Goal: Task Accomplishment & Management: Complete application form

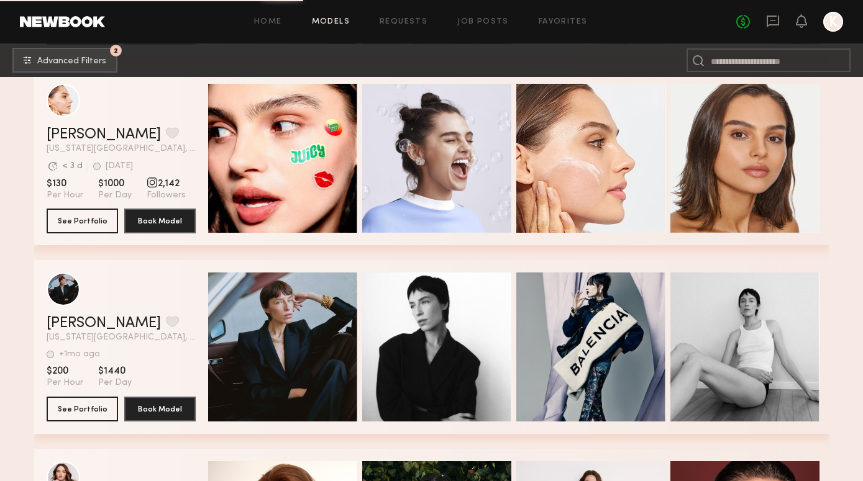
scroll to position [40242, 0]
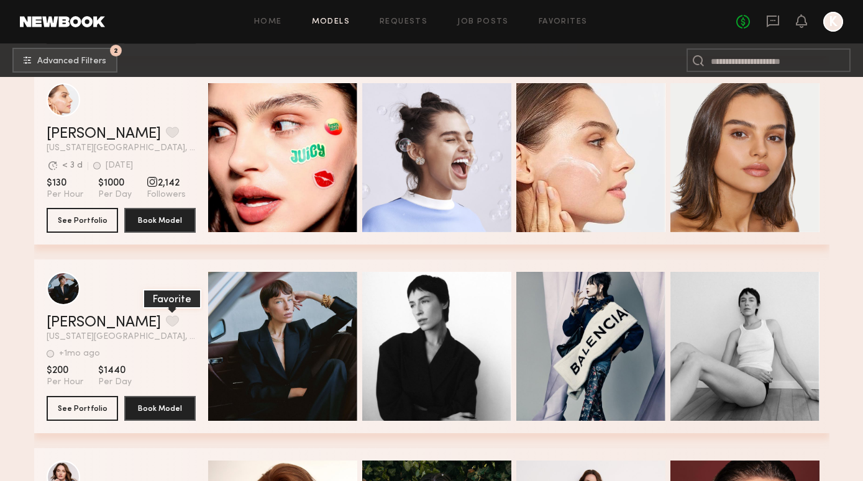
click at [166, 323] on button "grid" at bounding box center [172, 320] width 13 height 11
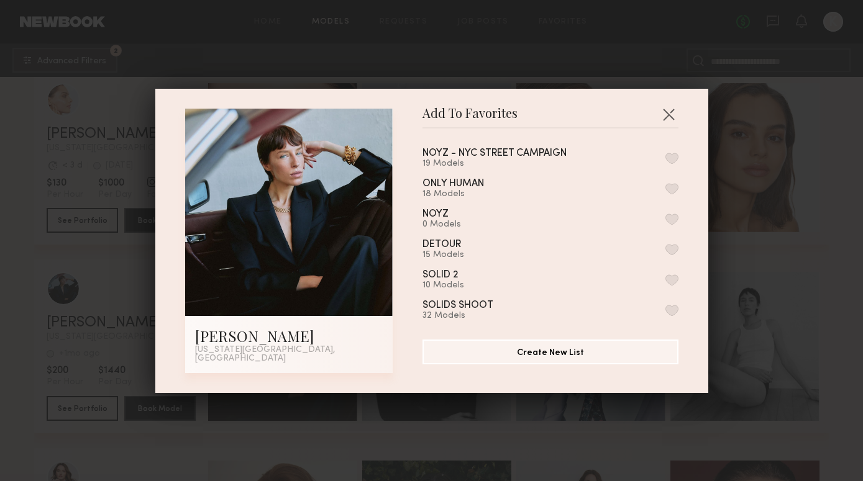
click at [674, 160] on button "button" at bounding box center [671, 158] width 13 height 11
click at [669, 122] on button "button" at bounding box center [668, 114] width 20 height 20
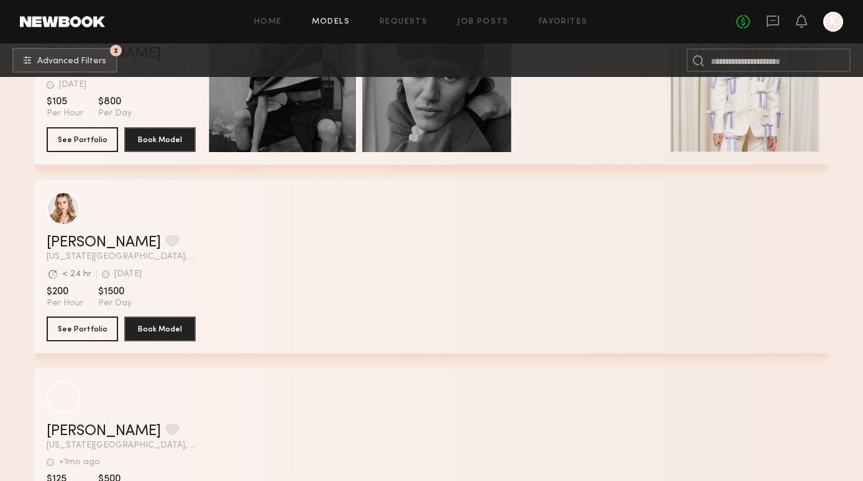
scroll to position [43850, 0]
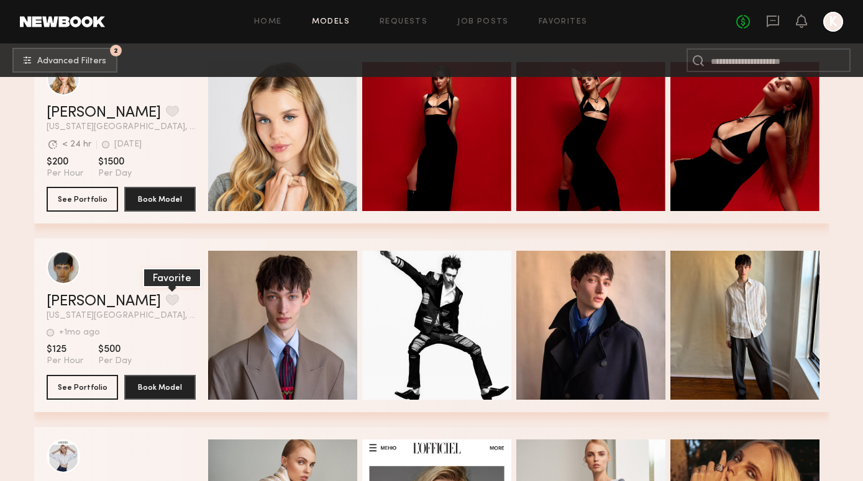
click at [166, 299] on button "grid" at bounding box center [172, 299] width 13 height 11
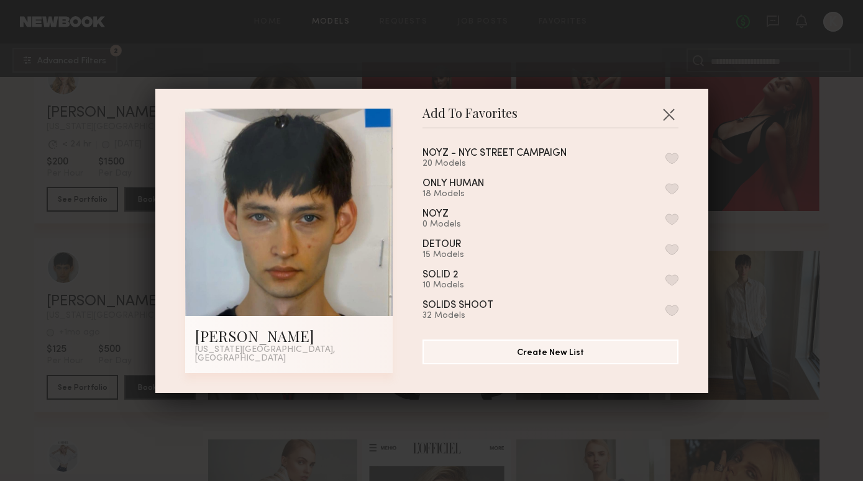
click at [670, 164] on button "button" at bounding box center [671, 158] width 13 height 11
click at [673, 123] on button "button" at bounding box center [668, 114] width 20 height 20
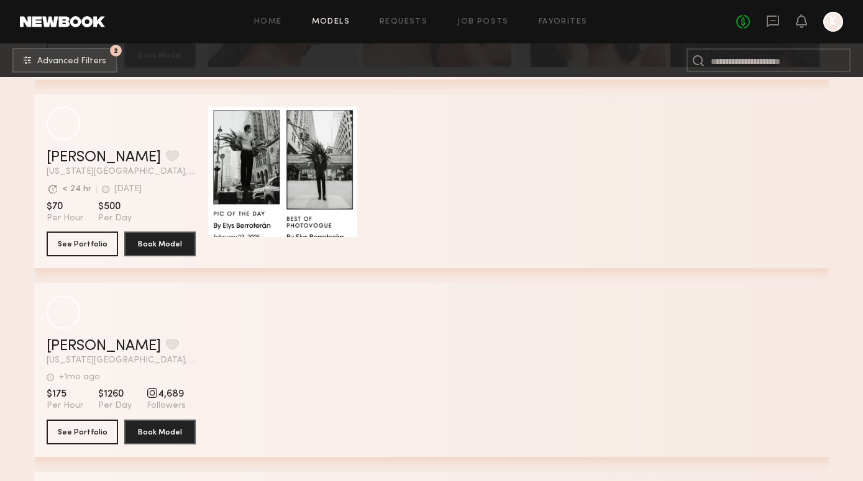
scroll to position [50981, 0]
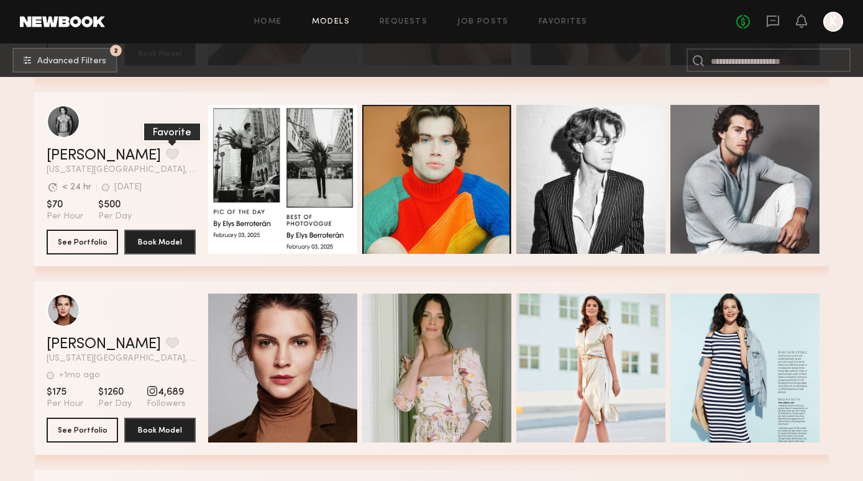
click at [166, 154] on button "grid" at bounding box center [172, 153] width 13 height 11
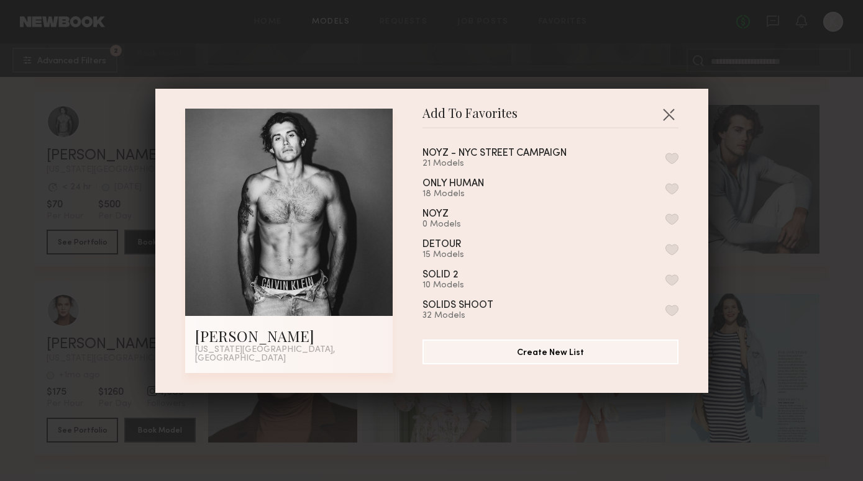
click at [674, 157] on button "button" at bounding box center [671, 158] width 13 height 11
click at [668, 103] on div "Add To Favorites Kyle T. New York City, NY Add To Favorites NOYZ - NYC STREET C…" at bounding box center [431, 241] width 553 height 304
click at [669, 116] on button "button" at bounding box center [668, 114] width 20 height 20
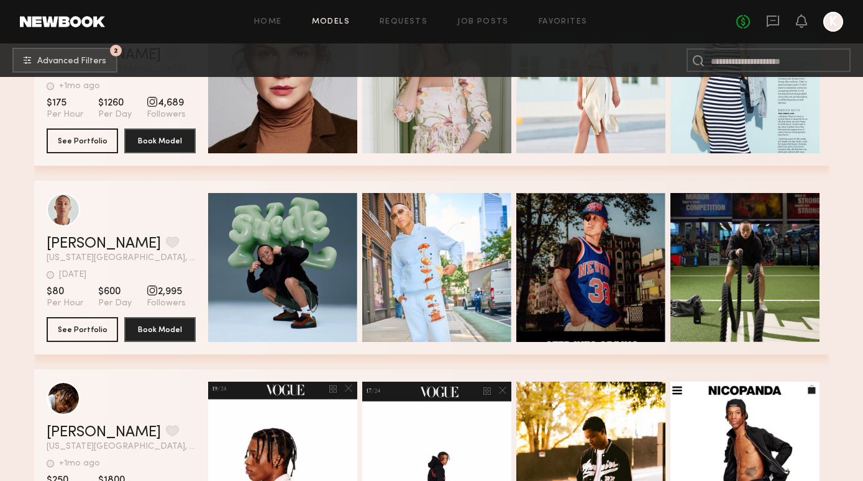
scroll to position [51272, 0]
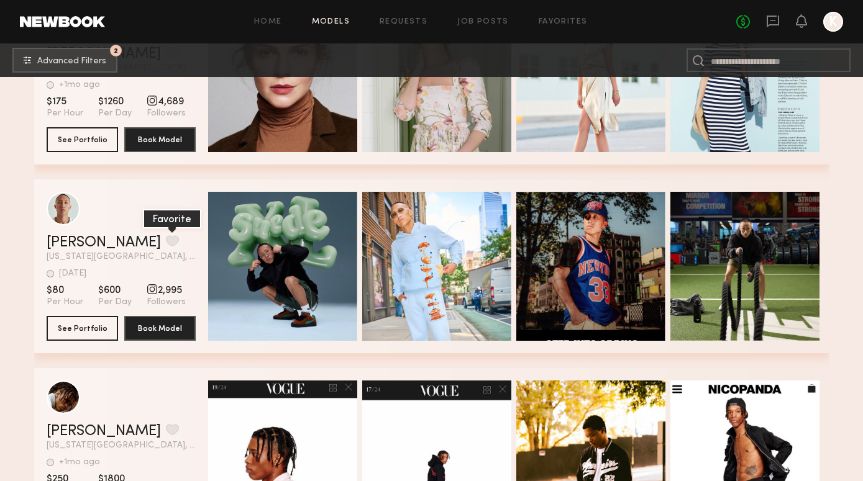
click at [166, 238] on button "grid" at bounding box center [172, 240] width 13 height 11
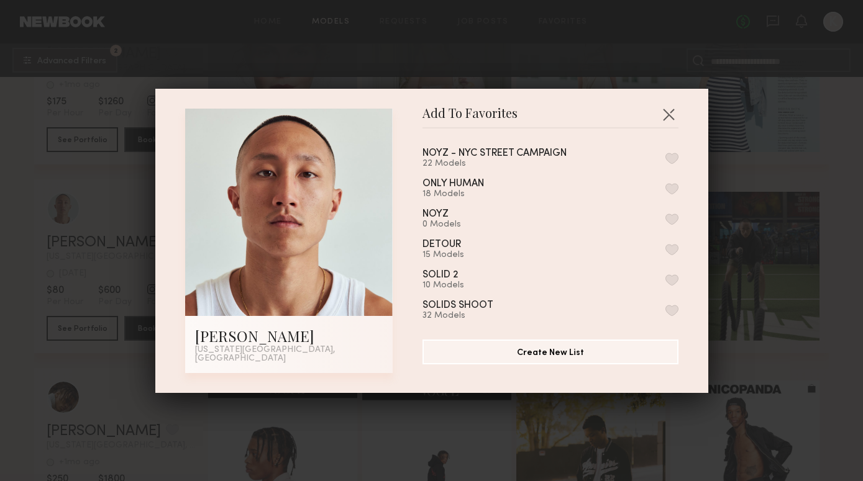
click at [665, 164] on button "button" at bounding box center [671, 158] width 13 height 11
click at [670, 114] on button "button" at bounding box center [668, 114] width 20 height 20
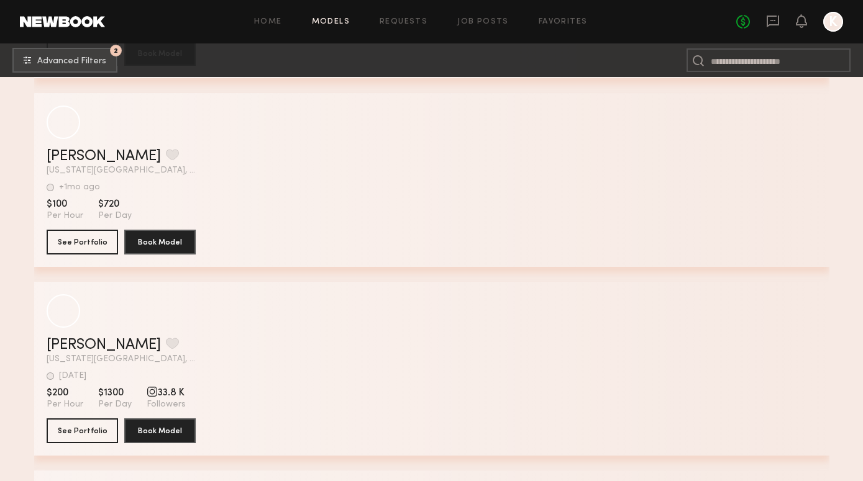
scroll to position [61554, 0]
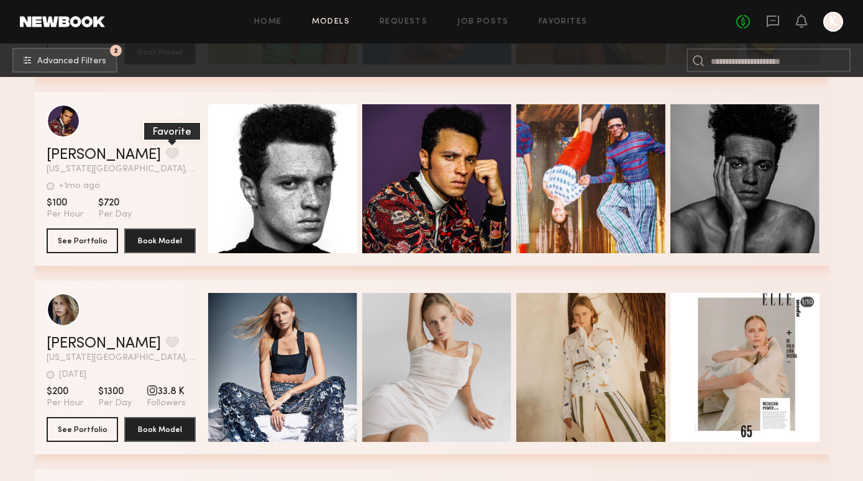
click at [166, 148] on button "grid" at bounding box center [172, 153] width 13 height 11
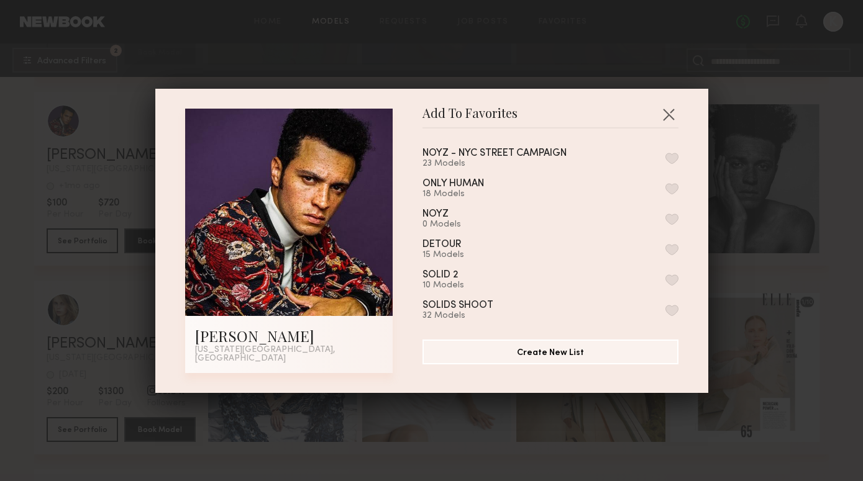
click at [672, 160] on button "button" at bounding box center [671, 158] width 13 height 11
click at [670, 122] on button "button" at bounding box center [668, 114] width 20 height 20
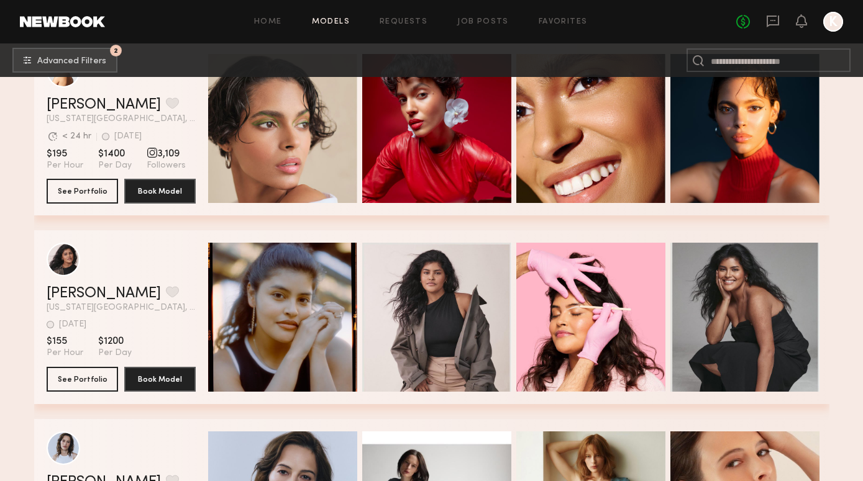
scroll to position [63145, 0]
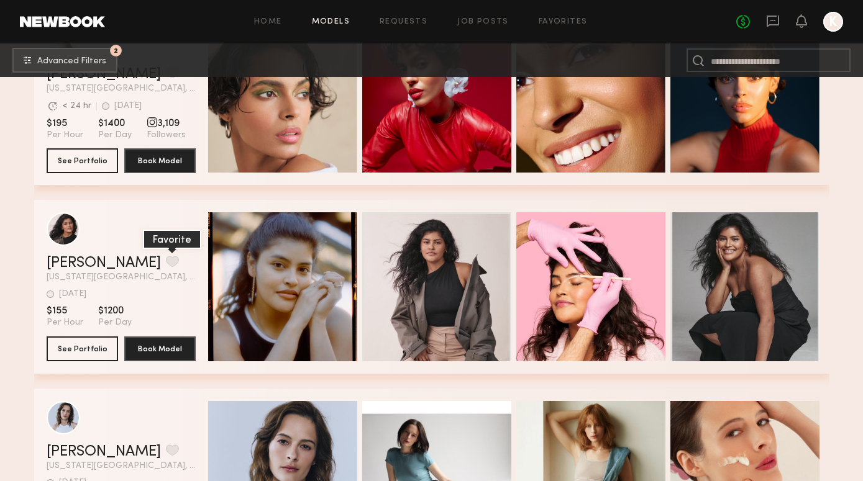
click at [166, 258] on button "grid" at bounding box center [172, 261] width 13 height 11
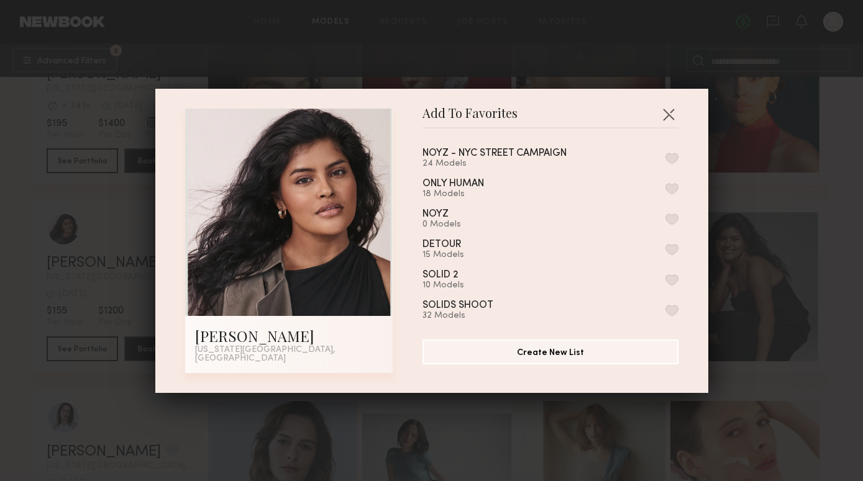
click at [671, 164] on button "button" at bounding box center [671, 158] width 13 height 11
click at [668, 107] on div "Add To Favorites jamie f. New York City, NY Add To Favorites NOYZ - NYC STREET …" at bounding box center [431, 241] width 553 height 304
click at [669, 113] on button "button" at bounding box center [668, 114] width 20 height 20
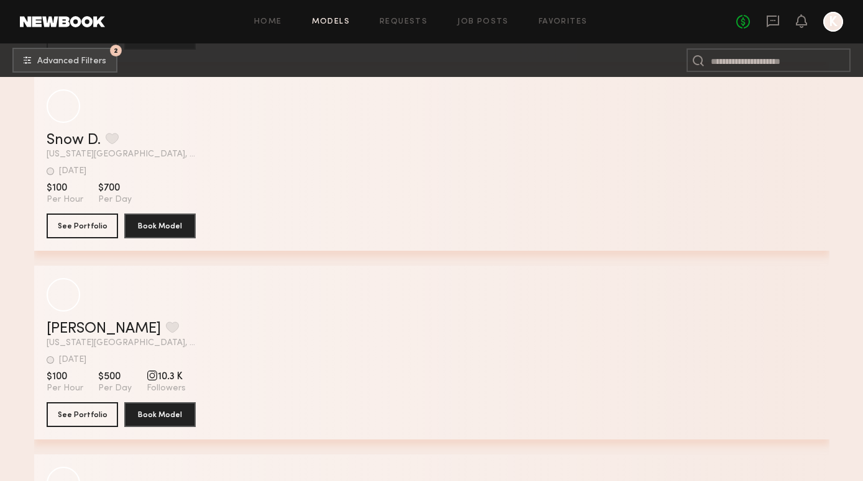
scroll to position [68310, 0]
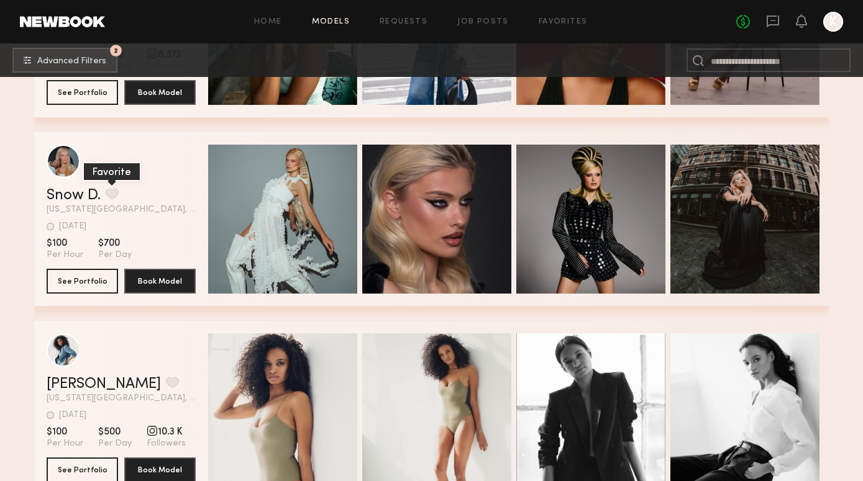
click at [117, 193] on button "grid" at bounding box center [112, 193] width 13 height 11
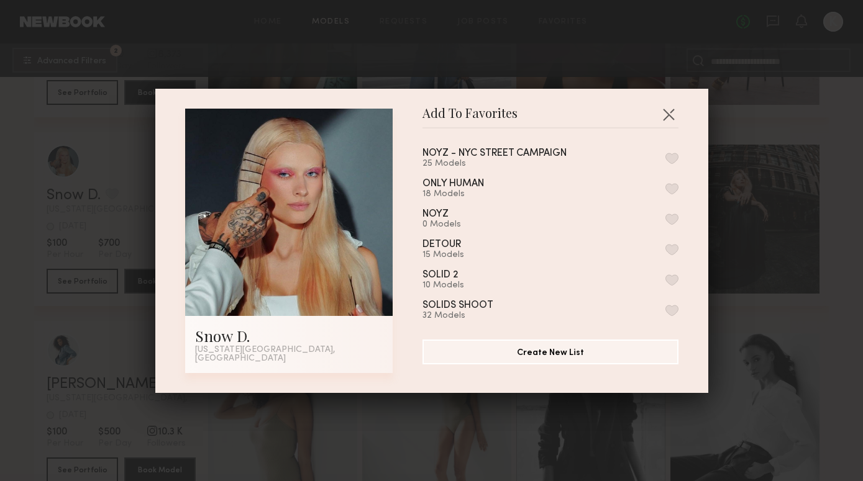
click at [669, 161] on button "button" at bounding box center [671, 158] width 13 height 11
click at [668, 120] on button "button" at bounding box center [668, 114] width 20 height 20
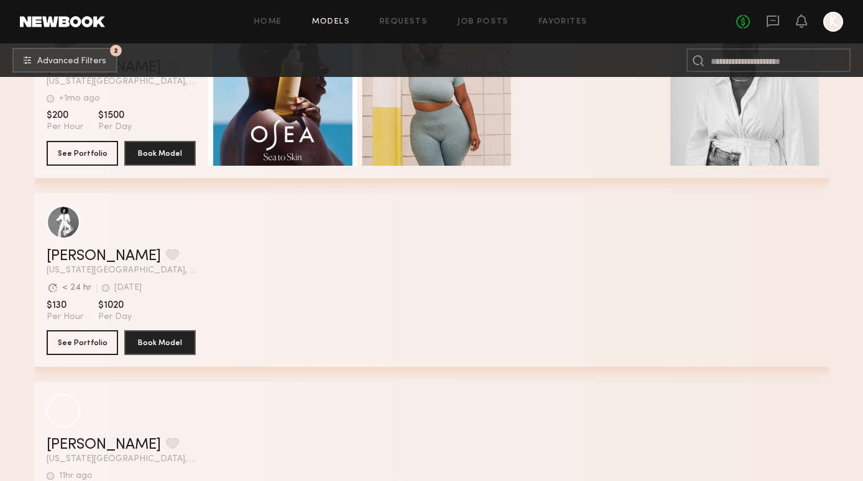
scroll to position [70330, 0]
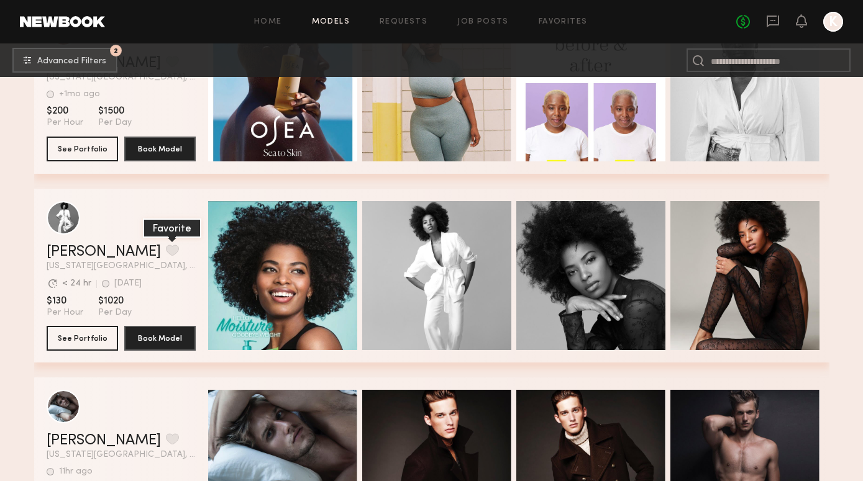
click at [166, 252] on button "grid" at bounding box center [172, 250] width 13 height 11
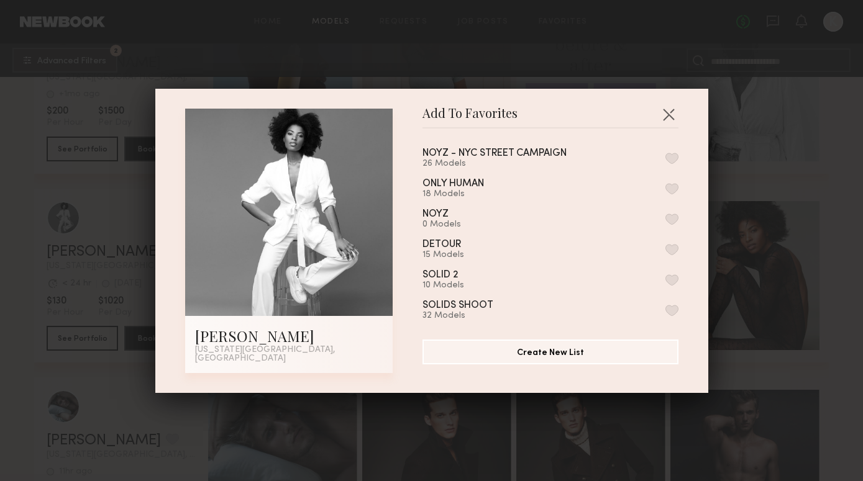
click at [671, 164] on button "button" at bounding box center [671, 158] width 13 height 11
click at [670, 117] on button "button" at bounding box center [668, 114] width 20 height 20
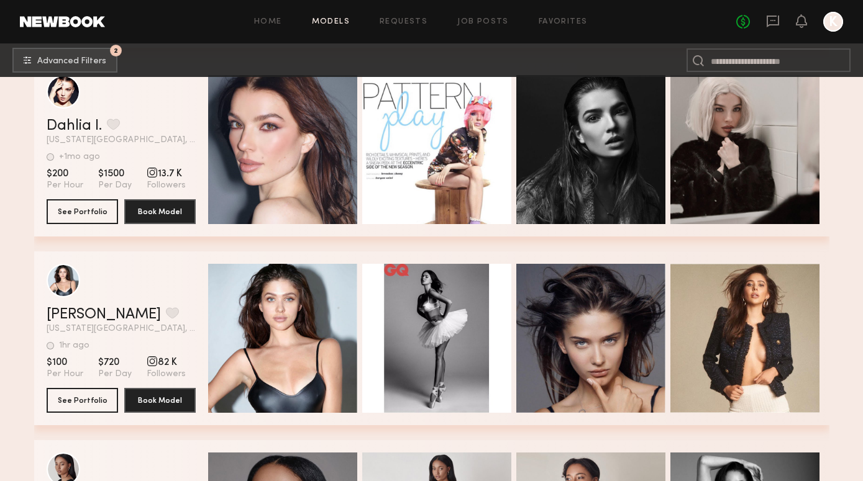
scroll to position [70856, 0]
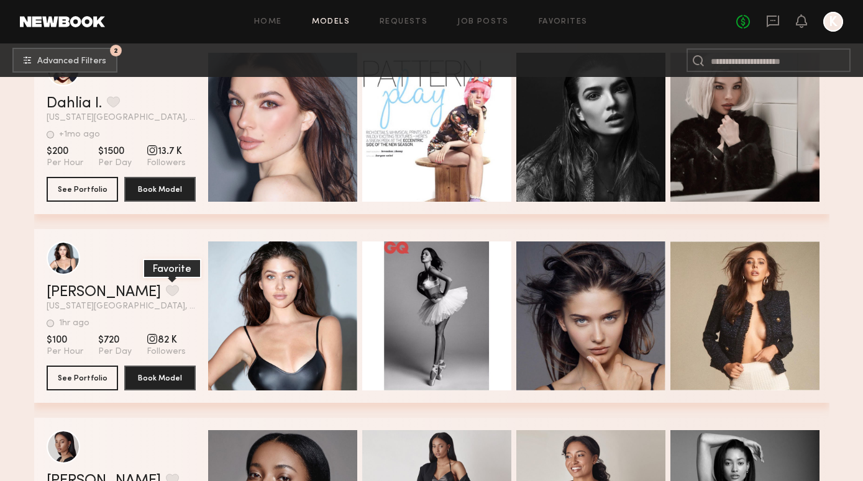
click at [166, 294] on button "grid" at bounding box center [172, 290] width 13 height 11
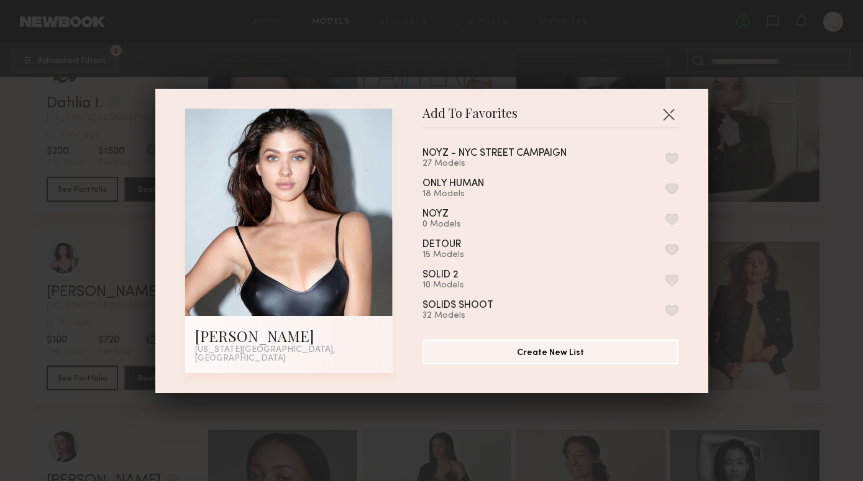
click at [674, 160] on button "button" at bounding box center [671, 158] width 13 height 11
click at [669, 116] on button "button" at bounding box center [668, 114] width 20 height 20
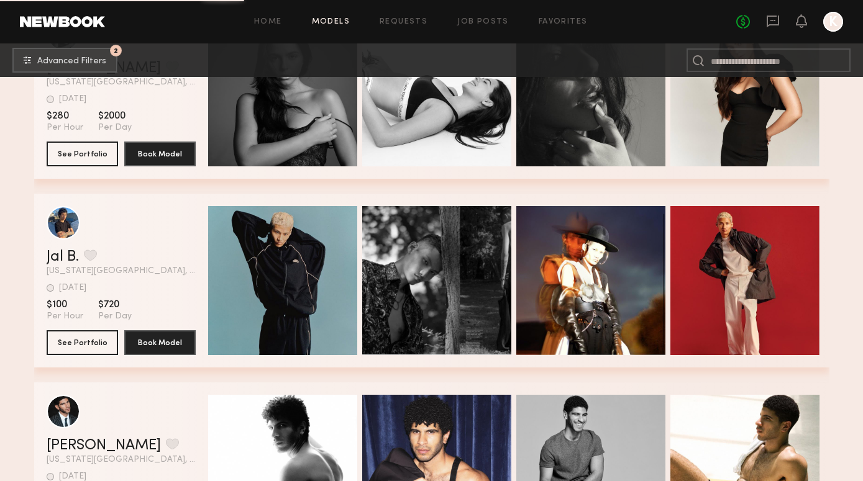
scroll to position [72213, 0]
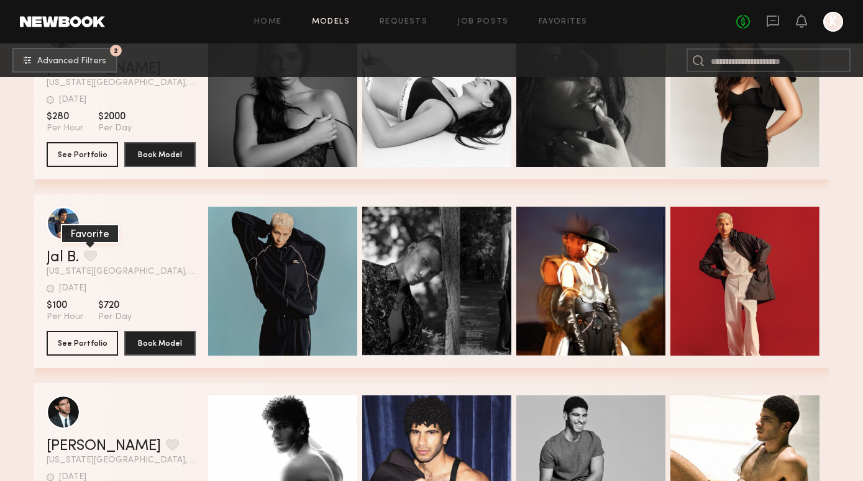
click at [88, 255] on button "grid" at bounding box center [90, 255] width 13 height 11
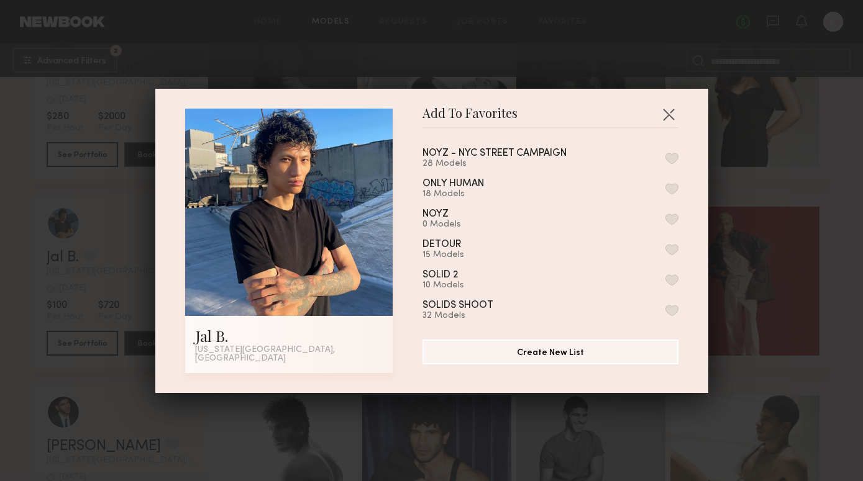
click at [665, 158] on button "button" at bounding box center [671, 158] width 13 height 11
click at [592, 358] on button "Create New List" at bounding box center [550, 351] width 256 height 25
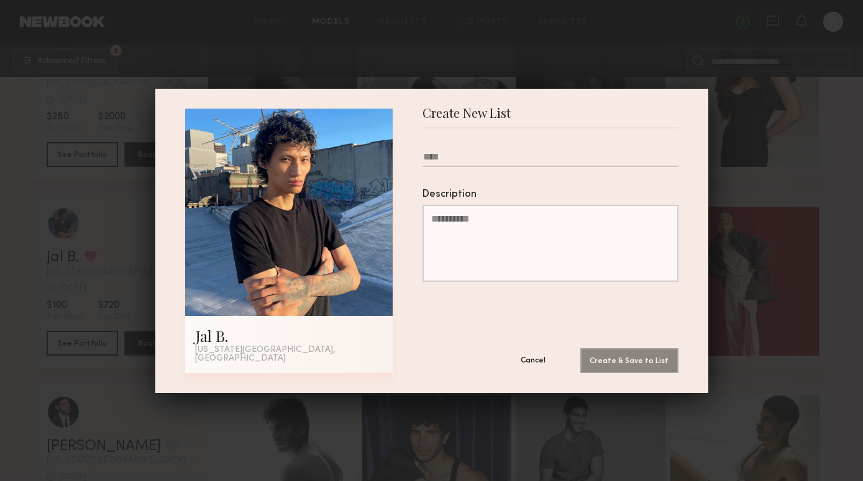
click at [537, 354] on button "Cancel" at bounding box center [533, 360] width 75 height 25
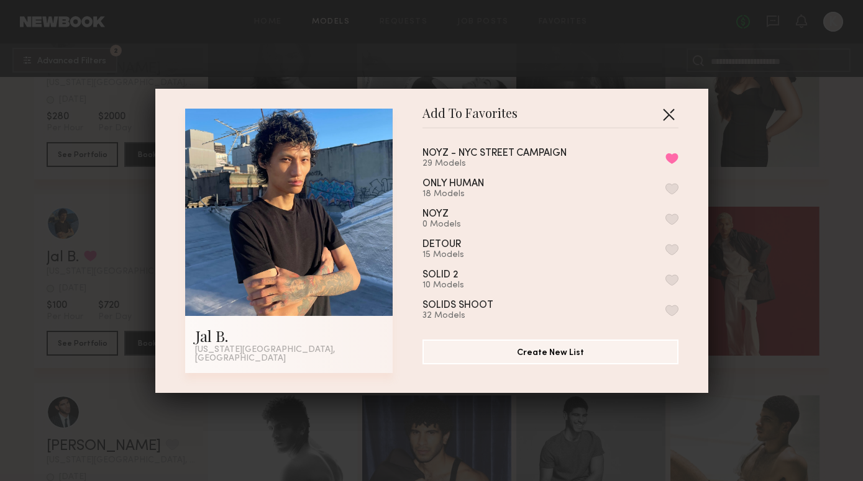
click at [661, 112] on button "button" at bounding box center [668, 114] width 20 height 20
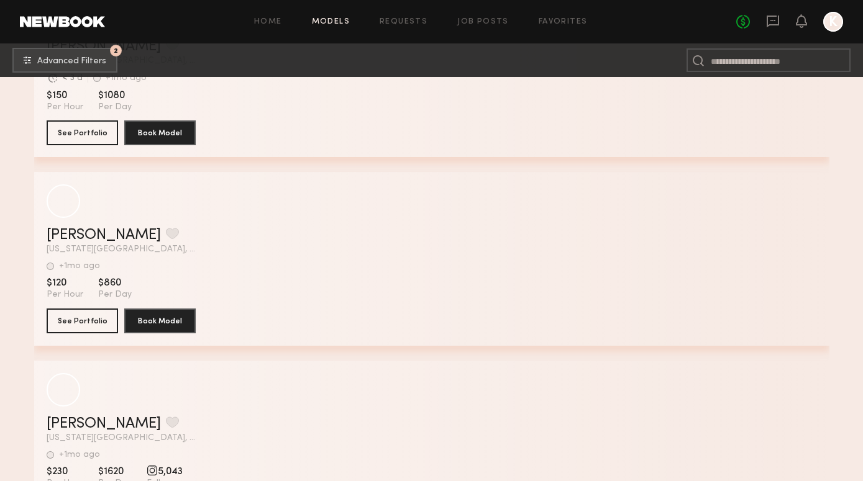
scroll to position [75256, 0]
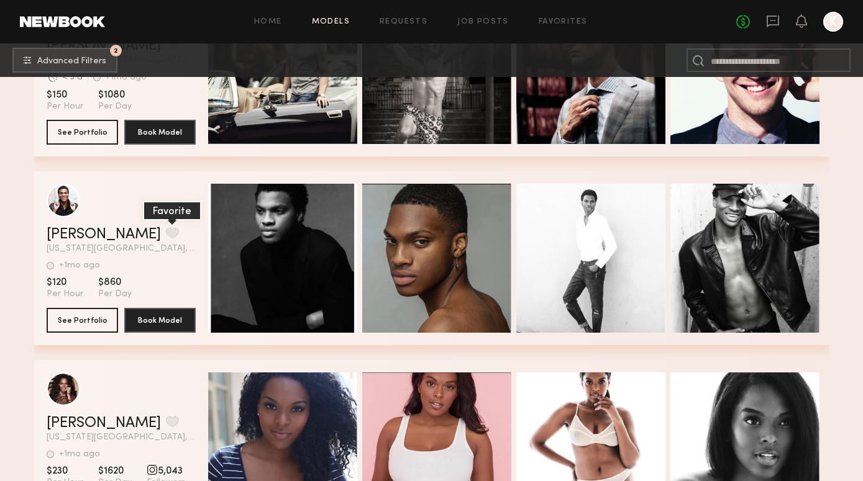
click at [166, 238] on button "grid" at bounding box center [172, 232] width 13 height 11
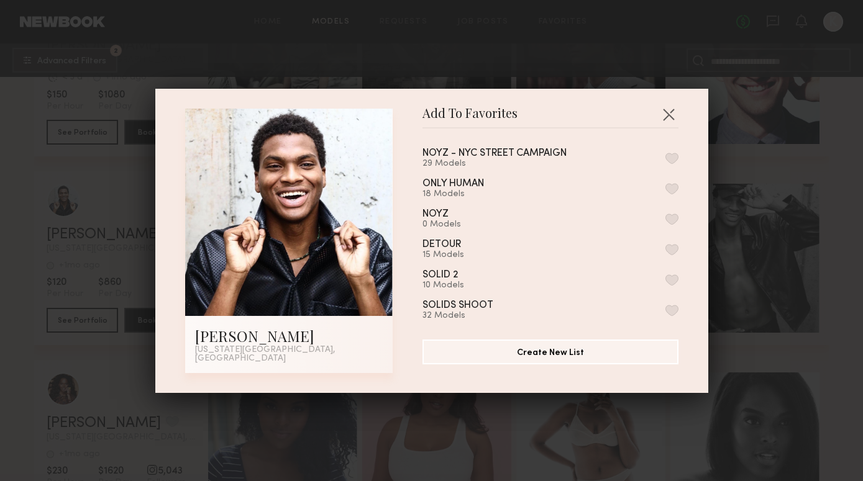
click at [674, 160] on button "button" at bounding box center [671, 158] width 13 height 11
click at [673, 111] on button "button" at bounding box center [668, 114] width 20 height 20
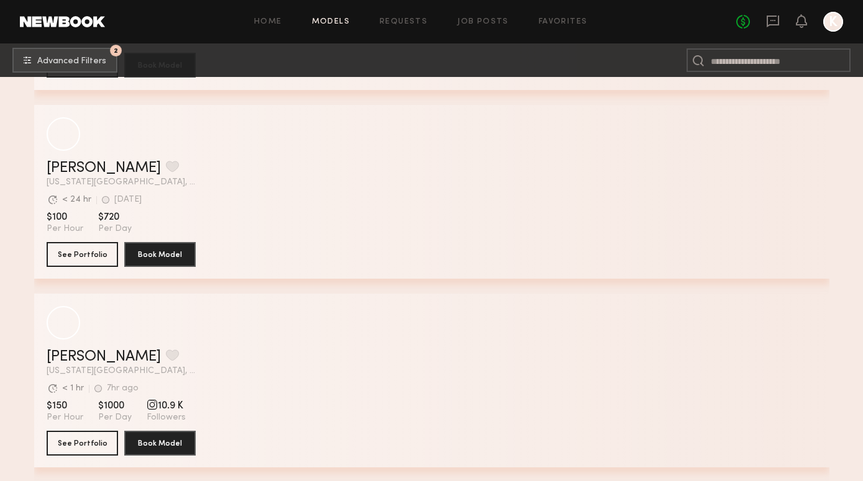
scroll to position [81364, 0]
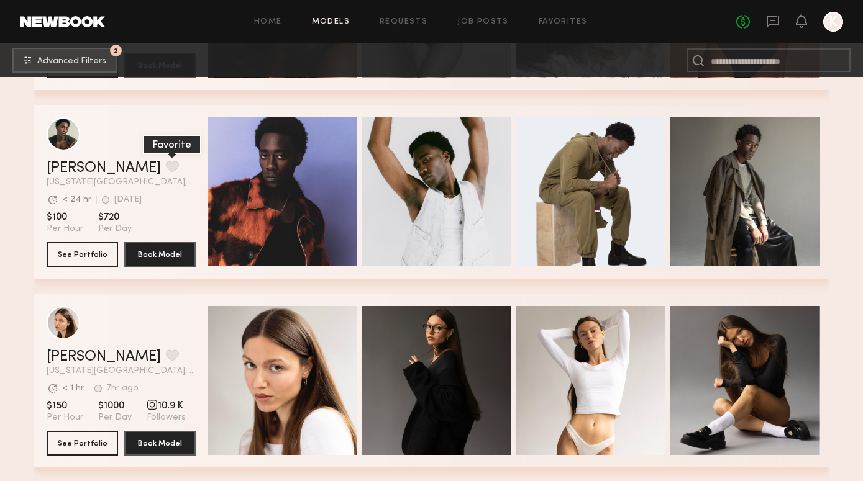
click at [166, 167] on button "grid" at bounding box center [172, 166] width 13 height 11
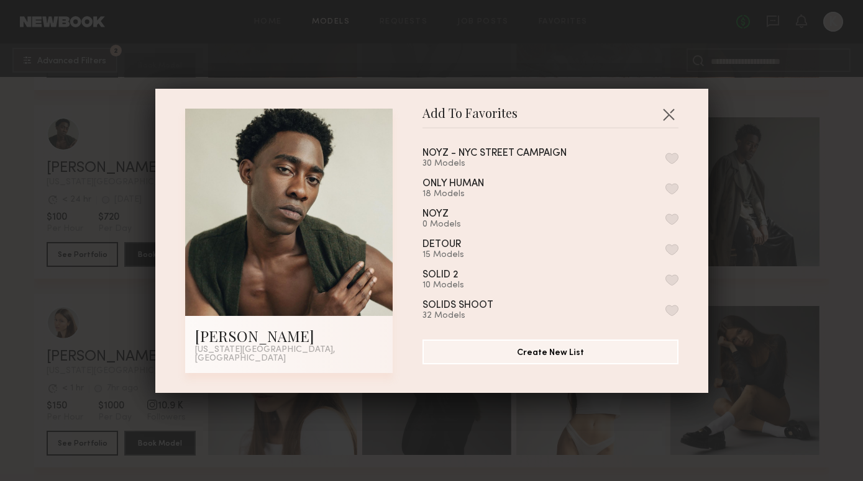
click at [676, 164] on button "button" at bounding box center [671, 158] width 13 height 11
click at [672, 116] on button "button" at bounding box center [668, 114] width 20 height 20
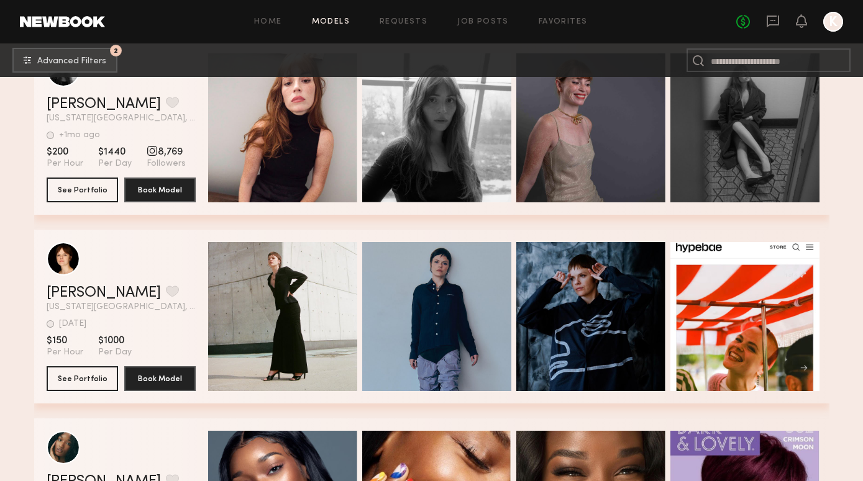
scroll to position [81994, 0]
click at [166, 296] on button "grid" at bounding box center [172, 291] width 13 height 11
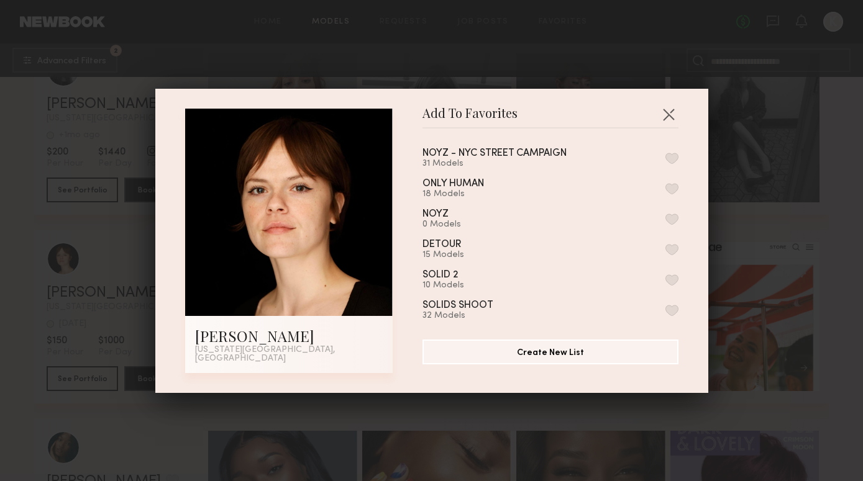
click at [669, 160] on button "button" at bounding box center [671, 158] width 13 height 11
click at [666, 113] on button "button" at bounding box center [668, 114] width 20 height 20
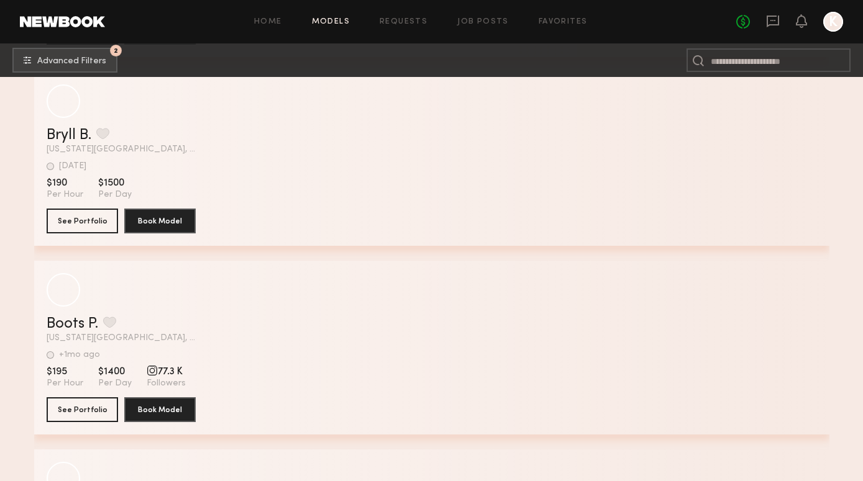
scroll to position [85361, 0]
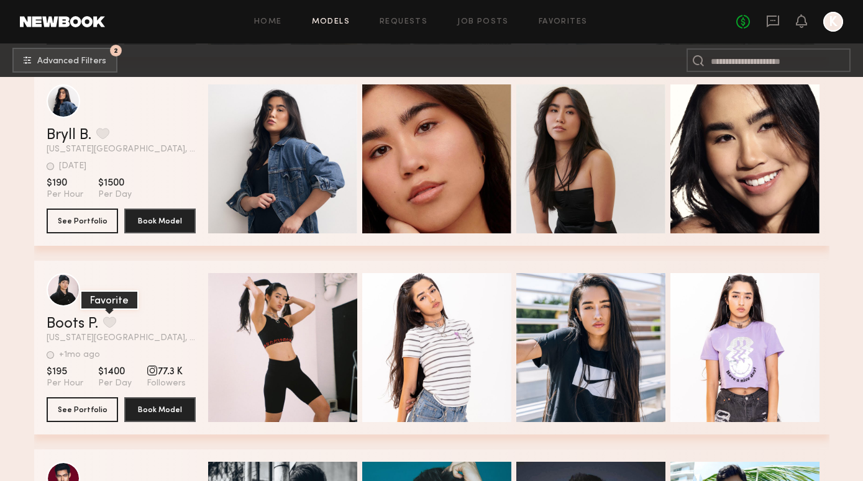
click at [114, 319] on button "grid" at bounding box center [109, 322] width 13 height 11
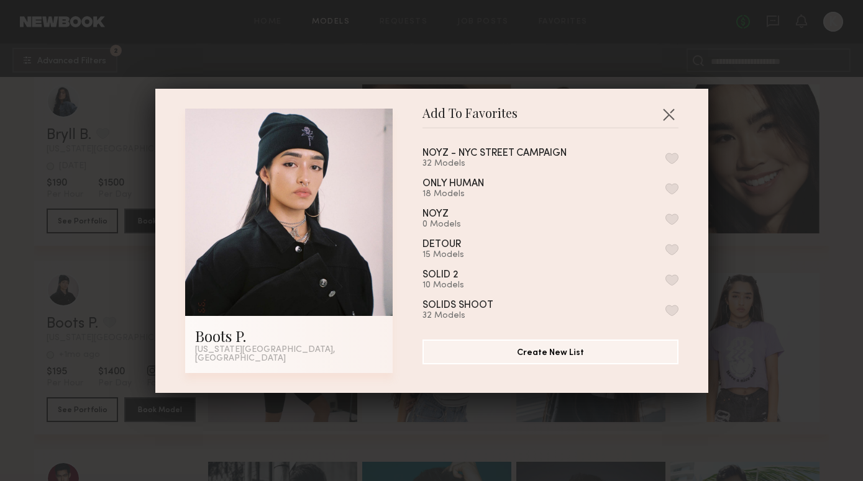
click at [673, 164] on button "button" at bounding box center [671, 158] width 13 height 11
click at [687, 109] on div "Add To Favorites Boots P. New York City, NY Add To Favorites NOYZ - NYC STREET …" at bounding box center [431, 241] width 553 height 304
click at [680, 107] on div "Add To Favorites Boots P. New York City, NY Add To Favorites NOYZ - NYC STREET …" at bounding box center [431, 241] width 553 height 304
click at [668, 122] on button "button" at bounding box center [668, 114] width 20 height 20
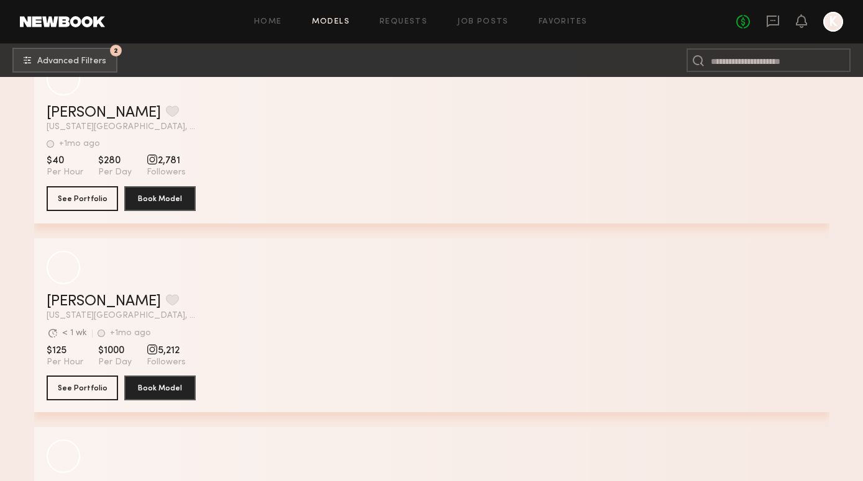
scroll to position [89915, 0]
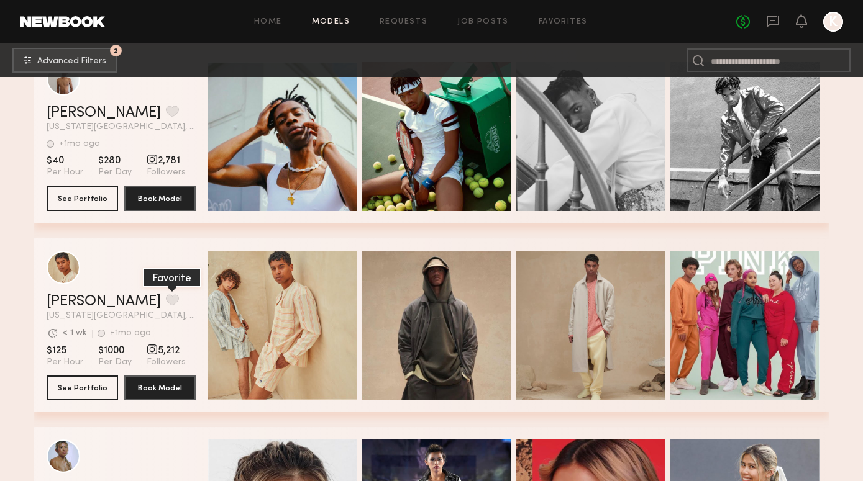
click at [166, 304] on button "grid" at bounding box center [172, 299] width 13 height 11
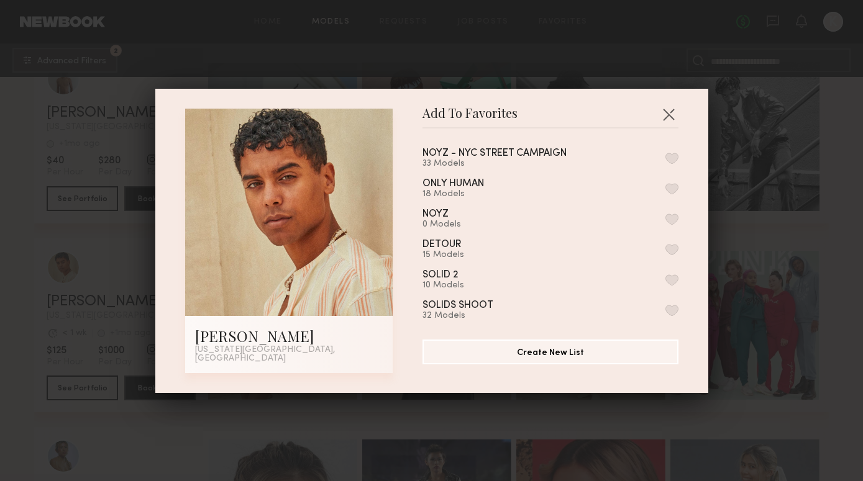
click at [678, 168] on div "NOYZ - NYC STREET CAMPAIGN 33 Models ONLY HUMAN 18 Models NOYZ 0 Models DETOUR …" at bounding box center [556, 228] width 268 height 181
click at [674, 161] on button "button" at bounding box center [671, 158] width 13 height 11
click at [673, 119] on button "button" at bounding box center [668, 114] width 20 height 20
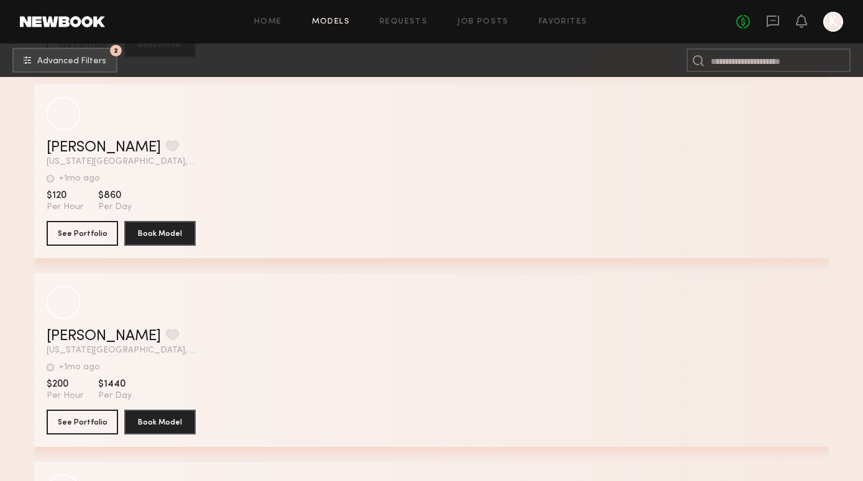
scroll to position [99884, 0]
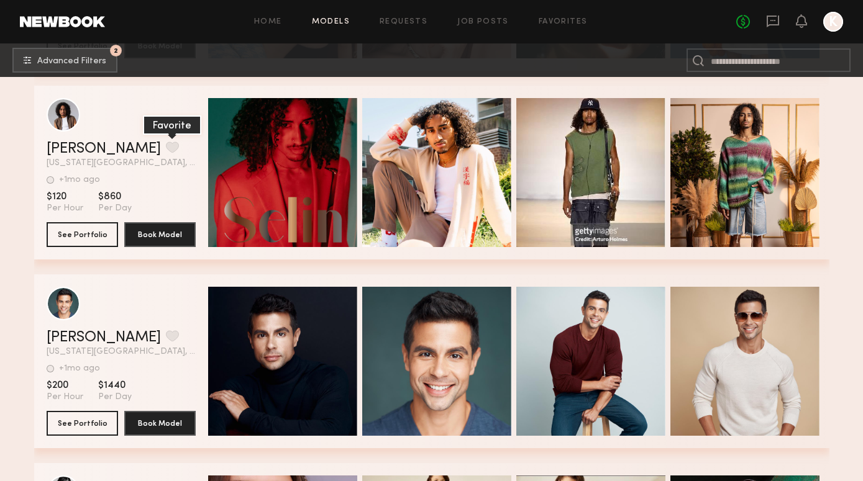
click at [166, 147] on button "grid" at bounding box center [172, 147] width 13 height 11
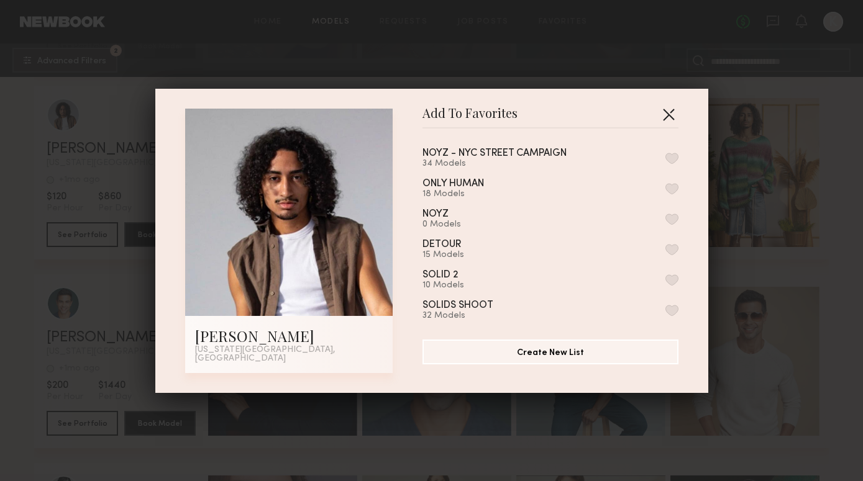
click at [674, 112] on button "button" at bounding box center [668, 114] width 20 height 20
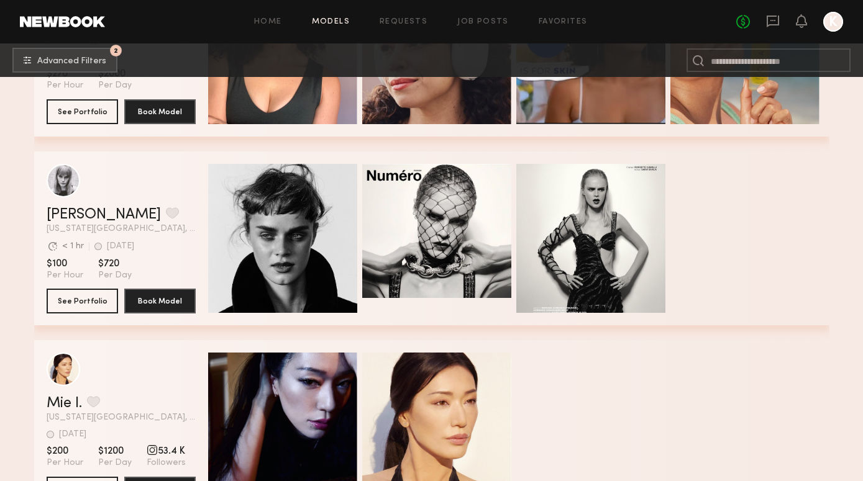
scroll to position [102085, 0]
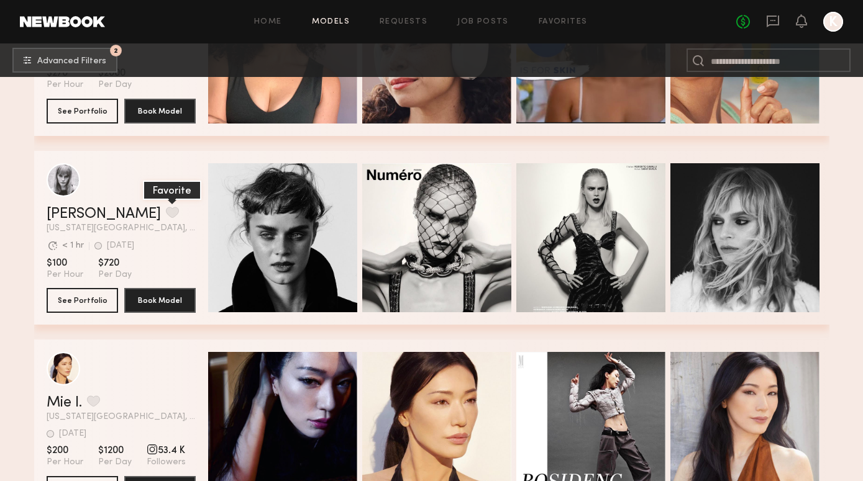
click at [166, 208] on button "grid" at bounding box center [172, 212] width 13 height 11
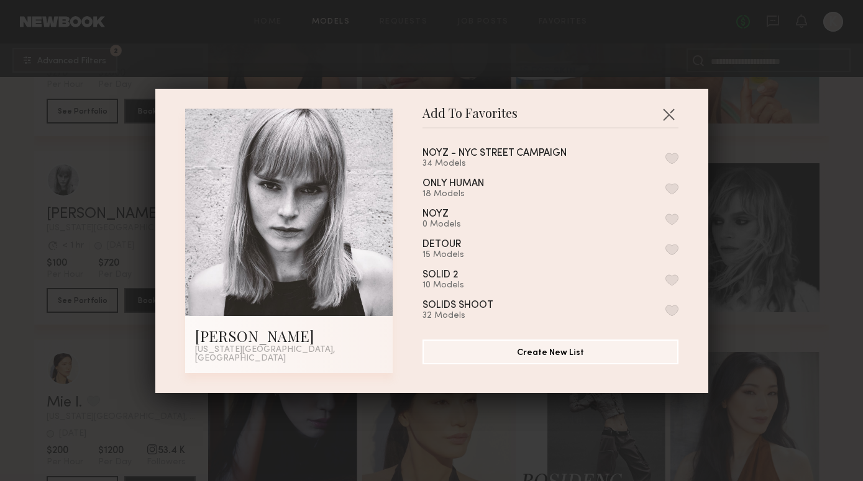
click at [670, 163] on button "button" at bounding box center [671, 158] width 13 height 11
click at [673, 120] on button "button" at bounding box center [668, 114] width 20 height 20
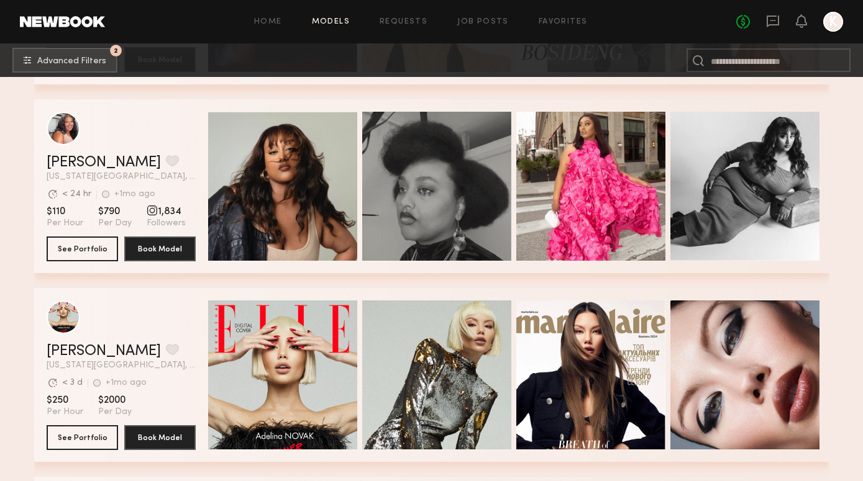
scroll to position [102504, 0]
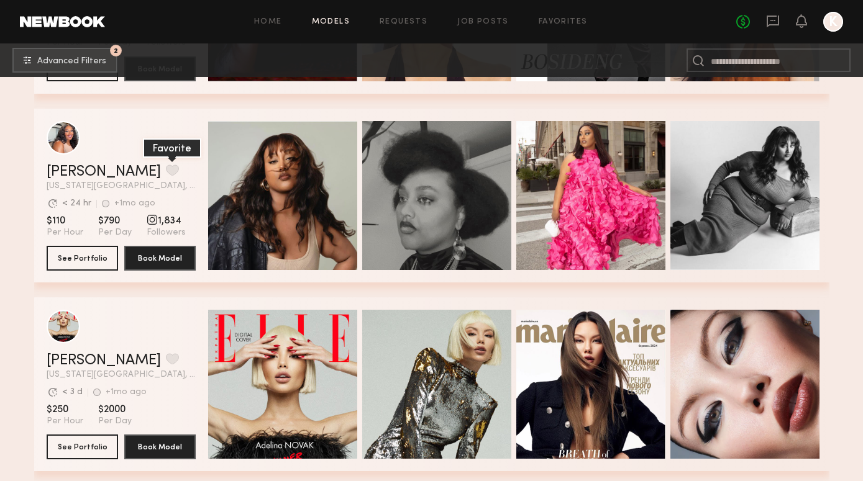
click at [166, 165] on button "grid" at bounding box center [172, 170] width 13 height 11
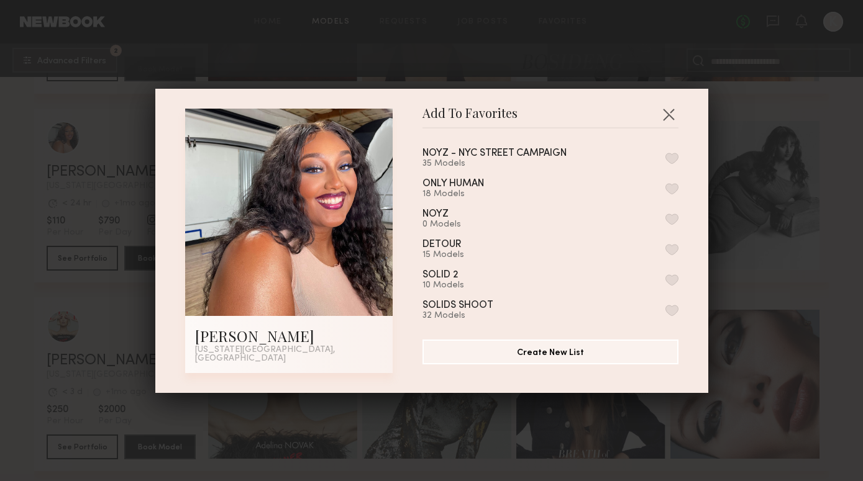
click at [582, 155] on div "NOYZ - NYC STREET CAMPAIGN 35 Models" at bounding box center [509, 158] width 174 height 20
click at [669, 160] on button "button" at bounding box center [671, 158] width 13 height 11
click at [671, 119] on button "button" at bounding box center [668, 114] width 20 height 20
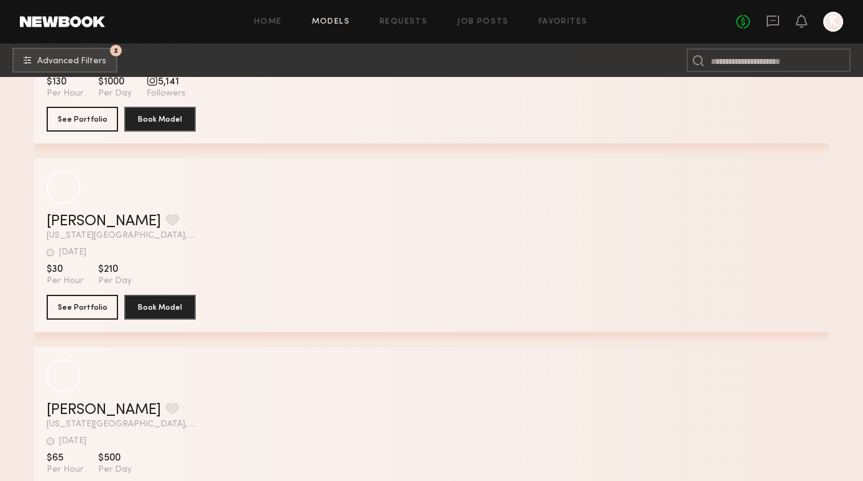
scroll to position [111149, 0]
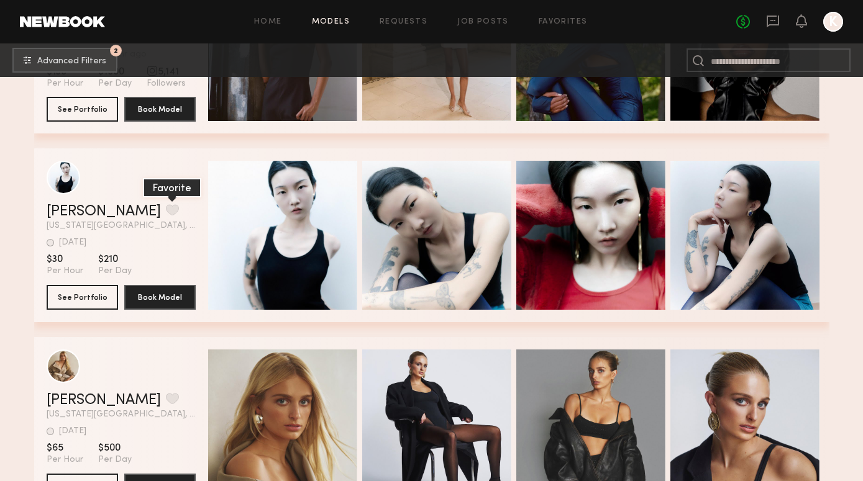
click at [166, 204] on button "grid" at bounding box center [172, 209] width 13 height 11
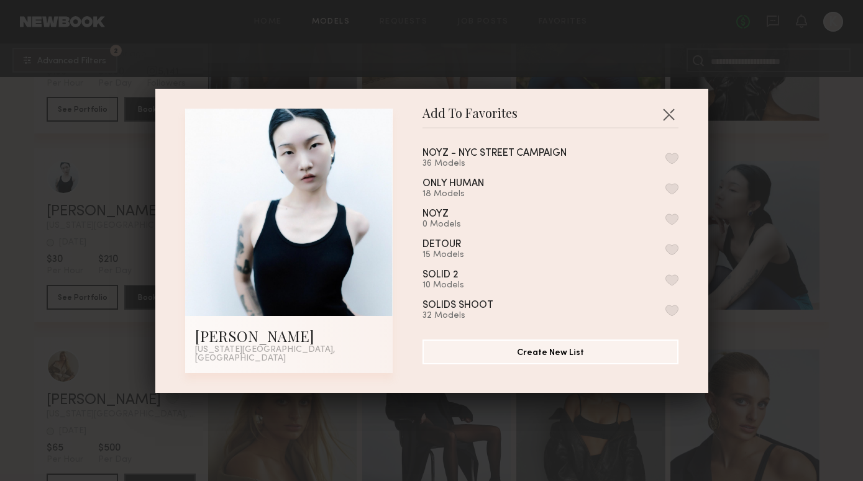
click at [676, 161] on button "button" at bounding box center [671, 158] width 13 height 11
click at [669, 124] on button "button" at bounding box center [668, 114] width 20 height 20
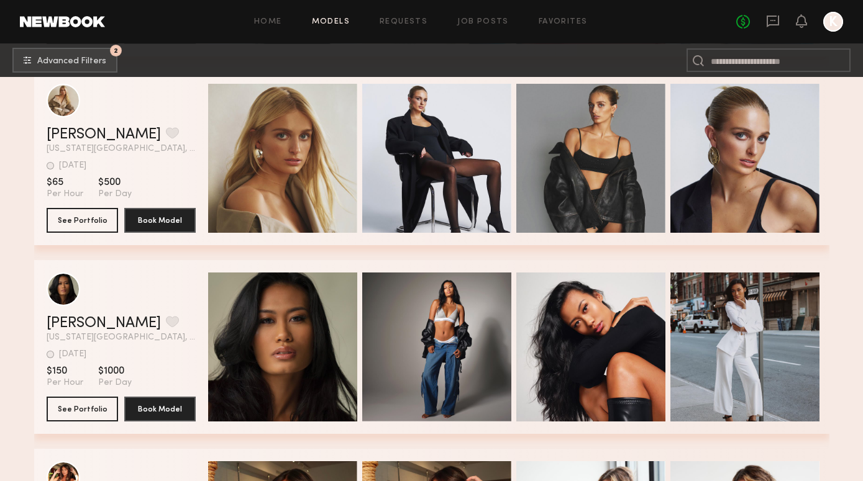
scroll to position [111416, 0]
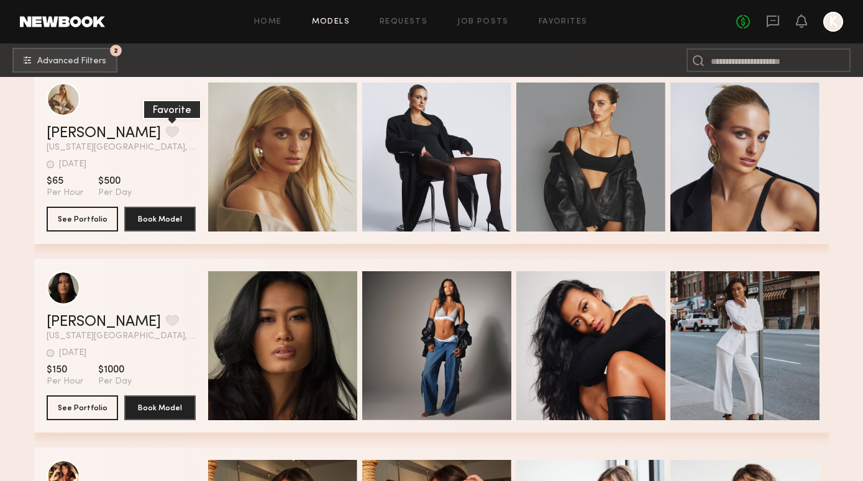
click at [166, 126] on button "grid" at bounding box center [172, 131] width 13 height 11
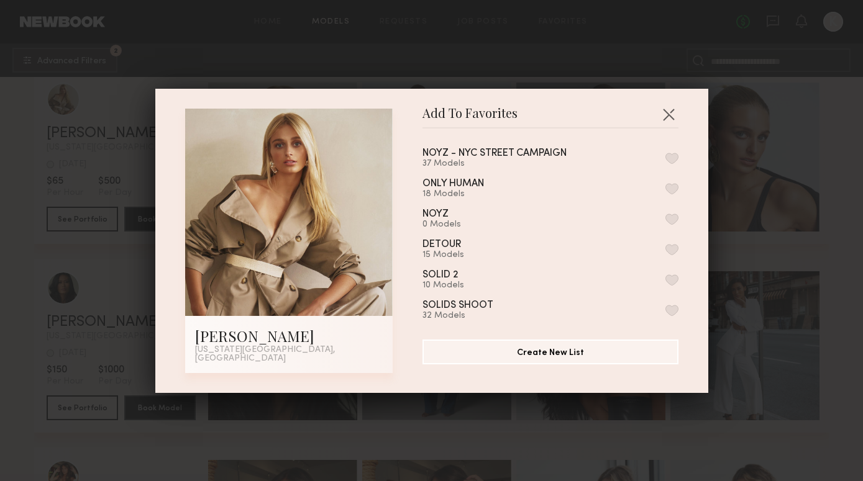
click at [677, 163] on button "button" at bounding box center [671, 158] width 13 height 11
click at [668, 132] on section "NOYZ - NYC STREET CAMPAIGN 38 Models Remove from favorite list ONLY HUMAN 18 Mo…" at bounding box center [550, 251] width 256 height 245
click at [664, 118] on button "button" at bounding box center [668, 114] width 20 height 20
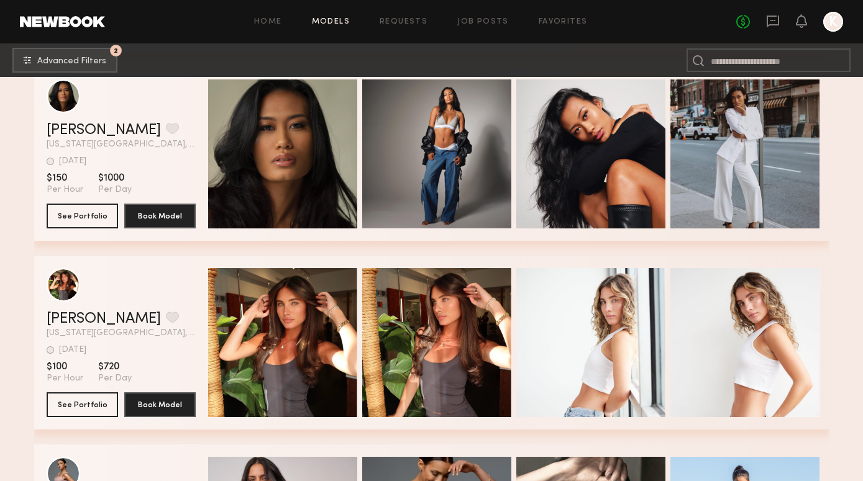
scroll to position [111607, 0]
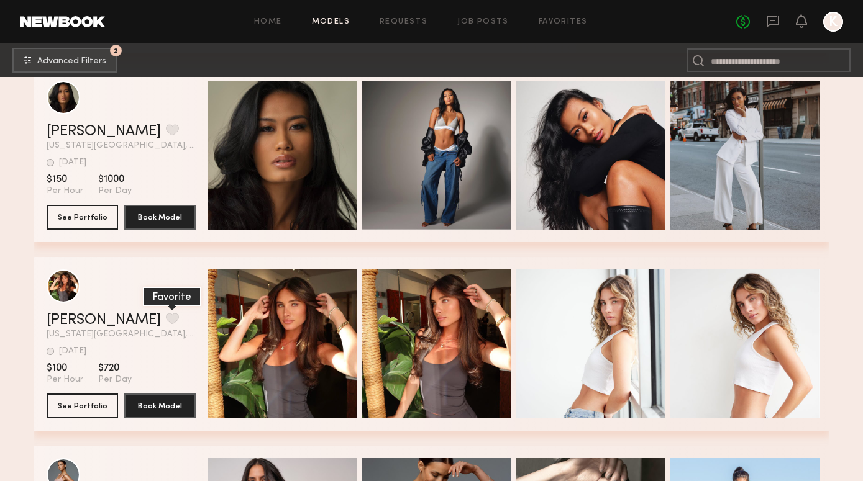
click at [166, 317] on button "grid" at bounding box center [172, 318] width 13 height 11
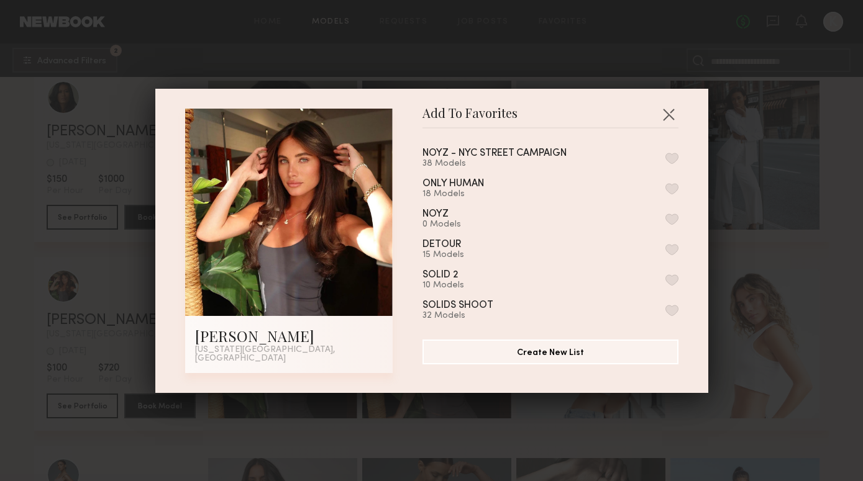
click at [676, 160] on button "button" at bounding box center [671, 158] width 13 height 11
click at [669, 116] on button "button" at bounding box center [668, 114] width 20 height 20
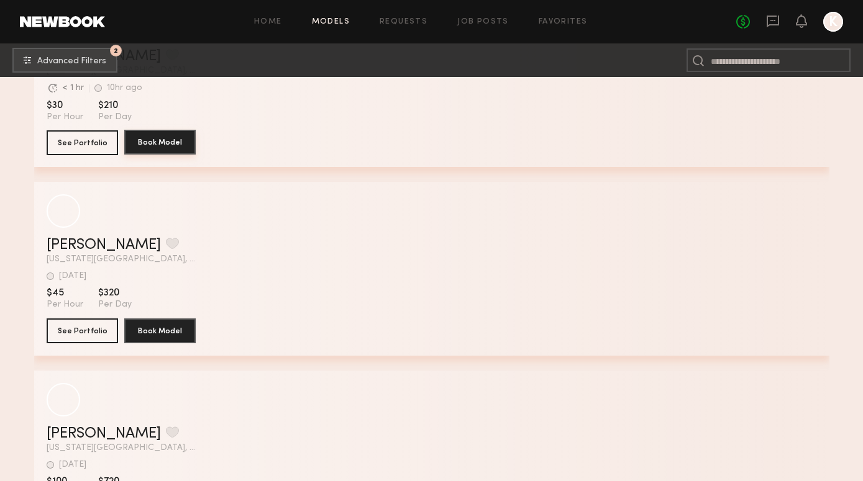
scroll to position [118898, 0]
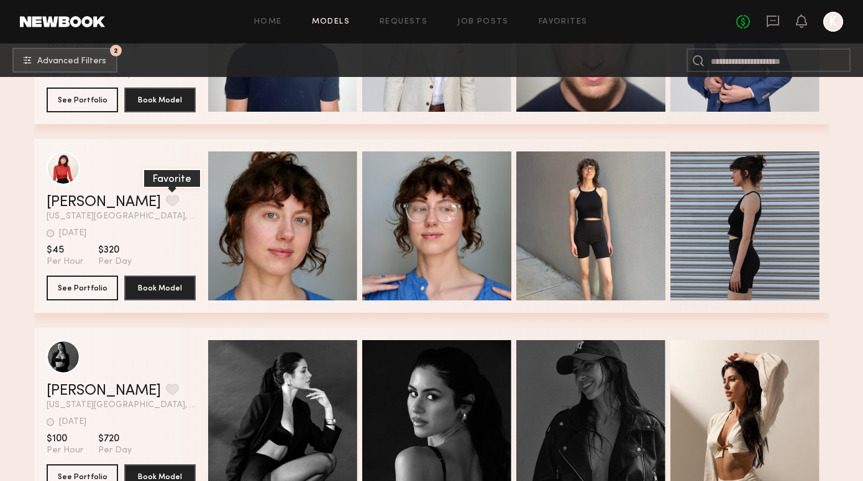
click at [166, 199] on button "grid" at bounding box center [172, 200] width 13 height 11
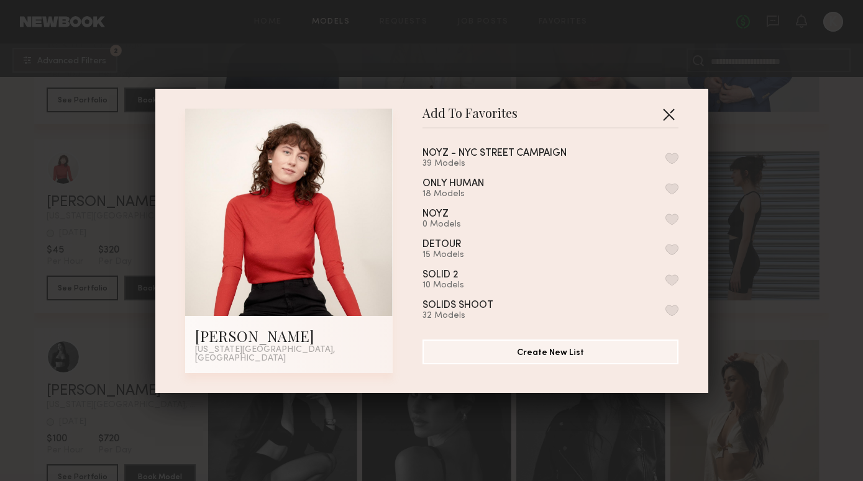
click at [673, 117] on button "button" at bounding box center [668, 114] width 20 height 20
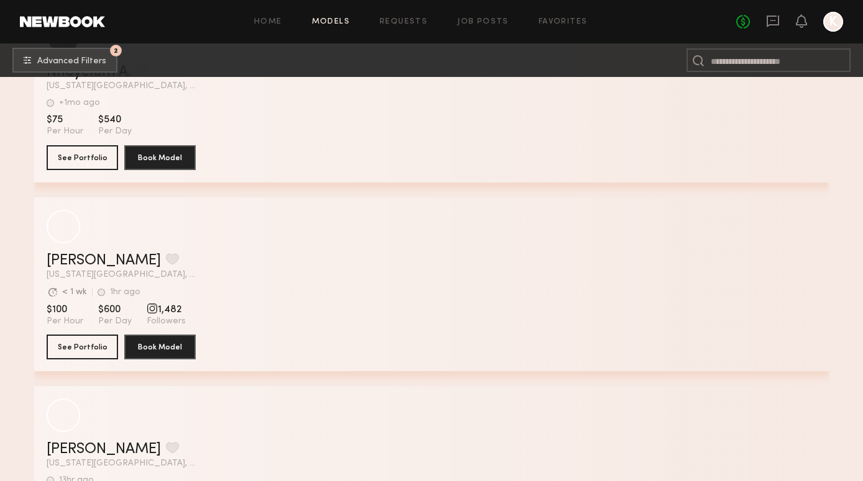
scroll to position [120538, 0]
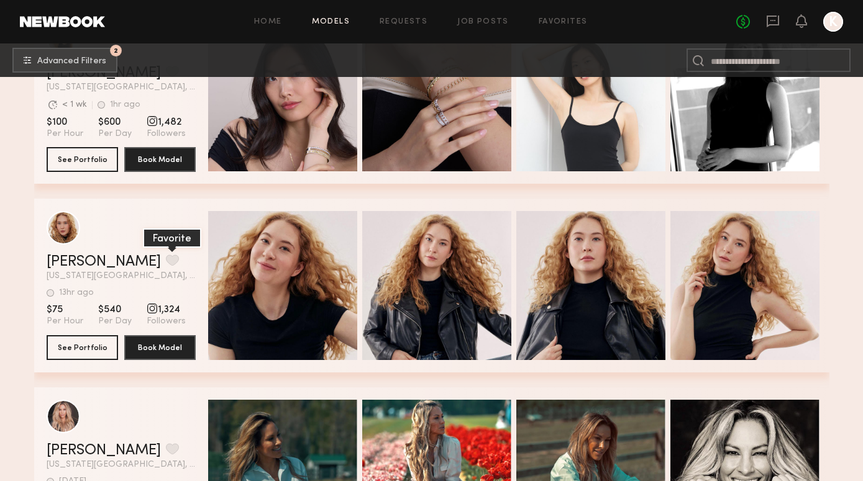
click at [166, 258] on button "grid" at bounding box center [172, 260] width 13 height 11
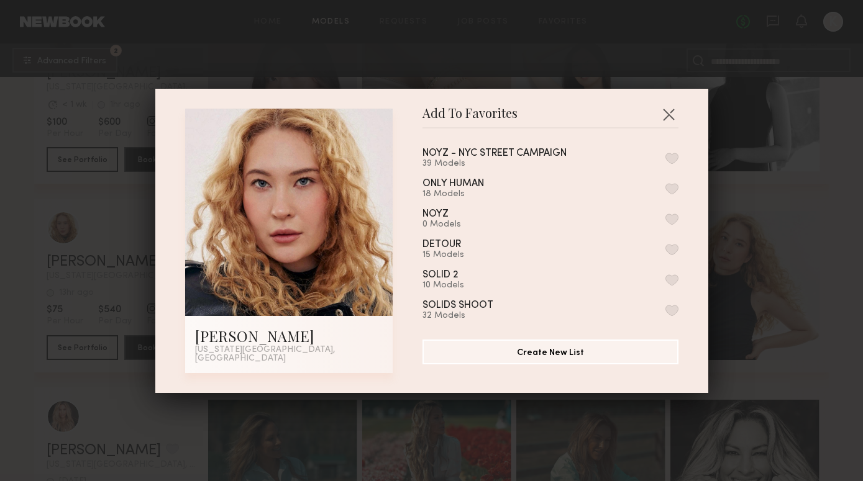
click at [673, 164] on button "button" at bounding box center [671, 158] width 13 height 11
click at [670, 124] on button "button" at bounding box center [668, 114] width 20 height 20
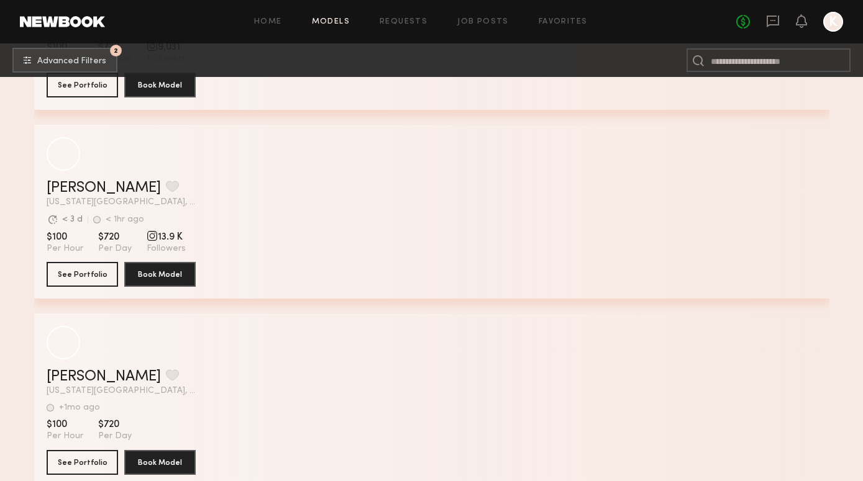
scroll to position [129136, 0]
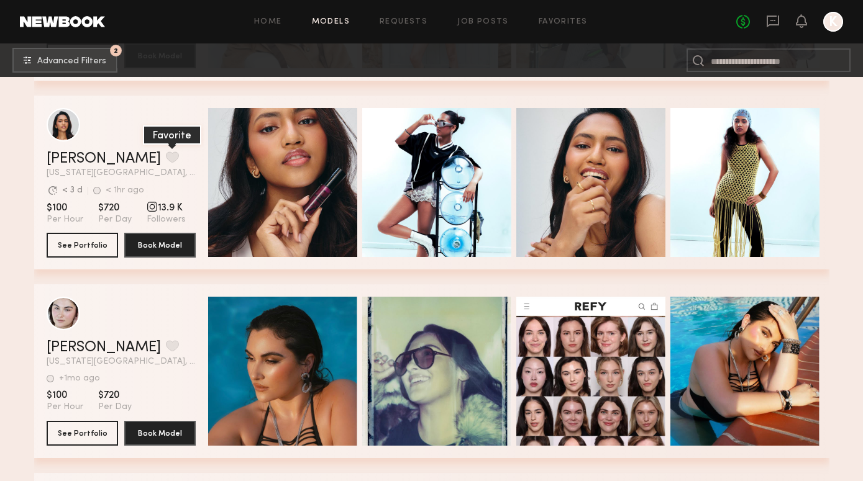
click at [166, 156] on button "grid" at bounding box center [172, 157] width 13 height 11
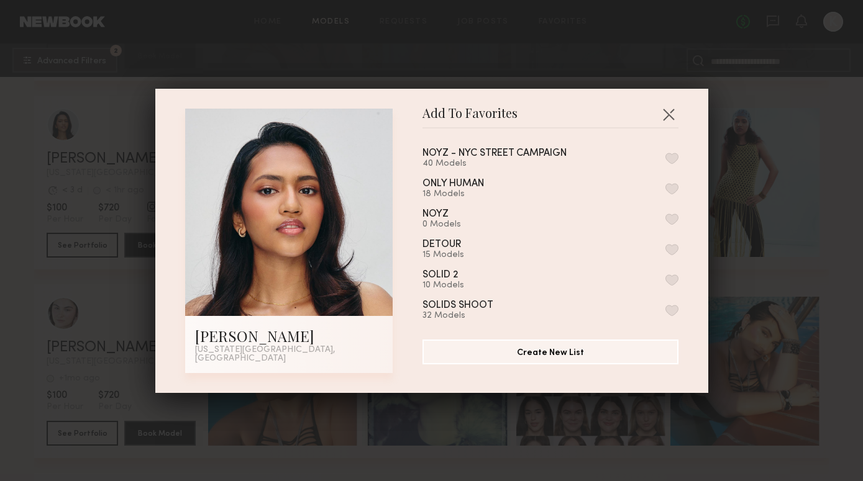
click at [544, 166] on div "40 Models" at bounding box center [509, 164] width 174 height 10
click at [676, 160] on button "button" at bounding box center [671, 158] width 13 height 11
click at [667, 113] on button "button" at bounding box center [668, 114] width 20 height 20
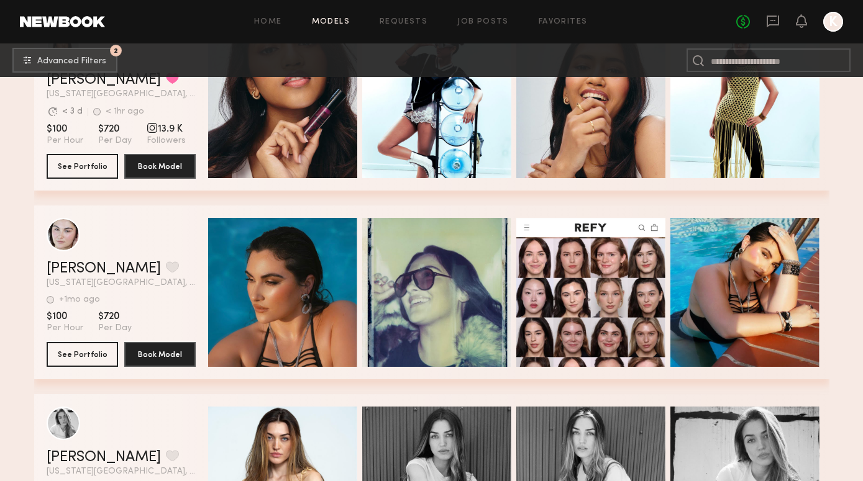
scroll to position [129246, 0]
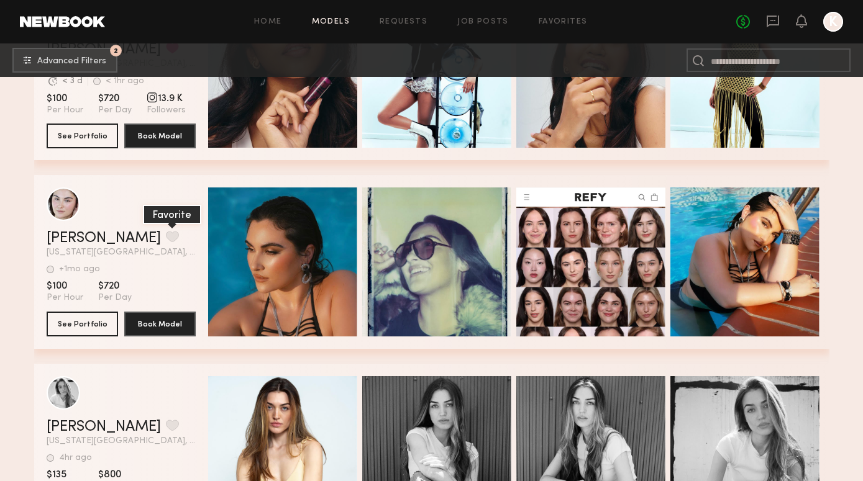
click at [166, 240] on button "grid" at bounding box center [172, 236] width 13 height 11
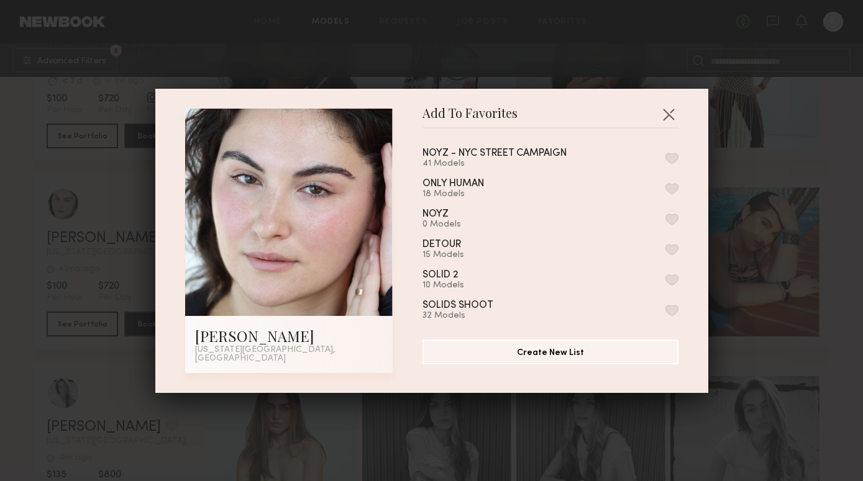
click at [674, 158] on button "button" at bounding box center [671, 158] width 13 height 11
click at [664, 119] on button "button" at bounding box center [668, 114] width 20 height 20
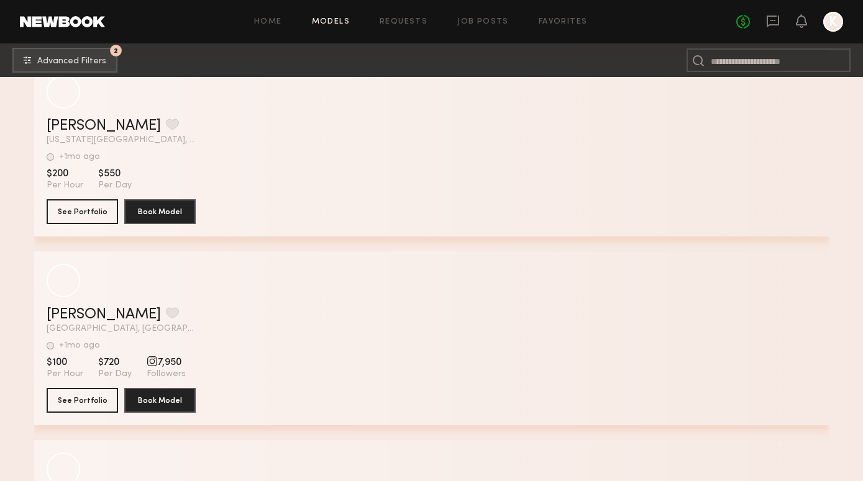
scroll to position [131850, 0]
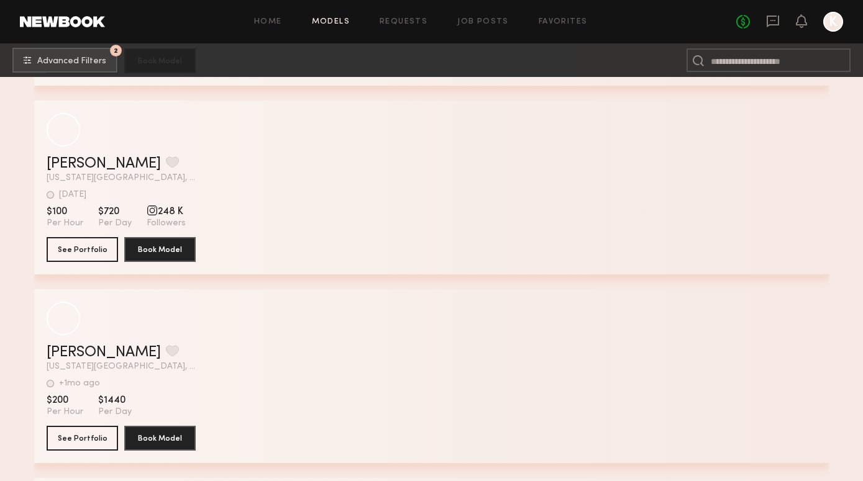
scroll to position [134795, 0]
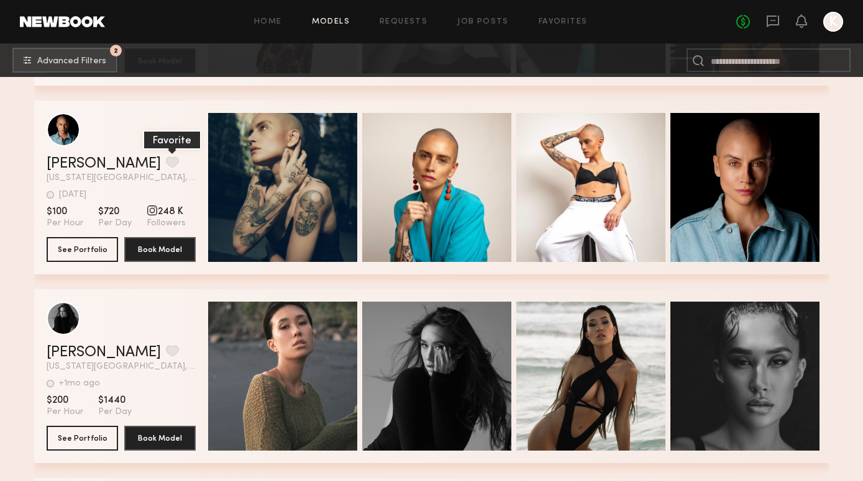
click at [166, 163] on button "grid" at bounding box center [172, 161] width 13 height 11
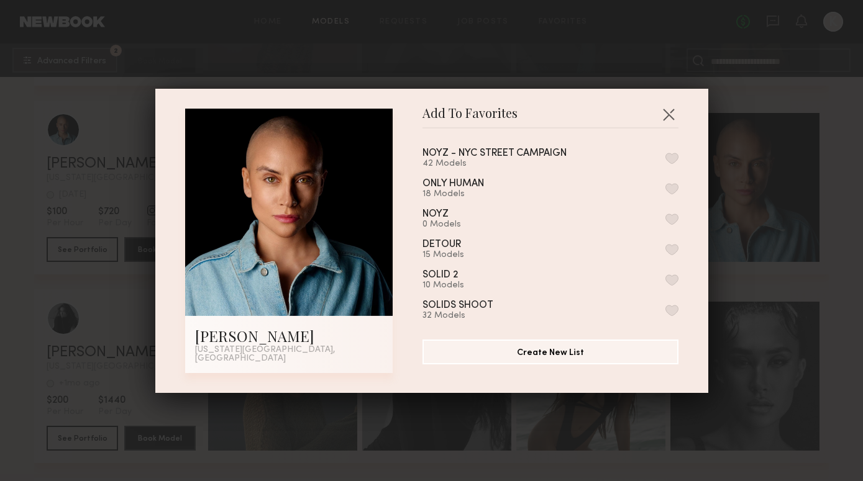
click at [668, 102] on div "Add To Favorites [PERSON_NAME] [US_STATE][GEOGRAPHIC_DATA], [GEOGRAPHIC_DATA] A…" at bounding box center [431, 241] width 553 height 304
click at [668, 116] on button "button" at bounding box center [668, 114] width 20 height 20
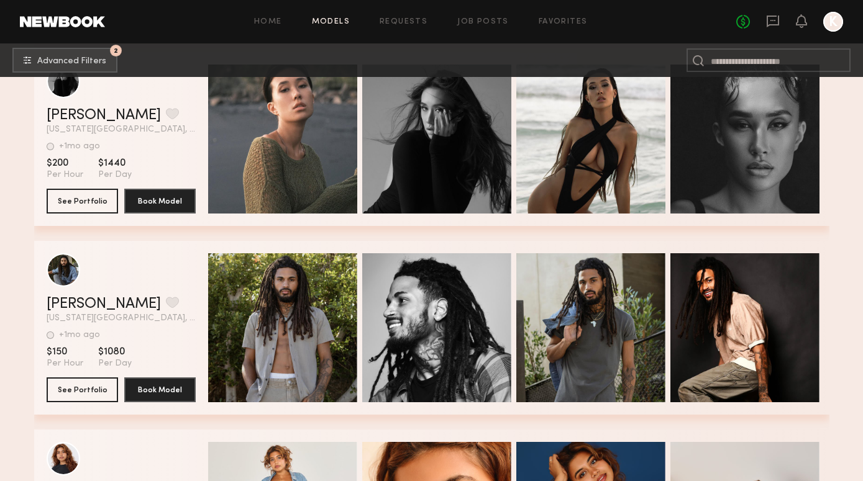
scroll to position [135037, 0]
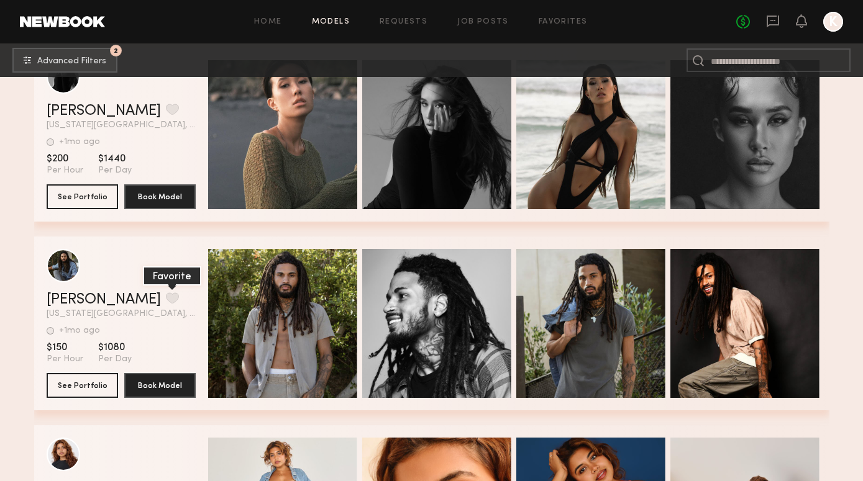
click at [166, 299] on button "grid" at bounding box center [172, 297] width 13 height 11
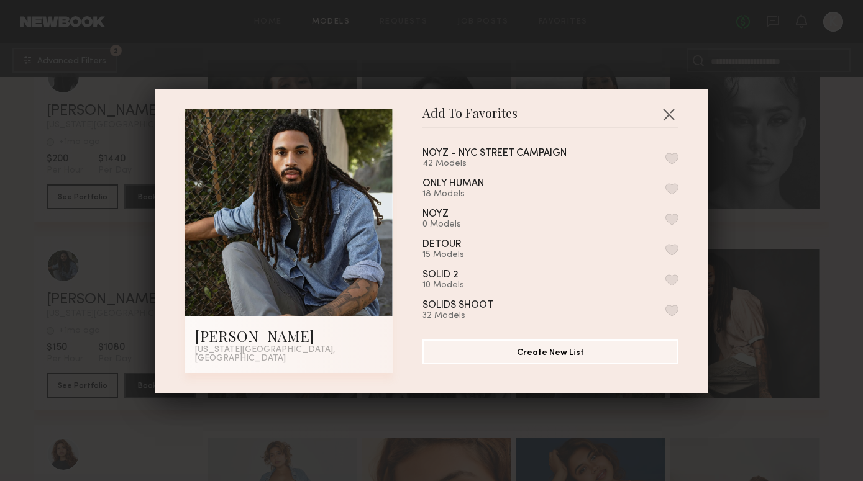
click at [672, 157] on button "button" at bounding box center [671, 158] width 13 height 11
click at [671, 122] on button "button" at bounding box center [668, 114] width 20 height 20
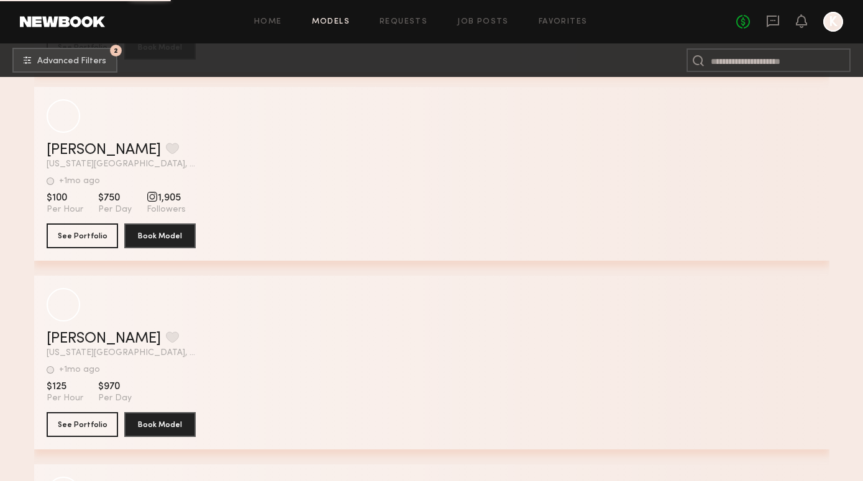
scroll to position [137439, 0]
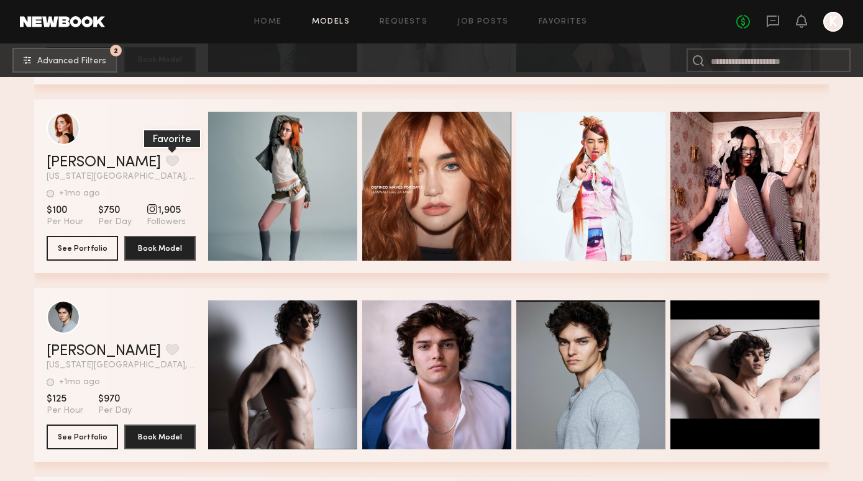
click at [166, 156] on button "grid" at bounding box center [172, 160] width 13 height 11
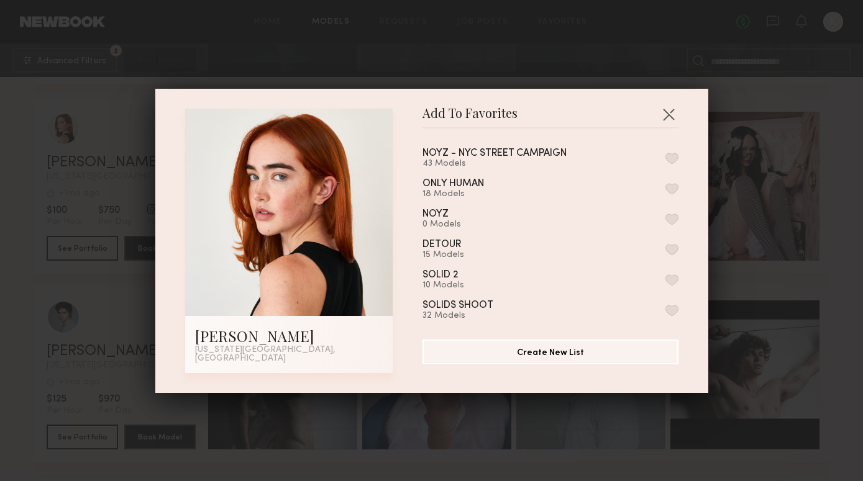
click at [667, 160] on button "button" at bounding box center [671, 158] width 13 height 11
click at [674, 129] on header "Add To Favorites" at bounding box center [550, 119] width 256 height 20
click at [665, 118] on button "button" at bounding box center [668, 114] width 20 height 20
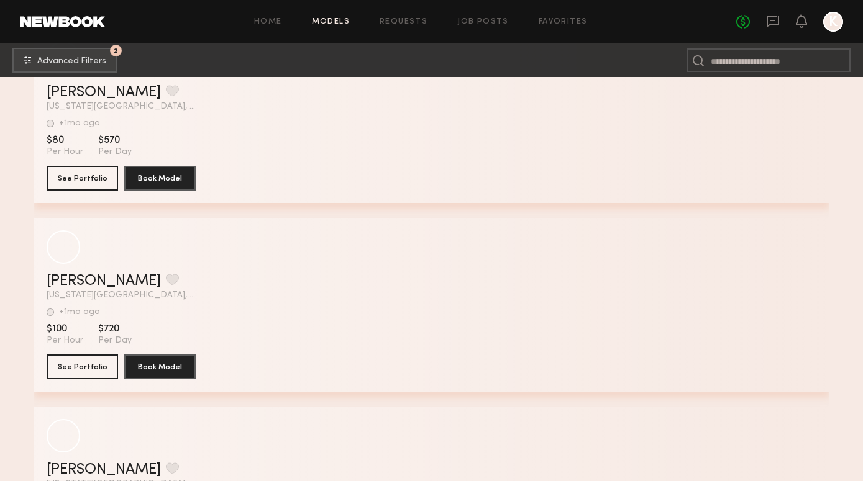
scroll to position [140911, 0]
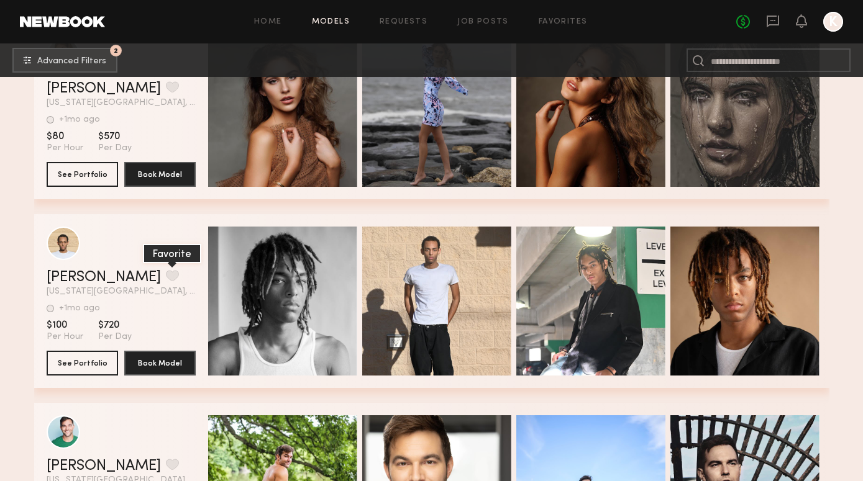
click at [166, 278] on button "grid" at bounding box center [172, 275] width 13 height 11
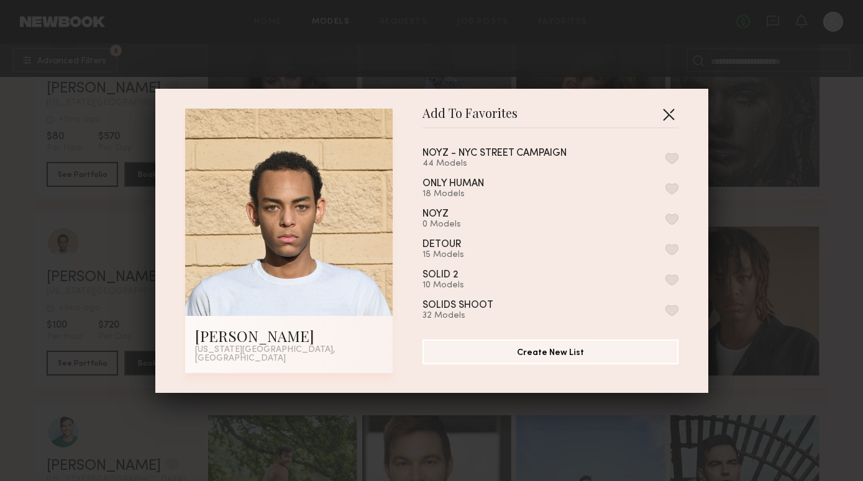
click at [668, 118] on button "button" at bounding box center [668, 114] width 20 height 20
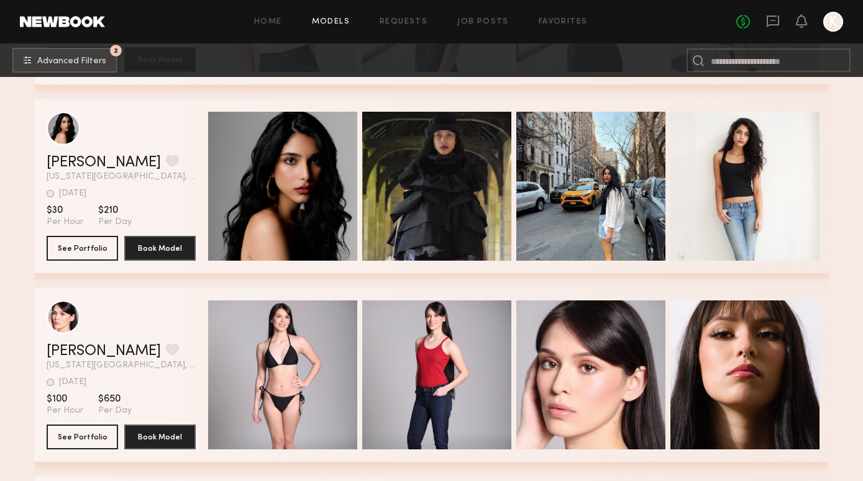
scroll to position [145368, 0]
click at [166, 158] on button "grid" at bounding box center [172, 160] width 13 height 11
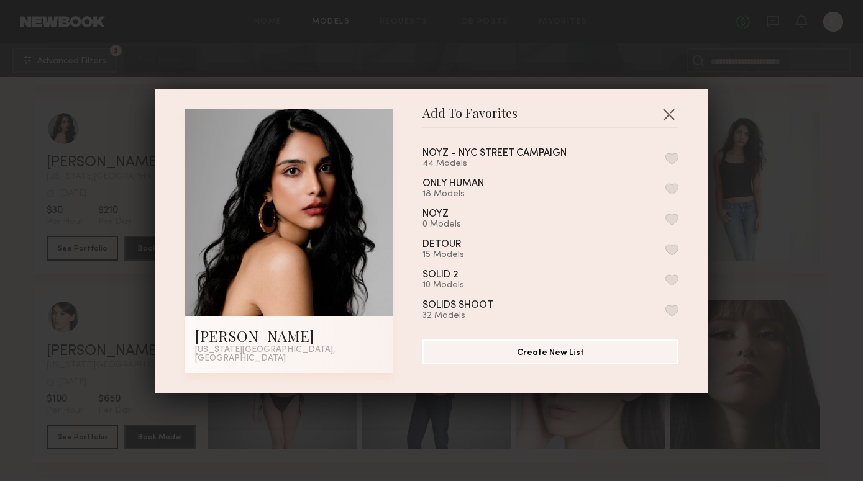
click at [674, 162] on button "button" at bounding box center [671, 158] width 13 height 11
click at [669, 119] on button "button" at bounding box center [668, 114] width 20 height 20
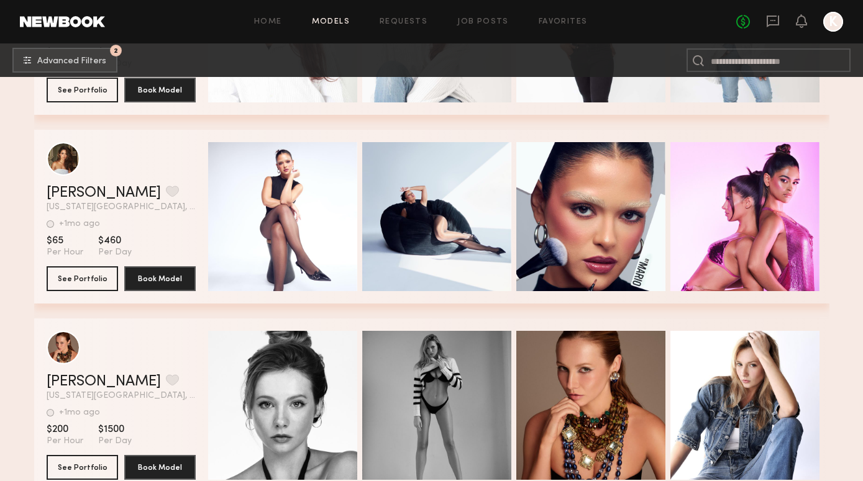
scroll to position [146848, 0]
click at [166, 193] on button "grid" at bounding box center [172, 191] width 13 height 11
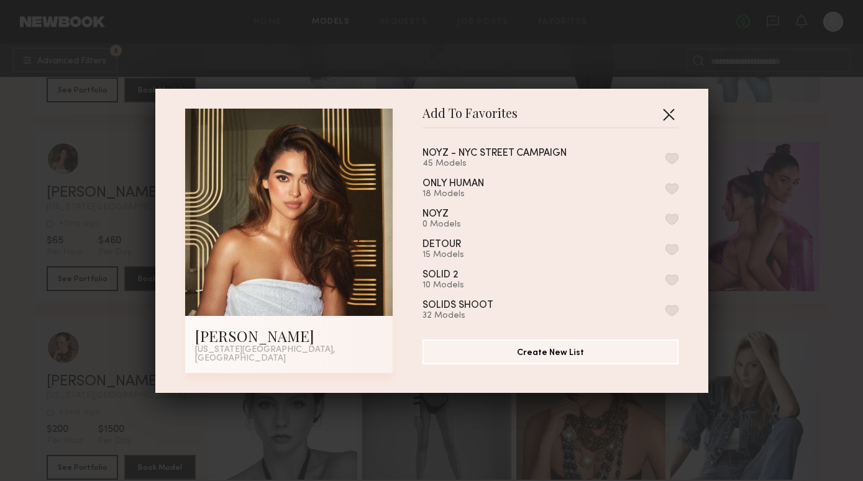
click at [671, 113] on button "button" at bounding box center [668, 114] width 20 height 20
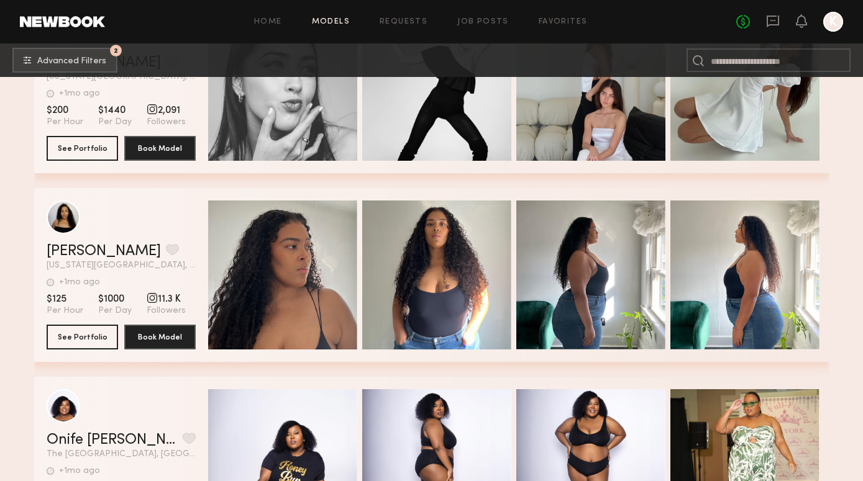
scroll to position [154050, 0]
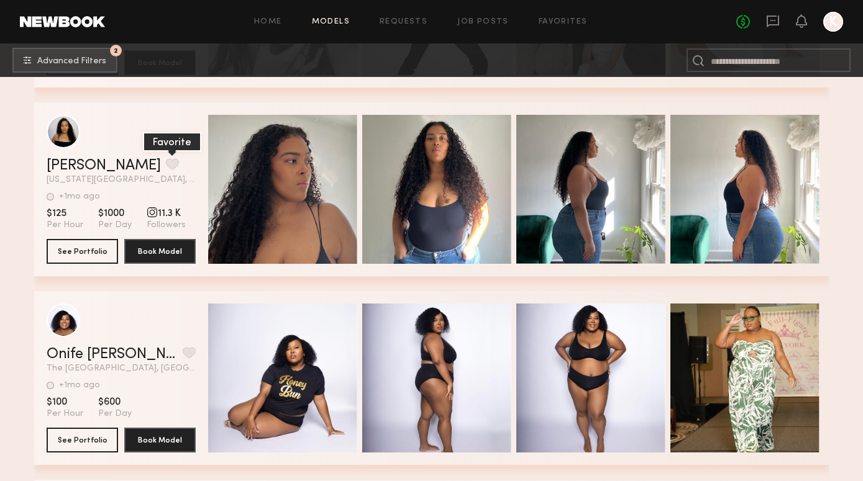
click at [166, 166] on button "grid" at bounding box center [172, 163] width 13 height 11
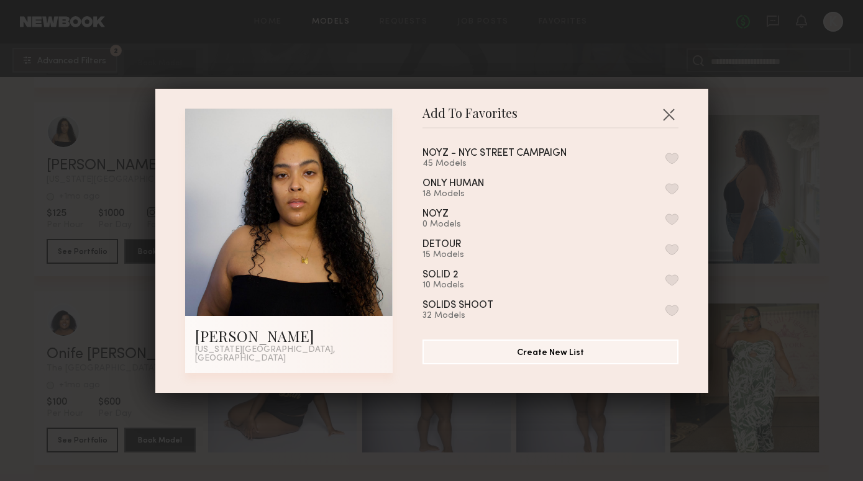
click at [679, 117] on div "Add To Favorites Ramil D. New York City, NY Add To Favorites NOYZ - NYC STREET …" at bounding box center [431, 241] width 553 height 304
click at [669, 120] on button "button" at bounding box center [668, 114] width 20 height 20
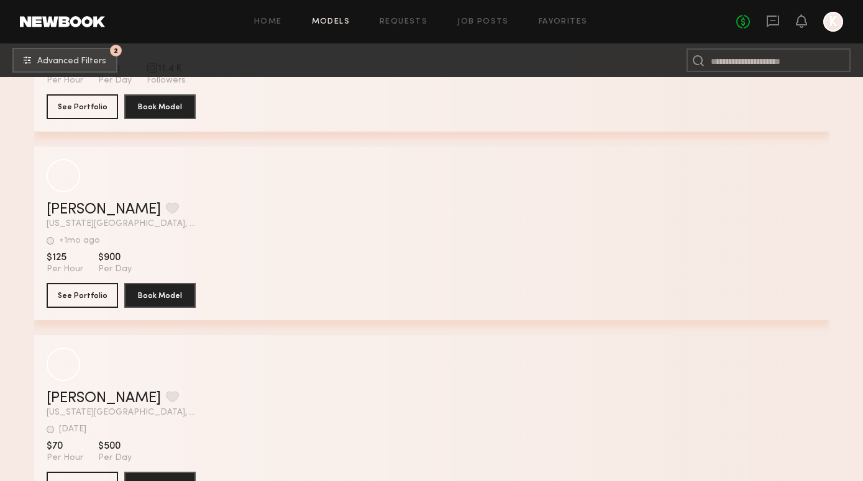
scroll to position [160985, 0]
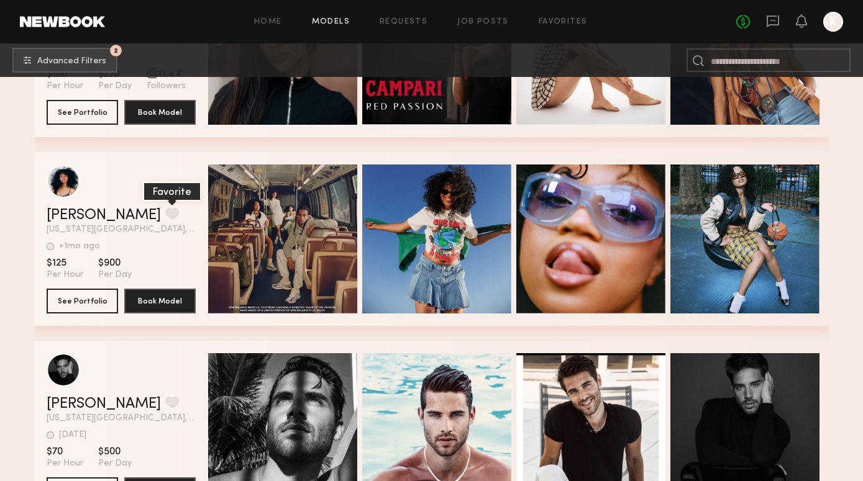
click at [166, 210] on button "grid" at bounding box center [172, 213] width 13 height 11
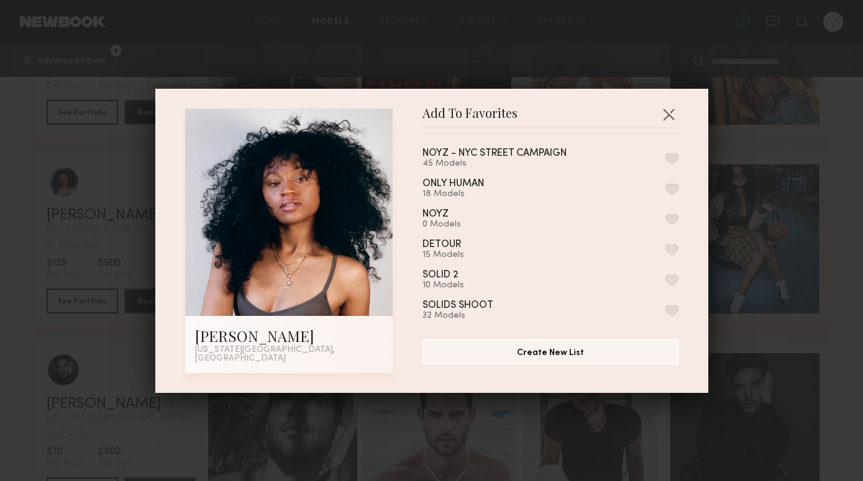
click at [671, 164] on button "button" at bounding box center [671, 158] width 13 height 11
click at [672, 123] on button "button" at bounding box center [668, 114] width 20 height 20
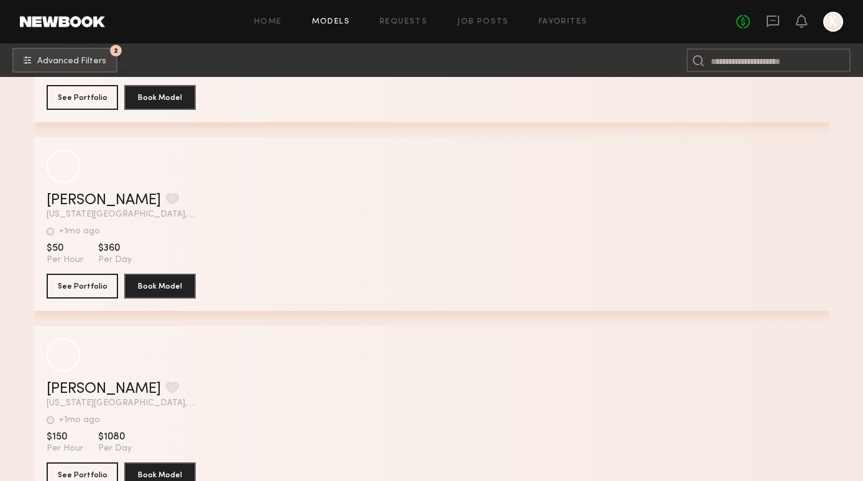
scroll to position [192535, 0]
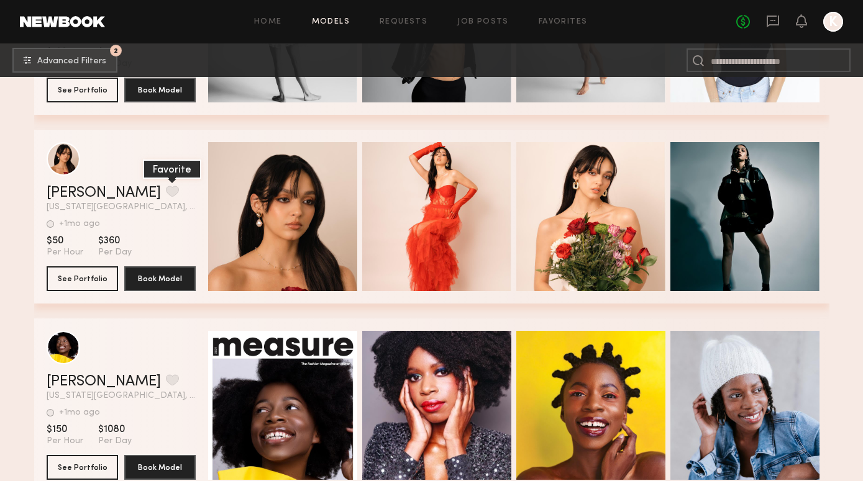
click at [166, 194] on button "grid" at bounding box center [172, 191] width 13 height 11
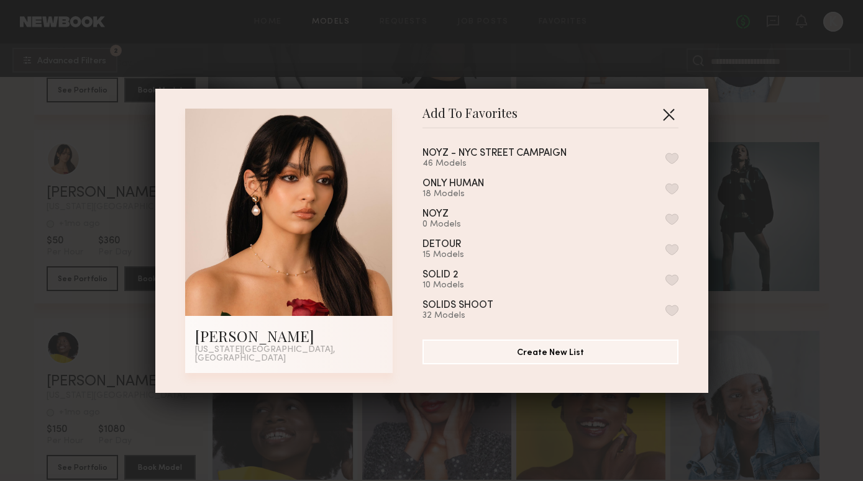
click at [671, 121] on button "button" at bounding box center [668, 114] width 20 height 20
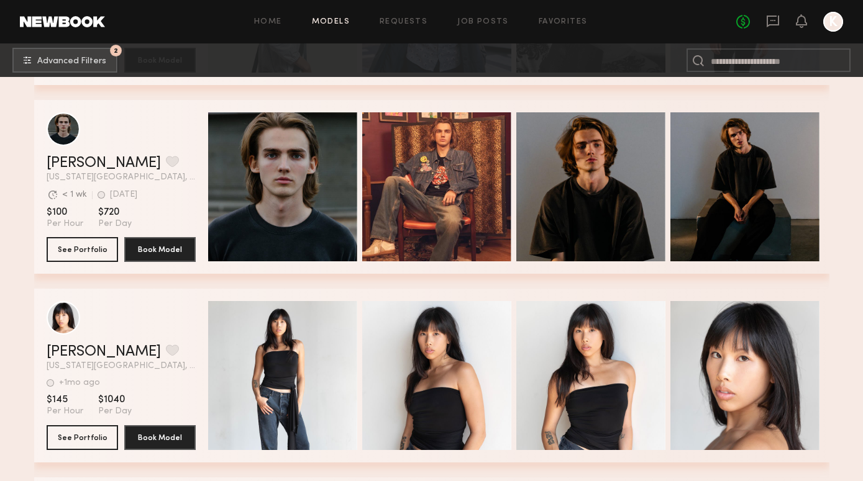
scroll to position [194456, 0]
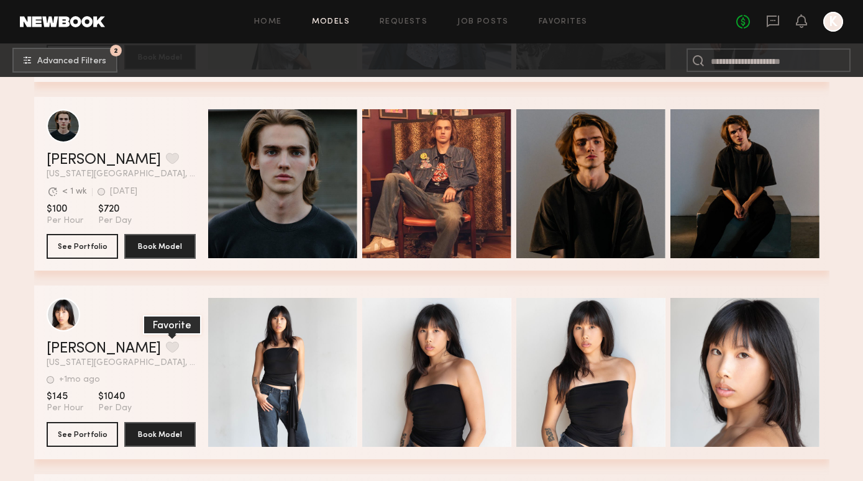
click at [166, 346] on button "grid" at bounding box center [172, 347] width 13 height 11
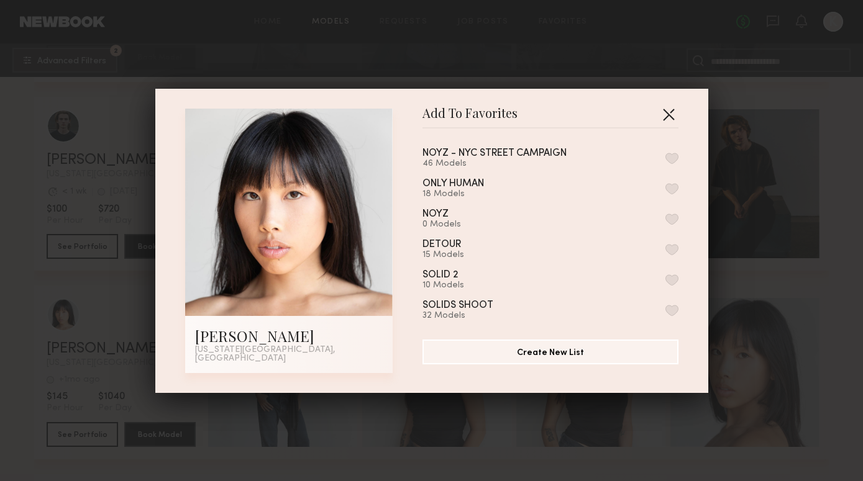
click at [664, 118] on button "button" at bounding box center [668, 114] width 20 height 20
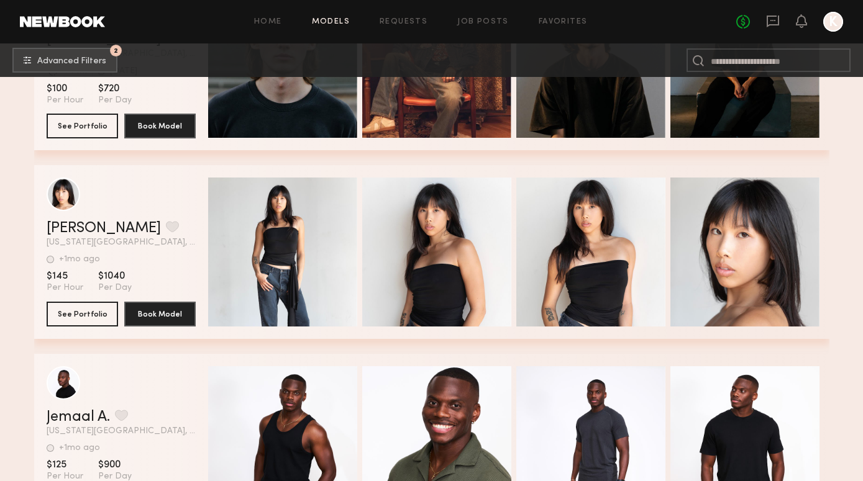
scroll to position [194580, 0]
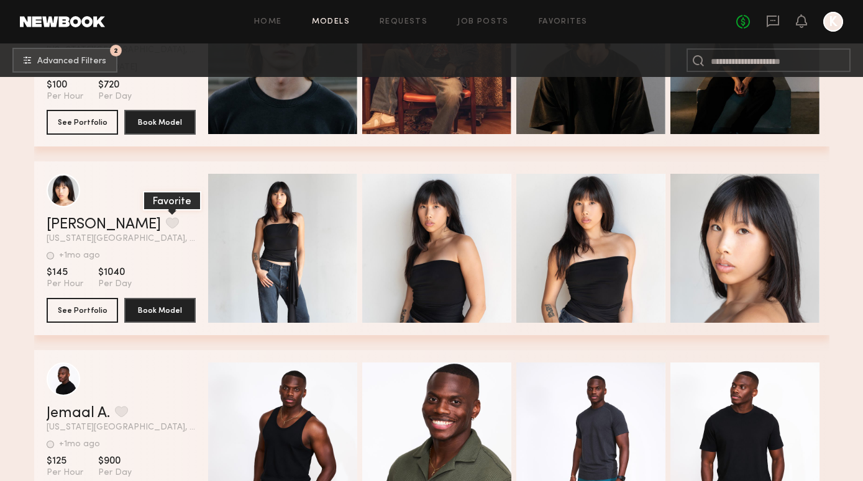
click at [166, 217] on button "grid" at bounding box center [172, 222] width 13 height 11
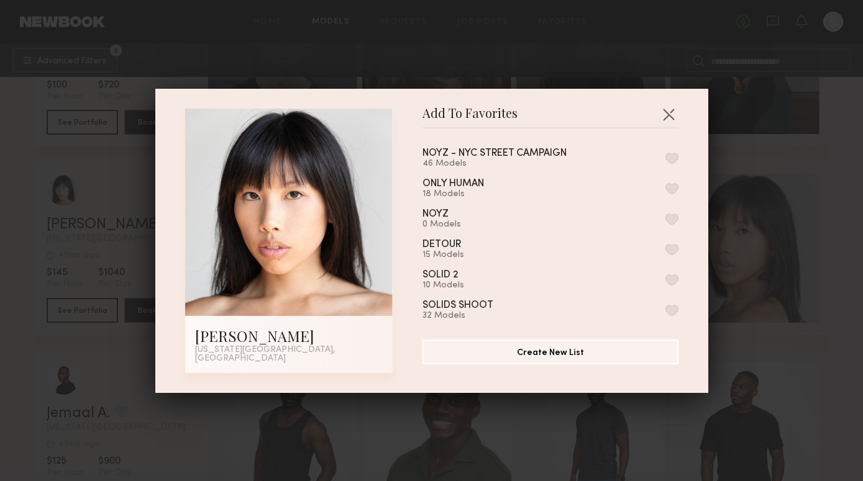
click at [675, 161] on button "button" at bounding box center [671, 158] width 13 height 11
click at [671, 122] on button "button" at bounding box center [668, 114] width 20 height 20
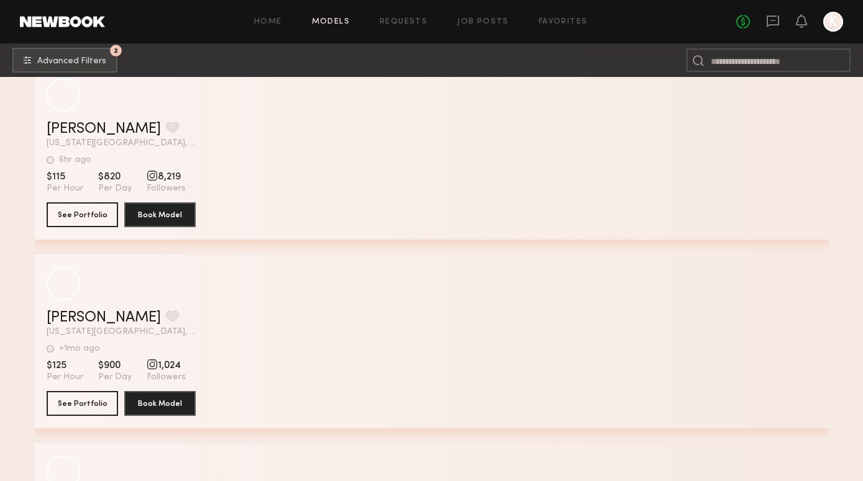
scroll to position [202228, 0]
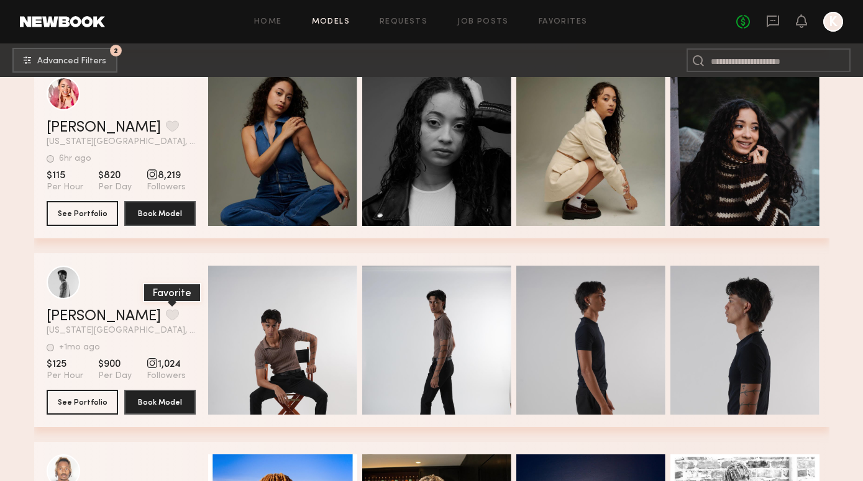
click at [166, 315] on button "grid" at bounding box center [172, 314] width 13 height 11
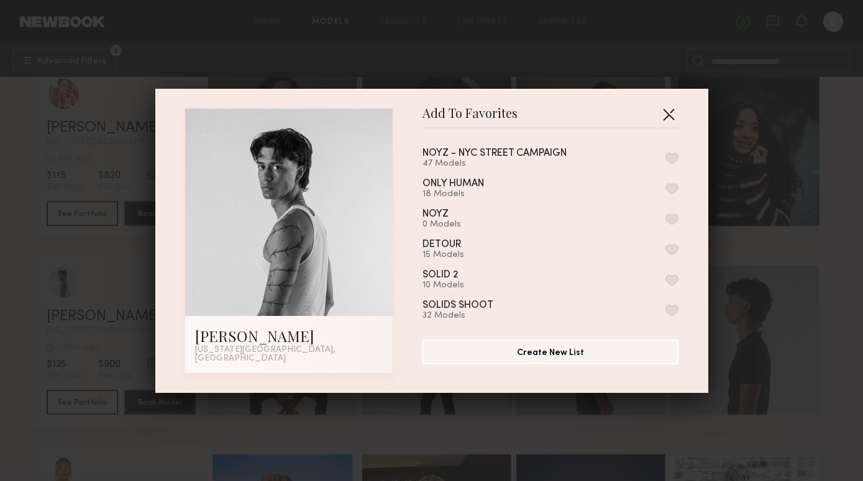
click at [673, 117] on button "button" at bounding box center [668, 114] width 20 height 20
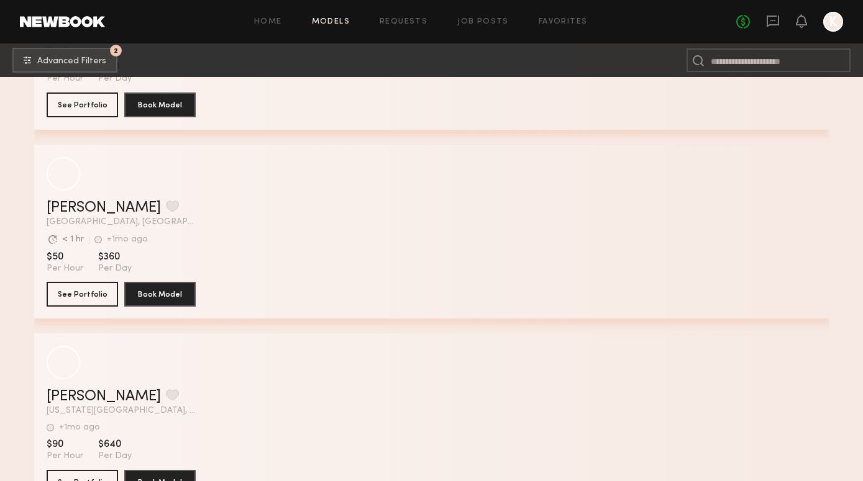
scroll to position [206305, 0]
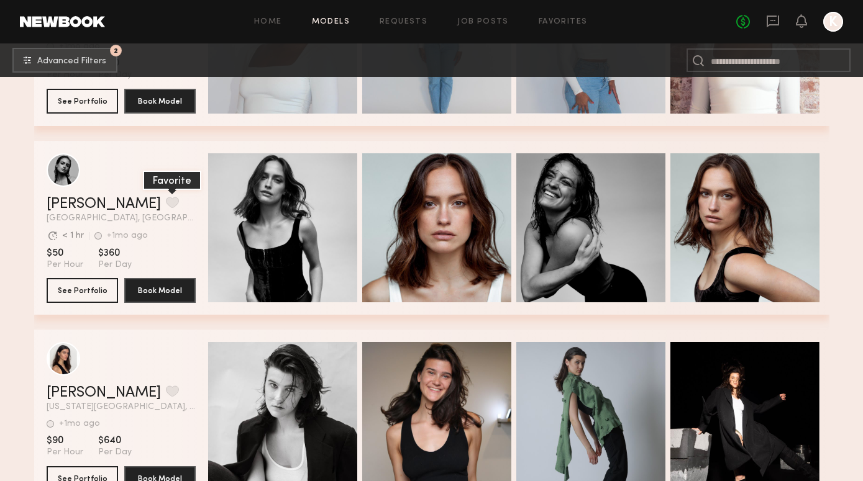
click at [166, 199] on button "grid" at bounding box center [172, 202] width 13 height 11
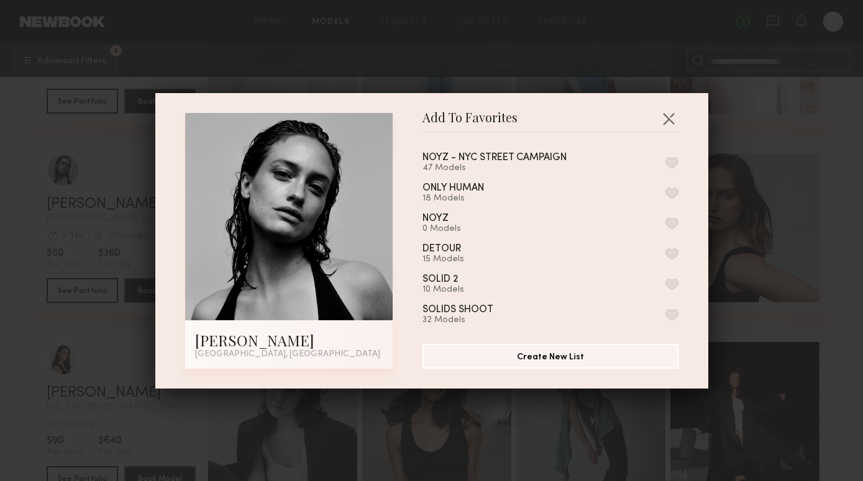
click at [671, 163] on button "button" at bounding box center [671, 162] width 13 height 11
click at [669, 119] on button "button" at bounding box center [668, 119] width 20 height 20
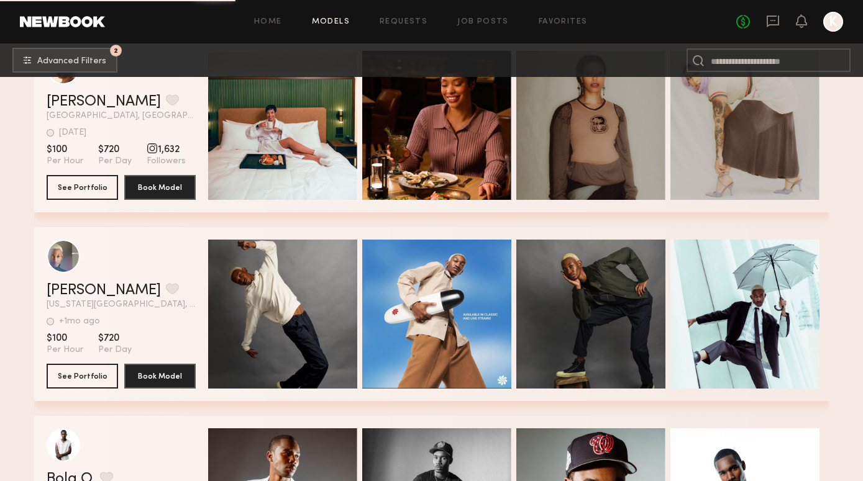
scroll to position [214715, 0]
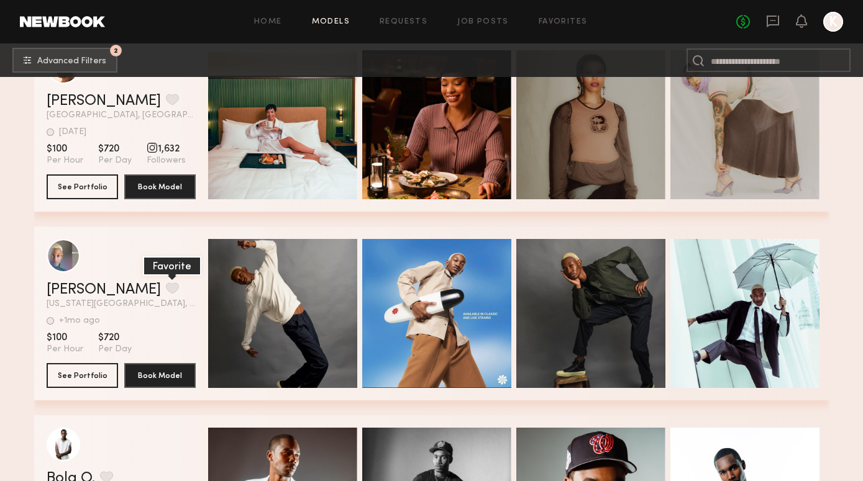
click at [166, 285] on button "grid" at bounding box center [172, 288] width 13 height 11
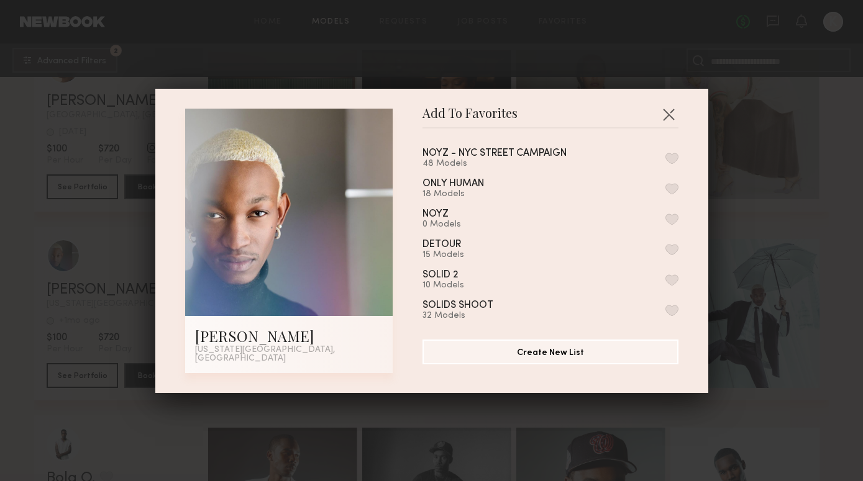
click at [671, 163] on button "button" at bounding box center [671, 158] width 13 height 11
click at [673, 116] on button "button" at bounding box center [668, 114] width 20 height 20
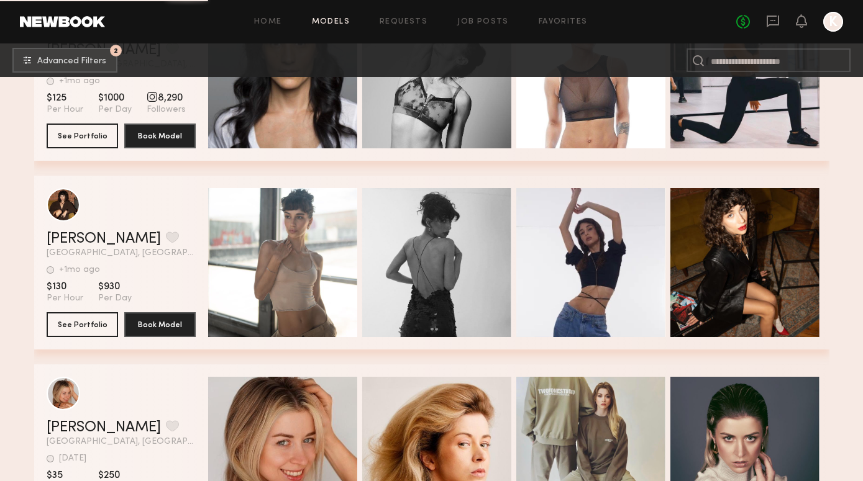
scroll to position [230434, 0]
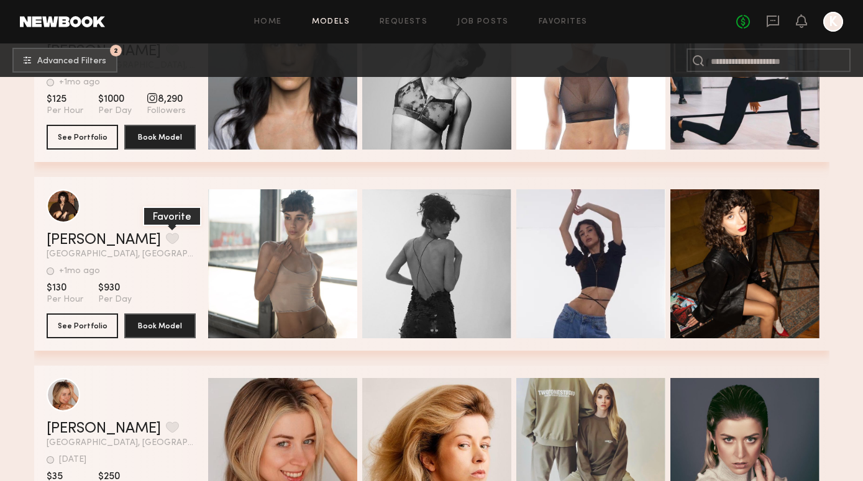
click at [166, 244] on button "grid" at bounding box center [172, 238] width 13 height 11
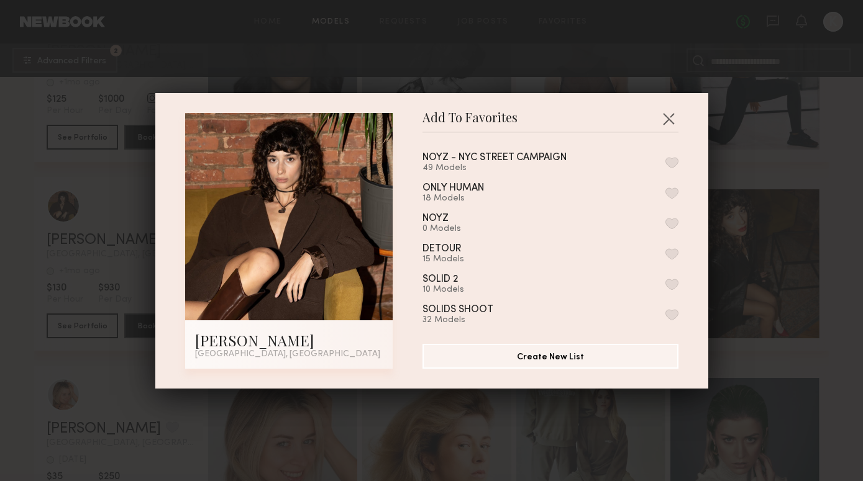
click at [676, 167] on button "button" at bounding box center [671, 162] width 13 height 11
click at [673, 124] on button "button" at bounding box center [668, 119] width 20 height 20
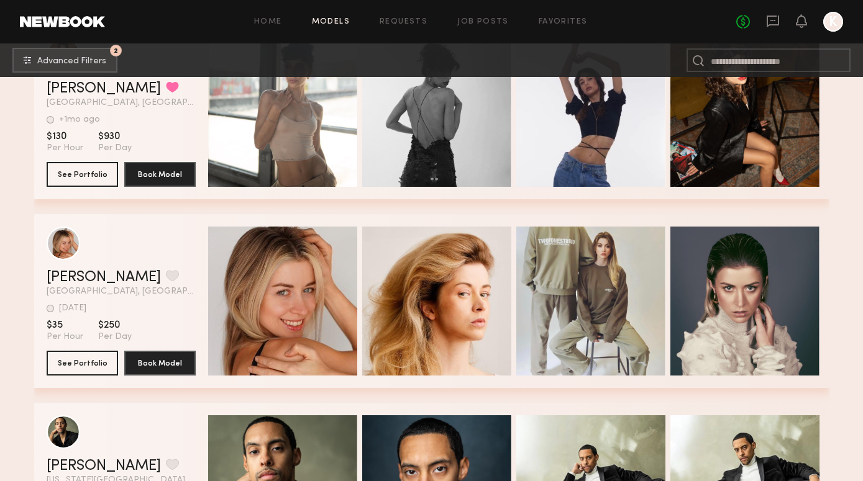
scroll to position [230637, 0]
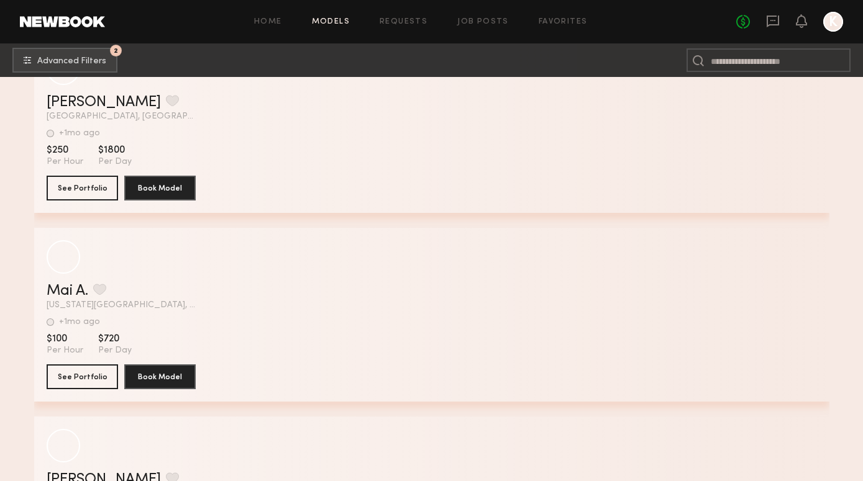
scroll to position [232084, 0]
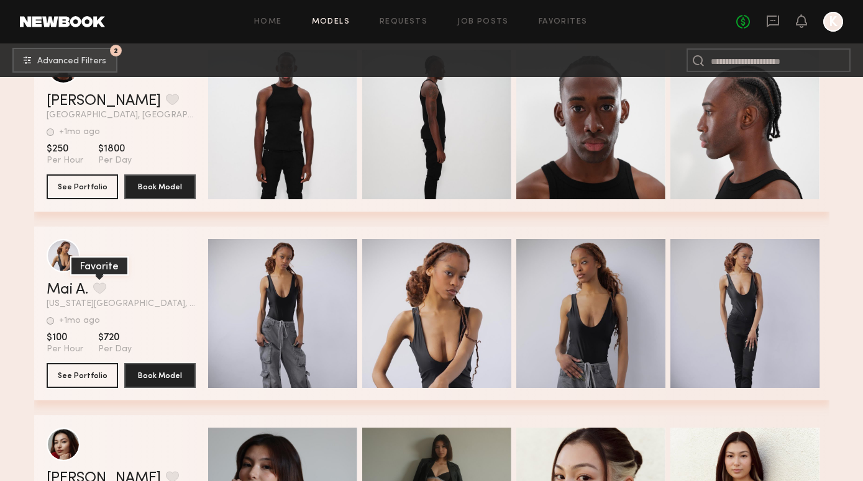
click at [102, 291] on button "grid" at bounding box center [99, 288] width 13 height 11
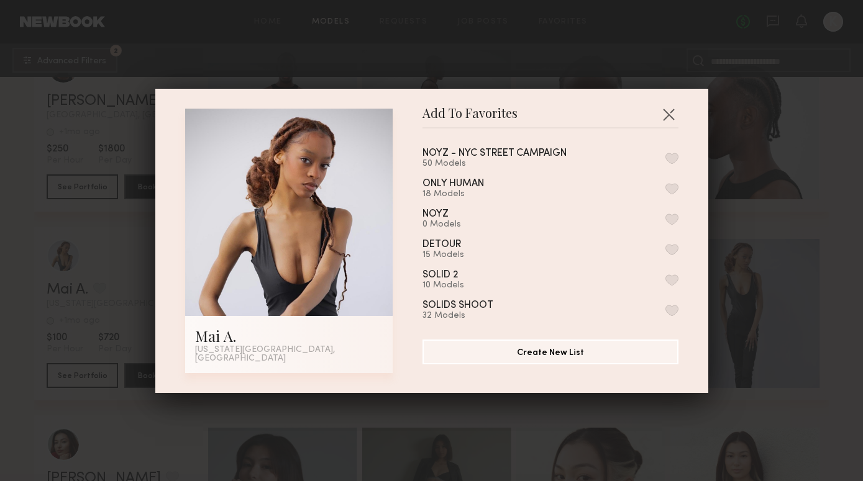
click at [673, 164] on button "button" at bounding box center [671, 158] width 13 height 11
click at [678, 120] on button "button" at bounding box center [668, 114] width 20 height 20
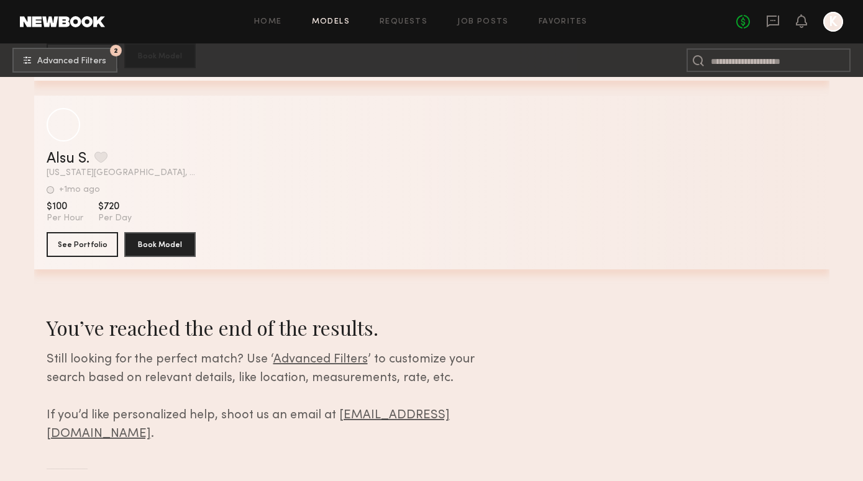
scroll to position [244296, 0]
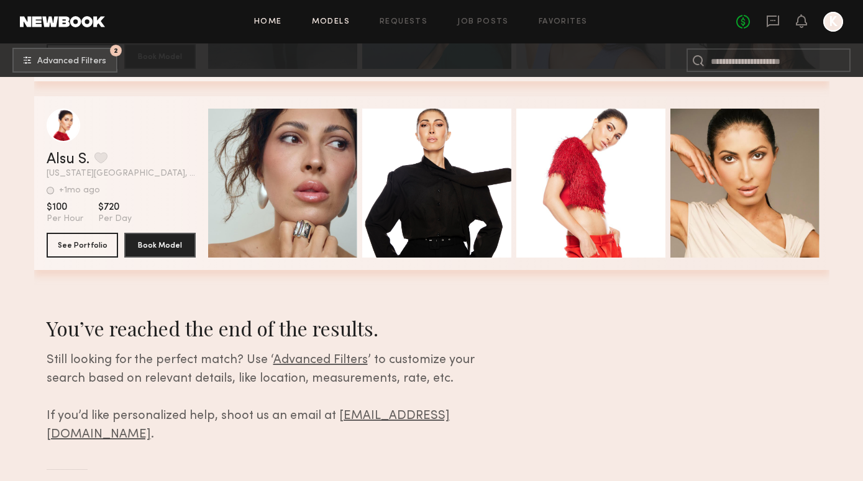
click at [275, 22] on link "Home" at bounding box center [268, 22] width 28 height 8
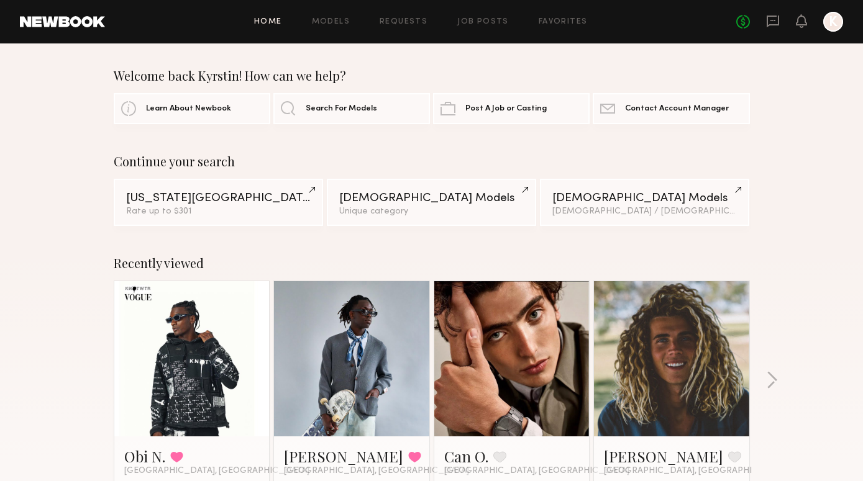
click at [479, 31] on div "Home Models Requests Job Posts Favorites Sign Out No fees up to $5,000 K" at bounding box center [474, 22] width 738 height 20
click at [482, 22] on link "Job Posts" at bounding box center [483, 22] width 52 height 8
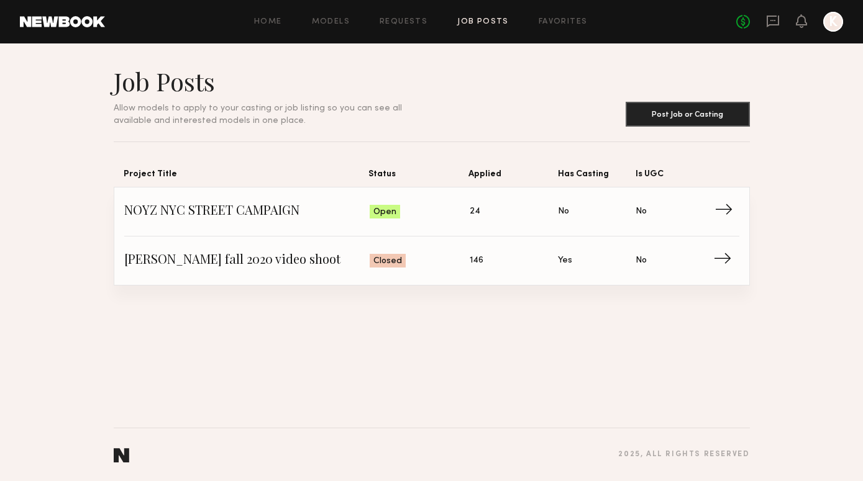
click at [224, 208] on span "NOYZ NYC STREET CAMPAIGN" at bounding box center [247, 211] width 246 height 19
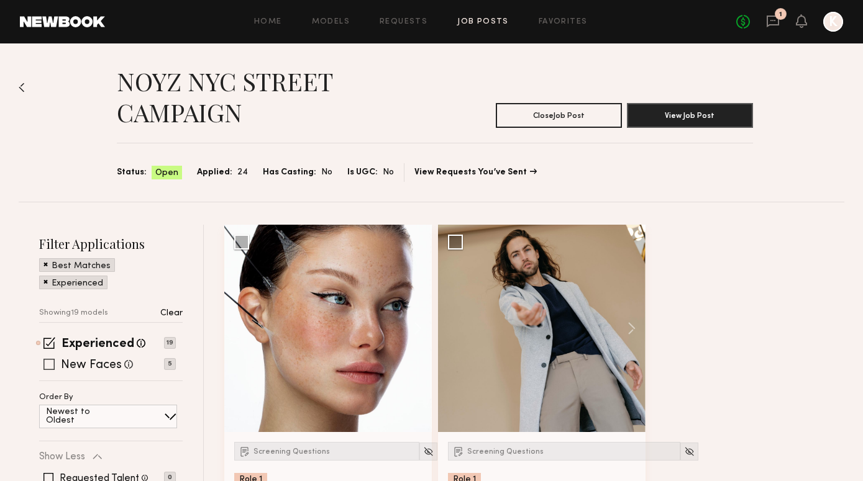
click at [47, 368] on span at bounding box center [48, 364] width 11 height 11
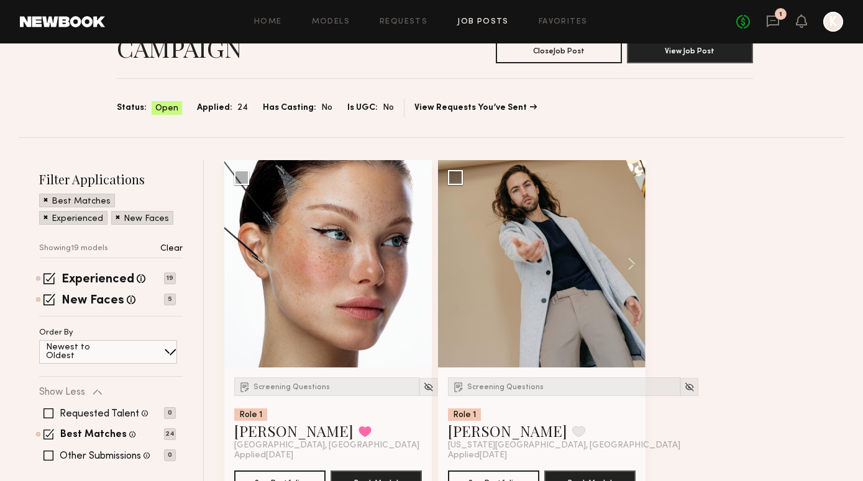
scroll to position [65, 0]
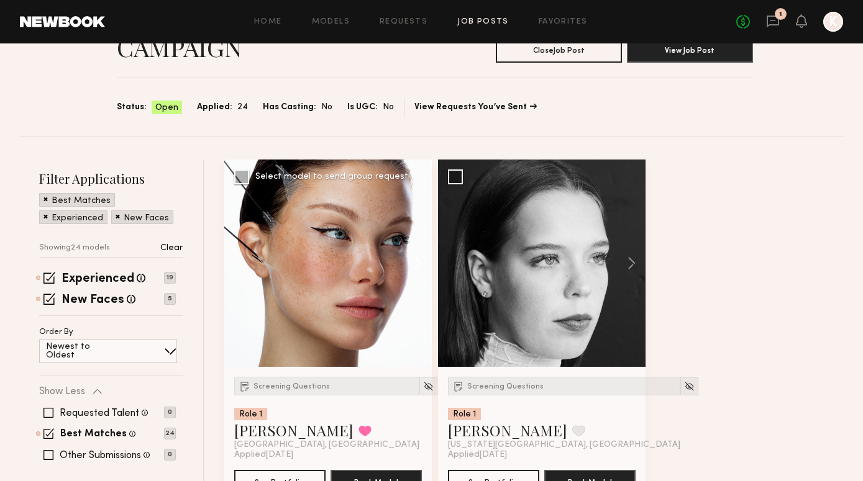
click at [418, 266] on button at bounding box center [412, 263] width 40 height 207
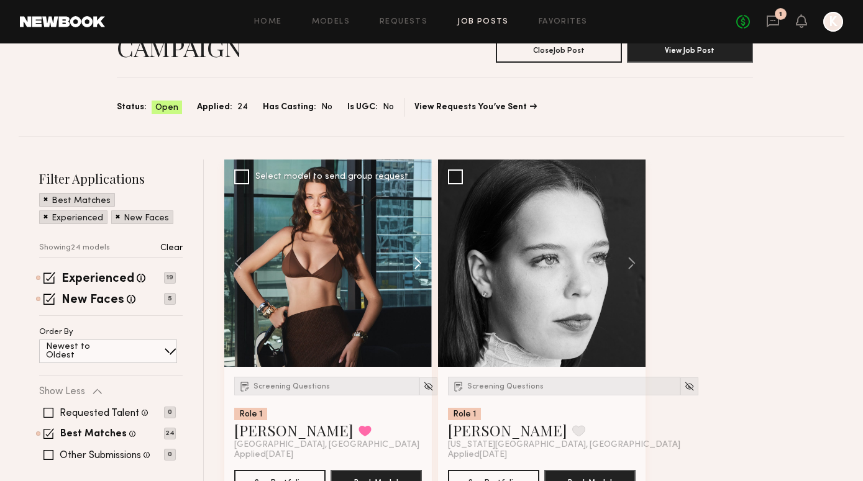
click at [418, 266] on button at bounding box center [412, 263] width 40 height 207
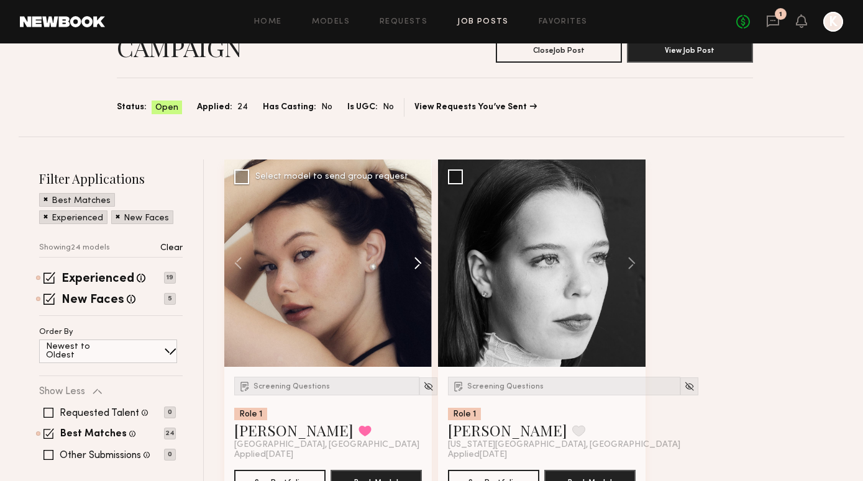
click at [418, 266] on button at bounding box center [412, 263] width 40 height 207
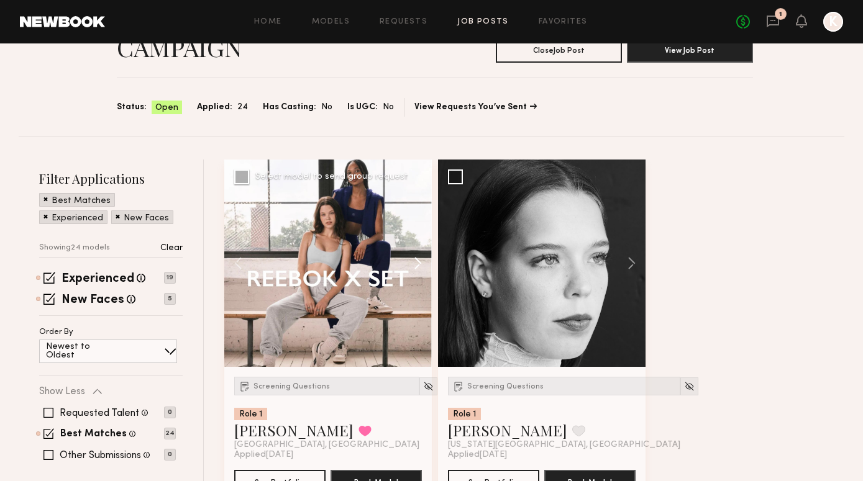
click at [418, 266] on button at bounding box center [412, 263] width 40 height 207
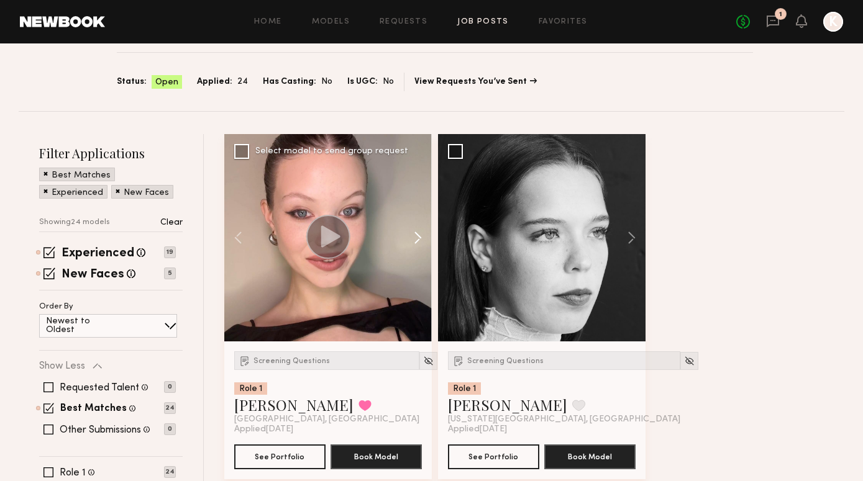
scroll to position [99, 0]
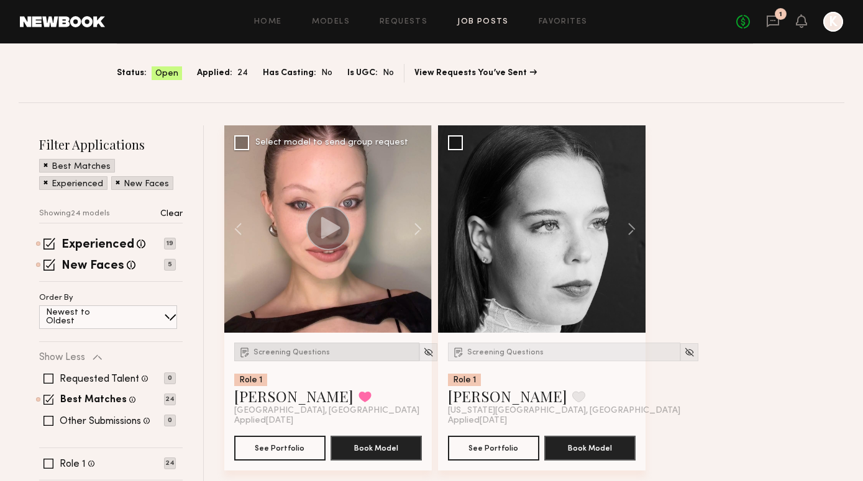
click at [288, 356] on div "Screening Questions" at bounding box center [326, 352] width 185 height 19
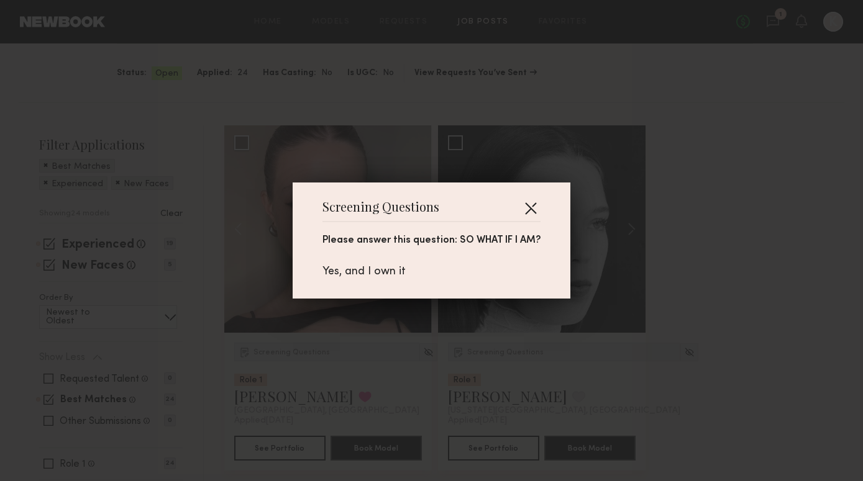
click at [527, 207] on button "button" at bounding box center [530, 208] width 20 height 20
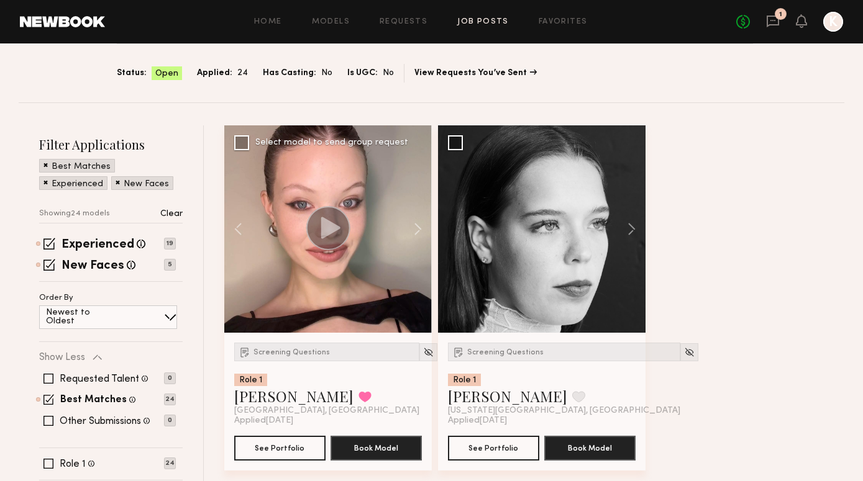
click at [327, 229] on icon at bounding box center [329, 228] width 19 height 22
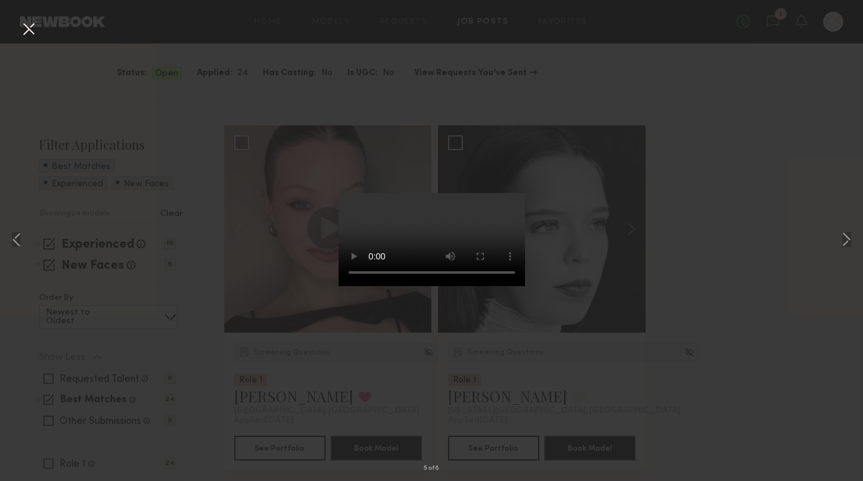
click at [31, 34] on button at bounding box center [29, 30] width 20 height 22
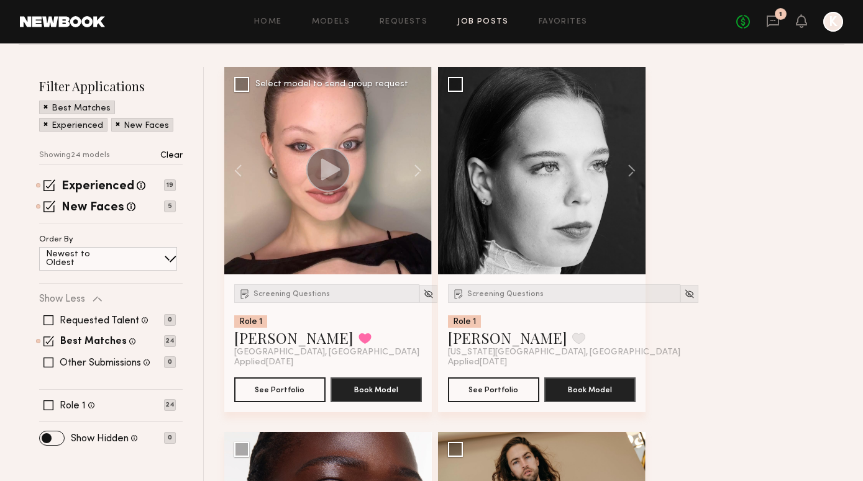
scroll to position [159, 0]
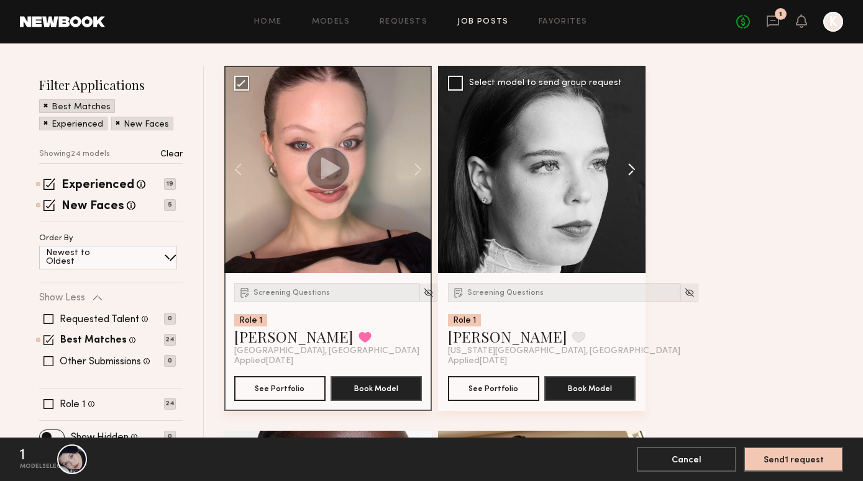
click at [634, 168] on button at bounding box center [625, 169] width 40 height 207
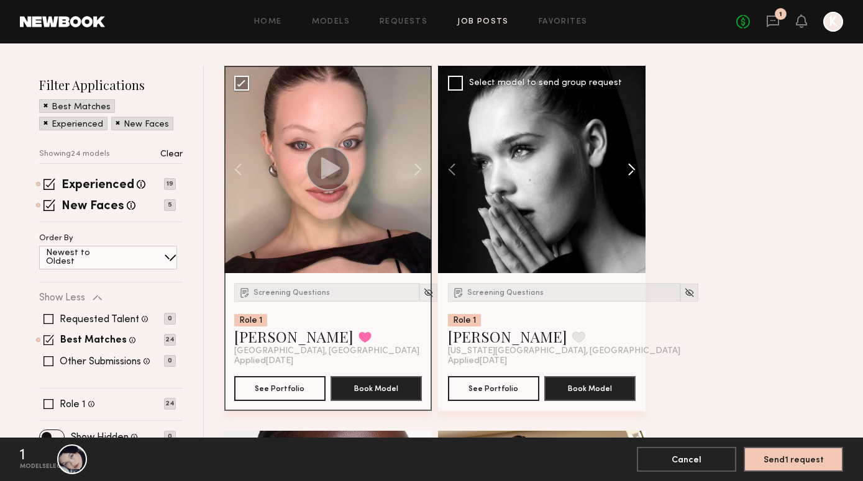
click at [634, 168] on button at bounding box center [625, 169] width 40 height 207
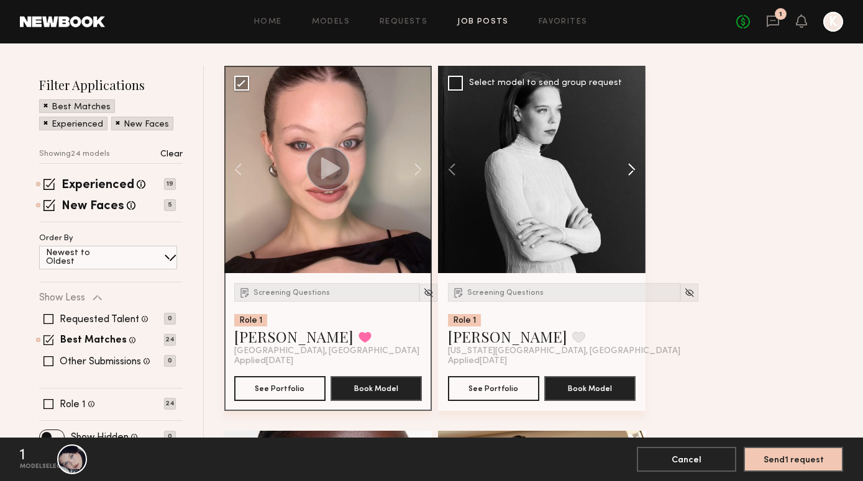
click at [634, 168] on button at bounding box center [625, 169] width 40 height 207
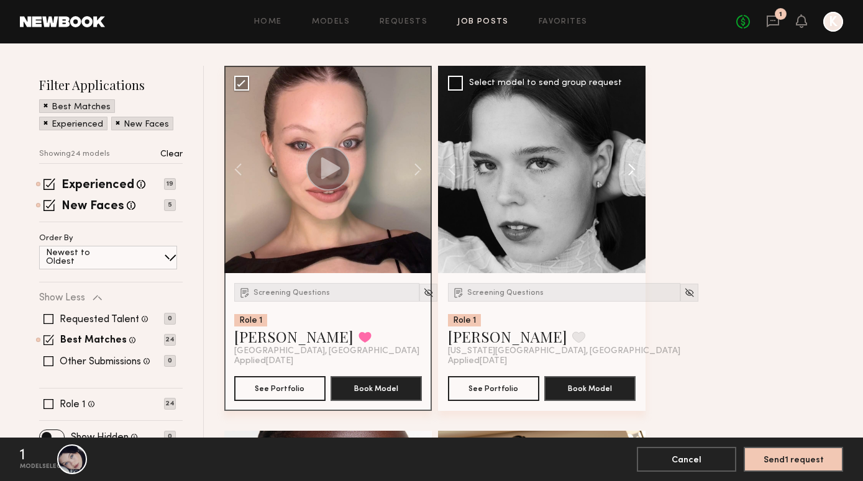
click at [634, 168] on button at bounding box center [625, 169] width 40 height 207
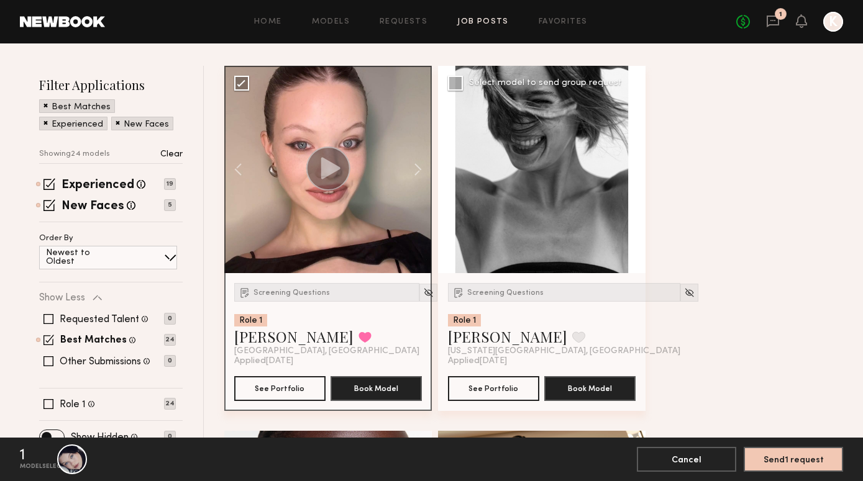
click at [634, 168] on button at bounding box center [625, 169] width 40 height 207
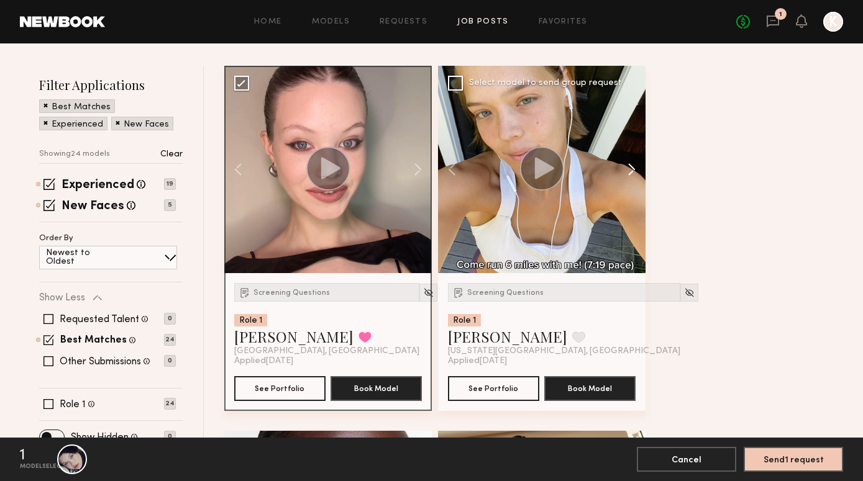
click at [634, 168] on button at bounding box center [625, 169] width 40 height 207
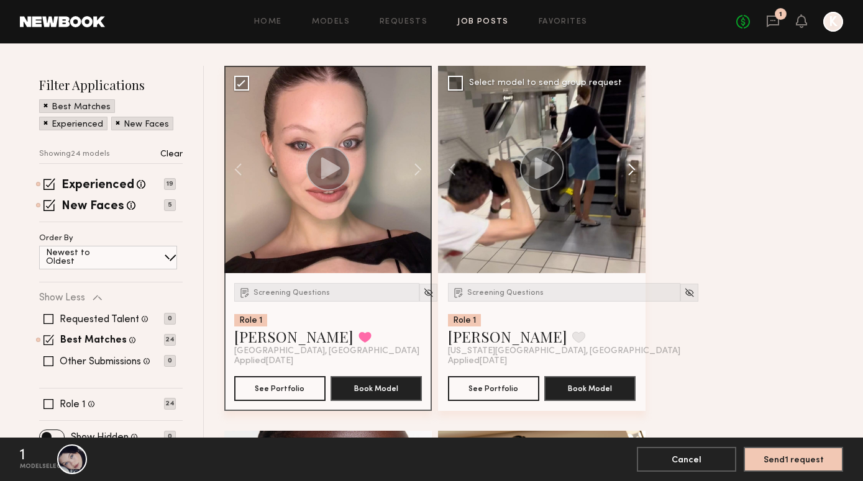
click at [634, 168] on button at bounding box center [625, 169] width 40 height 207
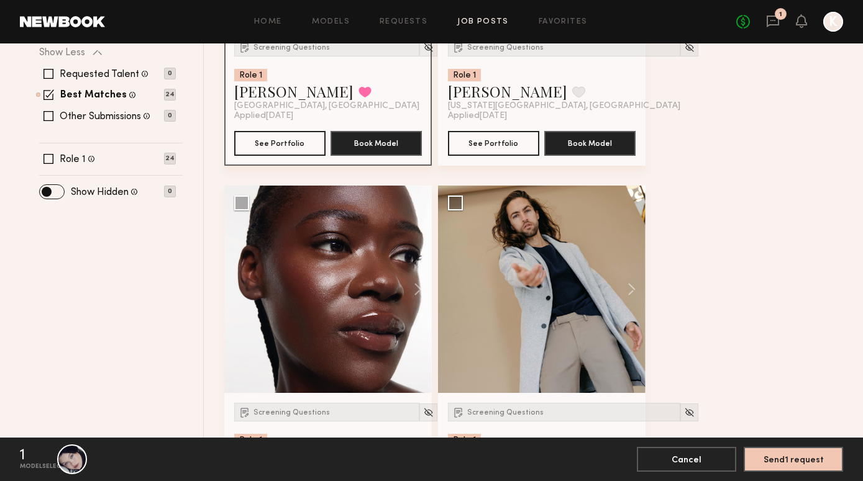
scroll to position [414, 0]
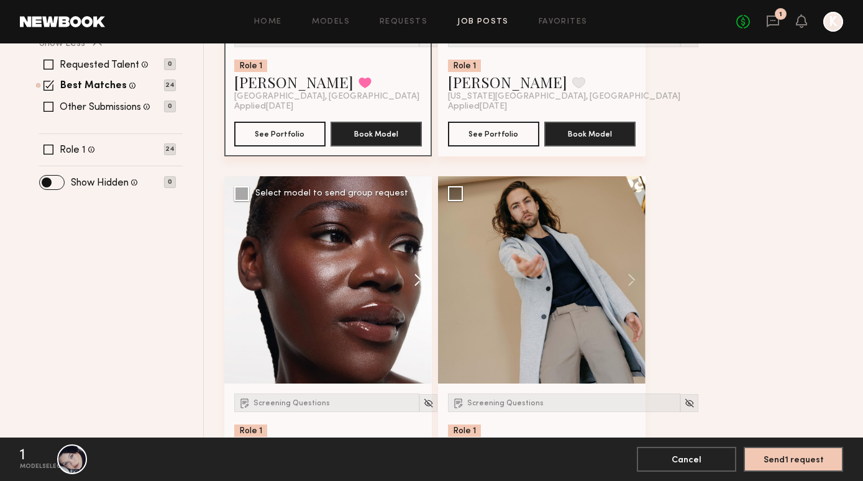
click at [415, 283] on button at bounding box center [412, 279] width 40 height 207
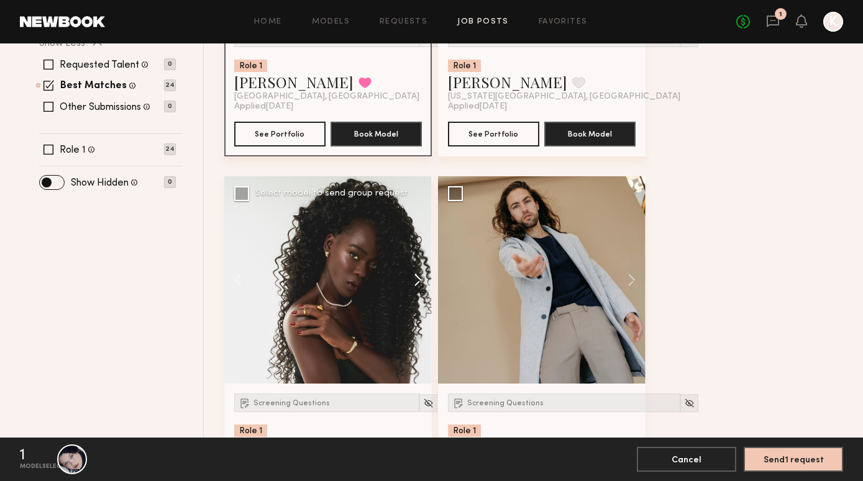
click at [415, 283] on button at bounding box center [412, 279] width 40 height 207
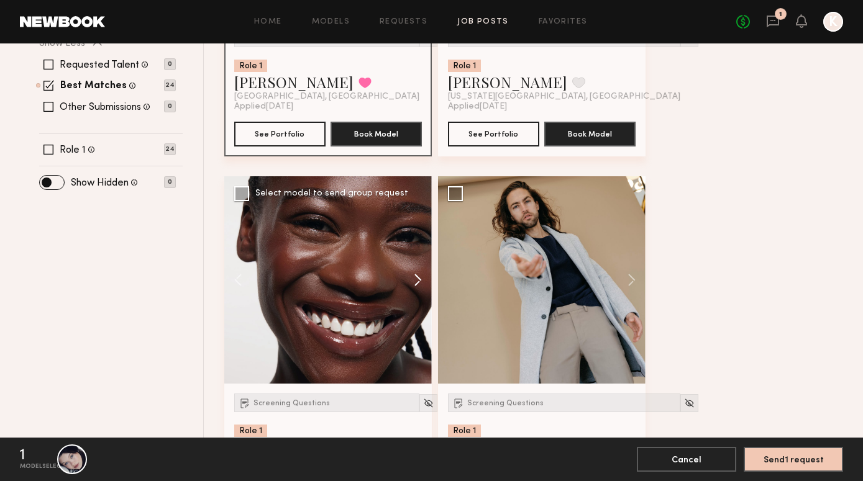
click at [415, 283] on button at bounding box center [412, 279] width 40 height 207
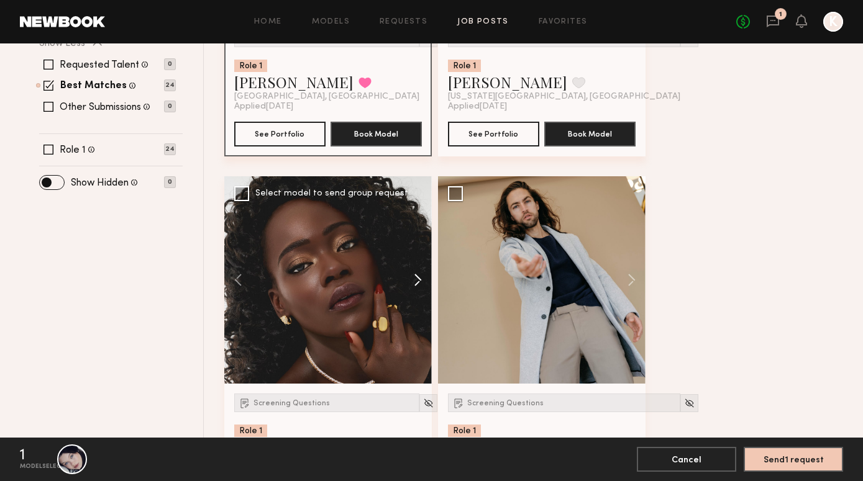
click at [415, 283] on button at bounding box center [412, 279] width 40 height 207
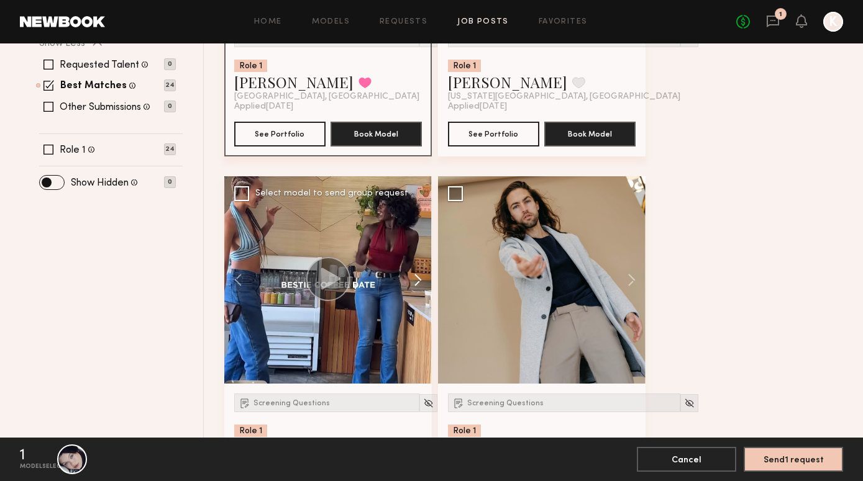
click at [415, 283] on button at bounding box center [412, 279] width 40 height 207
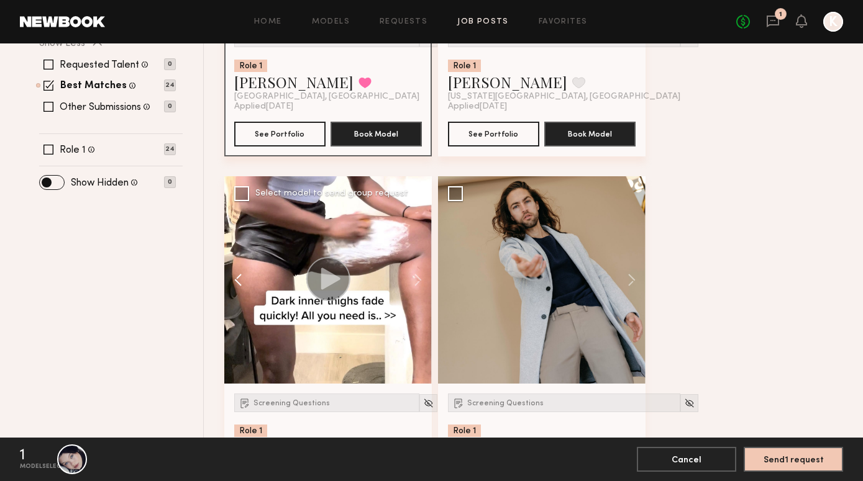
click at [241, 278] on button at bounding box center [244, 279] width 40 height 207
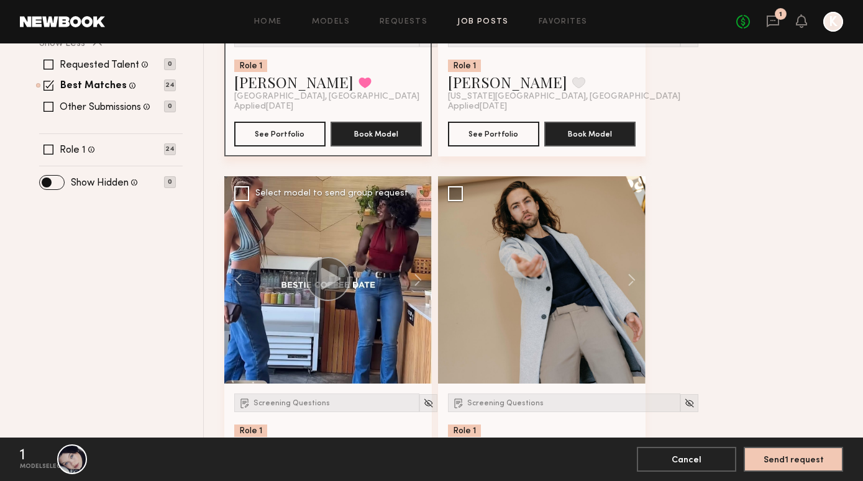
click at [307, 231] on div at bounding box center [327, 279] width 207 height 207
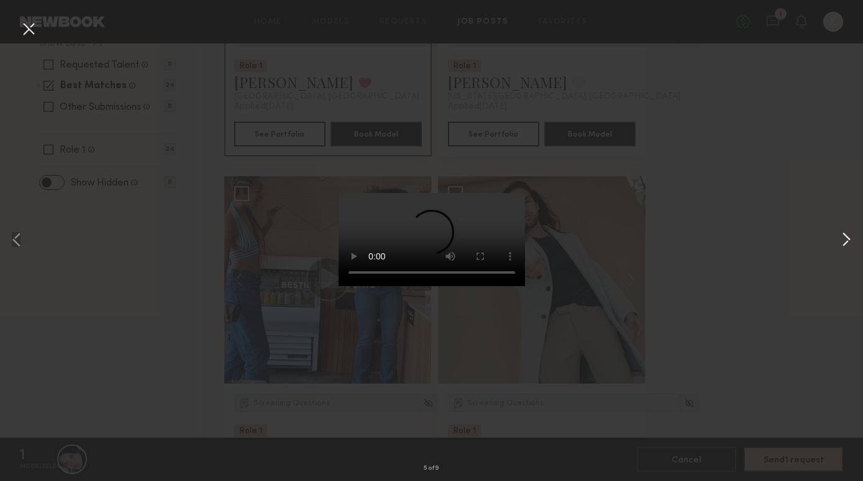
click at [846, 244] on button at bounding box center [845, 240] width 15 height 385
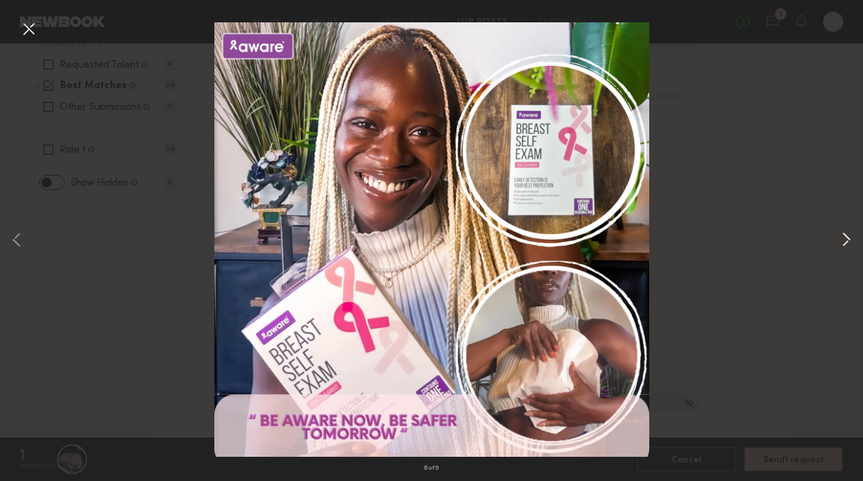
click at [846, 244] on button at bounding box center [845, 240] width 15 height 385
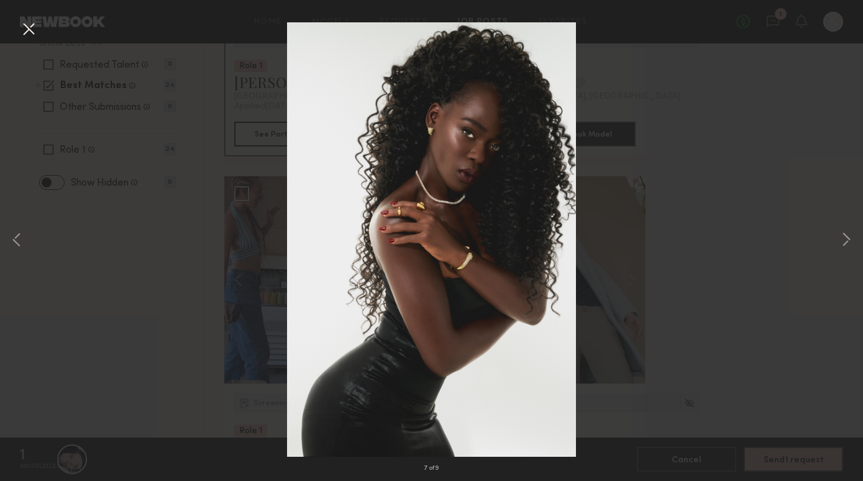
click at [823, 229] on div "7 of 9" at bounding box center [431, 240] width 863 height 481
click at [181, 73] on div "7 of 9" at bounding box center [431, 240] width 863 height 481
click at [30, 31] on button at bounding box center [29, 30] width 20 height 22
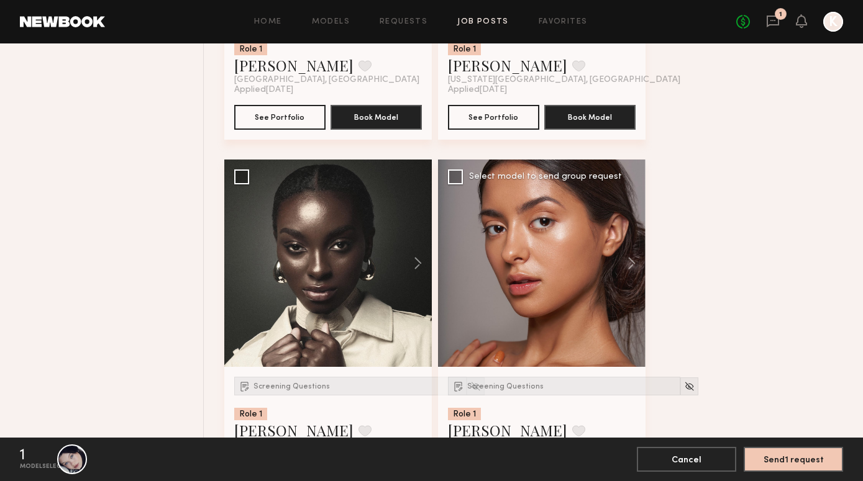
scroll to position [807, 0]
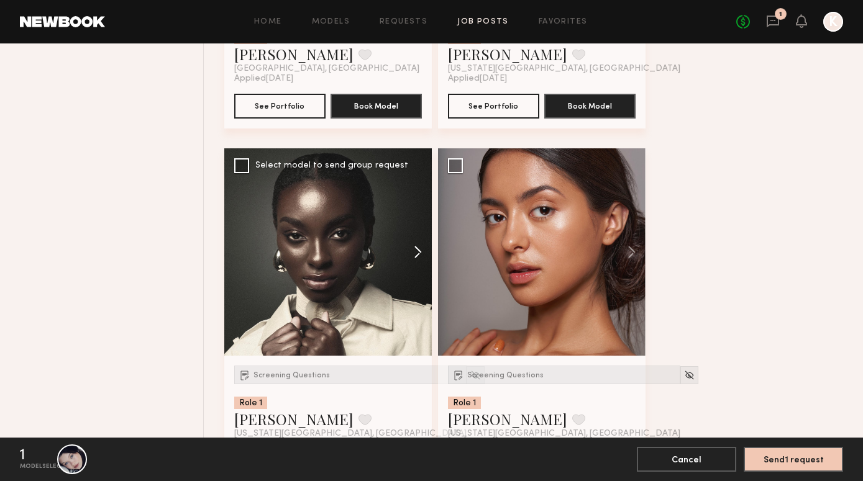
click at [416, 259] on button at bounding box center [412, 251] width 40 height 207
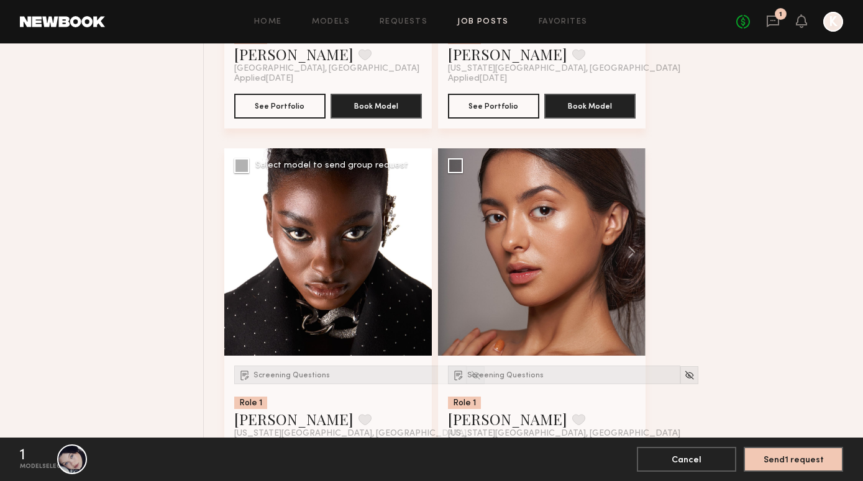
click at [416, 259] on button at bounding box center [412, 251] width 40 height 207
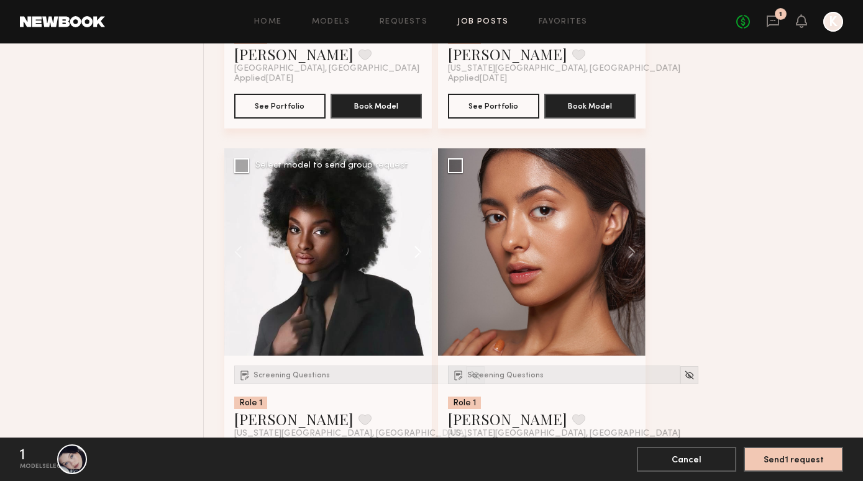
click at [416, 259] on button at bounding box center [412, 251] width 40 height 207
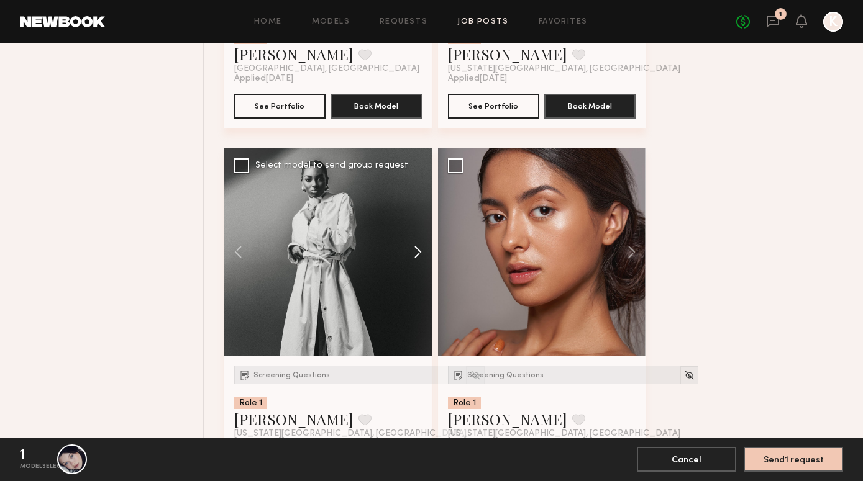
click at [416, 259] on button at bounding box center [412, 251] width 40 height 207
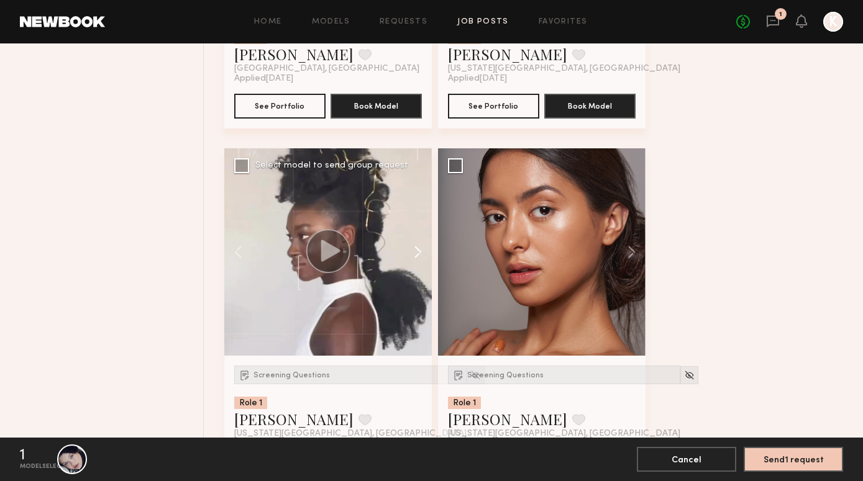
click at [416, 259] on button at bounding box center [412, 251] width 40 height 207
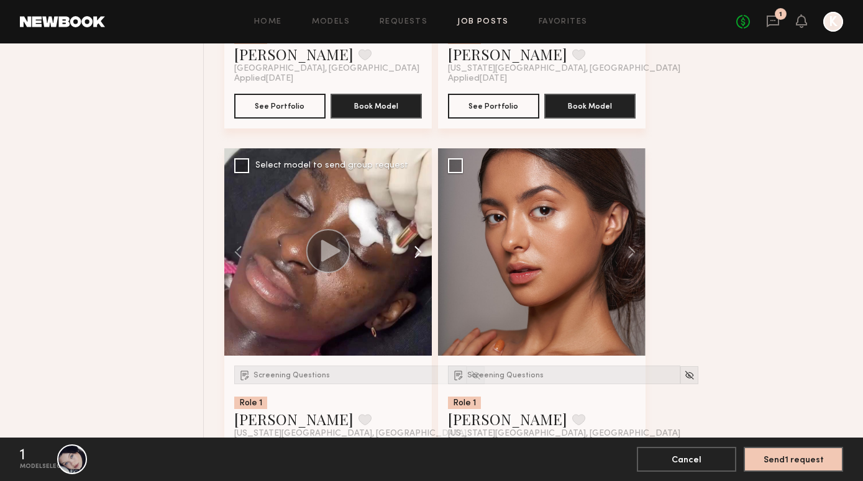
click at [416, 259] on button at bounding box center [412, 251] width 40 height 207
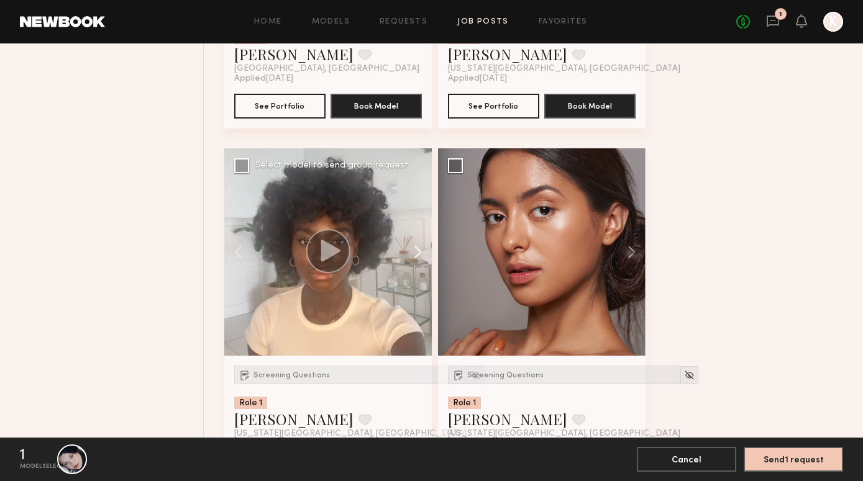
click at [416, 259] on button at bounding box center [412, 251] width 40 height 207
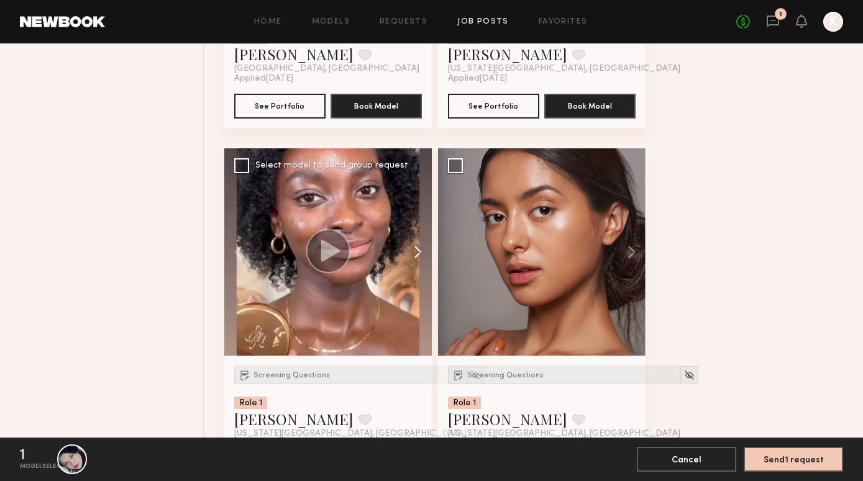
click at [415, 259] on button at bounding box center [412, 251] width 40 height 207
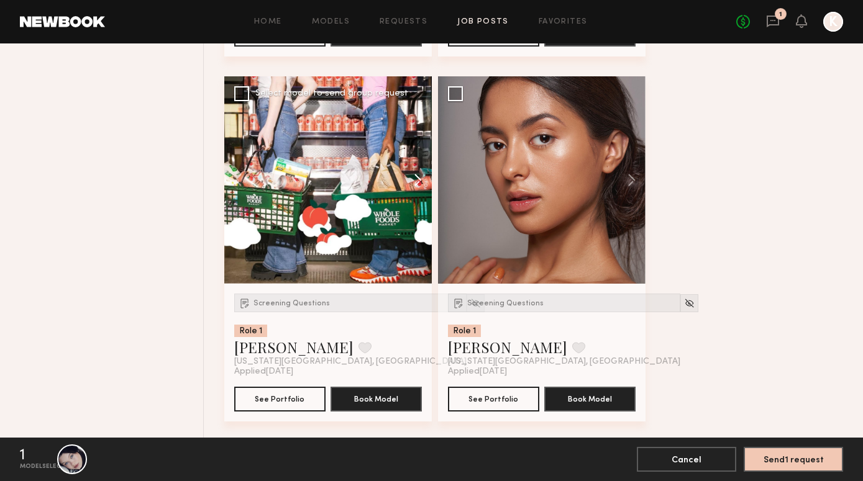
scroll to position [879, 0]
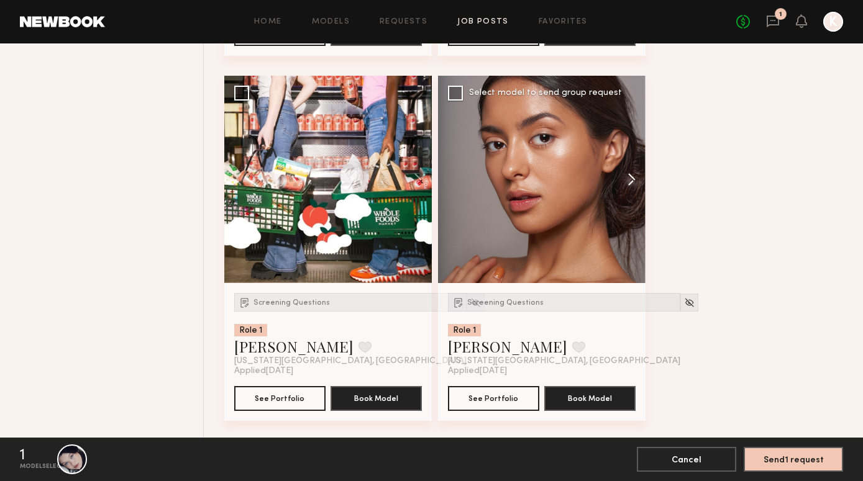
click at [632, 181] on button at bounding box center [625, 179] width 40 height 207
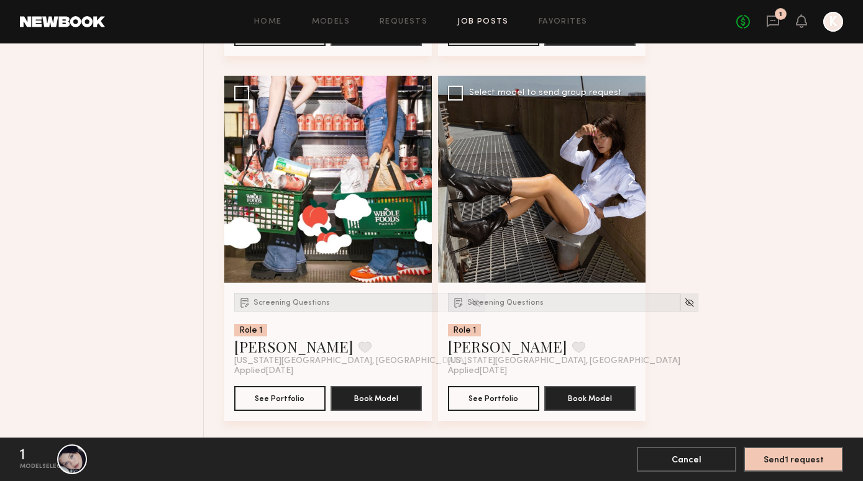
click at [632, 181] on button at bounding box center [625, 179] width 40 height 207
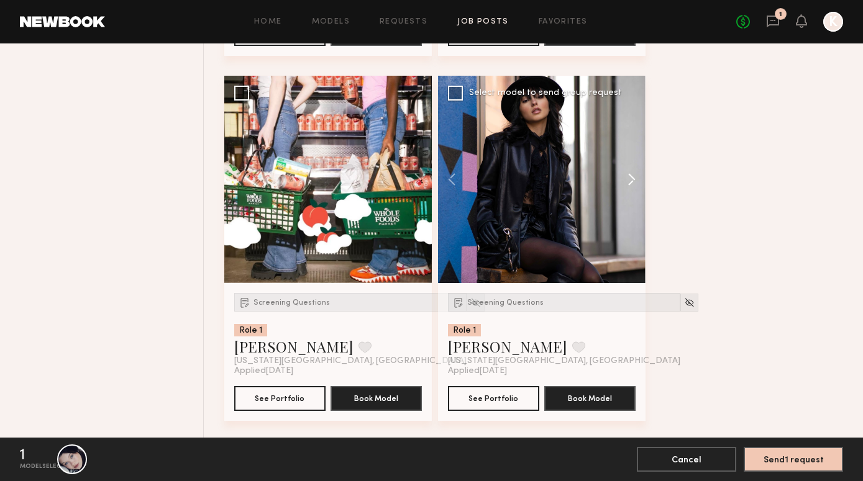
click at [632, 181] on button at bounding box center [625, 179] width 40 height 207
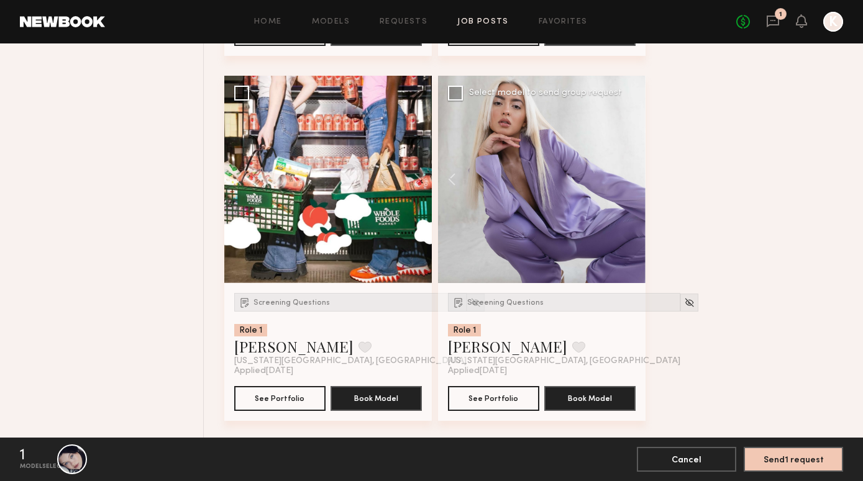
click at [632, 181] on div at bounding box center [541, 179] width 207 height 207
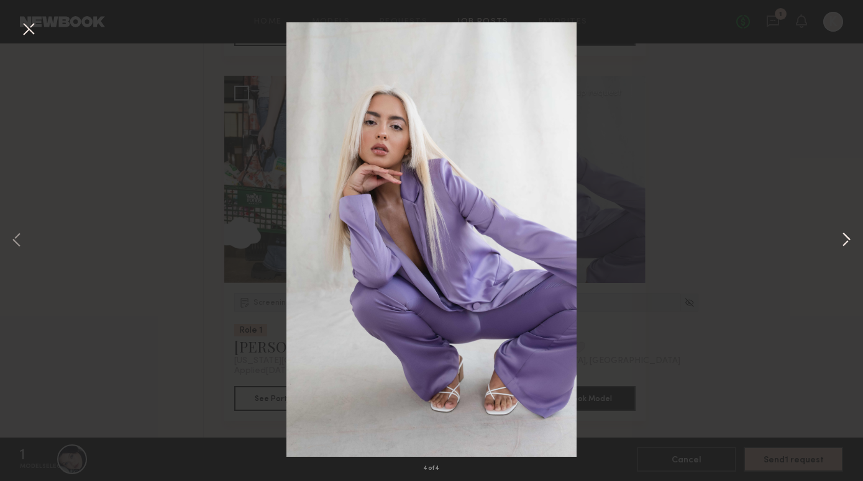
click at [840, 243] on button at bounding box center [845, 240] width 15 height 385
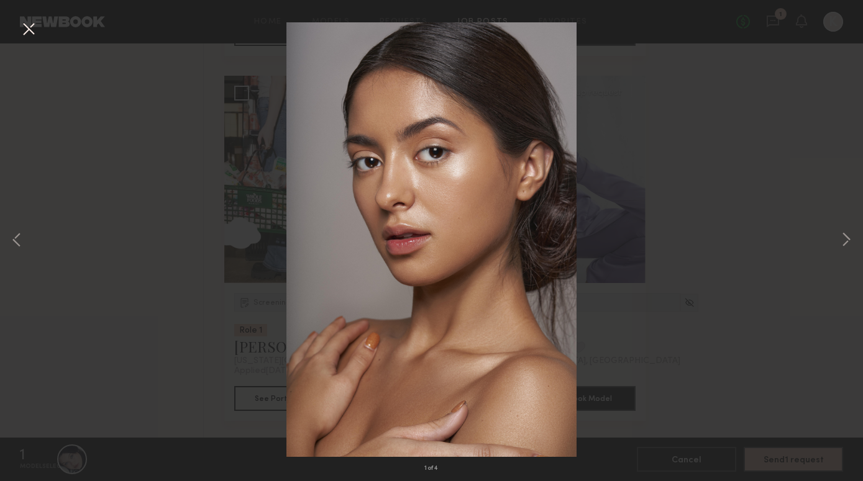
click at [26, 31] on button at bounding box center [29, 30] width 20 height 22
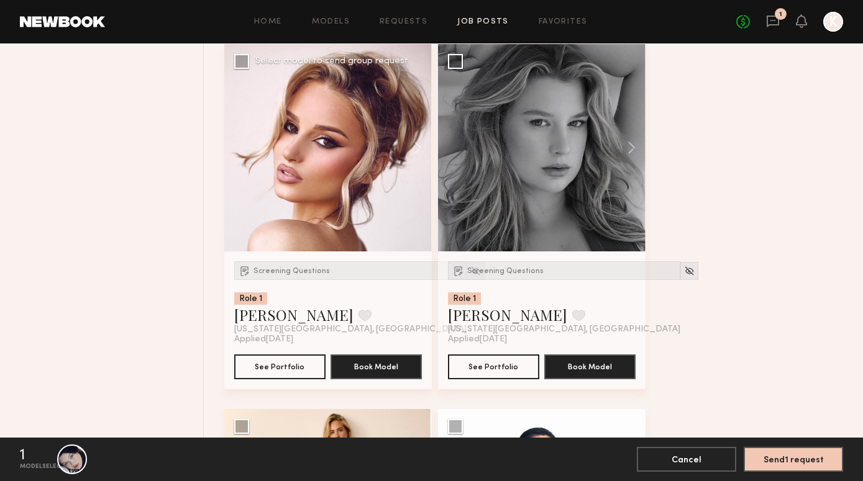
scroll to position [1279, 0]
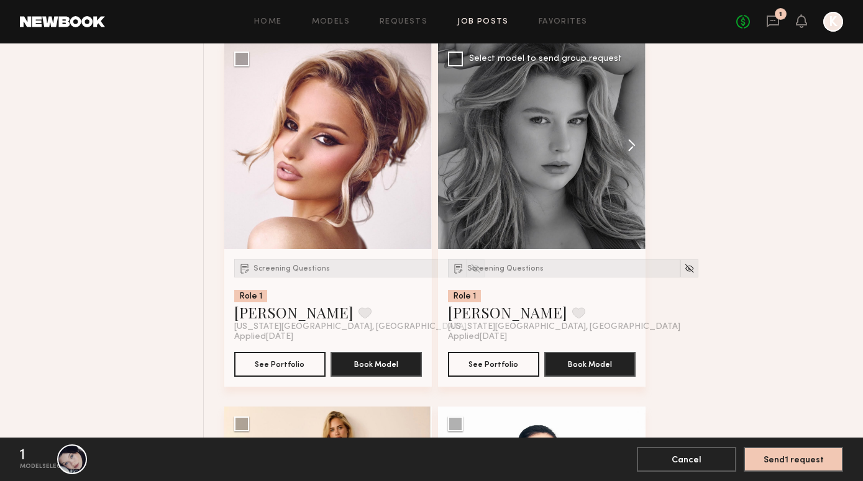
click at [631, 148] on button at bounding box center [625, 145] width 40 height 207
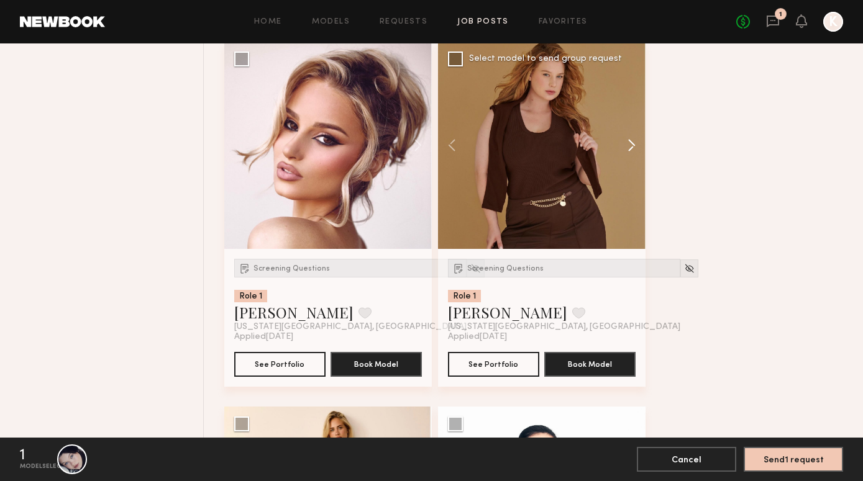
click at [631, 148] on button at bounding box center [625, 145] width 40 height 207
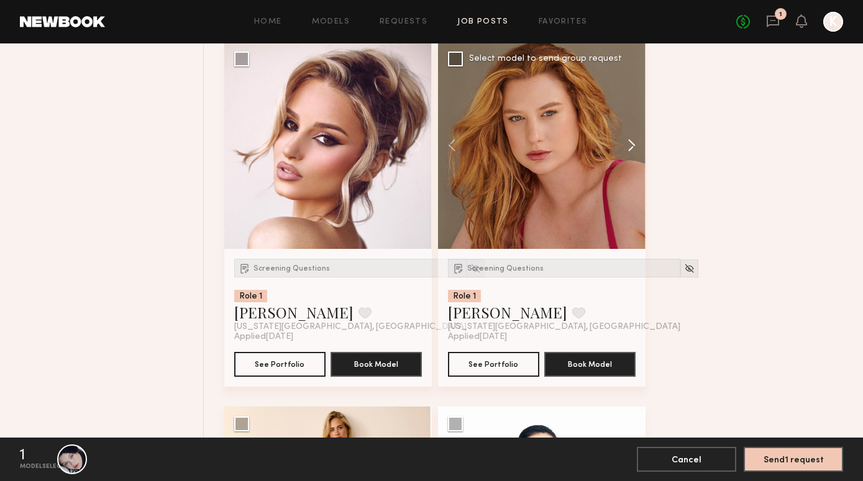
click at [631, 148] on button at bounding box center [625, 145] width 40 height 207
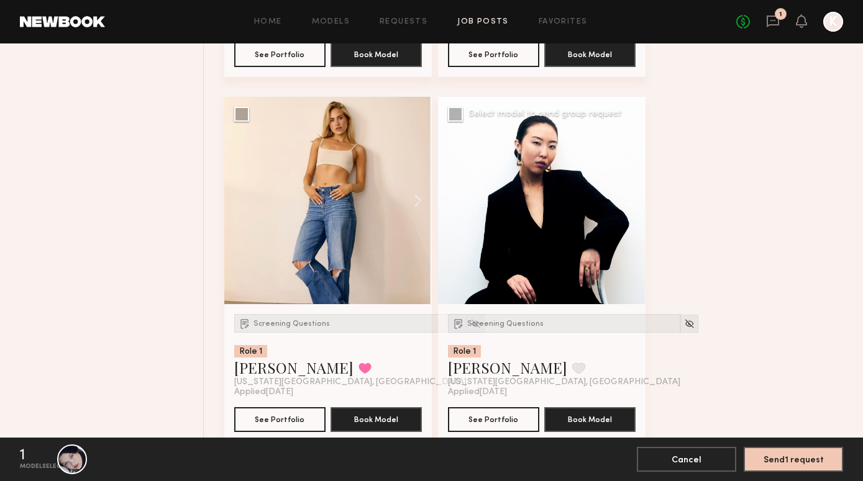
scroll to position [1595, 0]
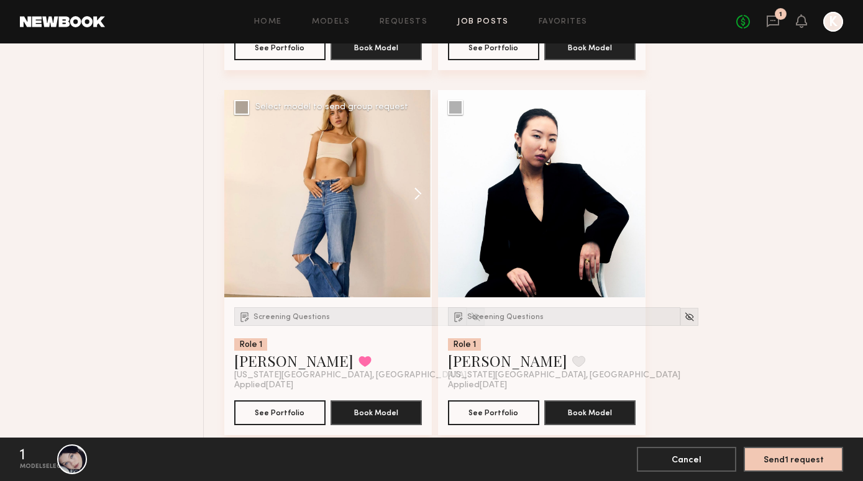
click at [420, 195] on button at bounding box center [412, 193] width 40 height 207
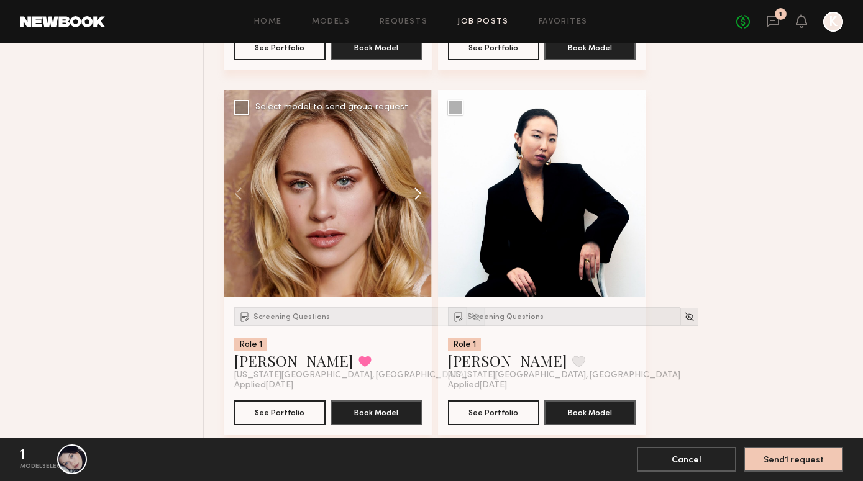
click at [420, 195] on button at bounding box center [412, 193] width 40 height 207
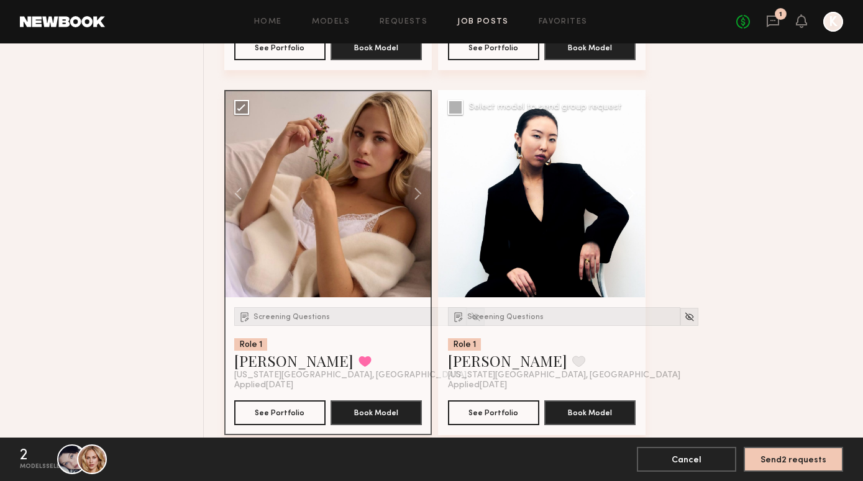
click at [635, 196] on button at bounding box center [625, 193] width 40 height 207
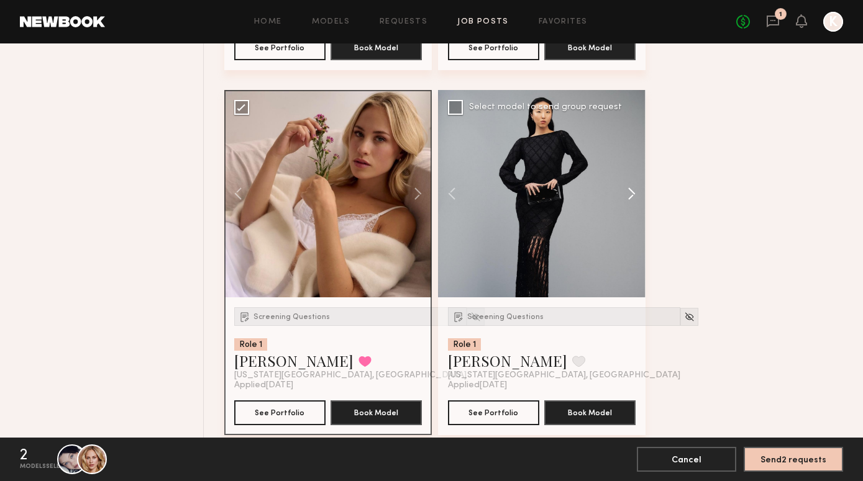
click at [633, 195] on button at bounding box center [625, 193] width 40 height 207
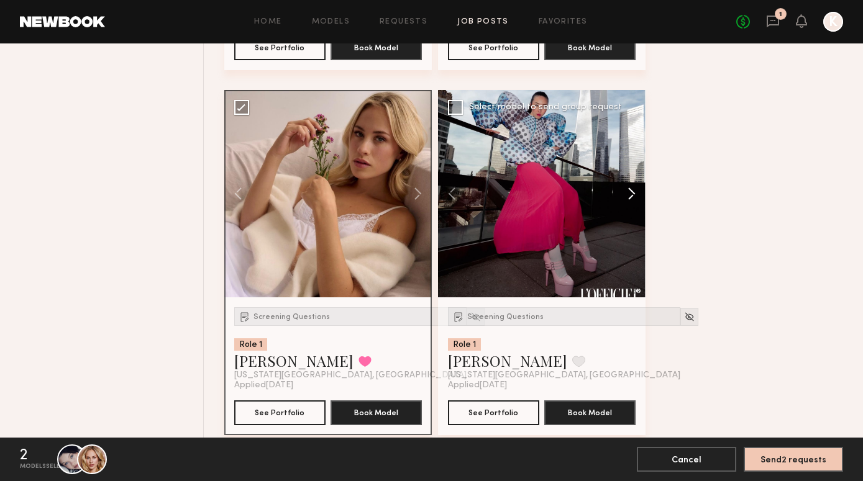
click at [633, 195] on button at bounding box center [625, 193] width 40 height 207
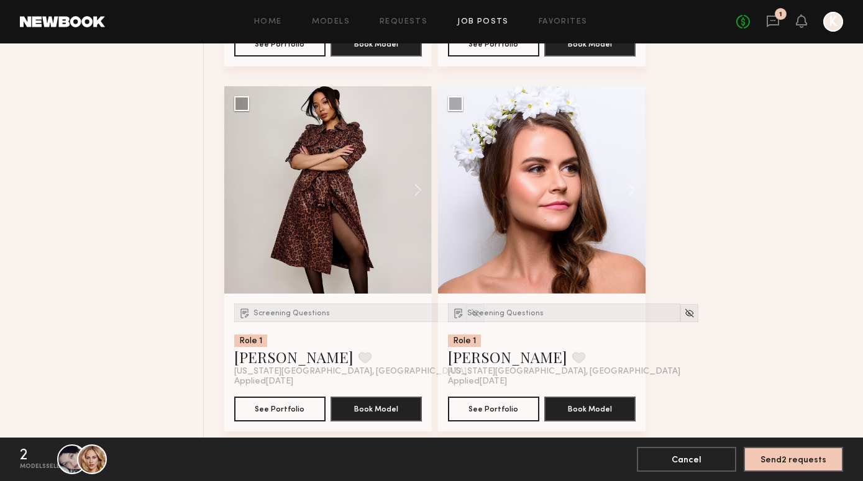
scroll to position [2328, 0]
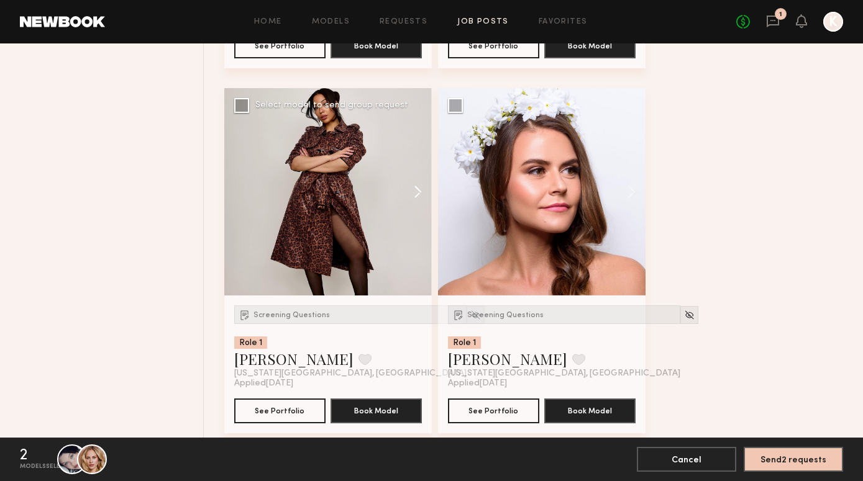
click at [426, 194] on button at bounding box center [412, 191] width 40 height 207
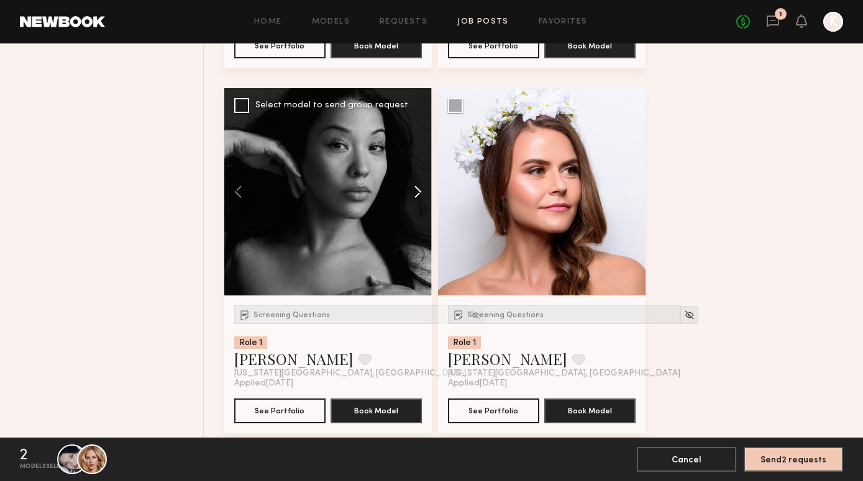
click at [423, 192] on button at bounding box center [412, 191] width 40 height 207
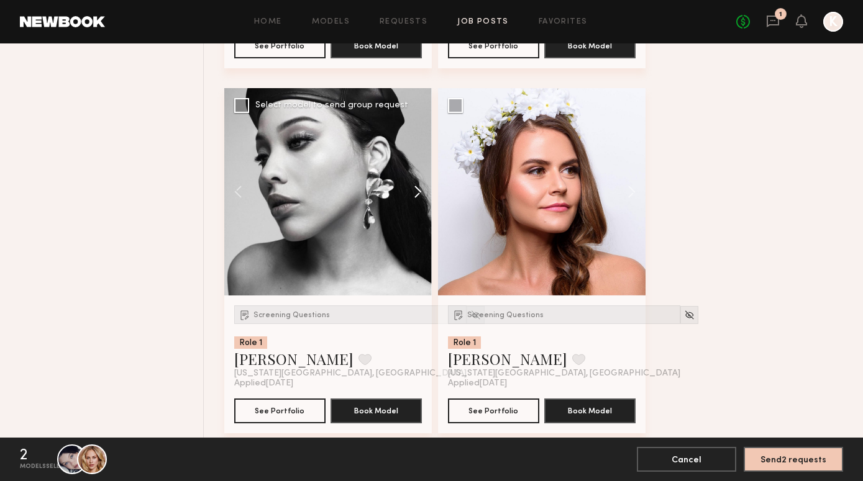
click at [423, 192] on button at bounding box center [412, 191] width 40 height 207
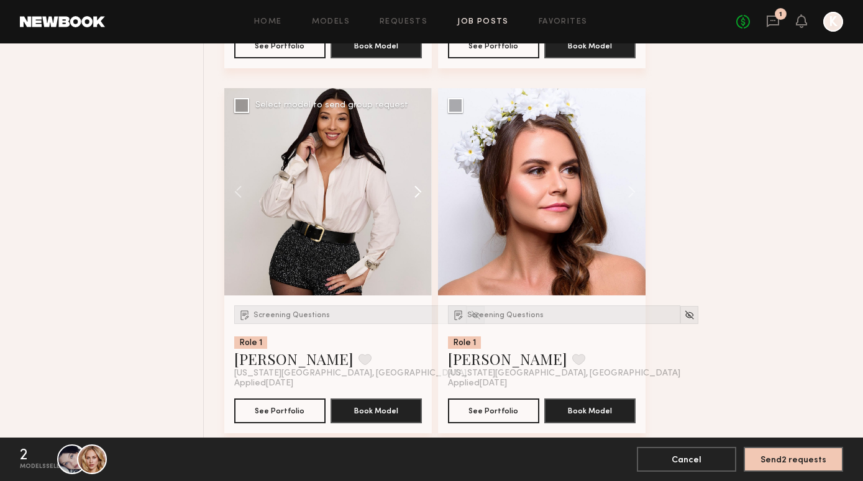
click at [423, 192] on button at bounding box center [412, 191] width 40 height 207
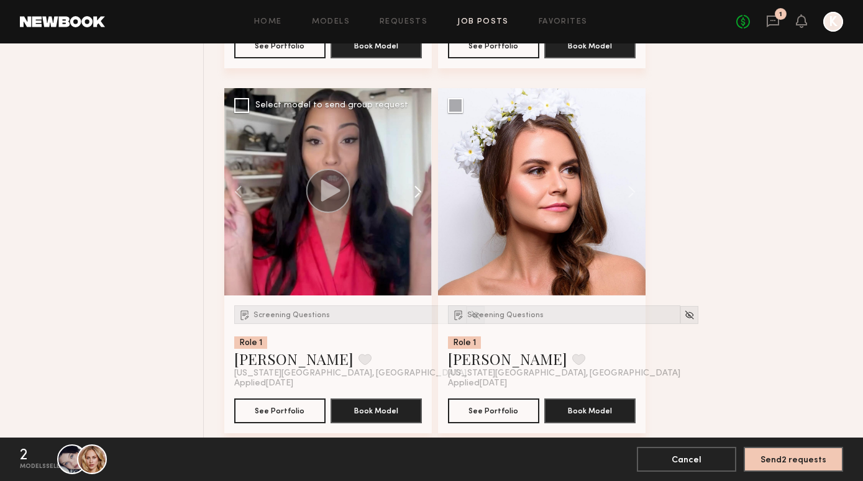
click at [423, 192] on button at bounding box center [412, 191] width 40 height 207
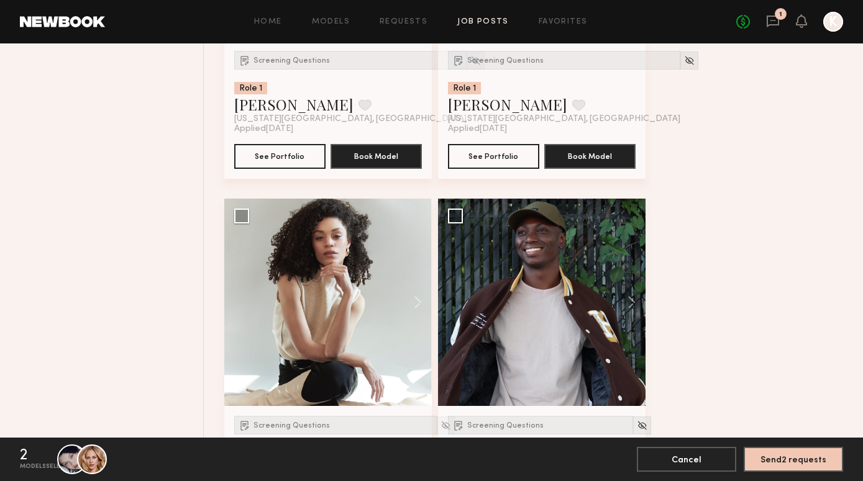
scroll to position [2581, 0]
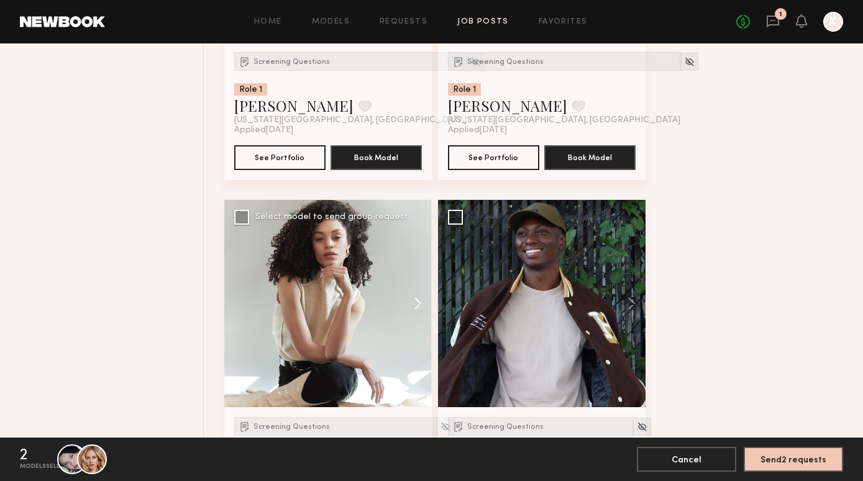
click at [417, 302] on button at bounding box center [412, 303] width 40 height 207
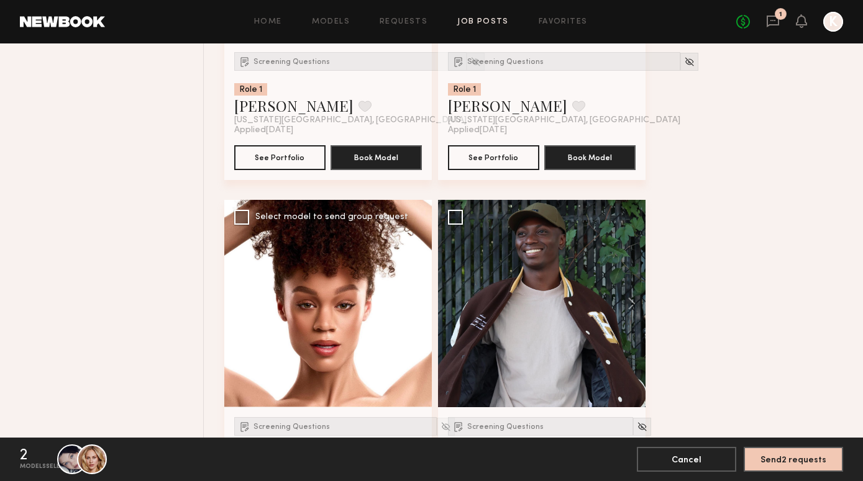
click at [417, 302] on button at bounding box center [412, 303] width 40 height 207
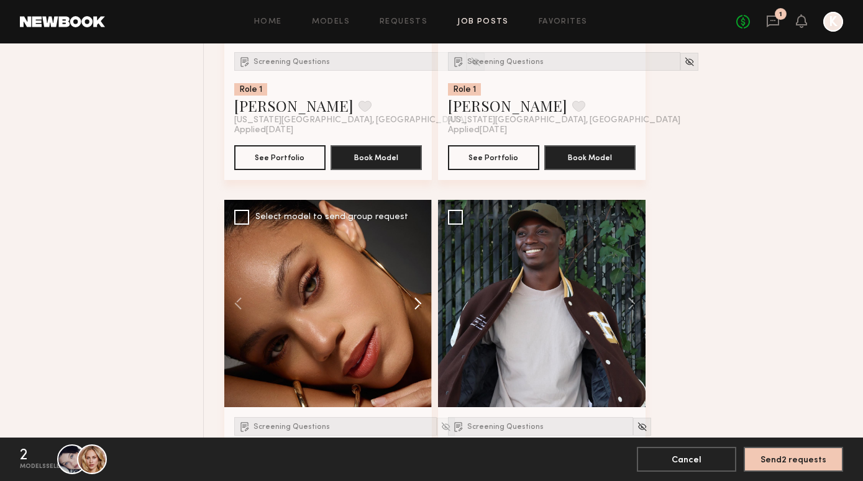
click at [417, 302] on button at bounding box center [412, 303] width 40 height 207
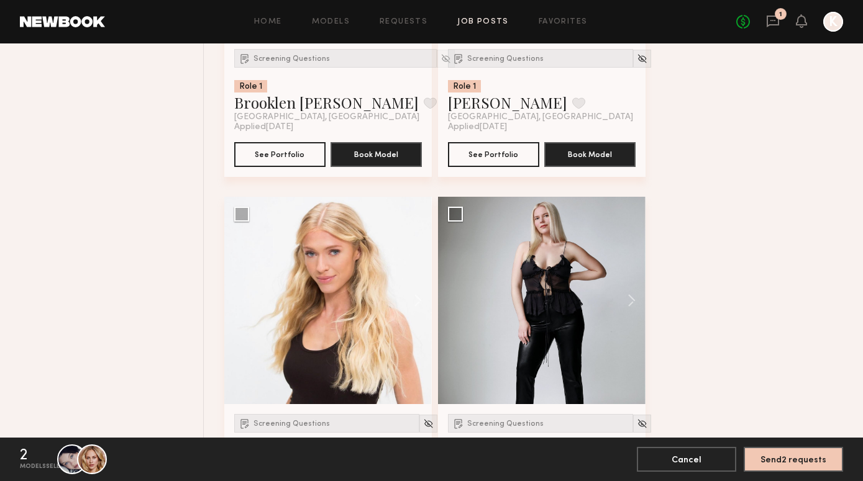
scroll to position [3022, 0]
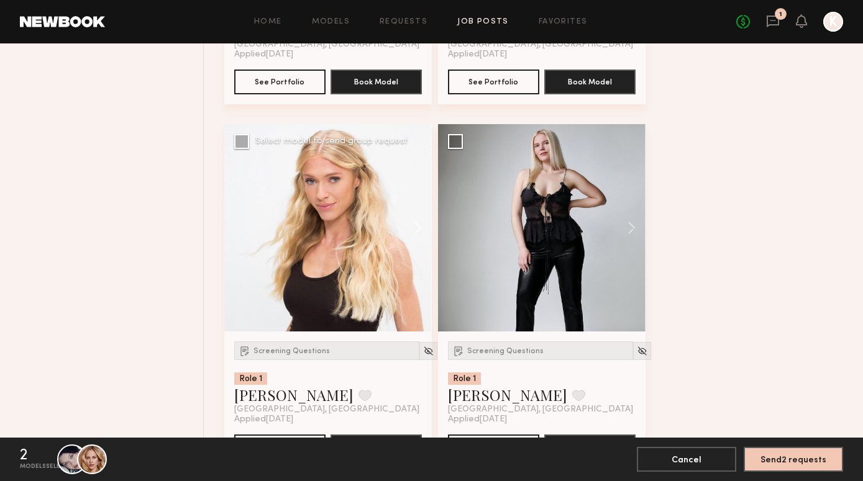
click at [422, 227] on button at bounding box center [412, 227] width 40 height 207
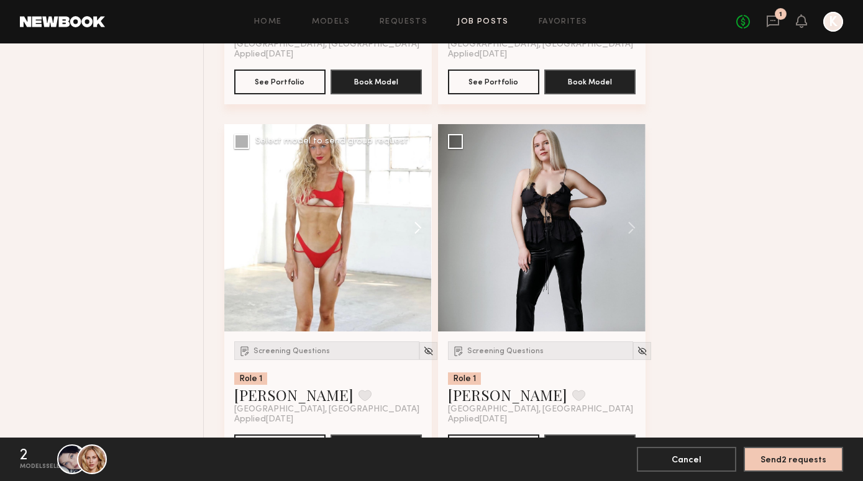
click at [422, 227] on button at bounding box center [412, 227] width 40 height 207
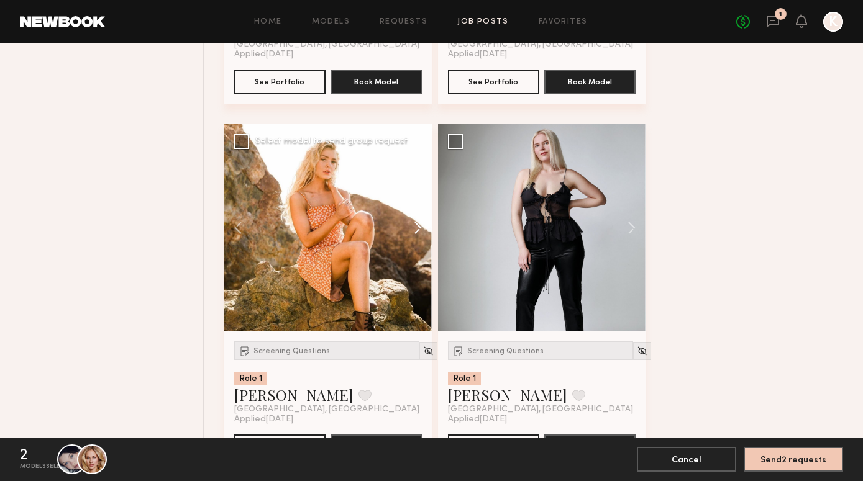
click at [422, 227] on button at bounding box center [412, 227] width 40 height 207
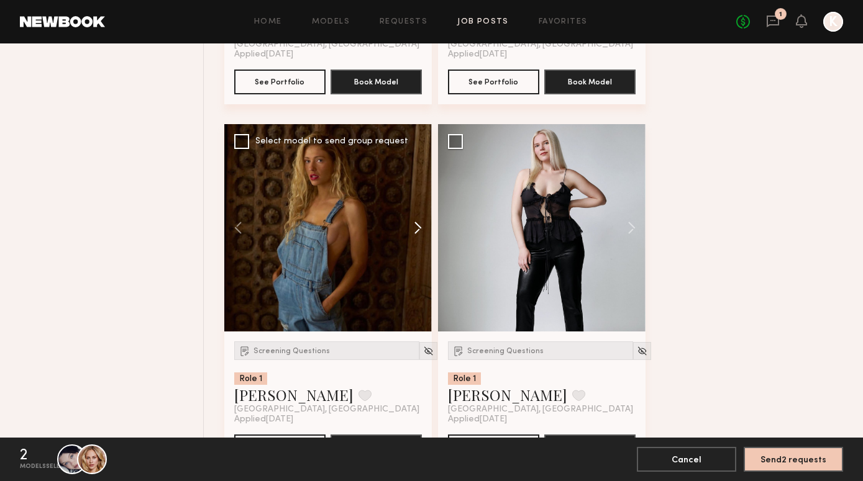
click at [422, 227] on button at bounding box center [412, 227] width 40 height 207
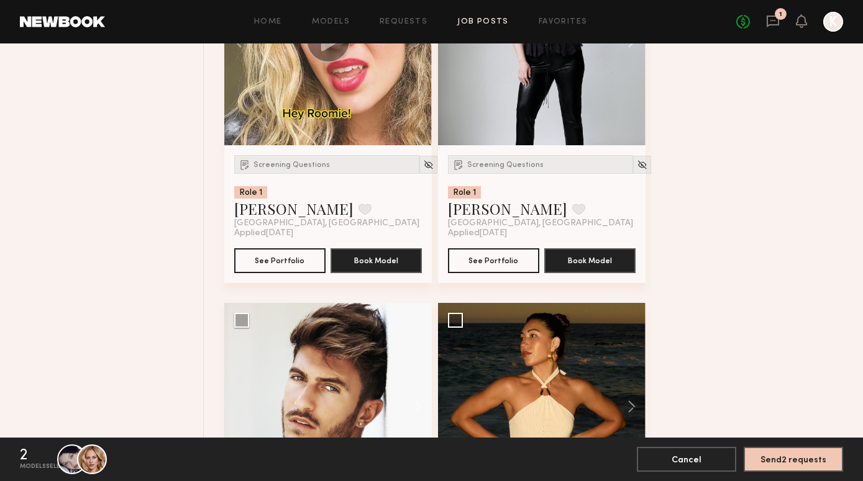
scroll to position [3324, 0]
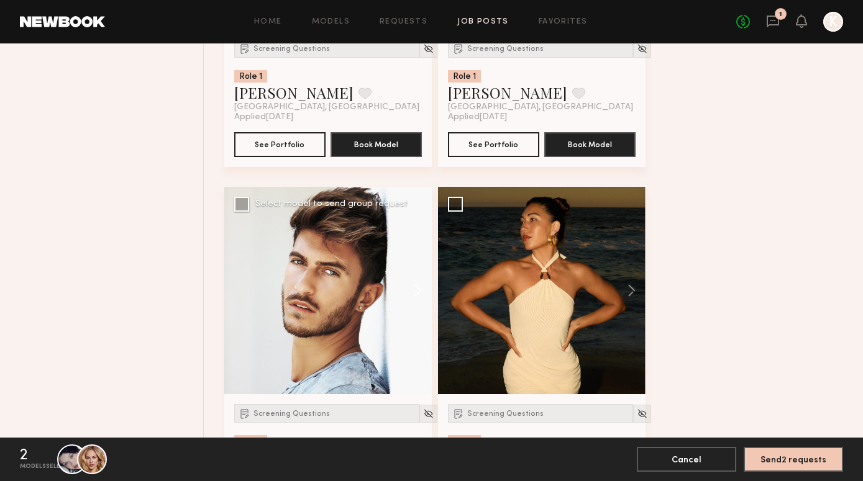
click at [414, 292] on button at bounding box center [412, 290] width 40 height 207
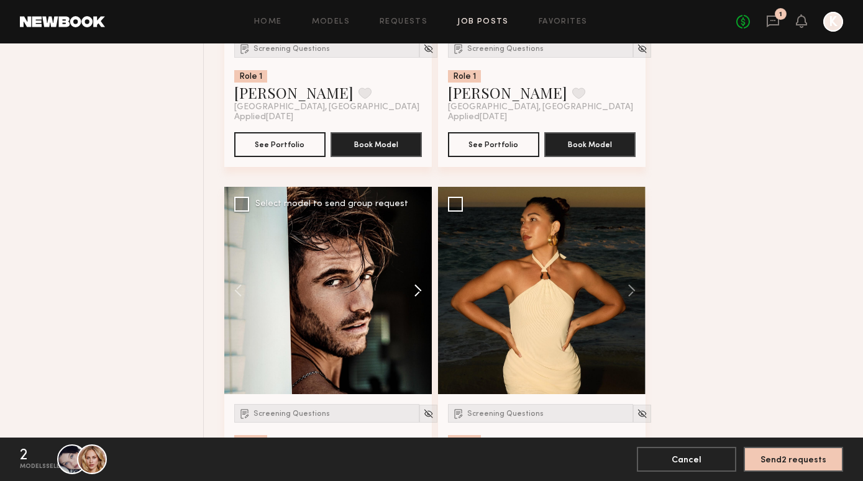
click at [414, 292] on button at bounding box center [412, 290] width 40 height 207
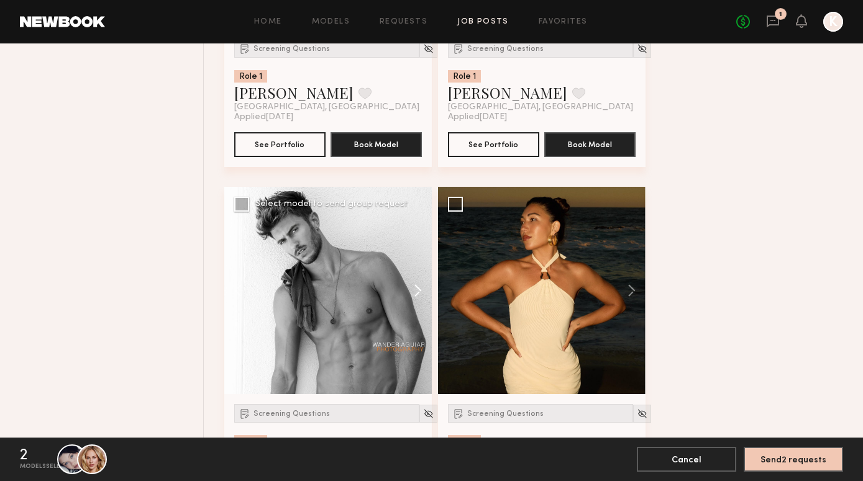
click at [414, 292] on button at bounding box center [412, 290] width 40 height 207
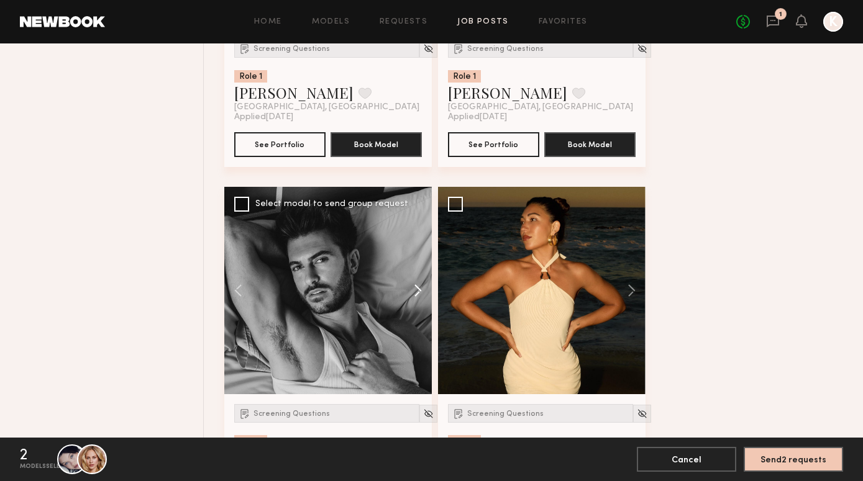
click at [414, 292] on button at bounding box center [412, 290] width 40 height 207
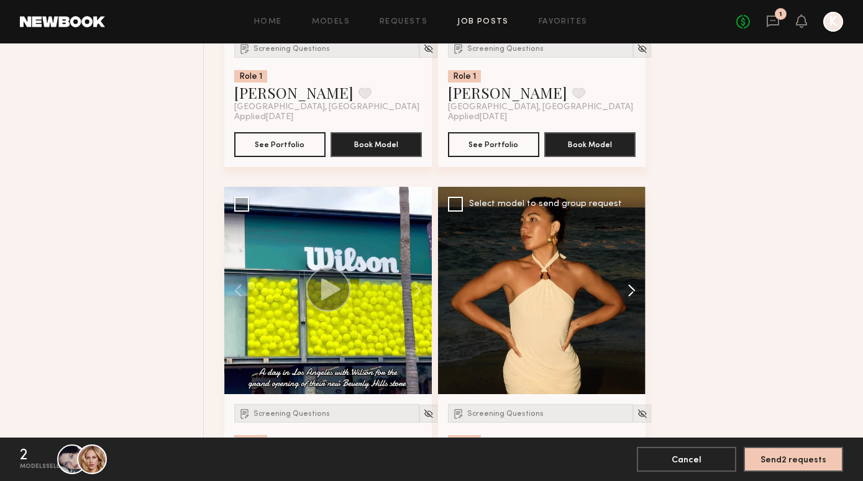
click at [632, 289] on button at bounding box center [625, 290] width 40 height 207
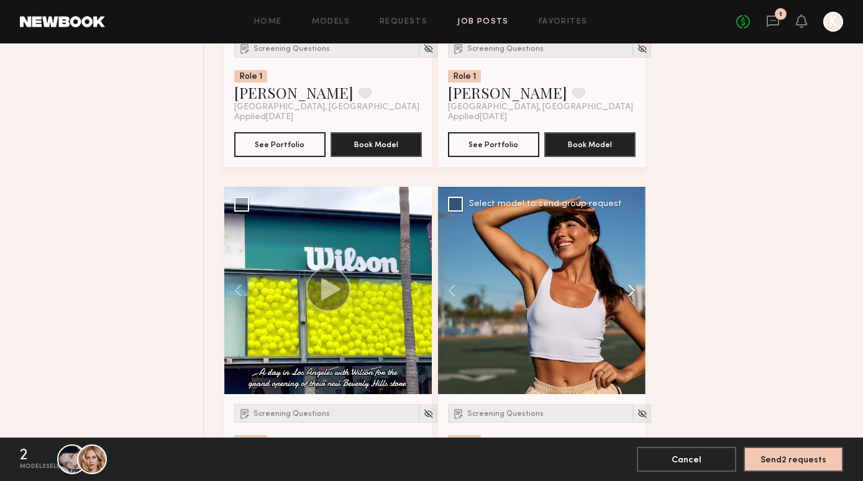
click at [632, 289] on button at bounding box center [625, 290] width 40 height 207
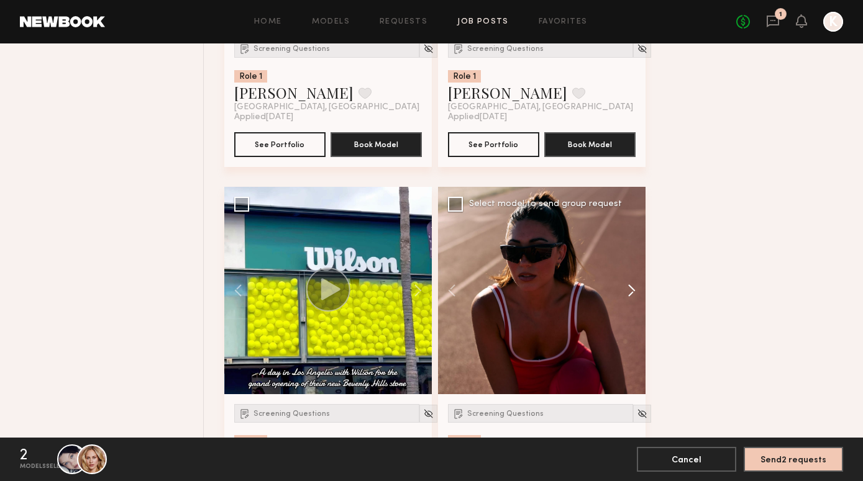
click at [632, 289] on button at bounding box center [625, 290] width 40 height 207
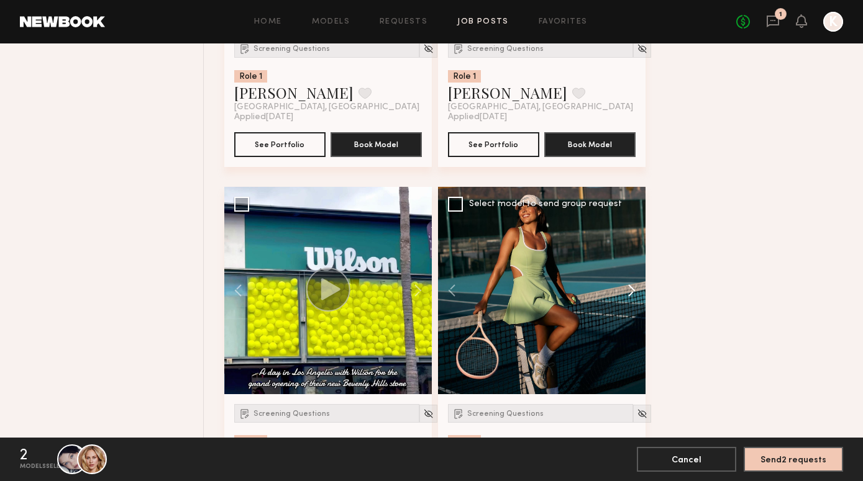
click at [632, 289] on button at bounding box center [625, 290] width 40 height 207
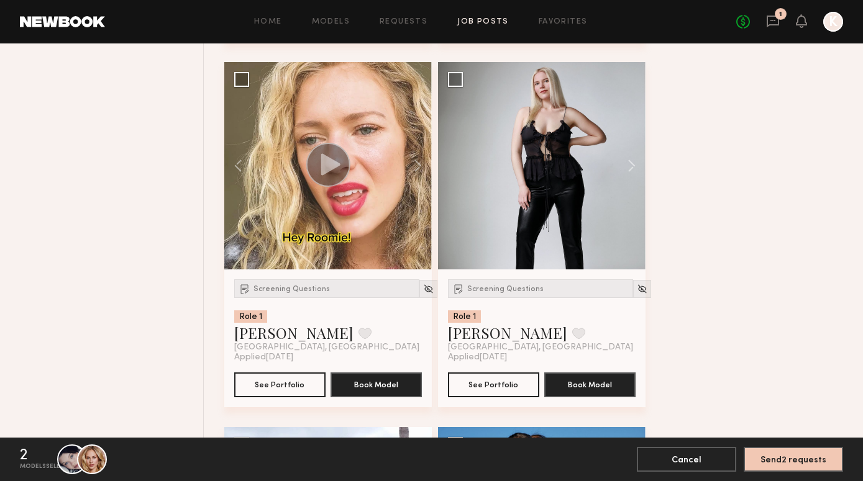
scroll to position [3085, 0]
click at [635, 168] on button at bounding box center [625, 164] width 40 height 207
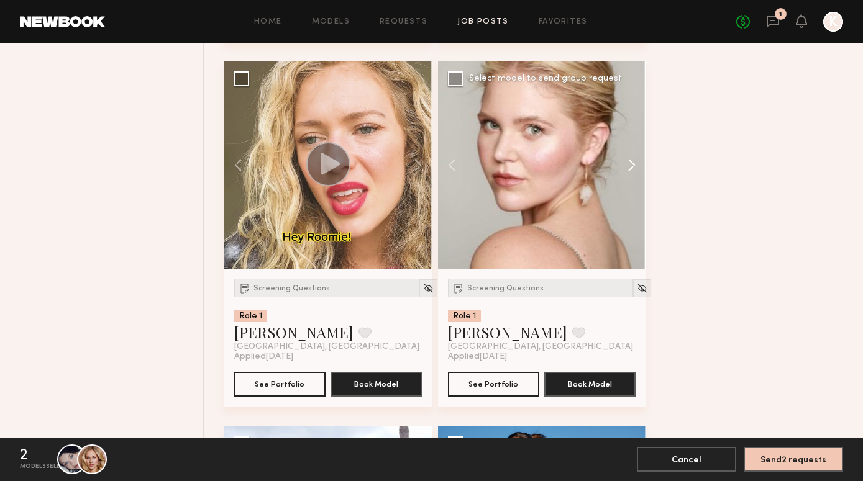
click at [635, 168] on button at bounding box center [625, 164] width 40 height 207
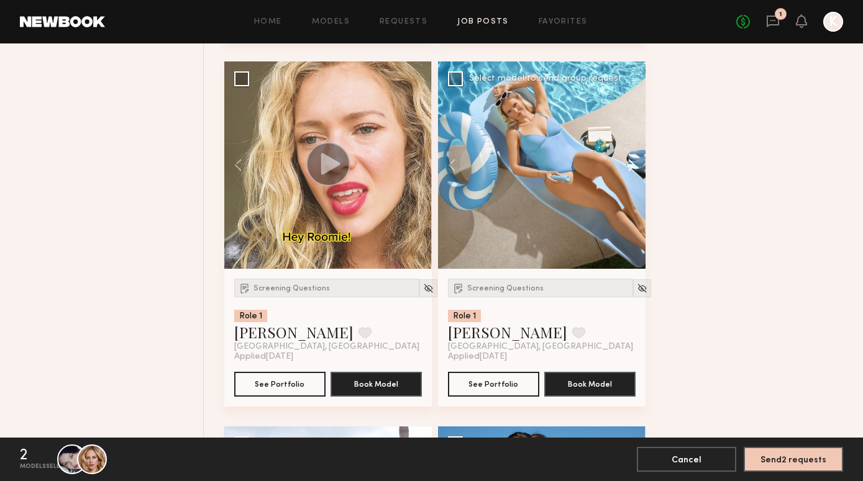
click at [635, 168] on button at bounding box center [625, 164] width 40 height 207
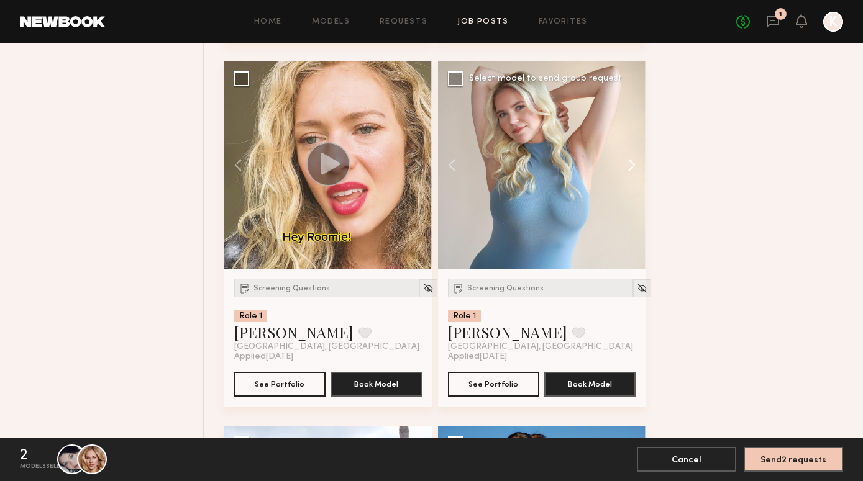
click at [635, 168] on button at bounding box center [625, 164] width 40 height 207
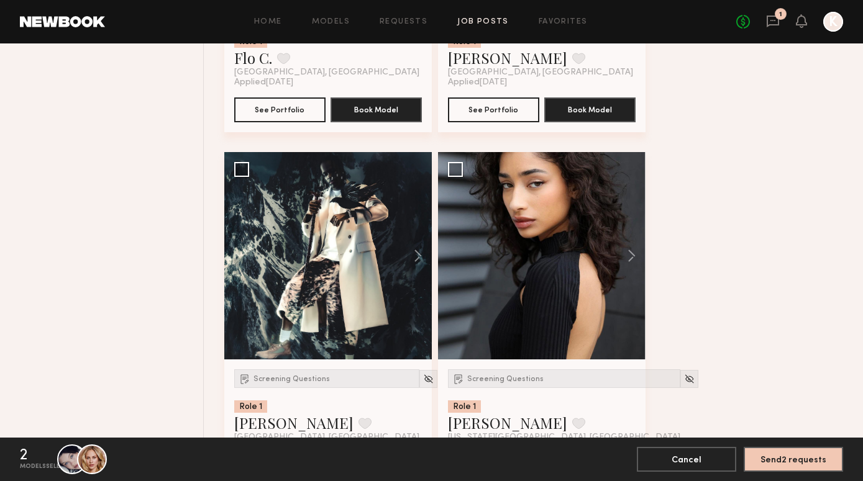
scroll to position [3761, 0]
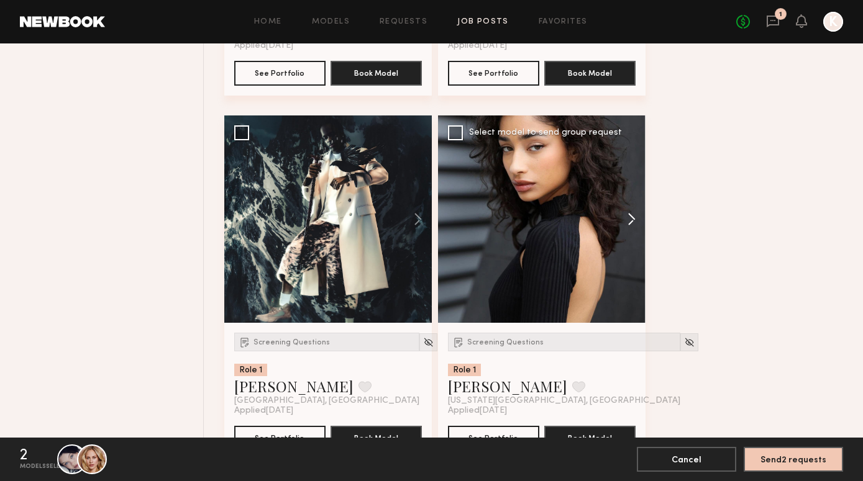
click at [626, 220] on button at bounding box center [625, 219] width 40 height 207
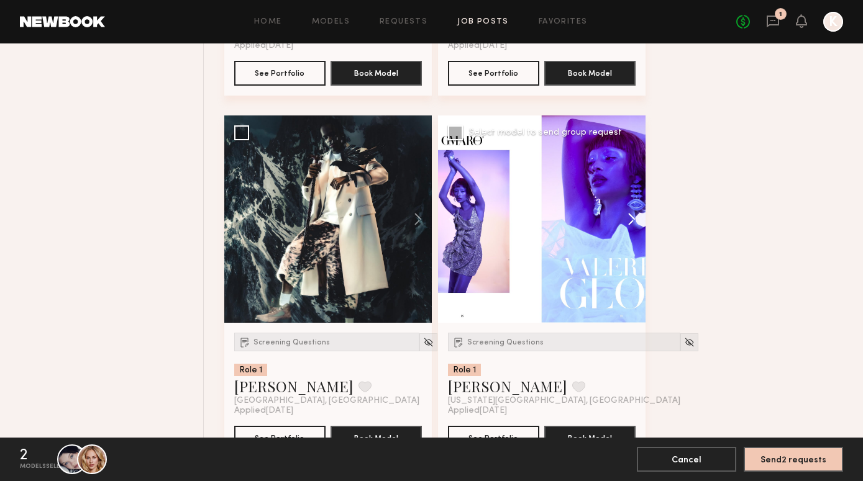
click at [626, 220] on button at bounding box center [625, 219] width 40 height 207
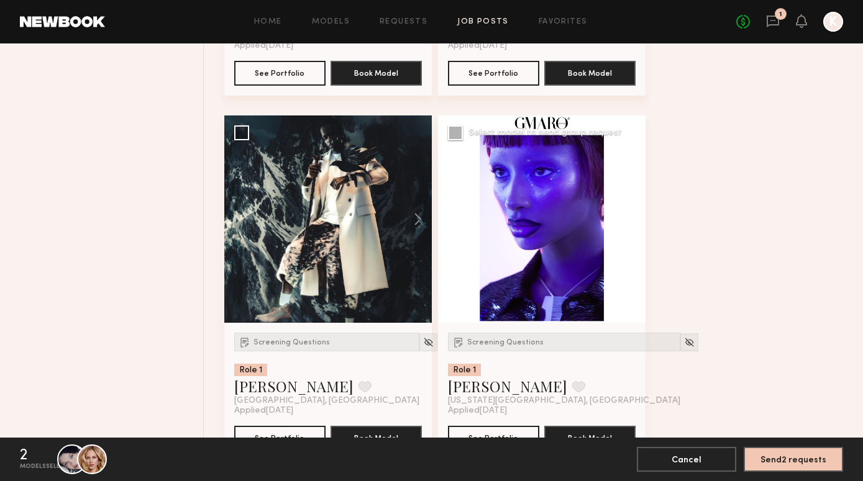
click at [626, 220] on button at bounding box center [625, 219] width 40 height 207
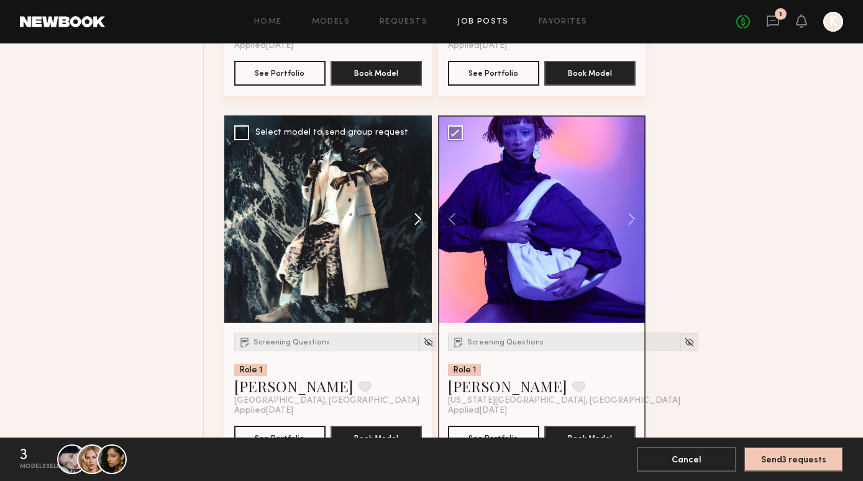
click at [419, 223] on button at bounding box center [412, 219] width 40 height 207
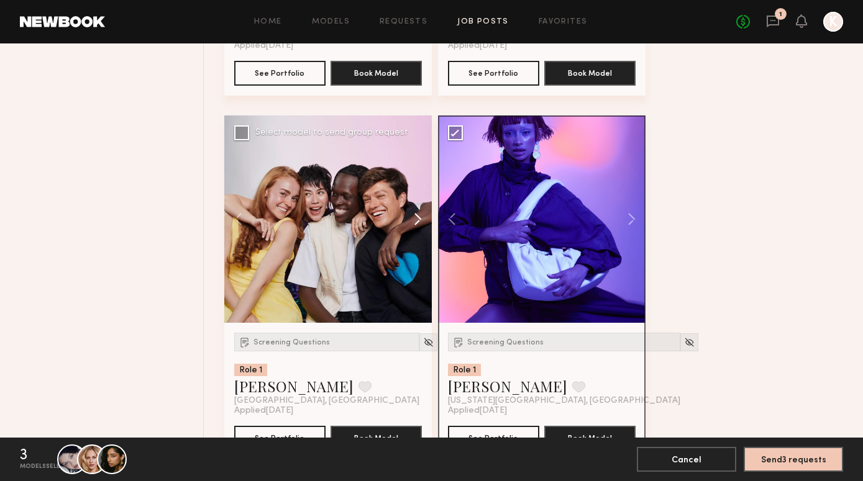
click at [419, 223] on button at bounding box center [412, 219] width 40 height 207
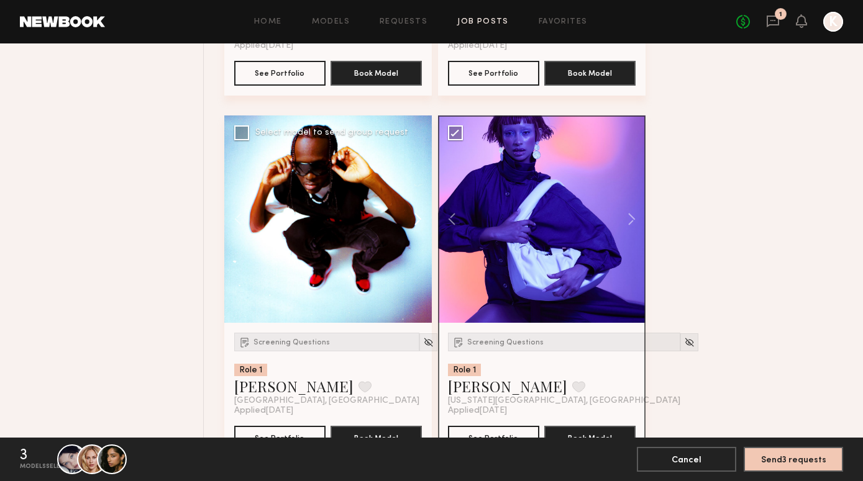
click at [419, 223] on button at bounding box center [412, 219] width 40 height 207
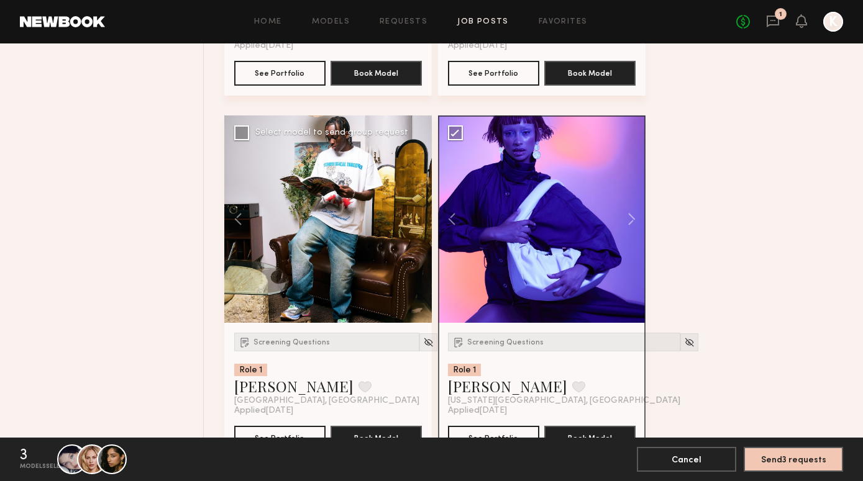
click at [419, 223] on div at bounding box center [327, 219] width 207 height 207
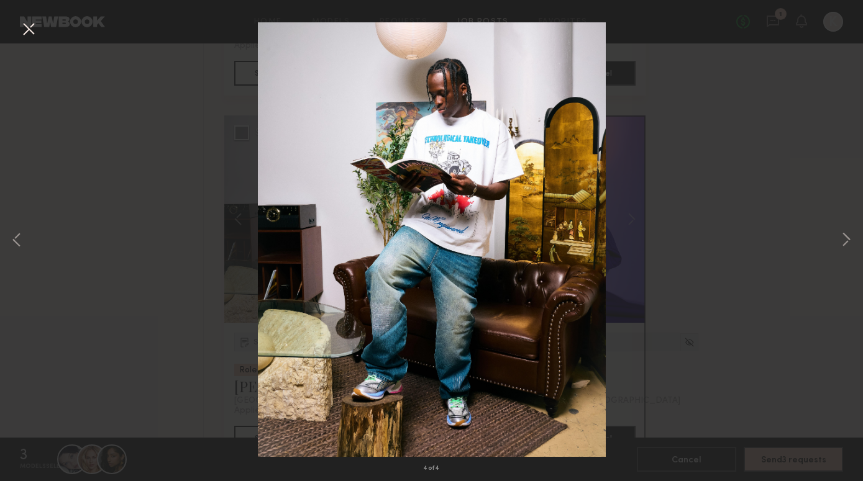
click at [751, 143] on div "4 of 4" at bounding box center [431, 240] width 863 height 481
click at [850, 240] on button at bounding box center [845, 240] width 15 height 385
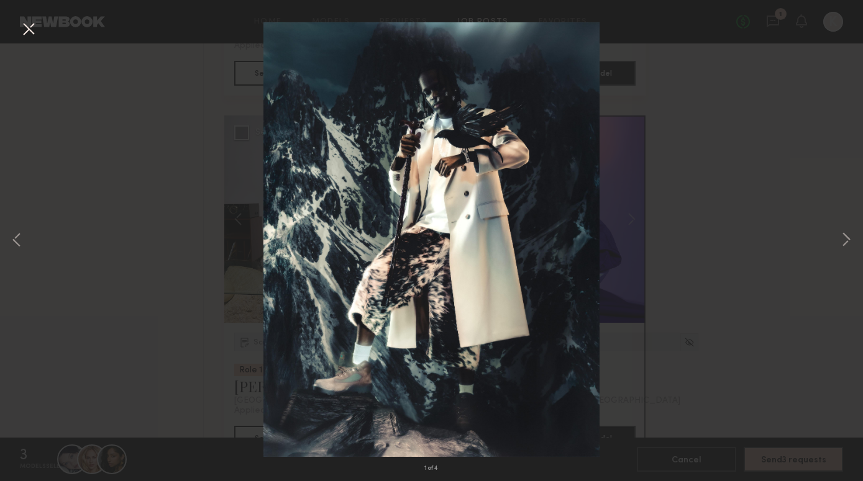
click at [13, 24] on div "1 of 4" at bounding box center [431, 240] width 863 height 481
click at [15, 24] on div "1 of 4" at bounding box center [431, 240] width 863 height 481
click at [26, 37] on button at bounding box center [29, 30] width 20 height 22
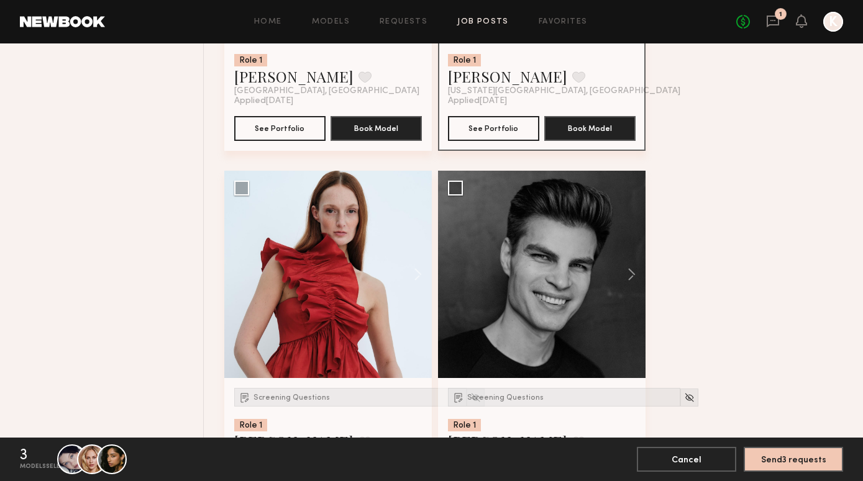
scroll to position [4075, 0]
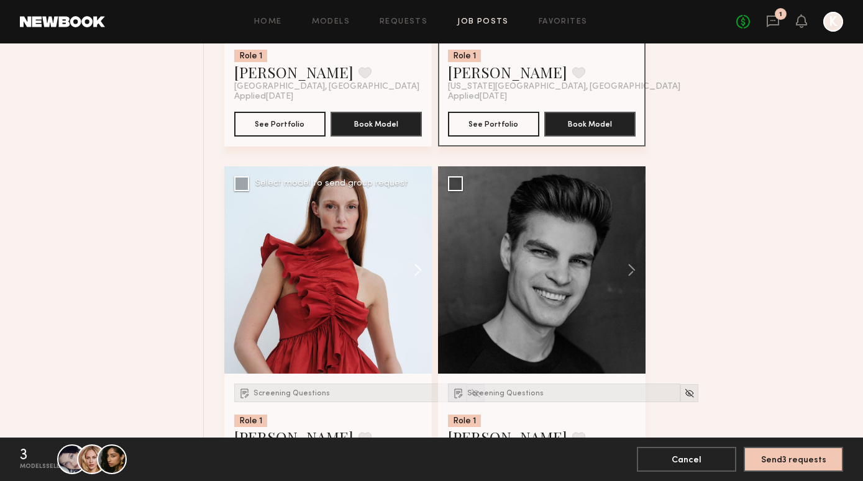
click at [413, 265] on button at bounding box center [412, 269] width 40 height 207
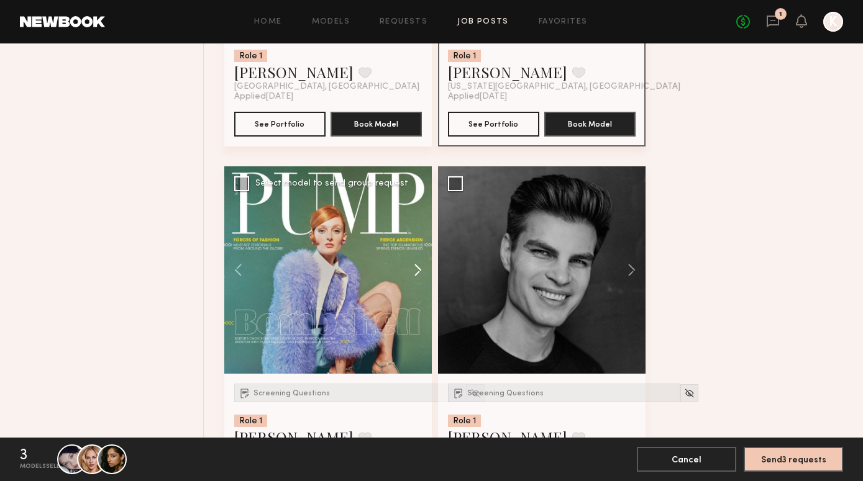
click at [413, 265] on button at bounding box center [412, 269] width 40 height 207
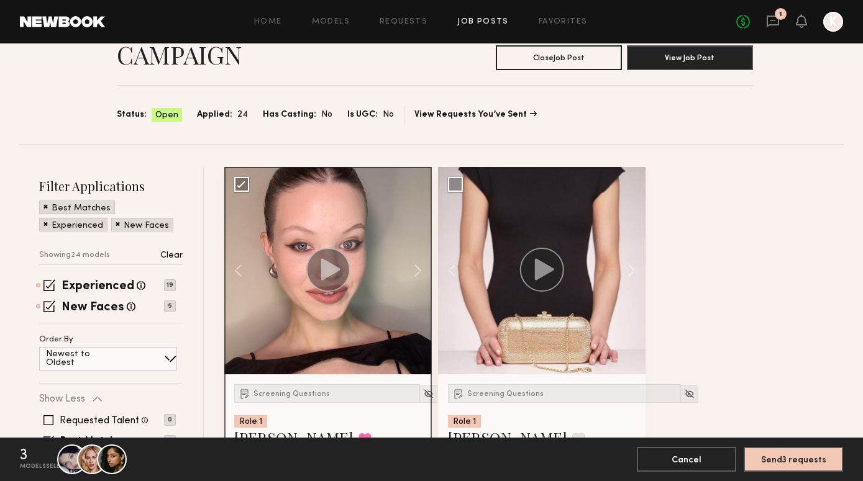
scroll to position [63, 1]
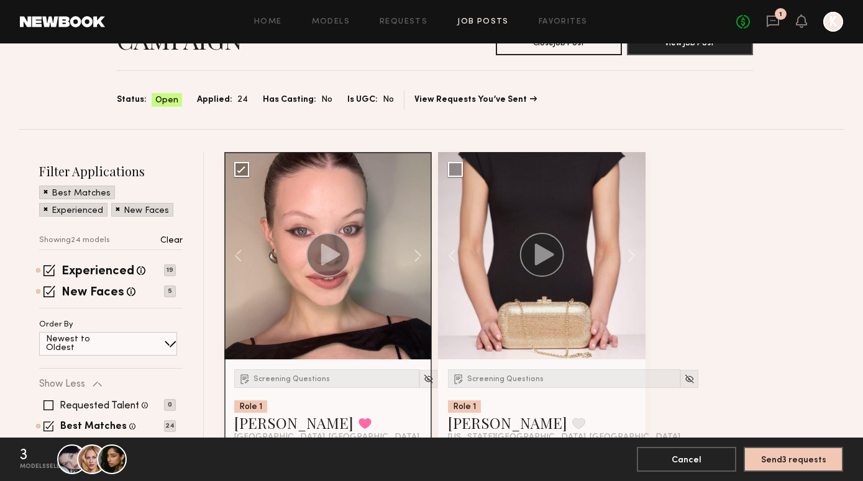
scroll to position [71, 0]
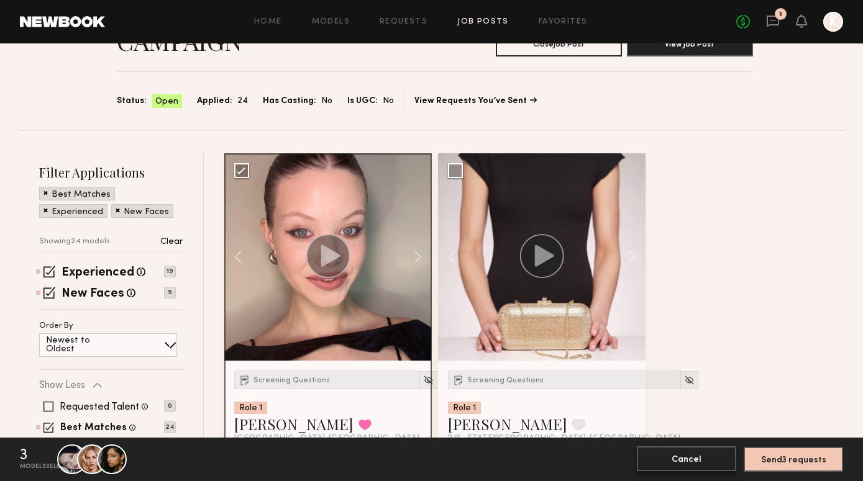
click at [676, 461] on button "Cancel" at bounding box center [686, 459] width 99 height 25
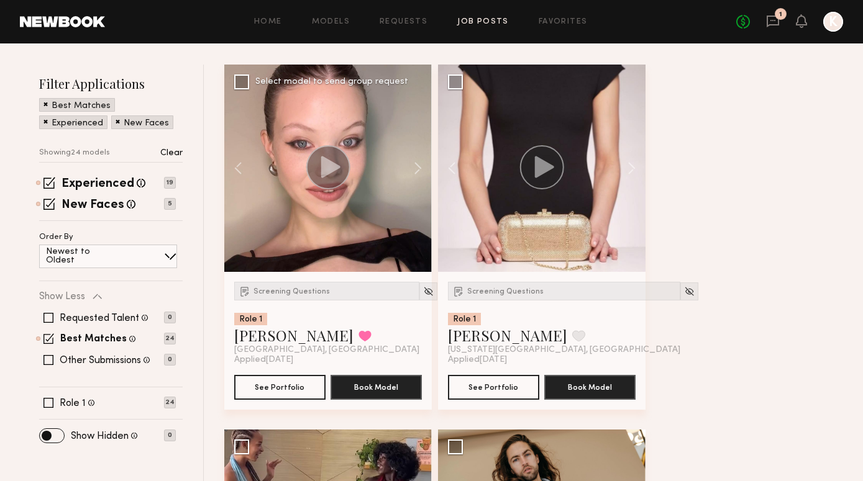
scroll to position [161, 0]
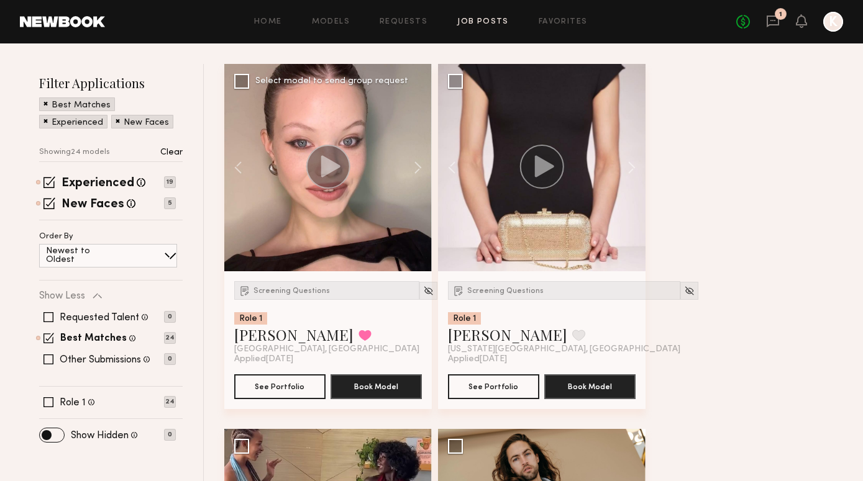
click at [376, 311] on div "Screening Questions Role 1 Marina F. Favorited Los Angeles, CA" at bounding box center [328, 317] width 188 height 73
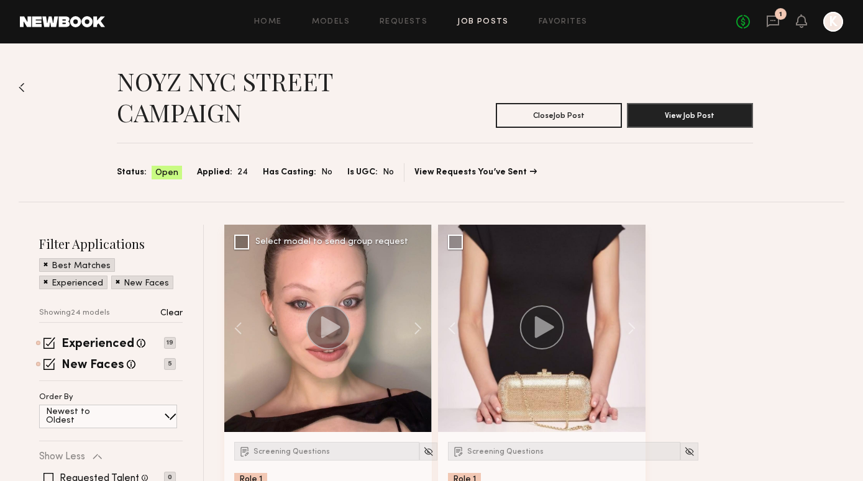
scroll to position [0, 0]
click at [401, 17] on div "Home Models Requests Job Posts Favorites Sign Out No fees up to $5,000 1 K" at bounding box center [474, 22] width 738 height 20
click at [405, 25] on link "Requests" at bounding box center [403, 22] width 48 height 8
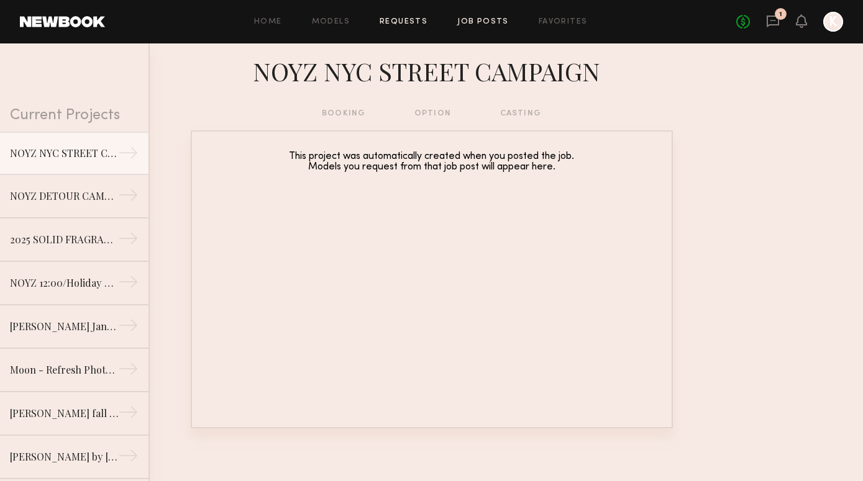
click at [477, 20] on link "Job Posts" at bounding box center [483, 22] width 52 height 8
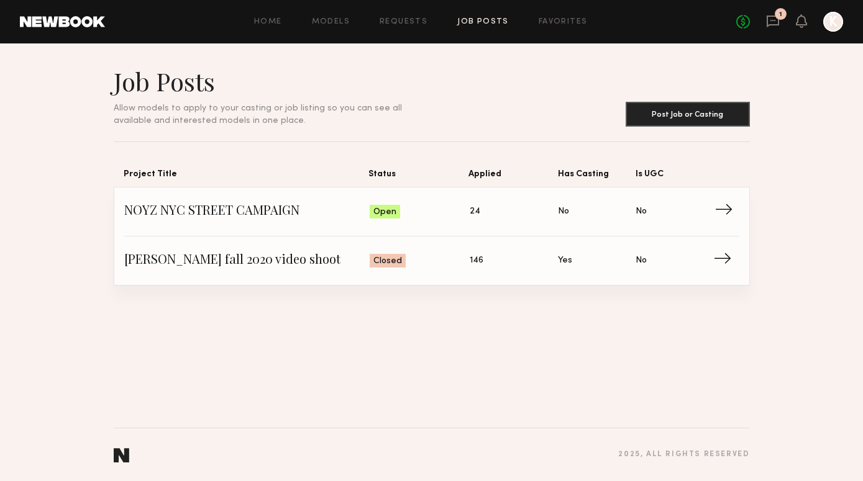
click at [462, 205] on span "Status: Open" at bounding box center [420, 211] width 100 height 19
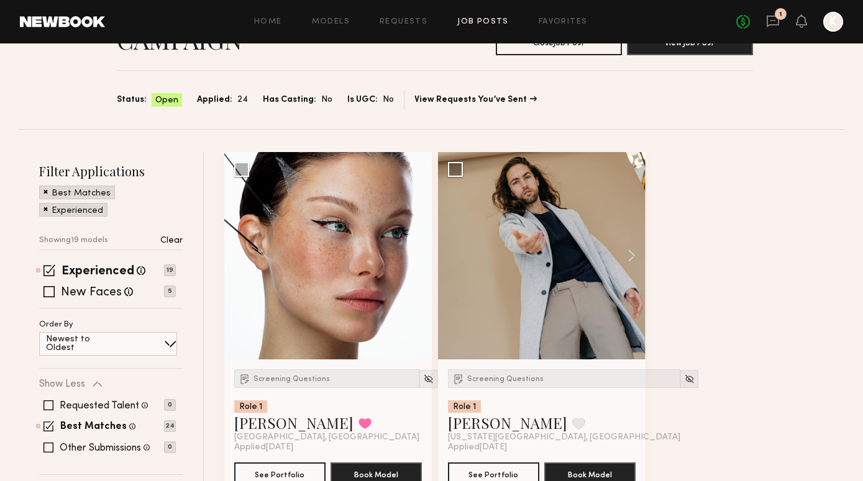
scroll to position [177, 0]
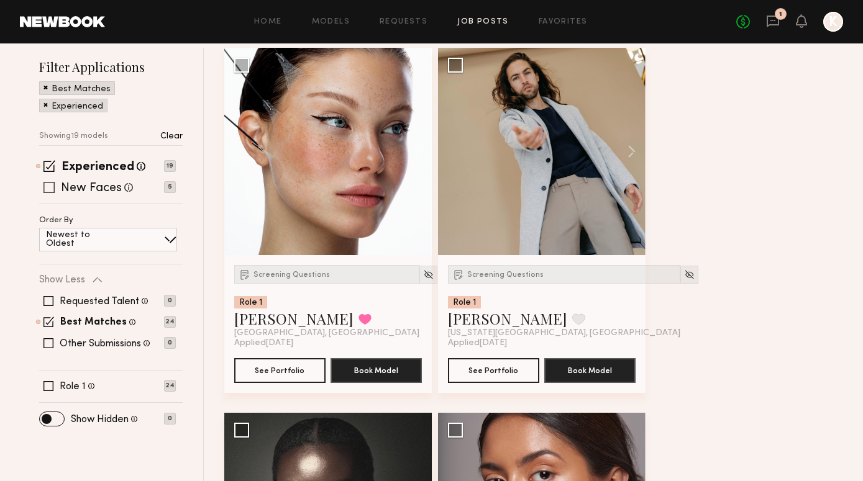
click at [48, 189] on span at bounding box center [48, 187] width 11 height 11
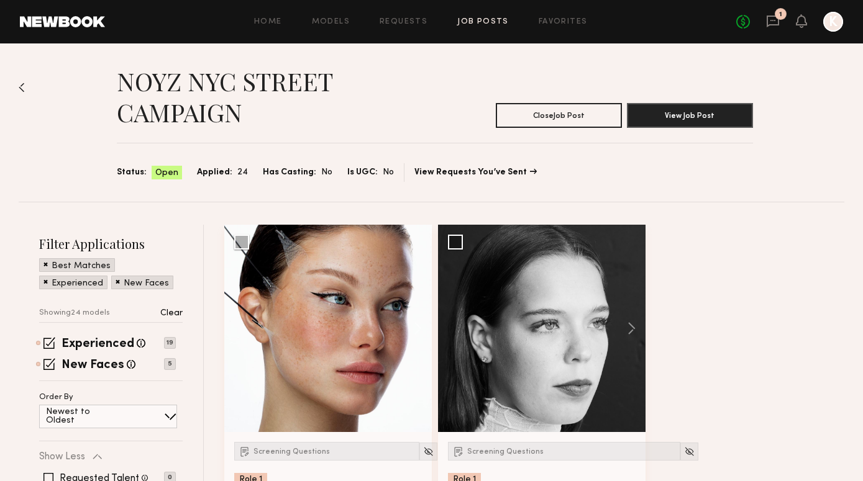
scroll to position [0, 0]
click at [785, 22] on div "No fees up to $5,000 1 K" at bounding box center [789, 22] width 107 height 20
click at [778, 22] on icon at bounding box center [772, 22] width 12 height 12
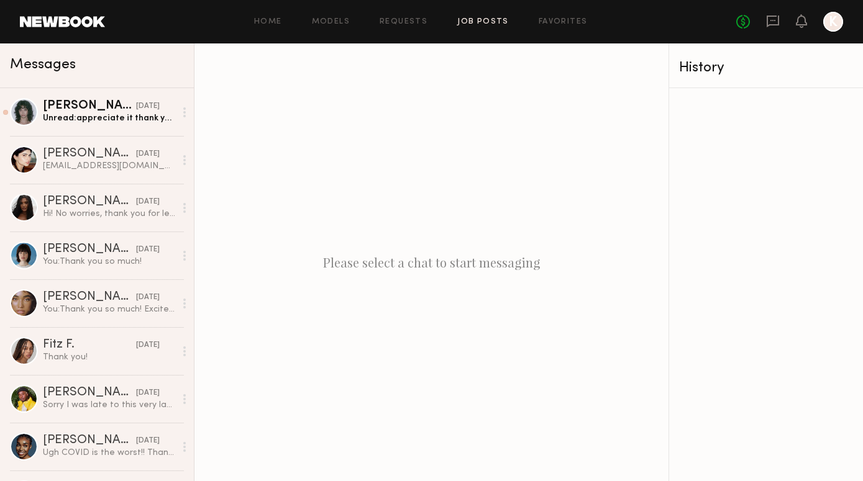
click at [492, 20] on link "Job Posts" at bounding box center [483, 22] width 52 height 8
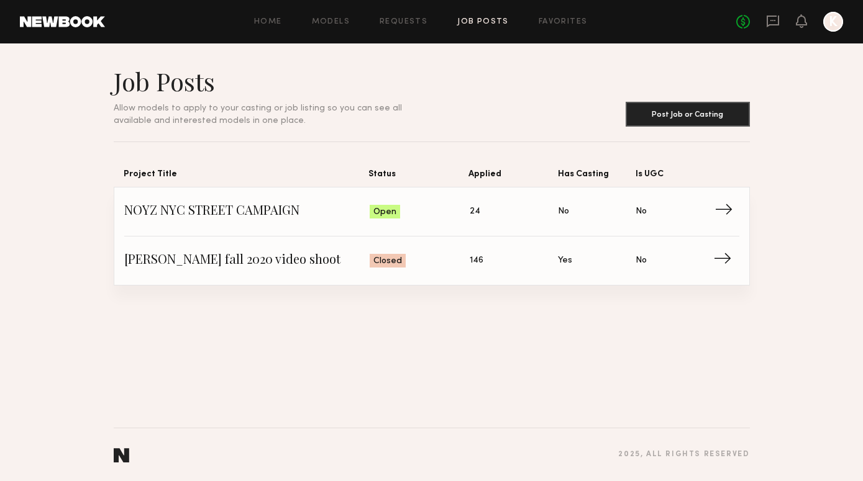
click at [260, 212] on span "NOYZ NYC STREET CAMPAIGN" at bounding box center [247, 211] width 246 height 19
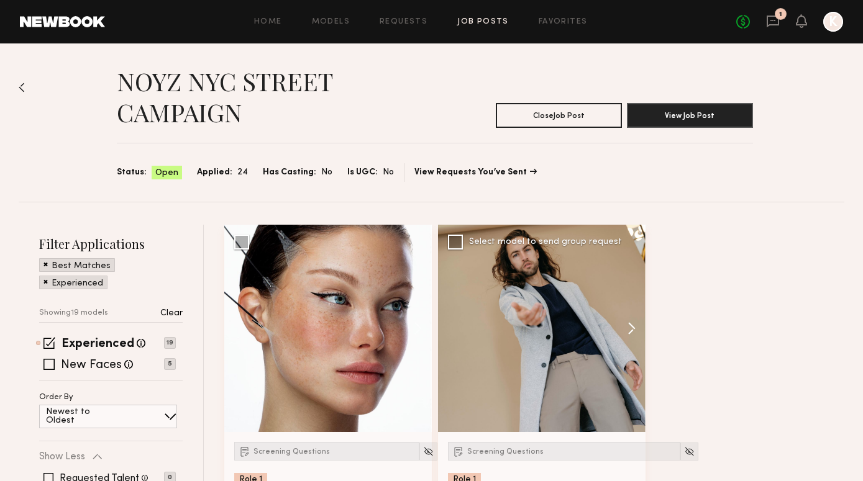
click at [632, 322] on button at bounding box center [625, 328] width 40 height 207
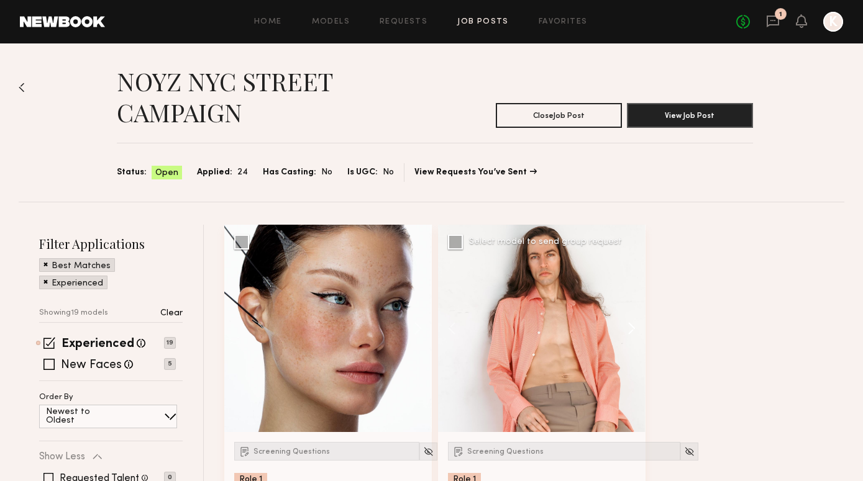
click at [632, 322] on button at bounding box center [625, 328] width 40 height 207
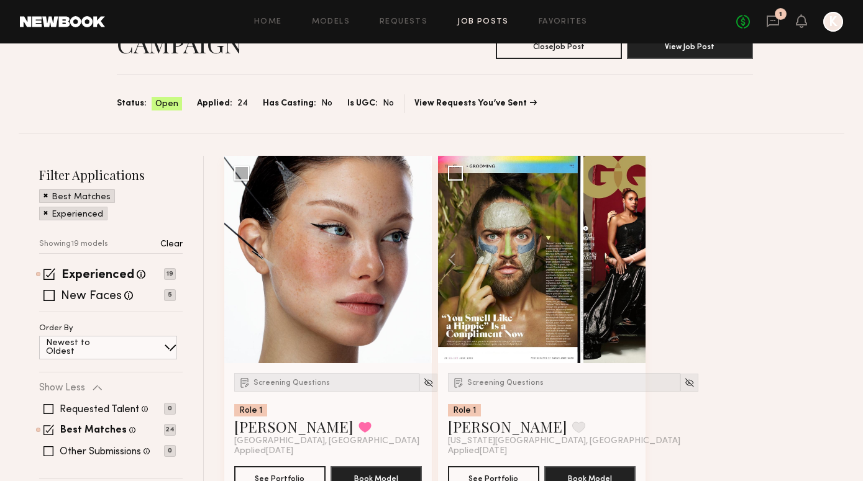
scroll to position [68, 0]
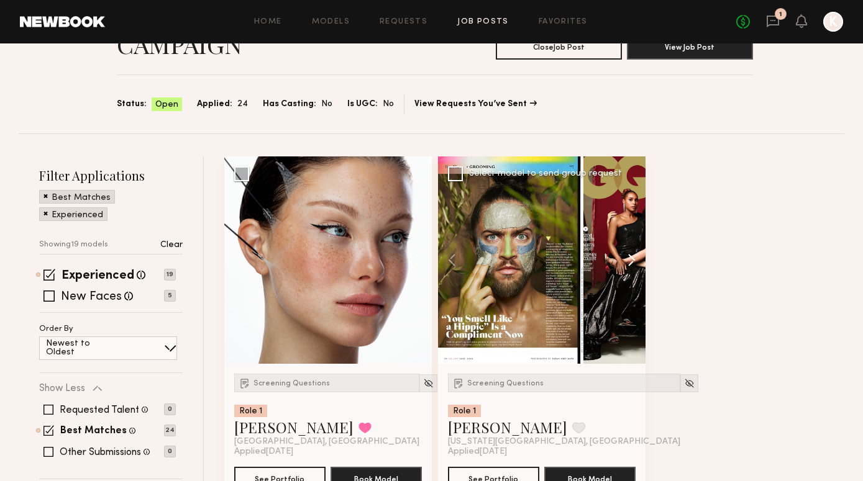
click at [630, 263] on button at bounding box center [625, 259] width 40 height 207
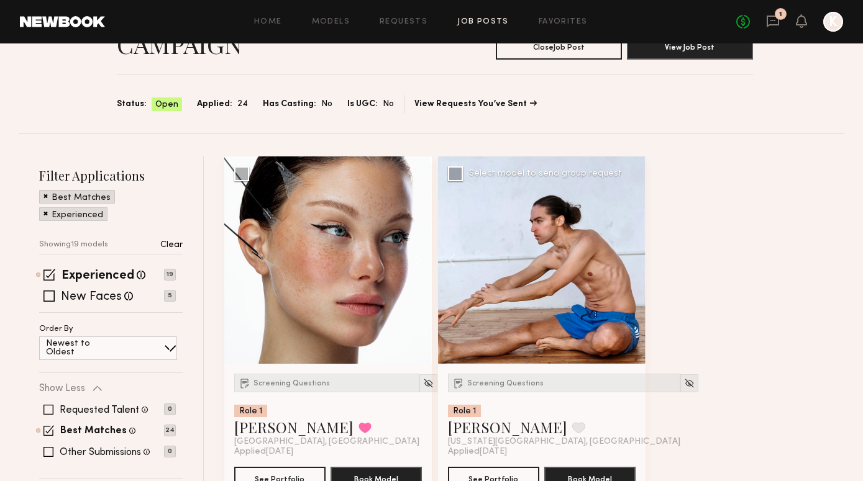
click at [630, 263] on div at bounding box center [541, 259] width 207 height 207
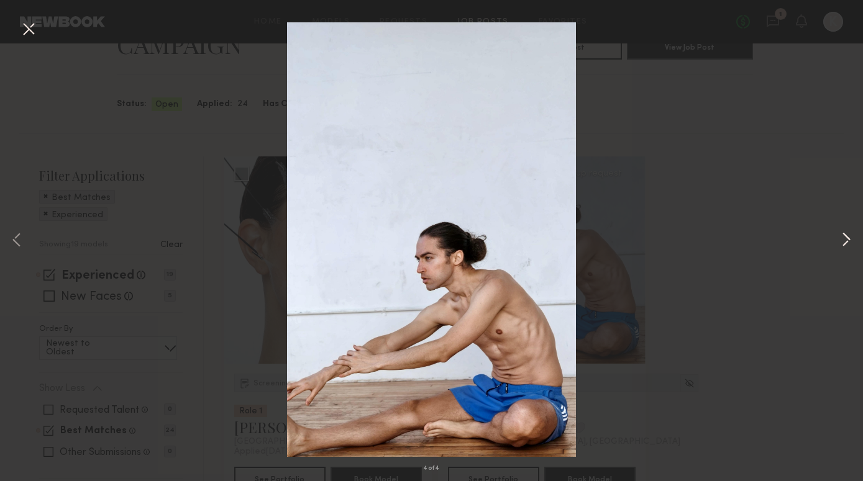
click at [846, 234] on button at bounding box center [845, 240] width 15 height 385
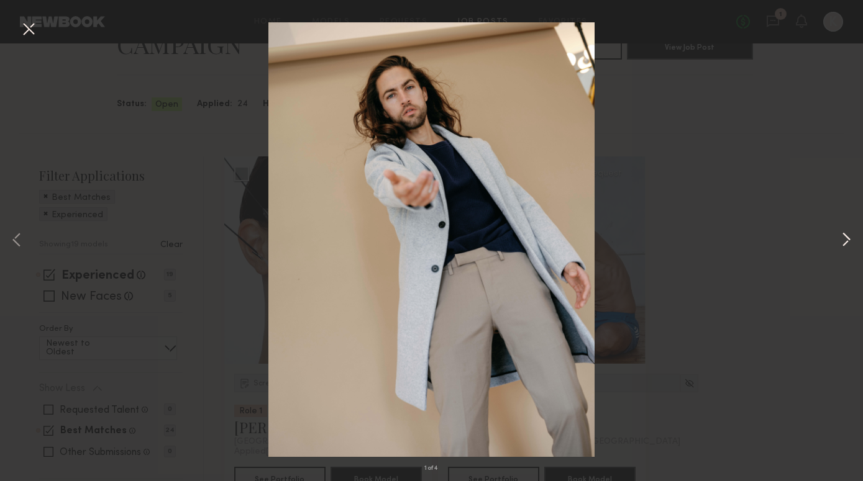
click at [845, 238] on button at bounding box center [845, 240] width 15 height 385
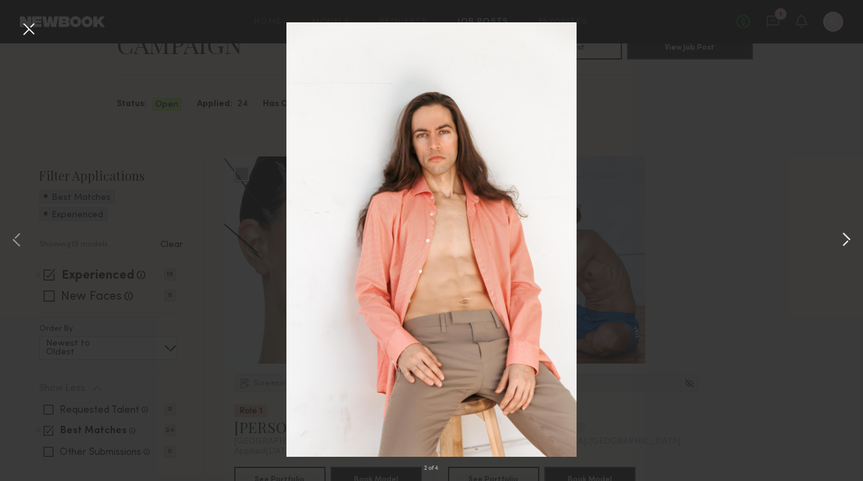
click at [845, 238] on button at bounding box center [845, 240] width 15 height 385
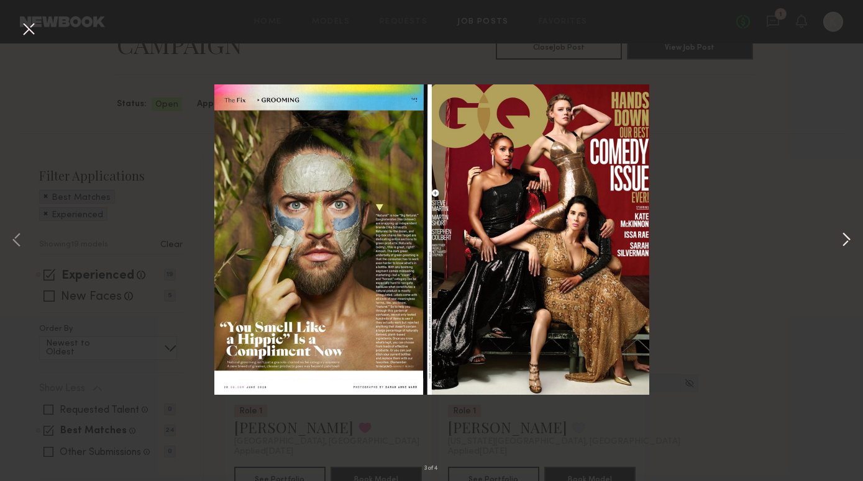
click at [843, 237] on button at bounding box center [845, 240] width 15 height 385
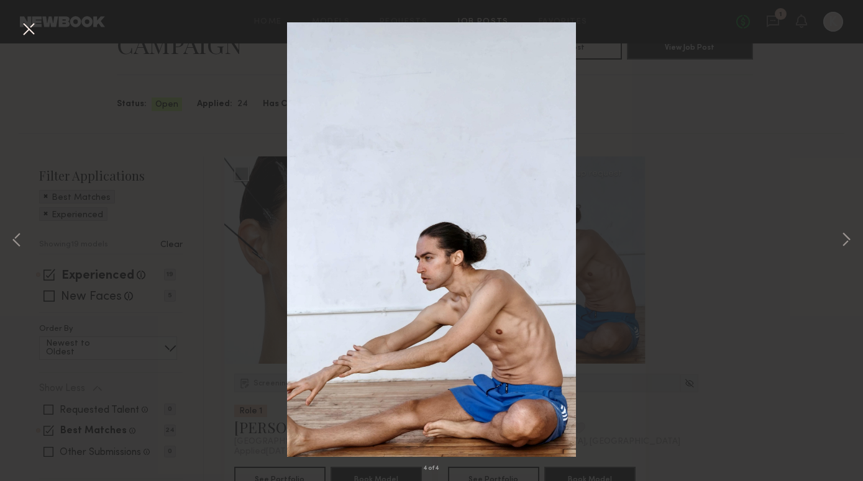
click at [807, 112] on div "4 of 4" at bounding box center [431, 240] width 863 height 481
click at [29, 35] on button at bounding box center [29, 30] width 20 height 22
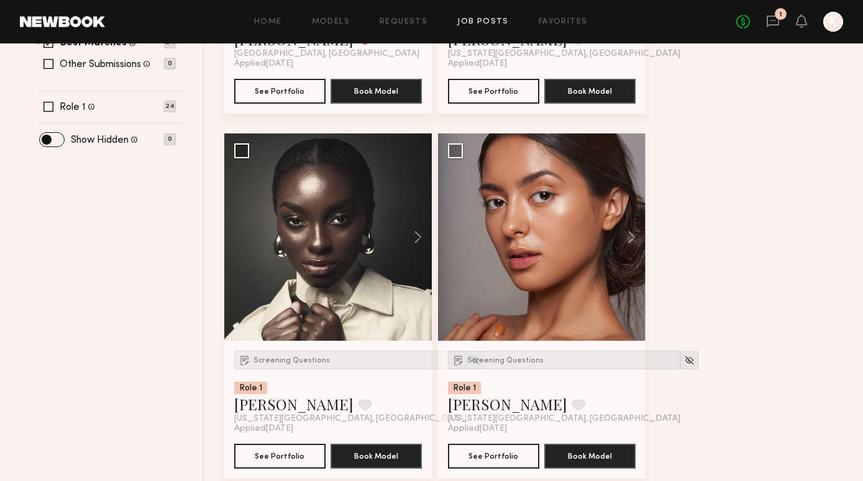
scroll to position [458, 0]
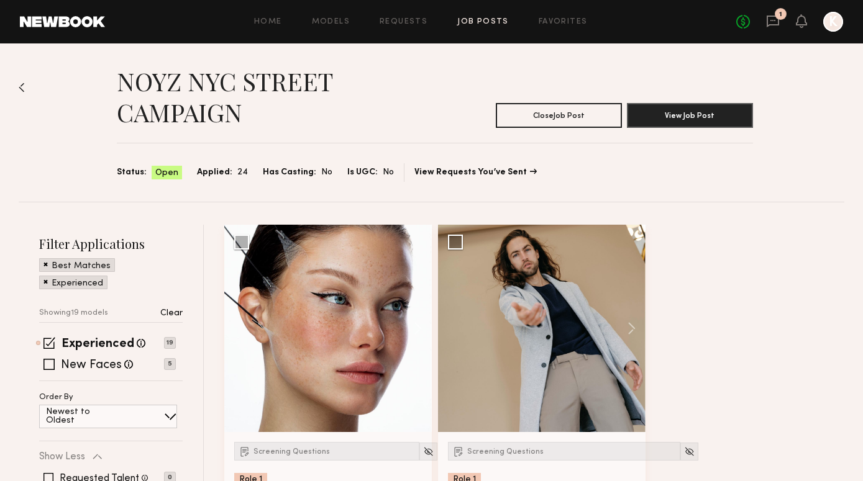
click at [553, 16] on div "Home Models Requests Job Posts Favorites Sign Out No fees up to $5,000 1 K" at bounding box center [474, 22] width 738 height 20
click at [555, 23] on link "Favorites" at bounding box center [562, 22] width 49 height 8
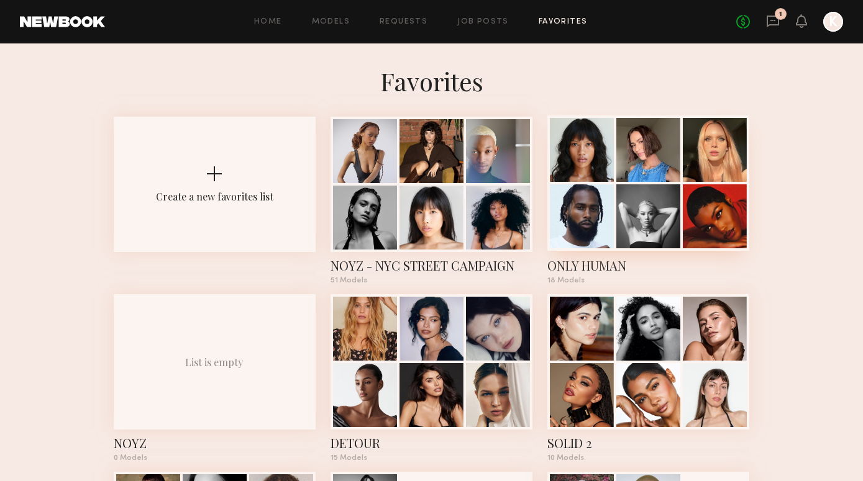
click at [740, 141] on div at bounding box center [714, 150] width 64 height 64
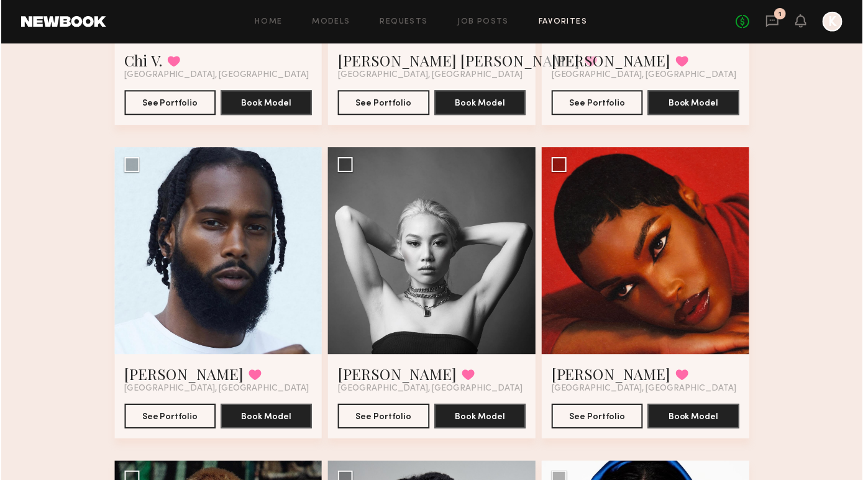
scroll to position [315, 0]
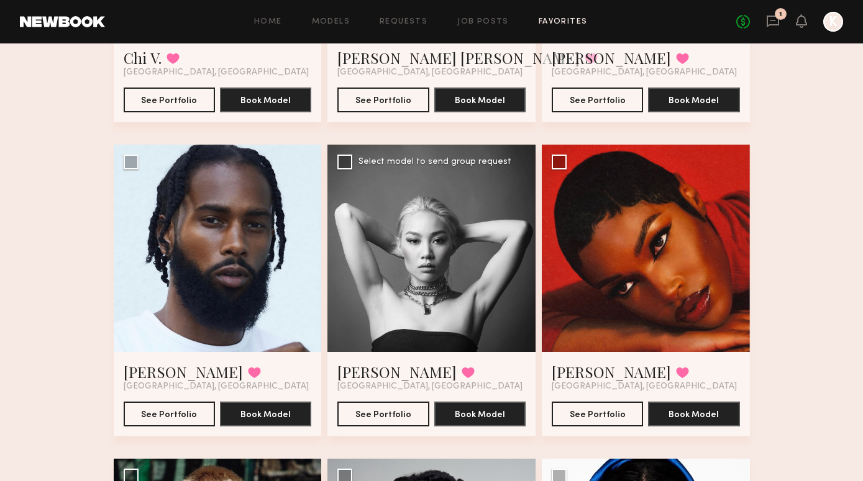
click at [472, 273] on div at bounding box center [431, 249] width 208 height 208
click at [381, 420] on button "See Portfolio" at bounding box center [382, 413] width 91 height 25
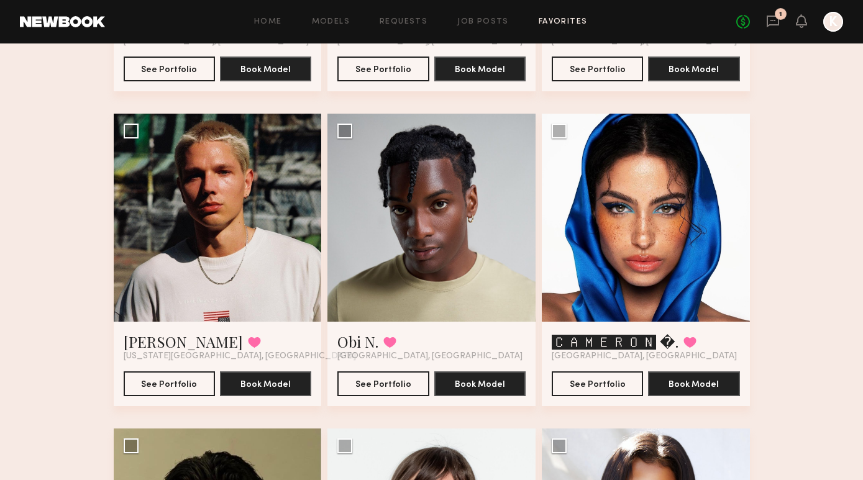
scroll to position [663, 0]
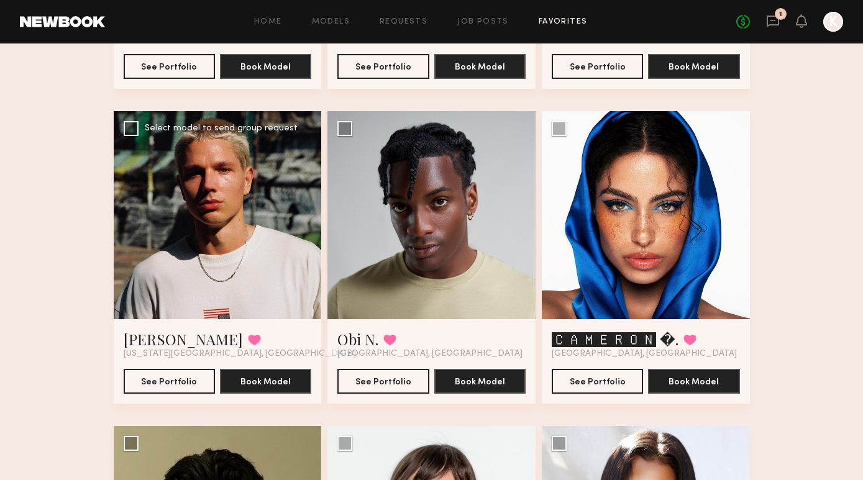
click at [226, 239] on div at bounding box center [218, 215] width 208 height 208
click at [154, 210] on div at bounding box center [218, 215] width 208 height 208
click at [157, 383] on button "See Portfolio" at bounding box center [169, 380] width 91 height 25
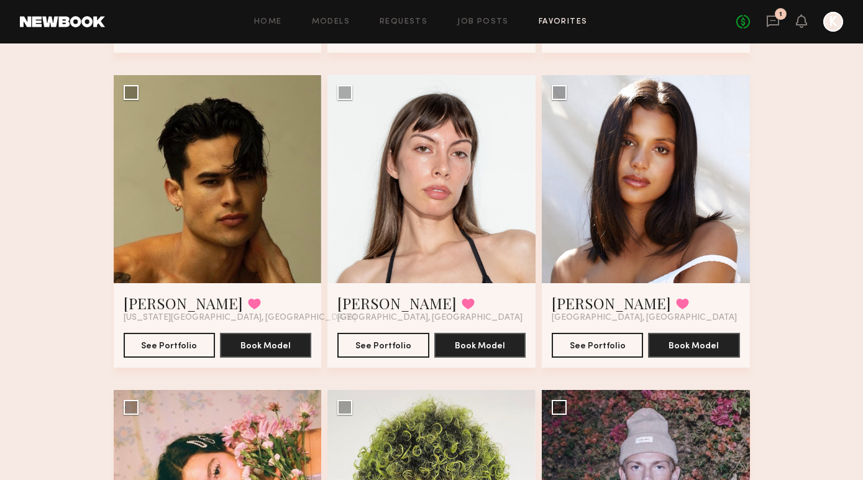
scroll to position [1010, 0]
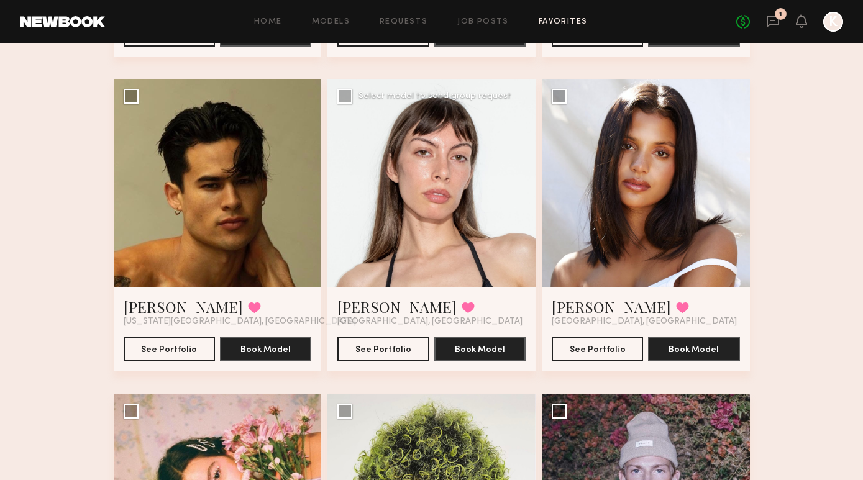
click at [460, 190] on div at bounding box center [431, 183] width 208 height 208
click at [371, 351] on button "See Portfolio" at bounding box center [382, 348] width 91 height 25
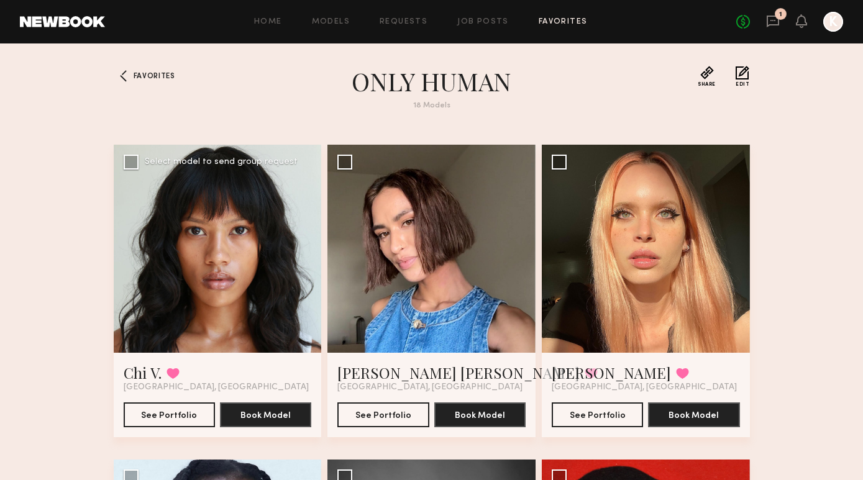
scroll to position [0, 0]
click at [153, 87] on div "Favorites" at bounding box center [142, 95] width 56 height 59
click at [136, 73] on span "Favorites" at bounding box center [155, 76] width 42 height 7
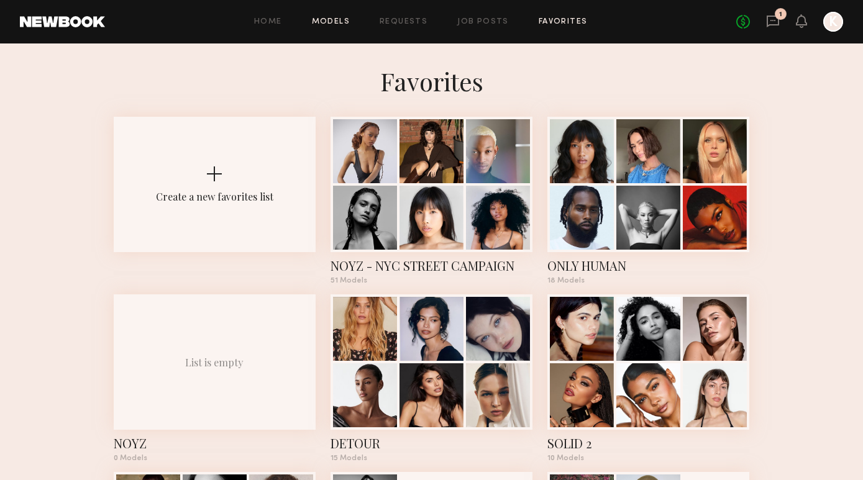
click at [331, 22] on link "Models" at bounding box center [331, 22] width 38 height 8
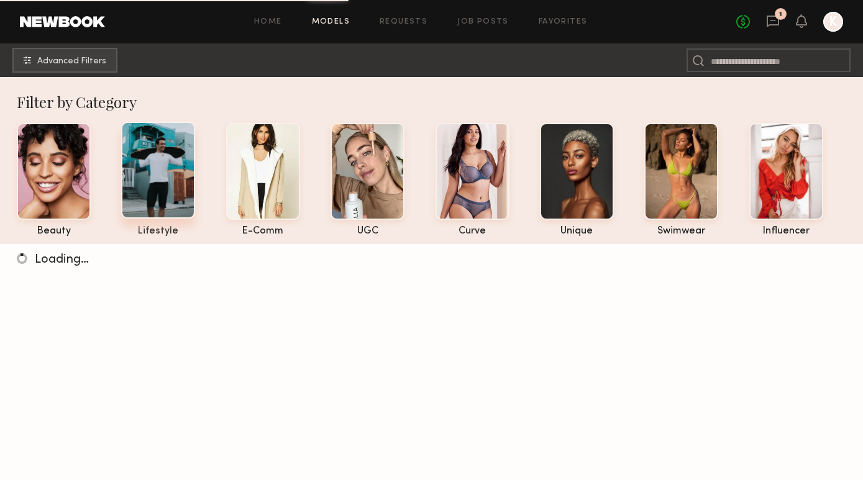
click at [165, 183] on div at bounding box center [158, 170] width 74 height 97
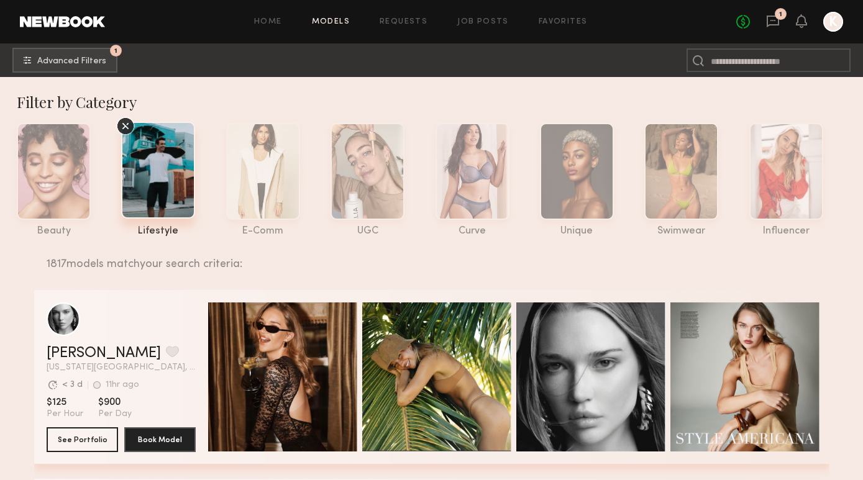
click at [207, 94] on div "Filter by Category" at bounding box center [437, 102] width 841 height 20
click at [48, 65] on button "1 Advanced Filters" at bounding box center [64, 59] width 105 height 25
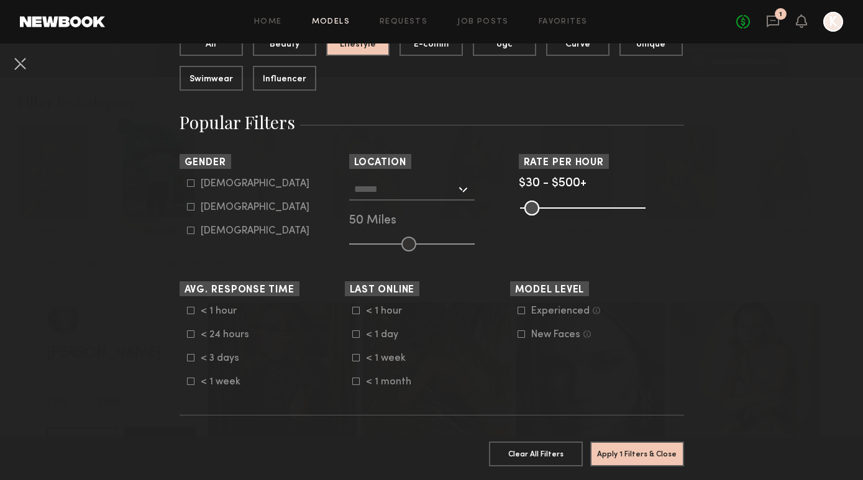
scroll to position [166, 0]
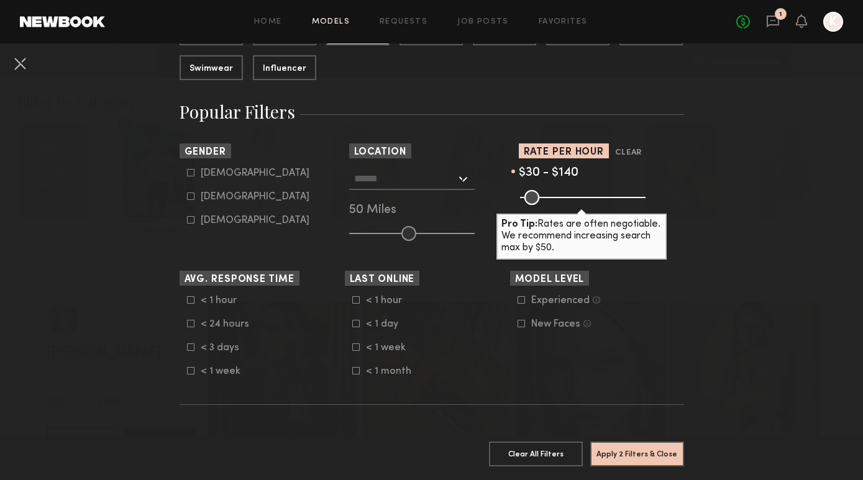
drag, startPoint x: 641, startPoint y: 202, endPoint x: 553, endPoint y: 196, distance: 88.4
type input "***"
click at [553, 196] on input "range" at bounding box center [582, 197] width 125 height 15
click at [430, 177] on input "text" at bounding box center [405, 178] width 102 height 21
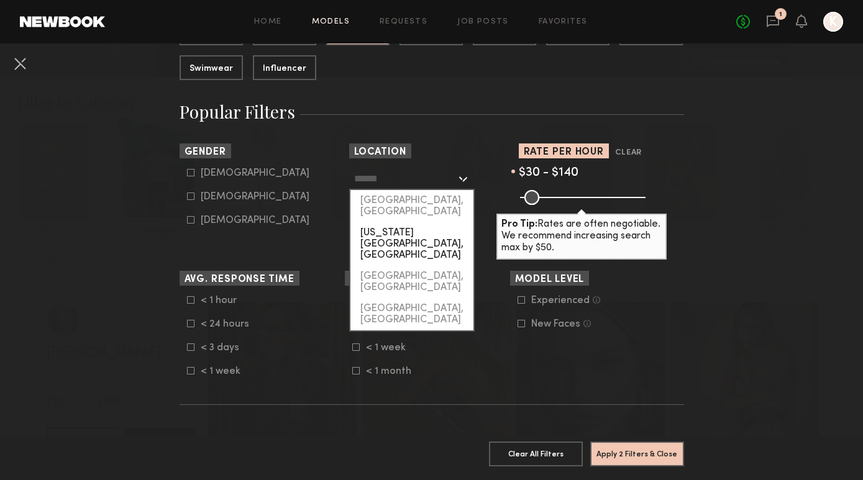
click at [435, 222] on div "New York City, NY" at bounding box center [411, 243] width 123 height 43
type input "**********"
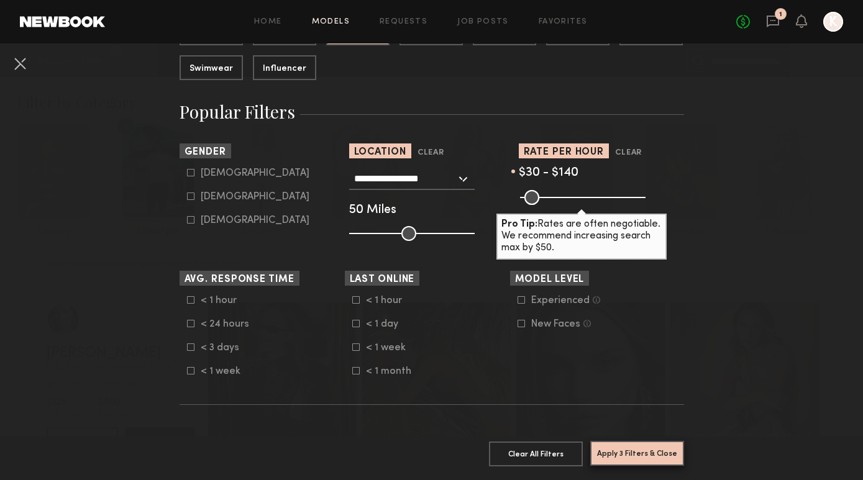
click at [629, 453] on button "Apply 3 Filters & Close" at bounding box center [637, 453] width 94 height 25
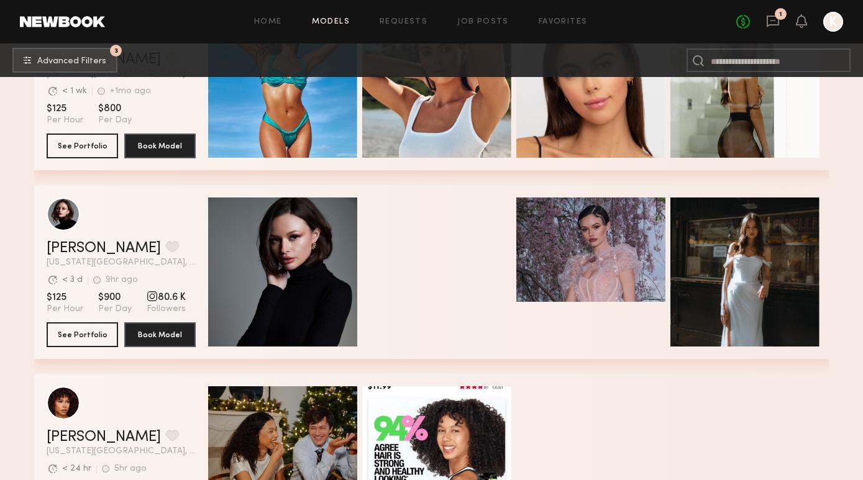
scroll to position [1050, 0]
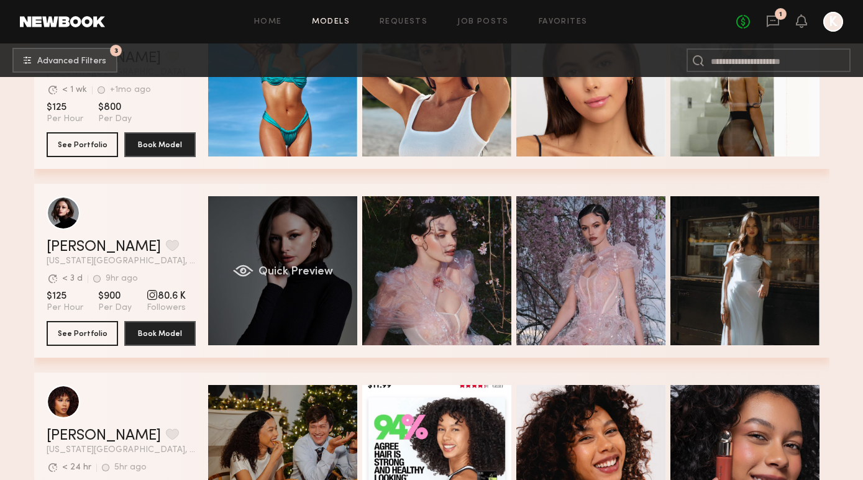
click at [276, 308] on div "Quick Preview" at bounding box center [282, 270] width 149 height 149
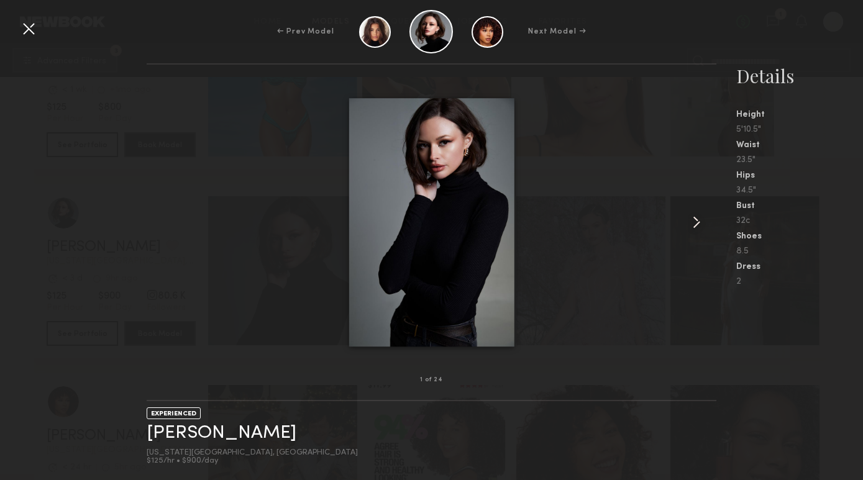
click at [698, 219] on common-icon at bounding box center [696, 222] width 20 height 20
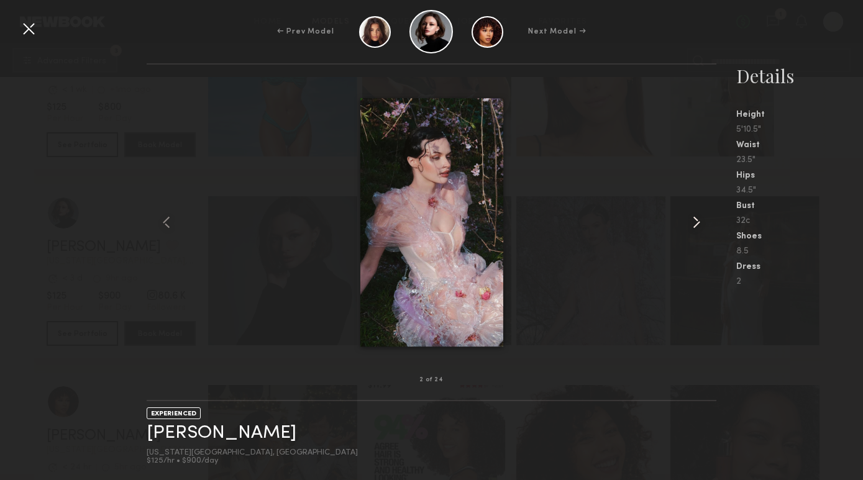
click at [698, 219] on common-icon at bounding box center [696, 222] width 20 height 20
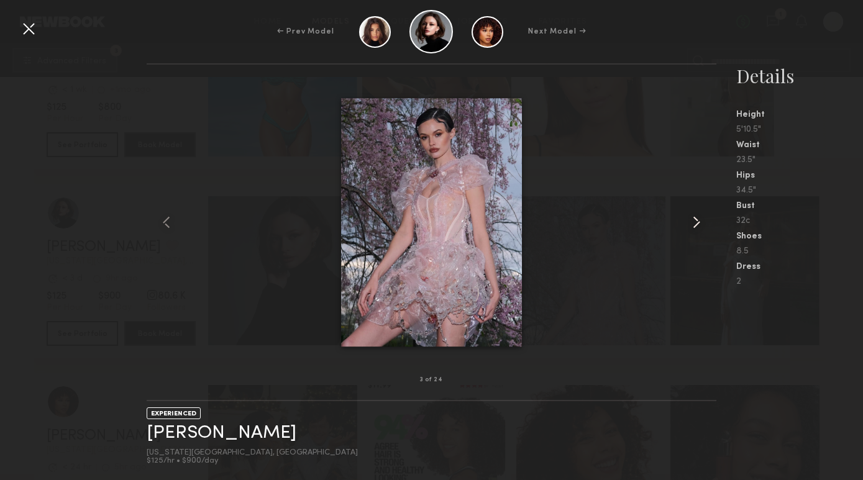
click at [698, 219] on common-icon at bounding box center [696, 222] width 20 height 20
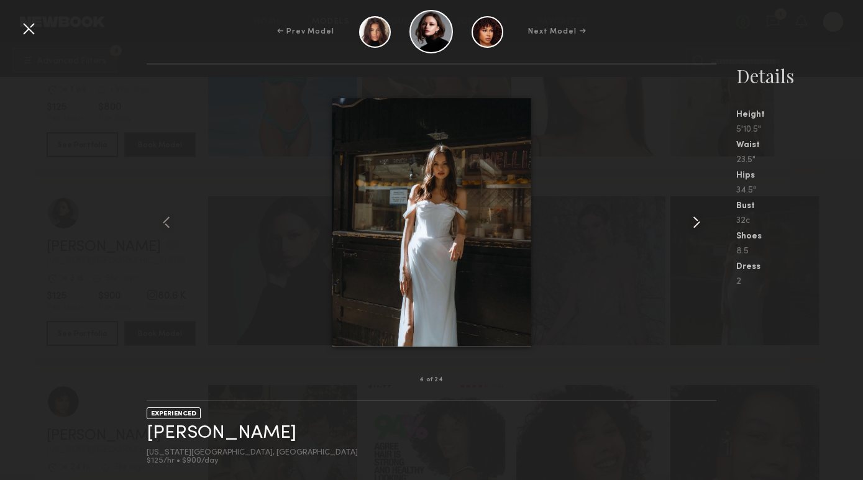
click at [698, 219] on common-icon at bounding box center [696, 222] width 20 height 20
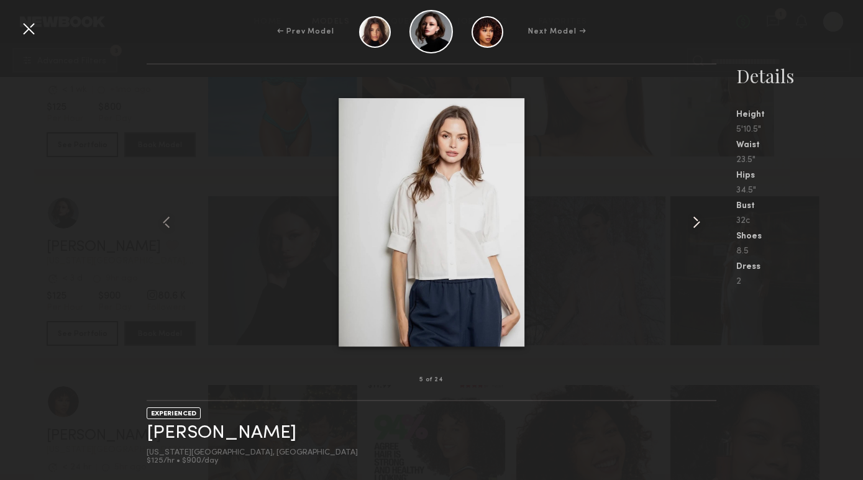
click at [698, 219] on common-icon at bounding box center [696, 222] width 20 height 20
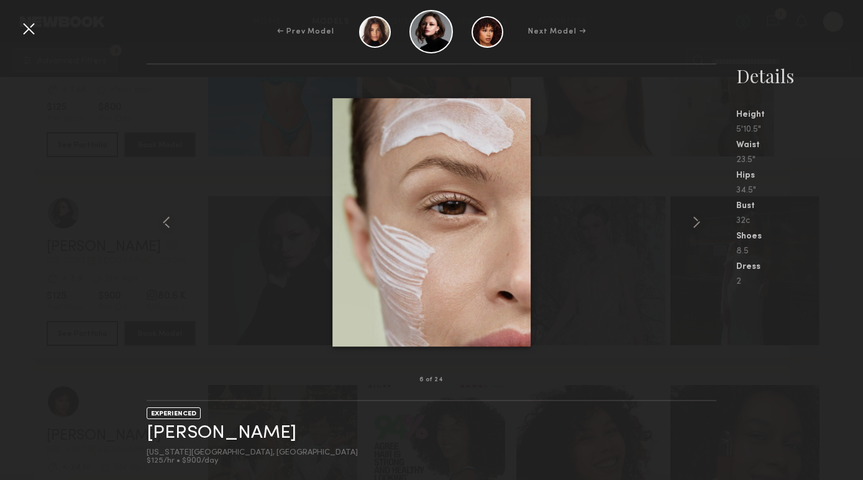
click at [838, 28] on div "← Prev Model Next Model →" at bounding box center [431, 31] width 863 height 43
click at [35, 25] on div at bounding box center [29, 29] width 20 height 20
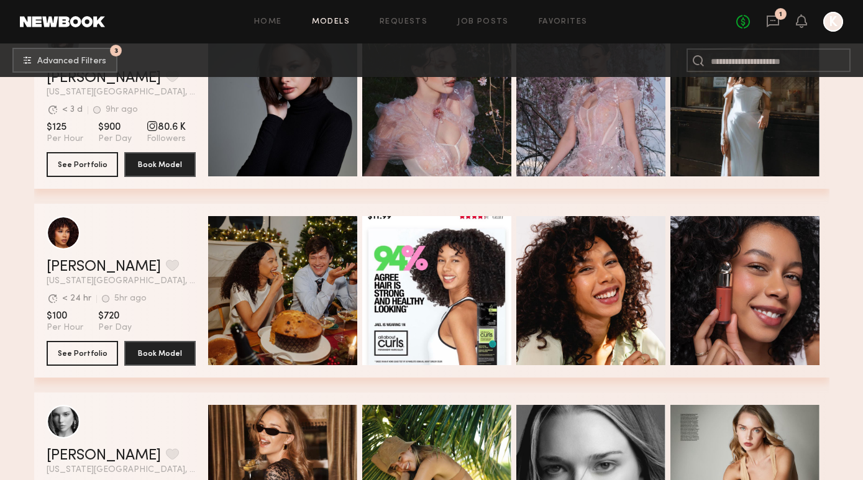
scroll to position [1221, 0]
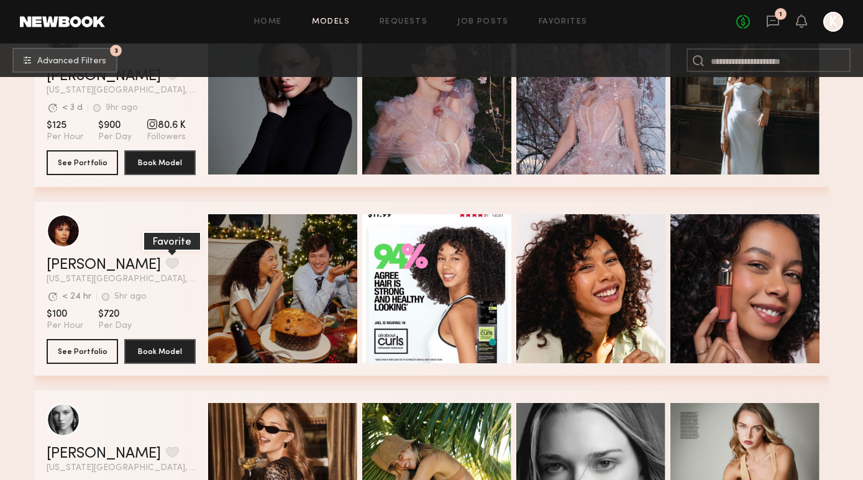
click at [166, 262] on button "grid" at bounding box center [172, 263] width 13 height 11
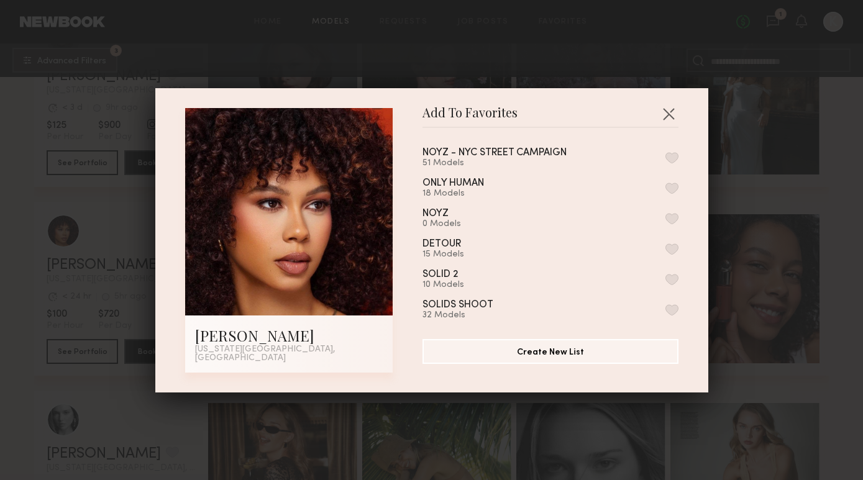
click at [669, 163] on button "button" at bounding box center [671, 157] width 13 height 11
click at [670, 119] on button "button" at bounding box center [668, 114] width 20 height 20
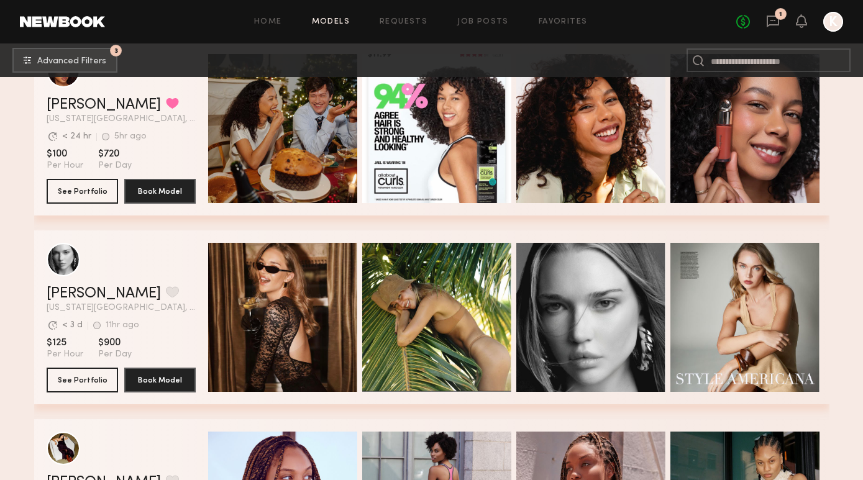
scroll to position [1382, 0]
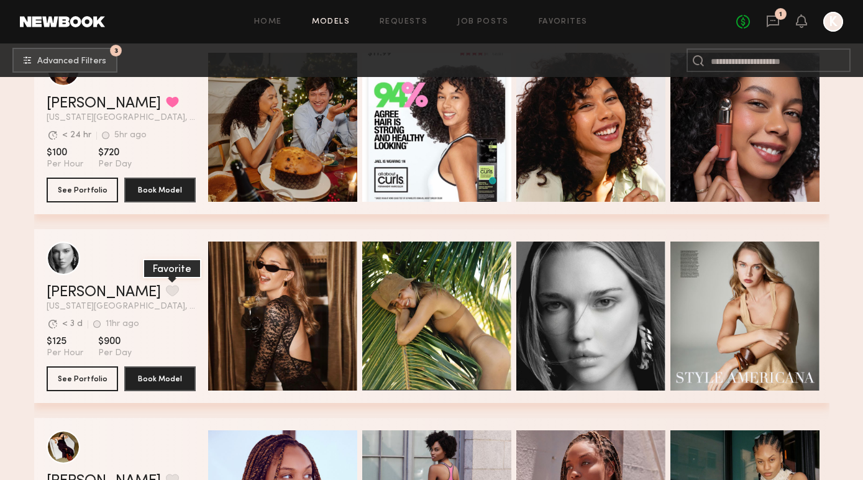
click at [166, 294] on button "grid" at bounding box center [172, 290] width 13 height 11
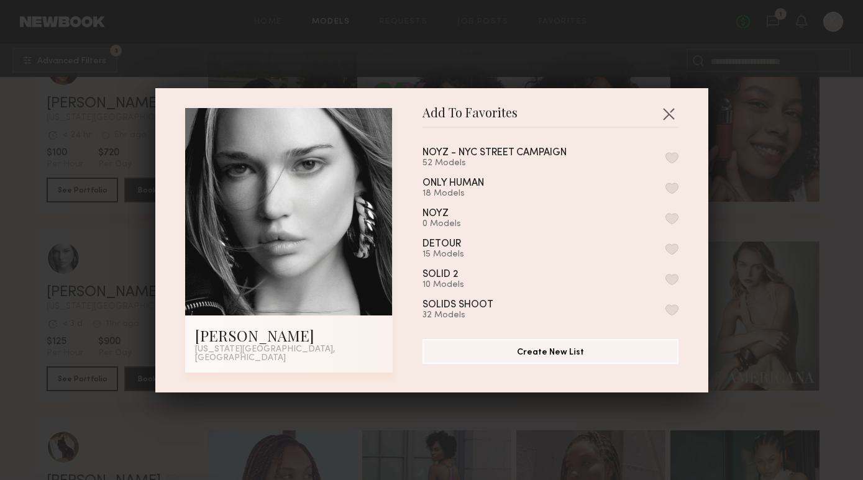
click at [667, 163] on button "button" at bounding box center [671, 157] width 13 height 11
click at [674, 120] on button "button" at bounding box center [668, 114] width 20 height 20
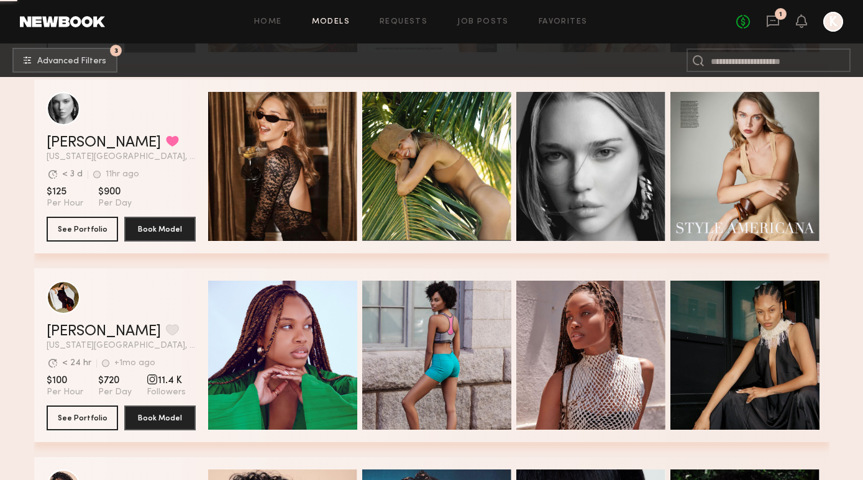
scroll to position [1539, 0]
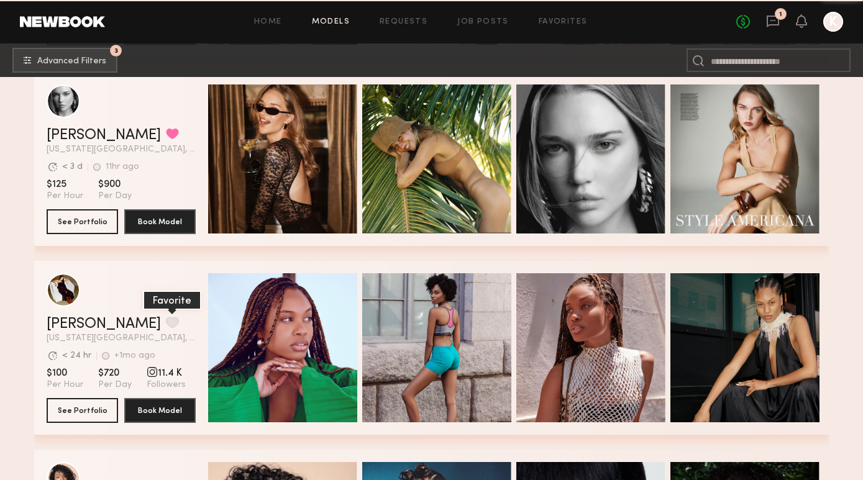
click at [166, 317] on button "grid" at bounding box center [172, 322] width 13 height 11
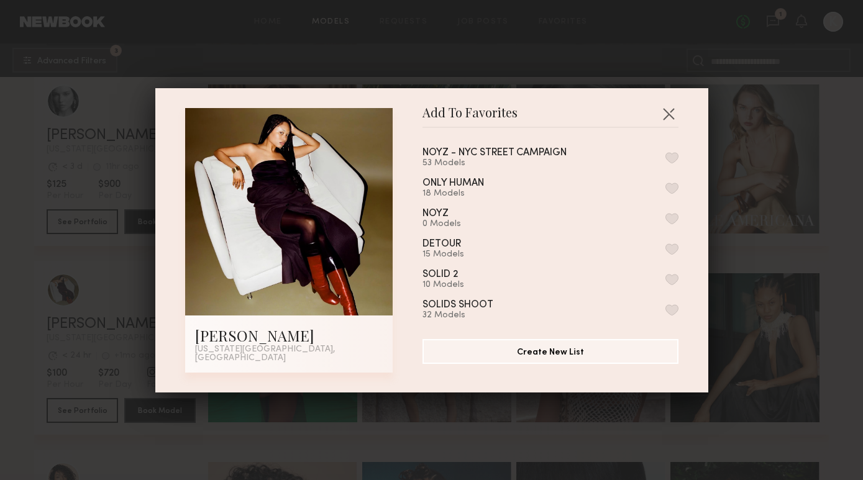
click at [671, 155] on div "NOYZ - NYC STREET CAMPAIGN 53 Models" at bounding box center [550, 158] width 256 height 20
click at [672, 161] on button "button" at bounding box center [671, 157] width 13 height 11
click at [668, 114] on button "button" at bounding box center [668, 114] width 20 height 20
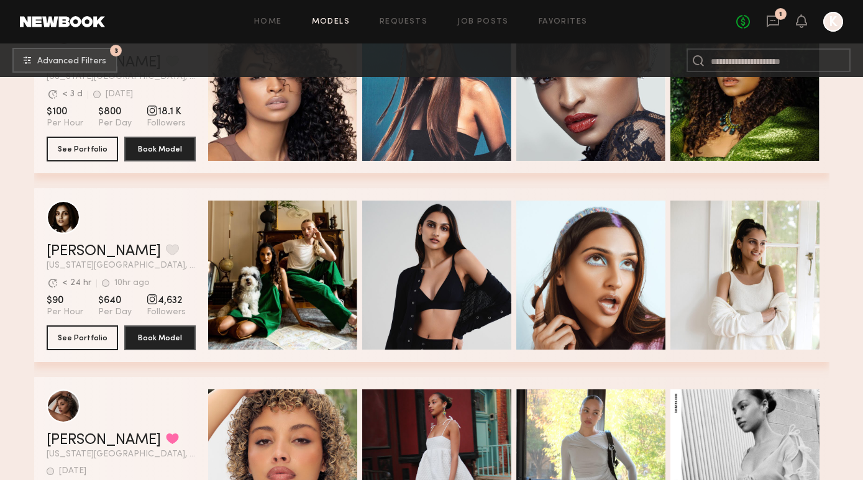
scroll to position [1992, 0]
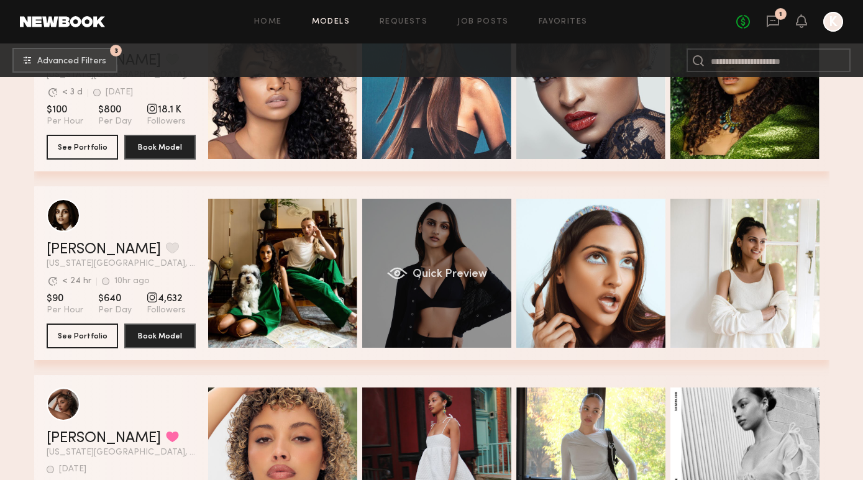
click at [447, 306] on div "Quick Preview" at bounding box center [436, 273] width 149 height 149
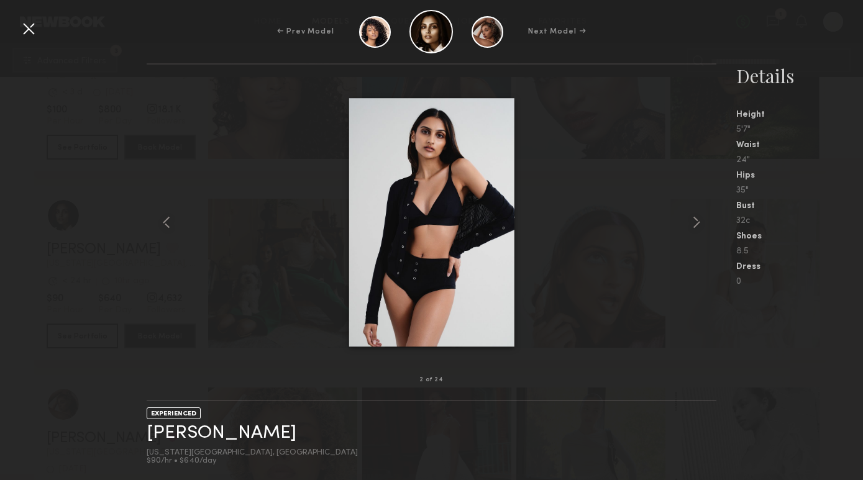
click at [660, 236] on div at bounding box center [431, 222] width 569 height 276
click at [694, 228] on common-icon at bounding box center [696, 222] width 20 height 20
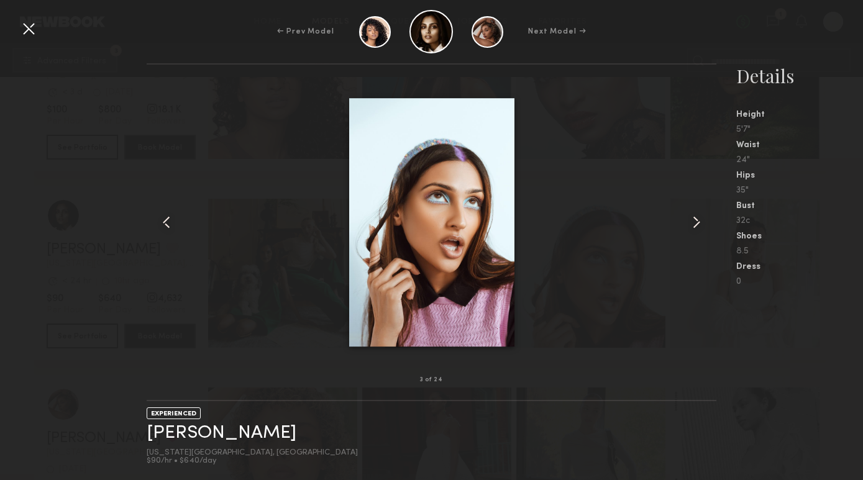
click at [694, 228] on common-icon at bounding box center [696, 222] width 20 height 20
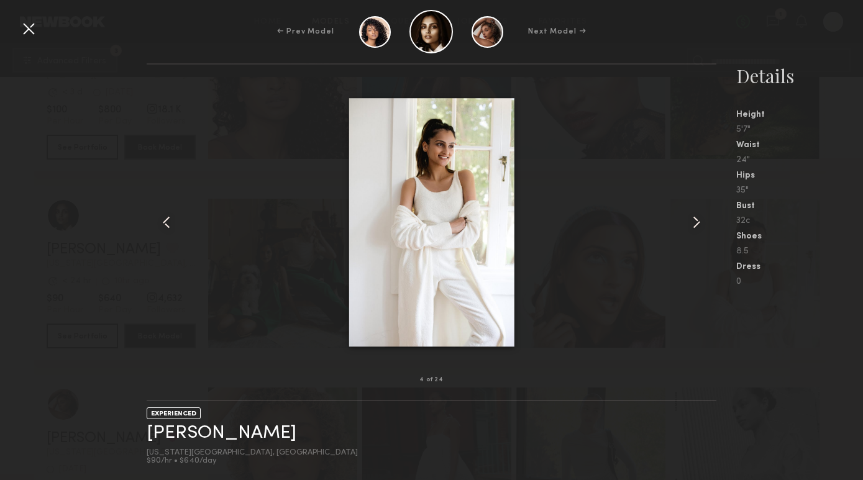
click at [694, 228] on common-icon at bounding box center [696, 222] width 20 height 20
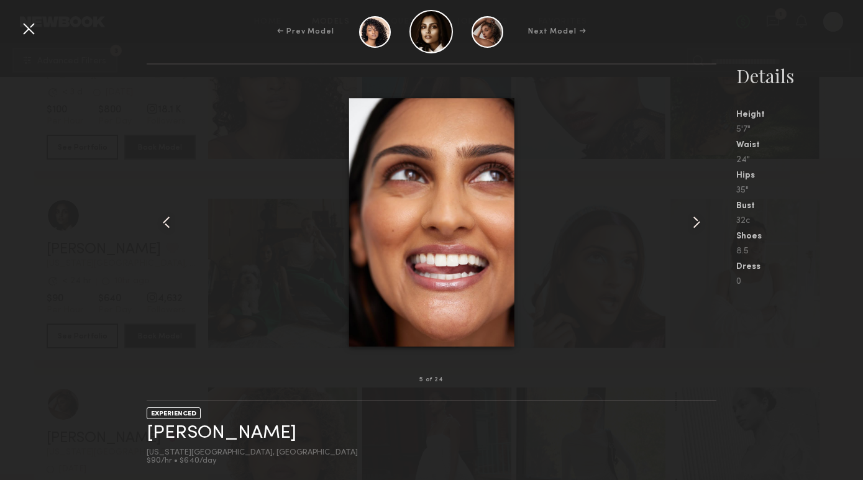
click at [831, 37] on div "← Prev Model Next Model →" at bounding box center [431, 31] width 863 height 43
click at [24, 12] on div "← Prev Model Next Model →" at bounding box center [431, 31] width 863 height 43
click at [27, 25] on div at bounding box center [29, 29] width 20 height 20
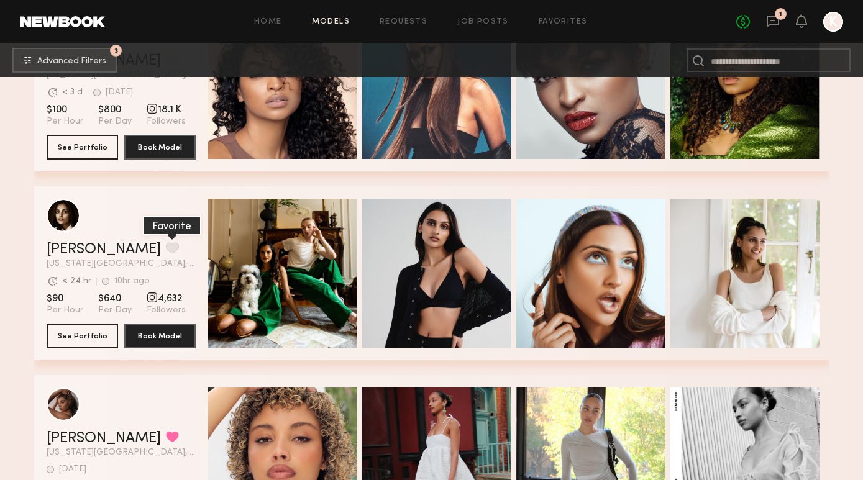
click at [166, 244] on button "grid" at bounding box center [172, 247] width 13 height 11
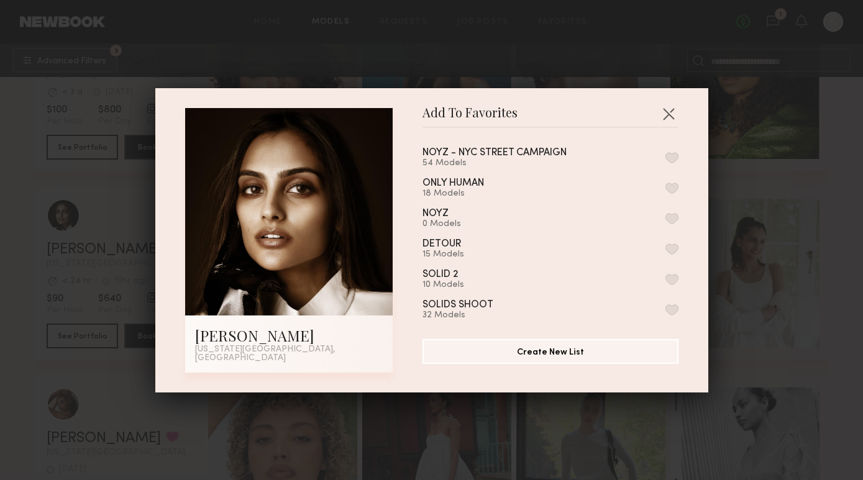
click at [673, 168] on div "NOYZ - NYC STREET CAMPAIGN 54 Models" at bounding box center [550, 158] width 256 height 20
click at [673, 163] on button "button" at bounding box center [671, 157] width 13 height 11
click at [668, 116] on button "button" at bounding box center [668, 114] width 20 height 20
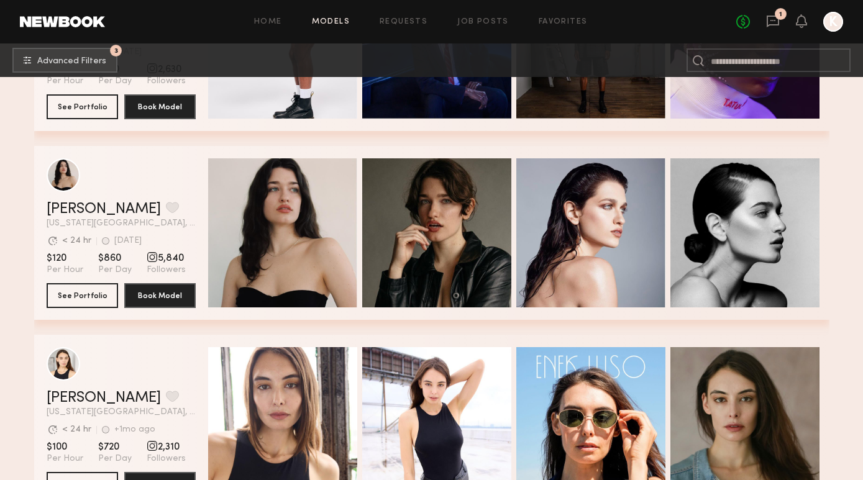
scroll to position [4109, 0]
click at [166, 206] on button "grid" at bounding box center [172, 207] width 13 height 11
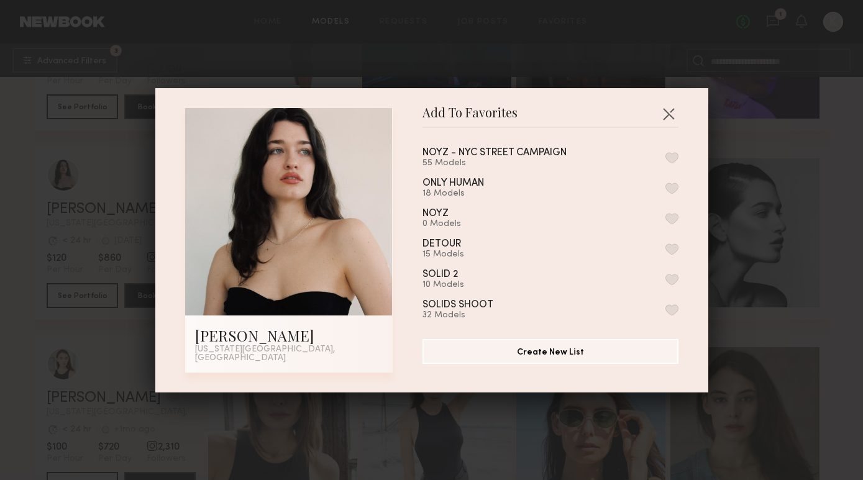
click at [675, 159] on button "button" at bounding box center [671, 157] width 13 height 11
click at [678, 119] on button "button" at bounding box center [668, 114] width 20 height 20
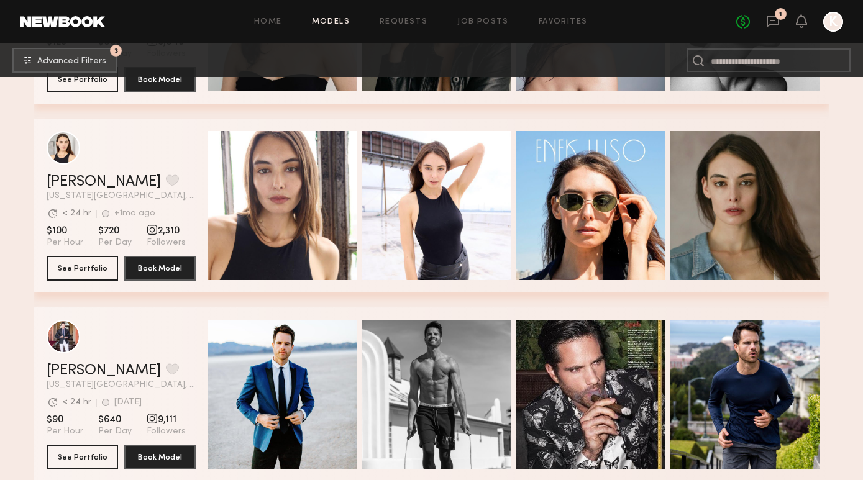
scroll to position [4340, 0]
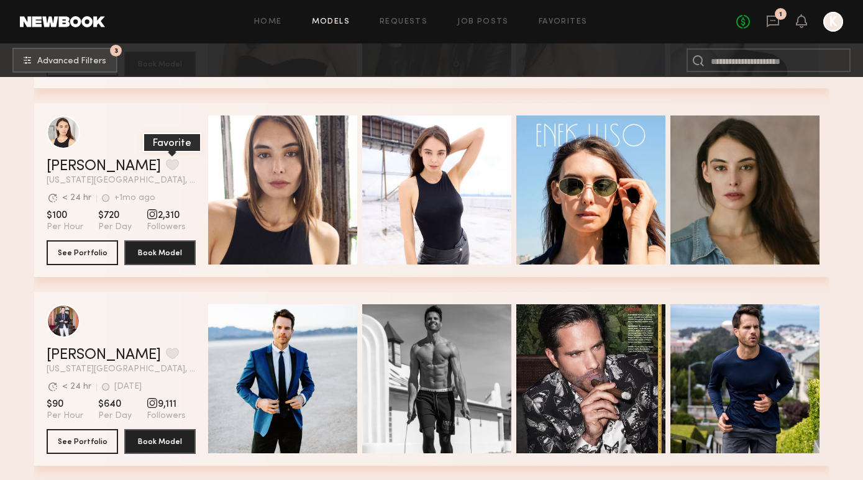
click at [166, 168] on button "grid" at bounding box center [172, 164] width 13 height 11
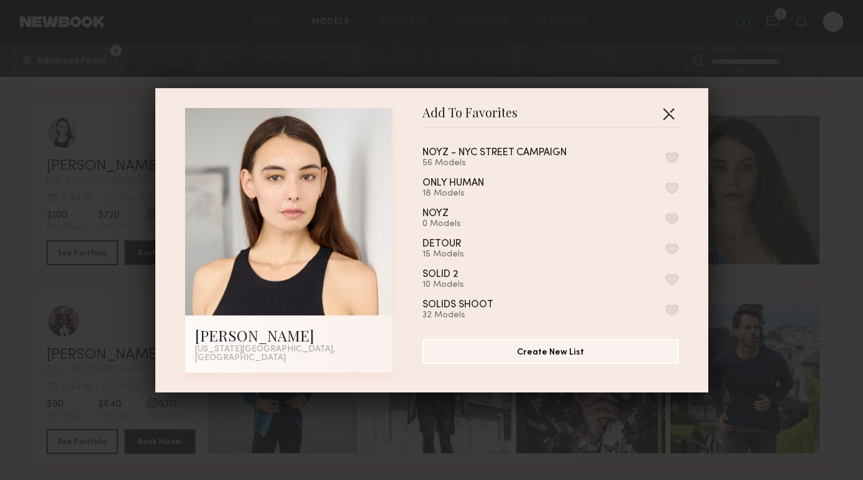
click at [658, 120] on button "button" at bounding box center [668, 114] width 20 height 20
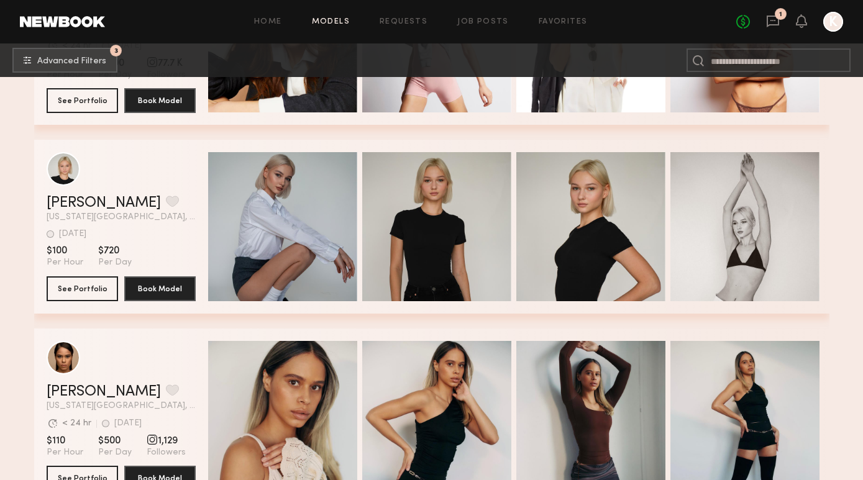
scroll to position [4871, 0]
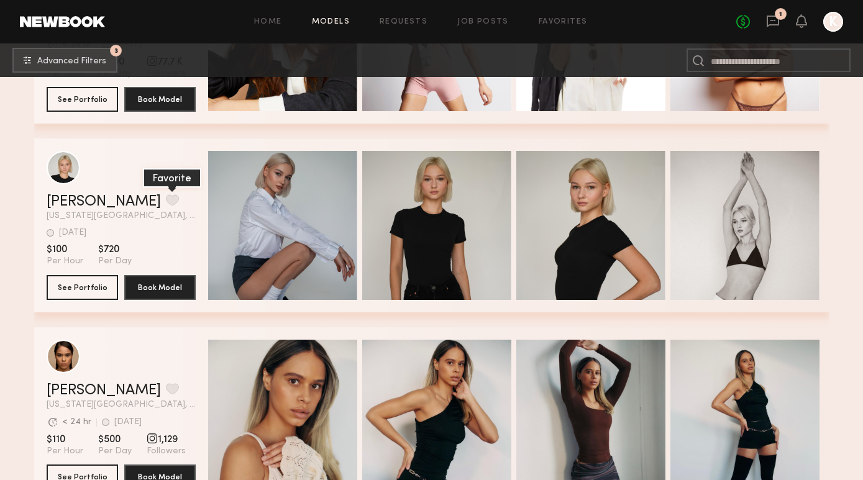
click at [166, 194] on button "grid" at bounding box center [172, 199] width 13 height 11
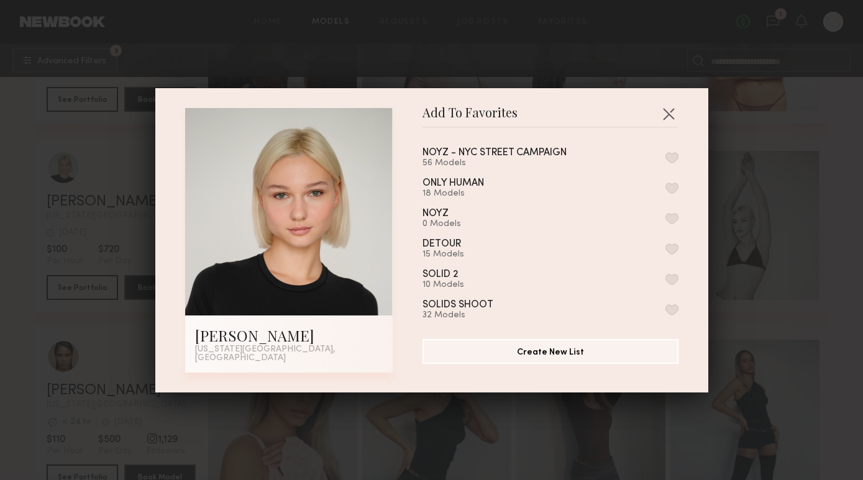
click at [673, 155] on div "NOYZ - NYC STREET CAMPAIGN 56 Models" at bounding box center [550, 158] width 256 height 20
click at [674, 163] on button "button" at bounding box center [671, 157] width 13 height 11
click at [668, 116] on button "button" at bounding box center [668, 114] width 20 height 20
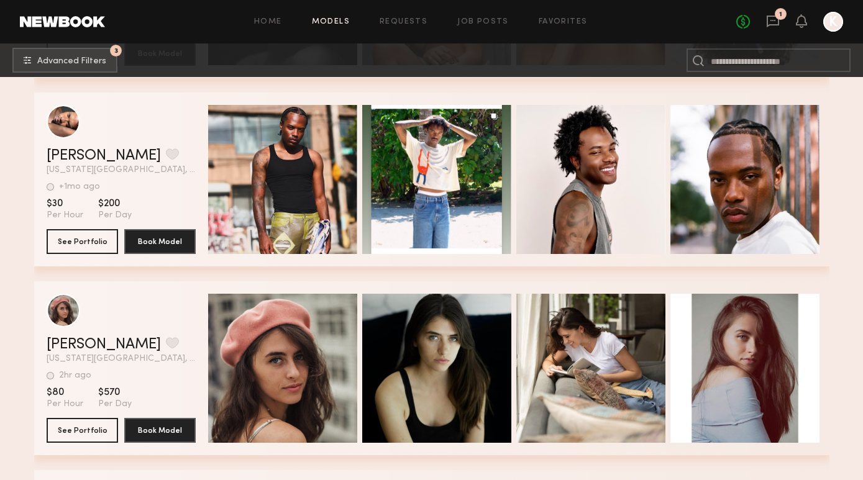
scroll to position [6411, 0]
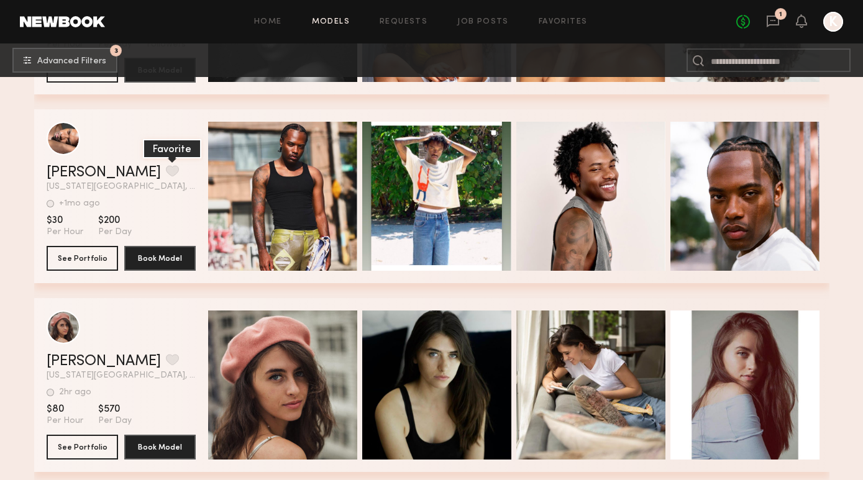
click at [166, 173] on button "grid" at bounding box center [172, 170] width 13 height 11
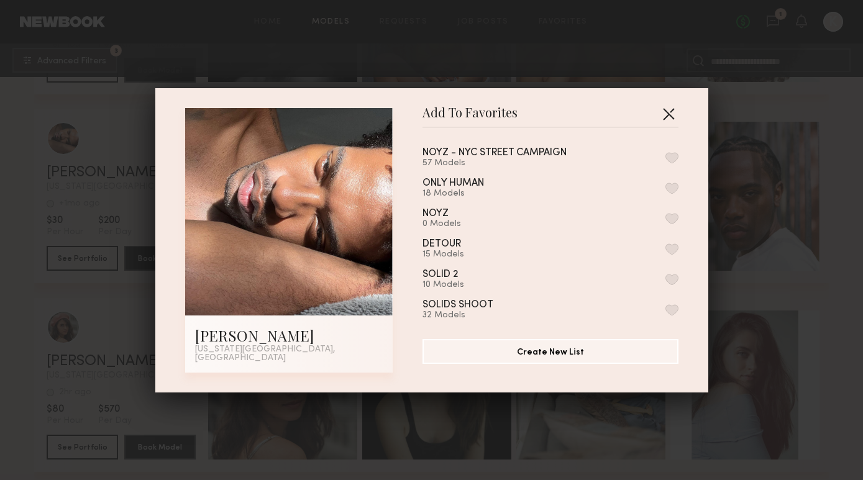
click at [674, 113] on button "button" at bounding box center [668, 114] width 20 height 20
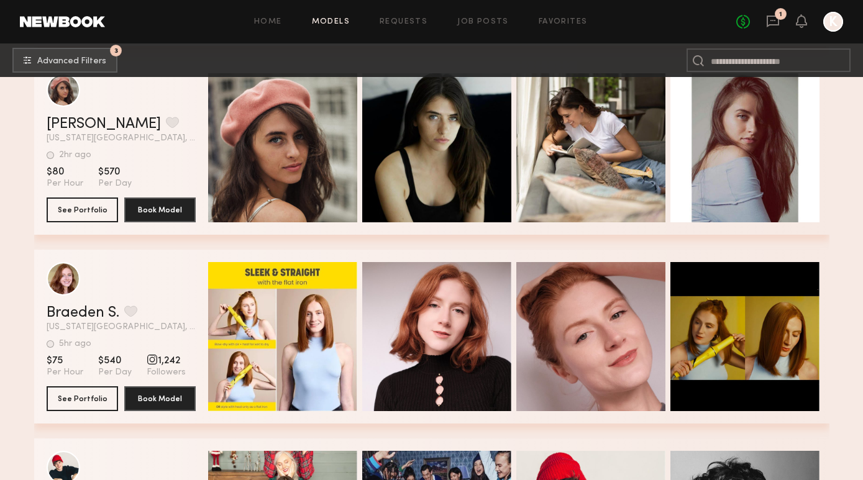
scroll to position [6583, 0]
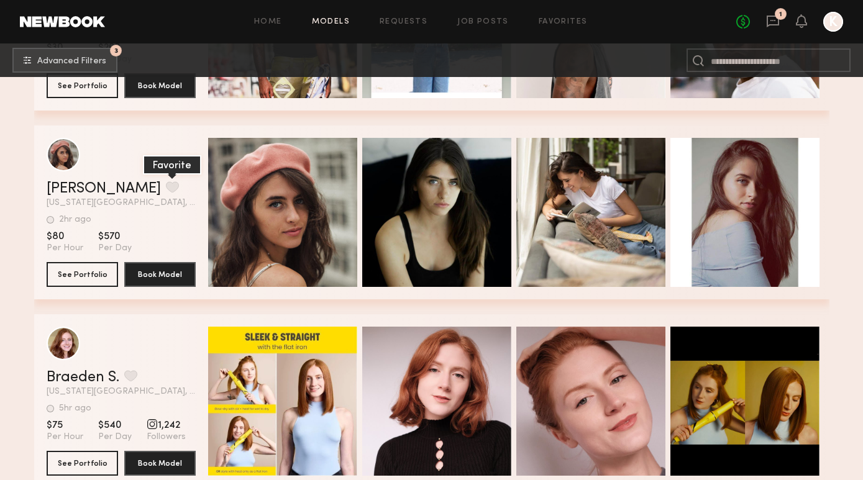
click at [166, 184] on button "grid" at bounding box center [172, 186] width 13 height 11
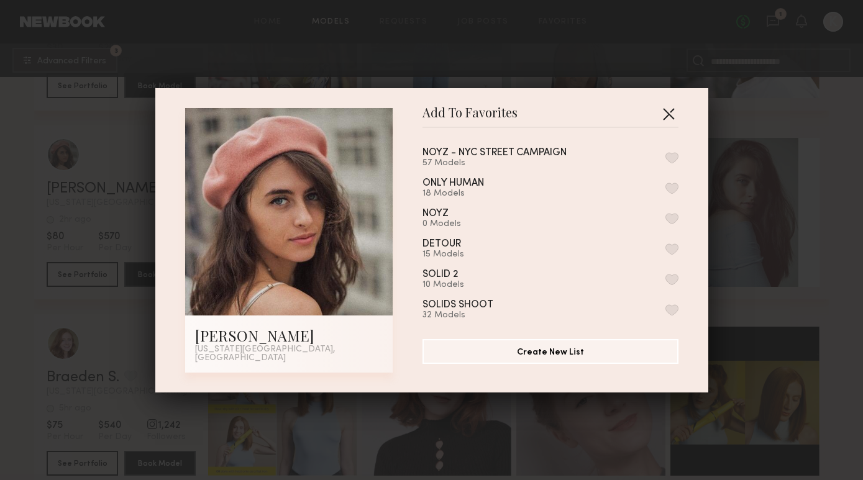
click at [675, 120] on button "button" at bounding box center [668, 114] width 20 height 20
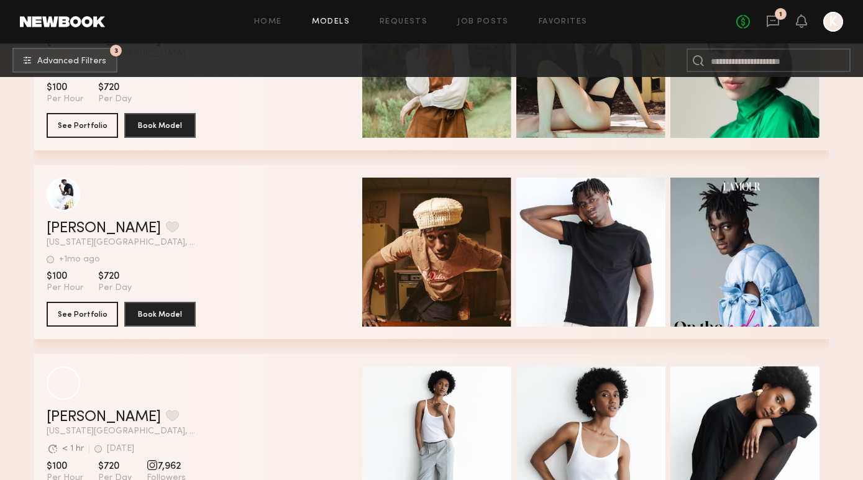
scroll to position [9002, 0]
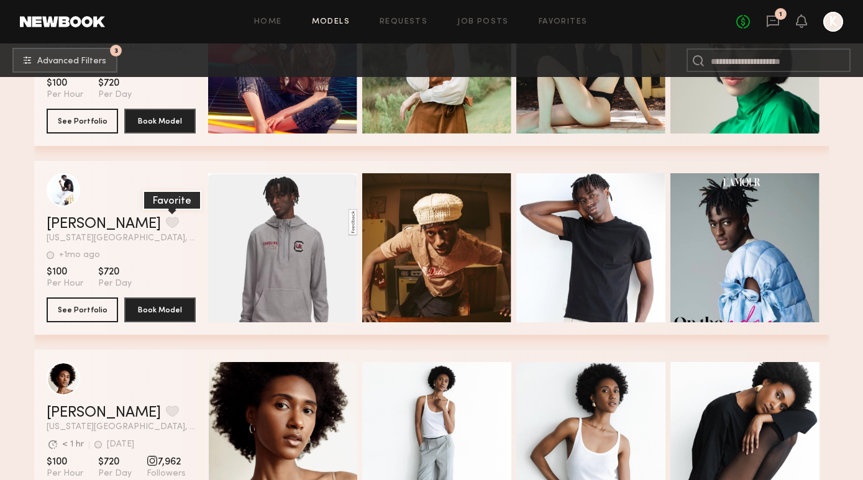
click at [166, 225] on button "grid" at bounding box center [172, 222] width 13 height 11
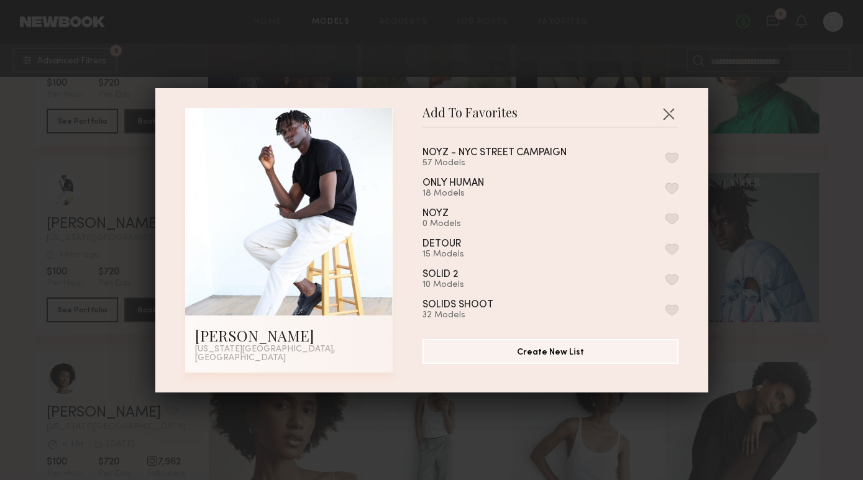
click at [497, 163] on div "57 Models" at bounding box center [509, 163] width 174 height 10
click at [675, 156] on button "button" at bounding box center [671, 157] width 13 height 11
click at [666, 122] on button "button" at bounding box center [668, 114] width 20 height 20
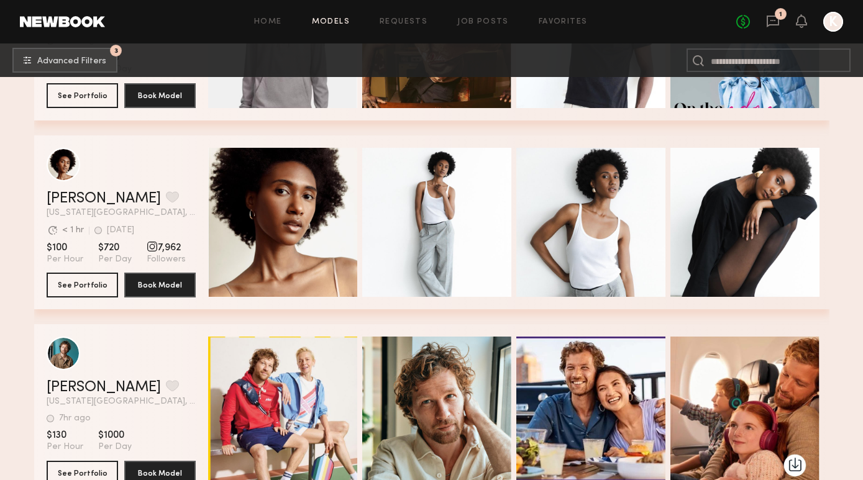
scroll to position [9216, 0]
click at [166, 193] on button "grid" at bounding box center [172, 196] width 13 height 11
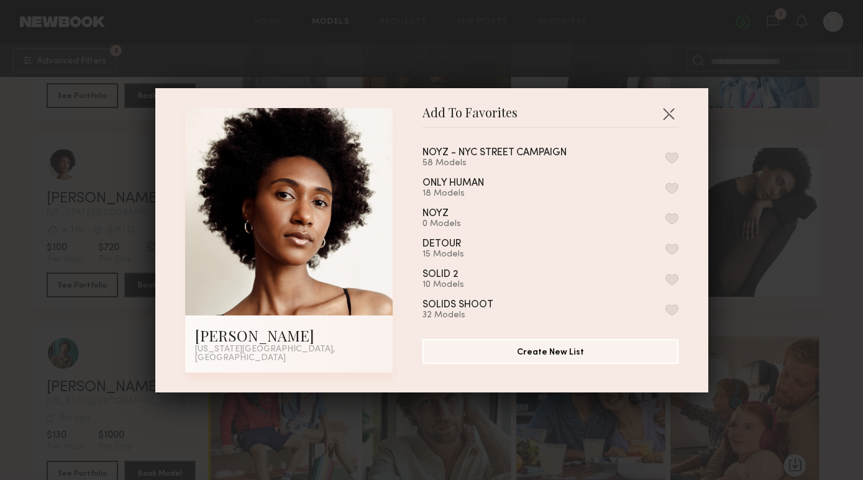
click at [680, 156] on div "NOYZ - NYC STREET CAMPAIGN 58 Models ONLY HUMAN 18 Models NOYZ 0 Models DETOUR …" at bounding box center [556, 228] width 268 height 181
click at [676, 156] on button "button" at bounding box center [671, 157] width 13 height 11
click at [672, 118] on button "button" at bounding box center [668, 114] width 20 height 20
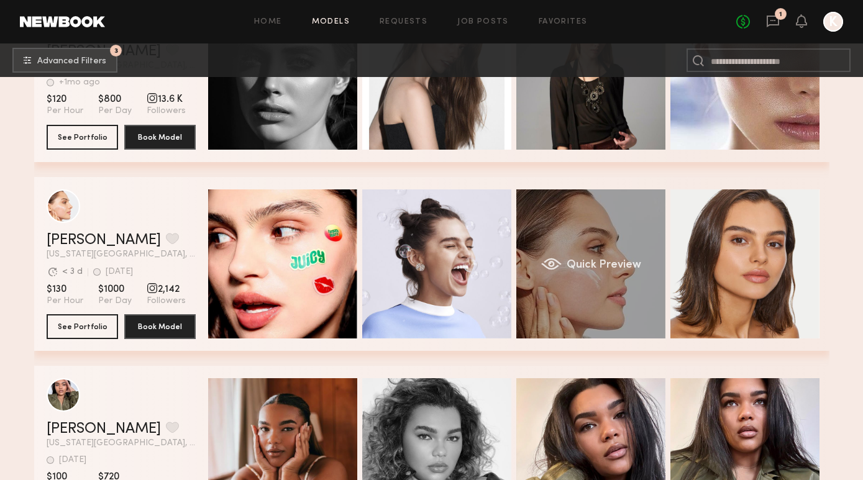
scroll to position [9931, 0]
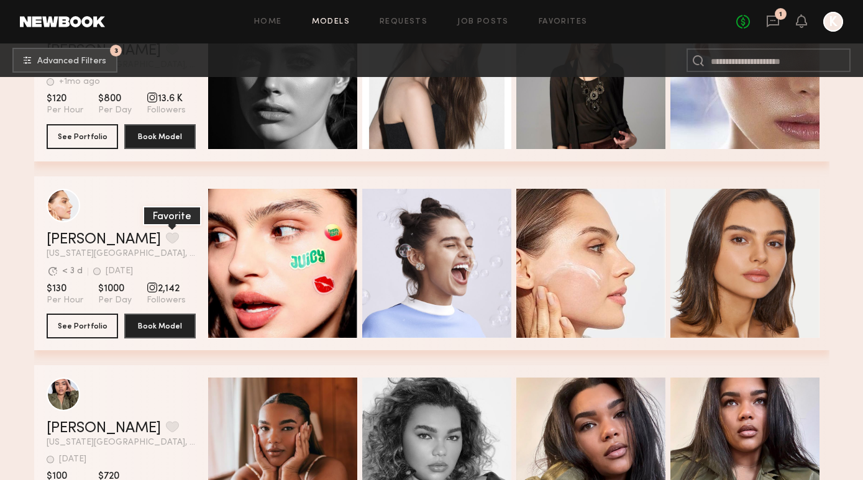
click at [166, 237] on button "grid" at bounding box center [172, 237] width 13 height 11
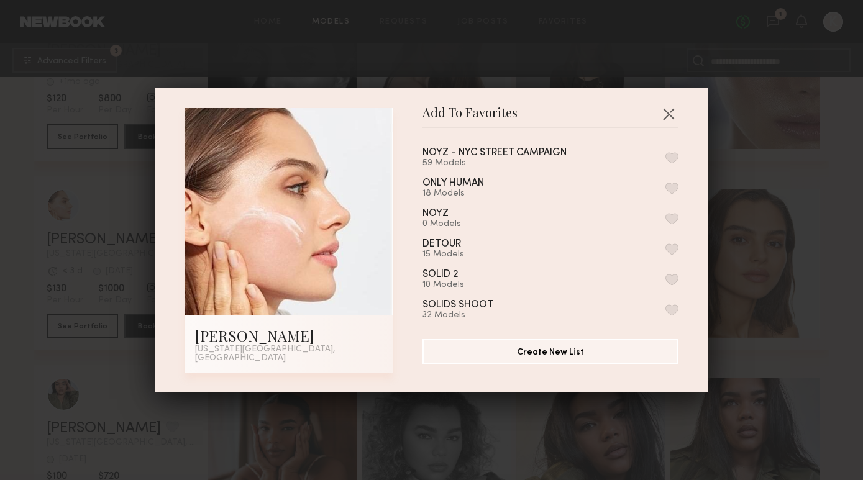
click at [674, 160] on button "button" at bounding box center [671, 157] width 13 height 11
click at [668, 114] on button "button" at bounding box center [668, 114] width 20 height 20
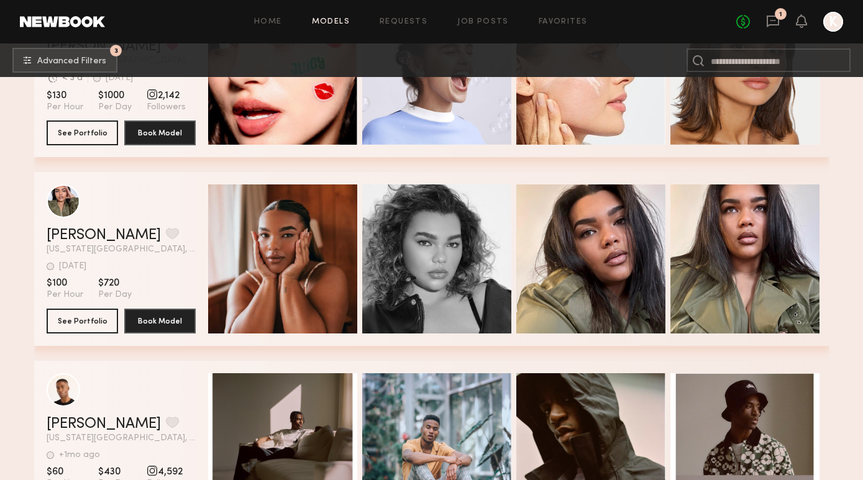
scroll to position [10124, 0]
click at [166, 236] on button "grid" at bounding box center [172, 233] width 13 height 11
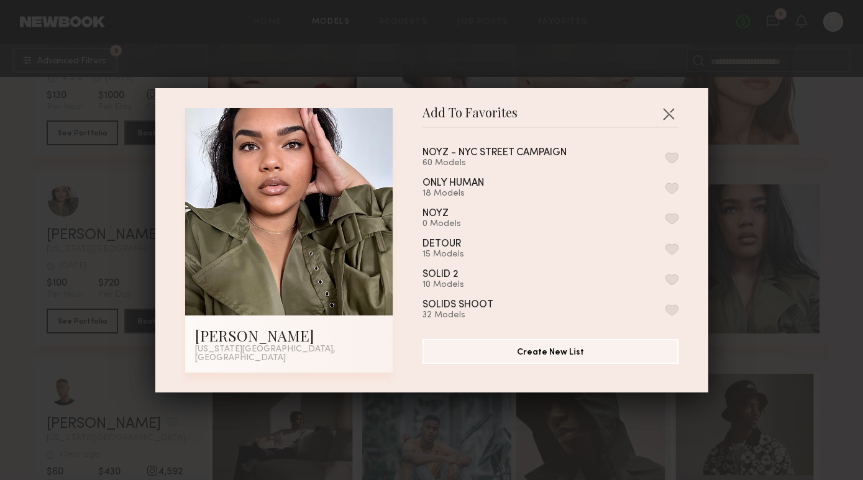
click at [671, 159] on button "button" at bounding box center [671, 157] width 13 height 11
click at [671, 124] on button "button" at bounding box center [668, 114] width 20 height 20
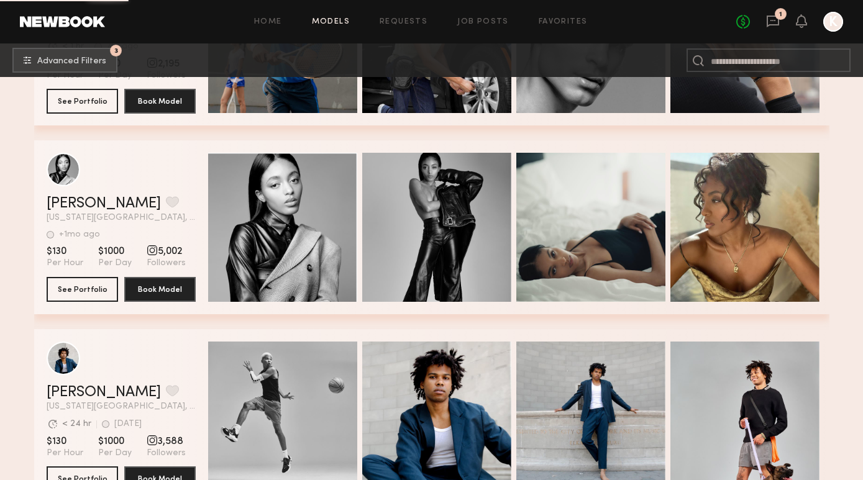
scroll to position [10721, 0]
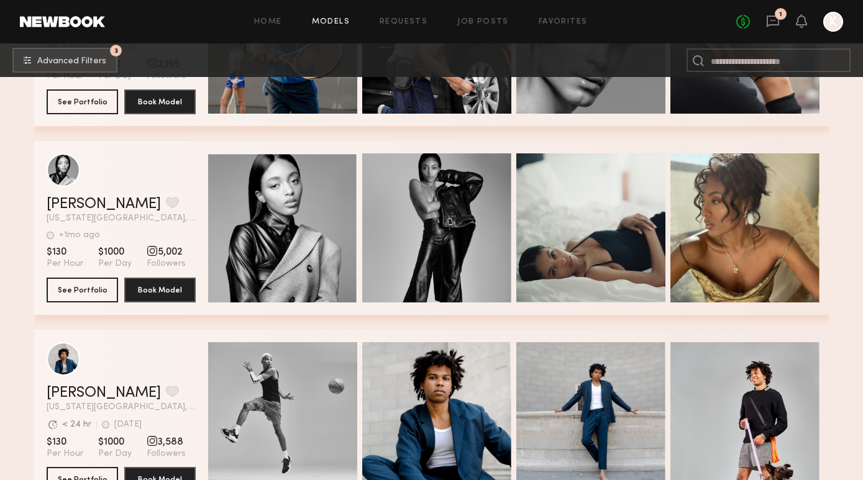
click at [135, 213] on div "Remonia M. Favorite New York City, NY +1mo ago Last Online" at bounding box center [121, 210] width 149 height 26
click at [166, 208] on button "grid" at bounding box center [172, 202] width 13 height 11
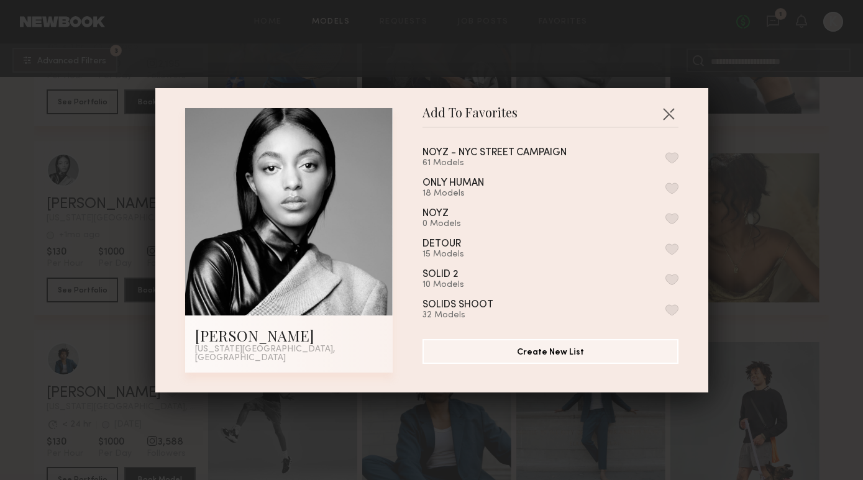
click at [678, 120] on div "Add To Favorites Remonia M. New York City, NY Add To Favorites NOYZ - NYC STREE…" at bounding box center [431, 240] width 553 height 304
click at [673, 119] on button "button" at bounding box center [668, 114] width 20 height 20
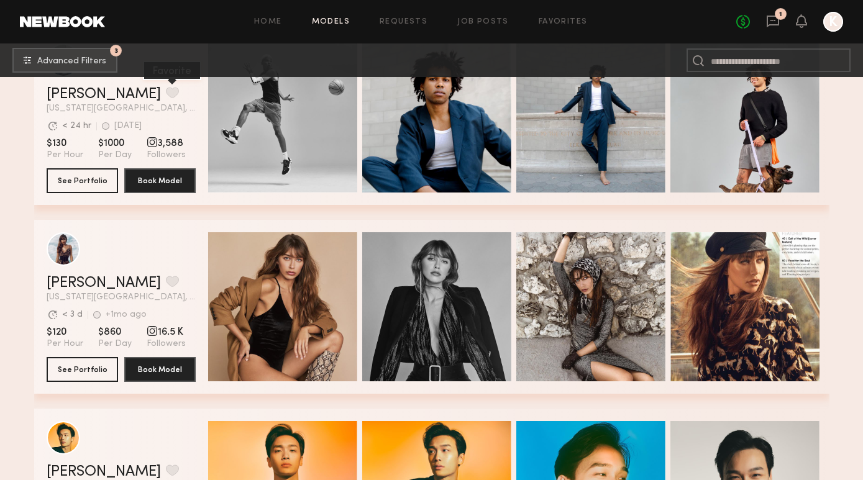
scroll to position [11017, 0]
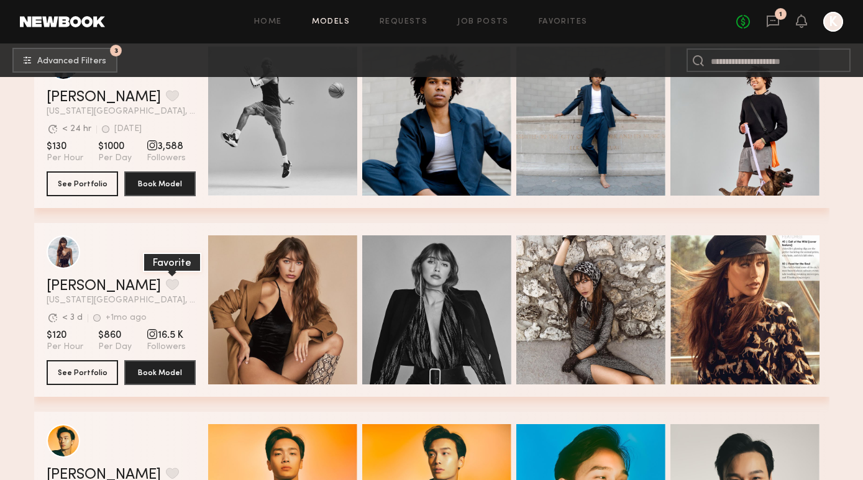
click at [166, 284] on button "grid" at bounding box center [172, 284] width 13 height 11
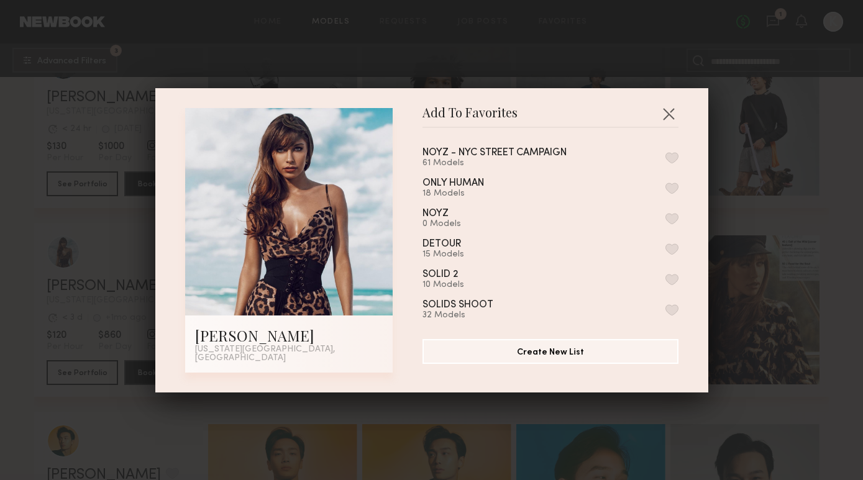
click at [669, 161] on button "button" at bounding box center [671, 157] width 13 height 11
click at [668, 114] on button "button" at bounding box center [668, 114] width 20 height 20
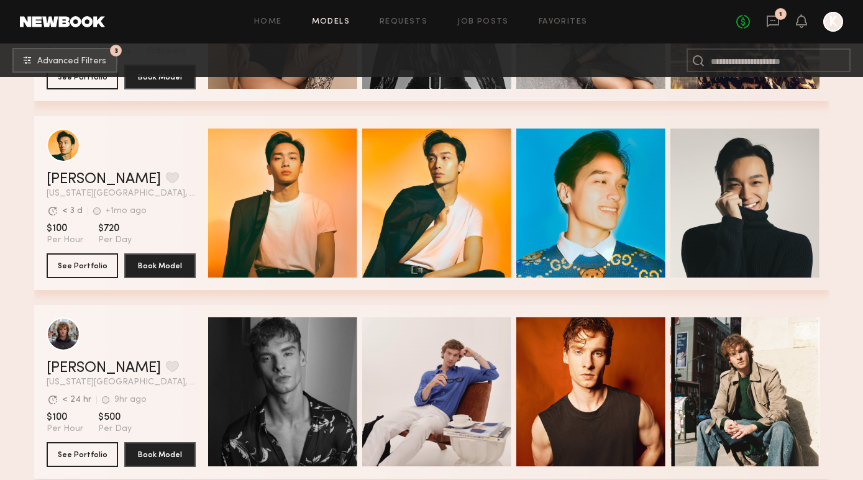
scroll to position [11314, 0]
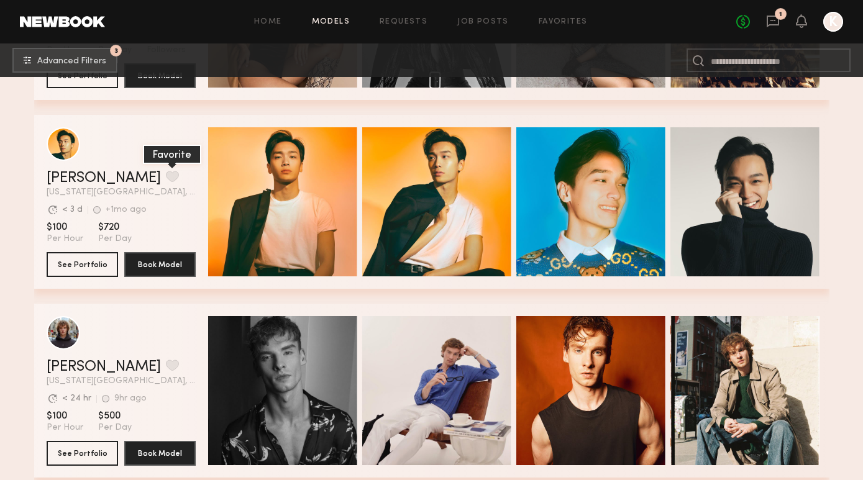
click at [166, 171] on button "grid" at bounding box center [172, 176] width 13 height 11
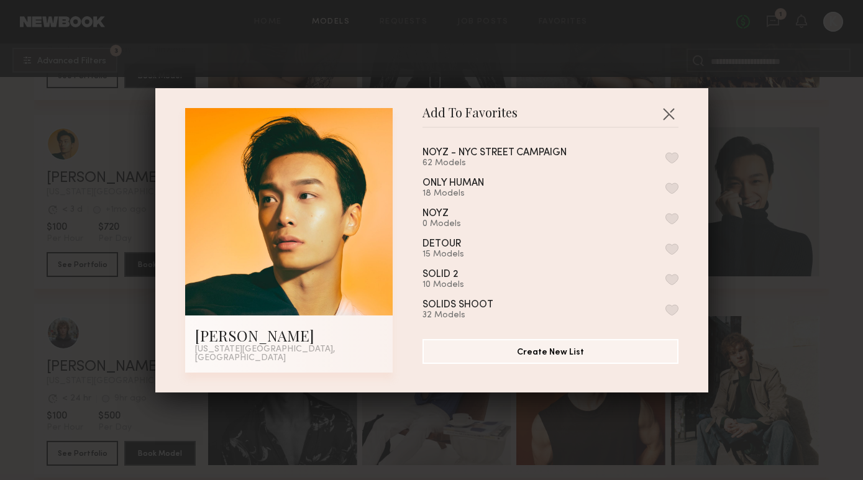
click at [683, 169] on div "NOYZ - NYC STREET CAMPAIGN 62 Models ONLY HUMAN 18 Models NOYZ 0 Models DETOUR …" at bounding box center [556, 228] width 268 height 181
click at [679, 165] on div "NOYZ - NYC STREET CAMPAIGN 62 Models ONLY HUMAN 18 Models NOYZ 0 Models DETOUR …" at bounding box center [556, 228] width 268 height 181
click at [676, 163] on button "button" at bounding box center [671, 157] width 13 height 11
click at [673, 117] on button "button" at bounding box center [668, 114] width 20 height 20
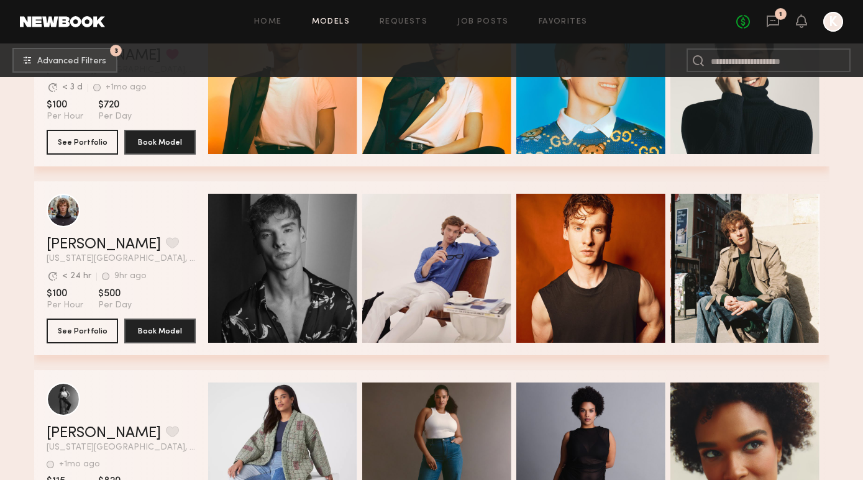
scroll to position [11439, 0]
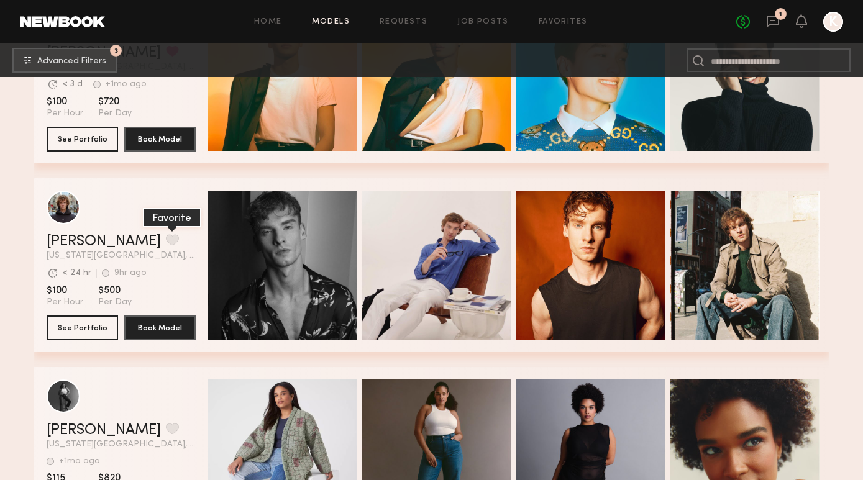
click at [166, 239] on button "grid" at bounding box center [172, 239] width 13 height 11
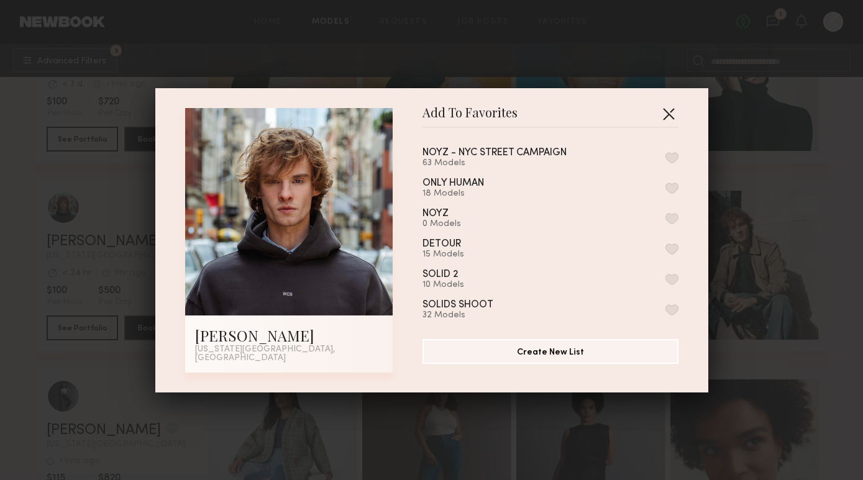
click at [671, 124] on button "button" at bounding box center [668, 114] width 20 height 20
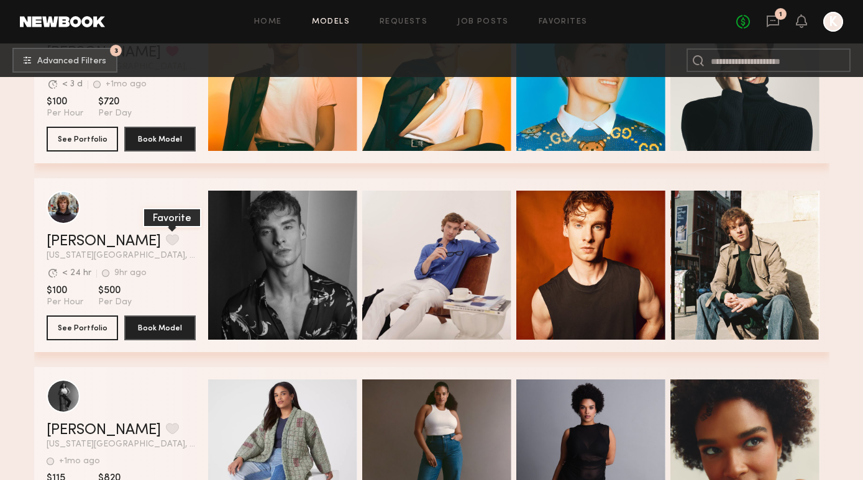
click at [166, 237] on button "grid" at bounding box center [172, 239] width 13 height 11
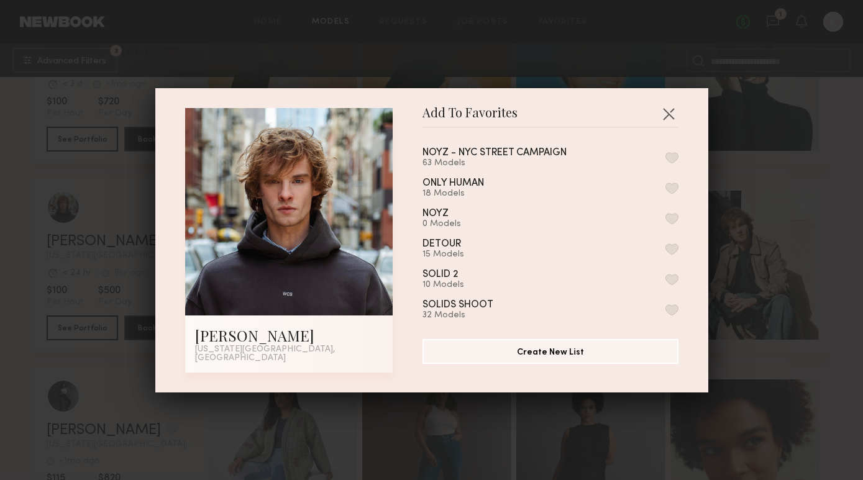
click at [673, 152] on div "NOYZ - NYC STREET CAMPAIGN 63 Models" at bounding box center [550, 158] width 256 height 20
click at [673, 163] on button "button" at bounding box center [671, 157] width 13 height 11
click at [672, 124] on button "button" at bounding box center [668, 114] width 20 height 20
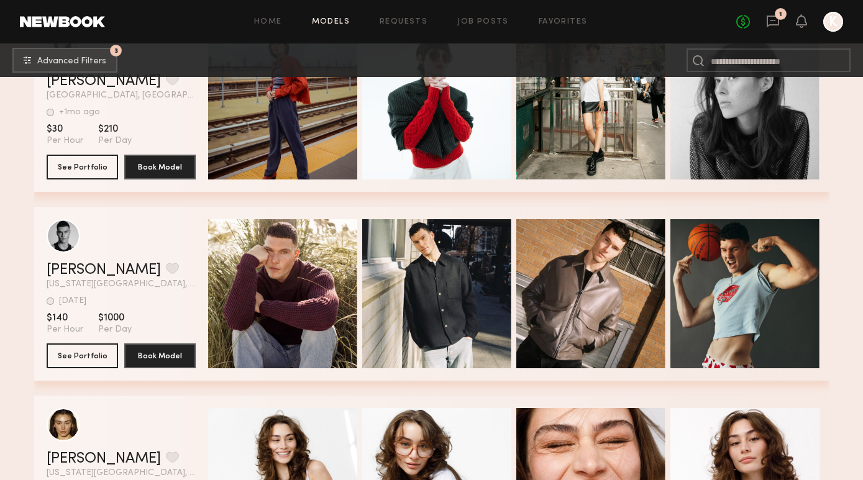
scroll to position [11809, 0]
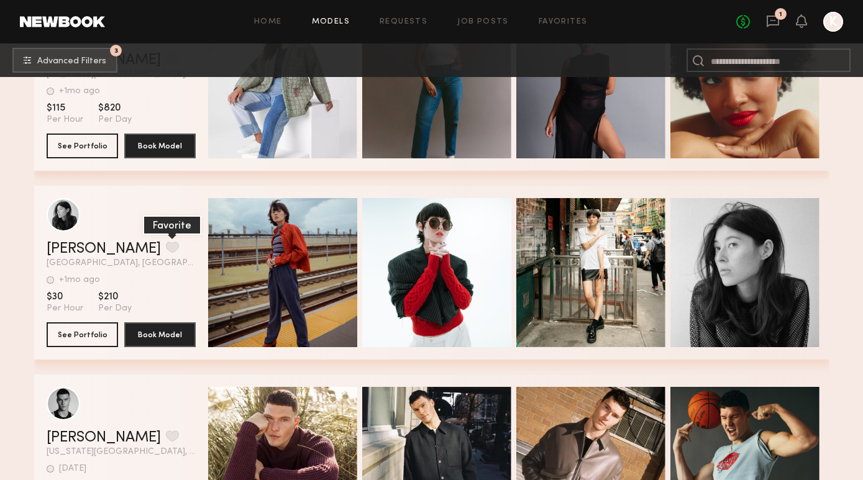
click at [166, 243] on button "grid" at bounding box center [172, 247] width 13 height 11
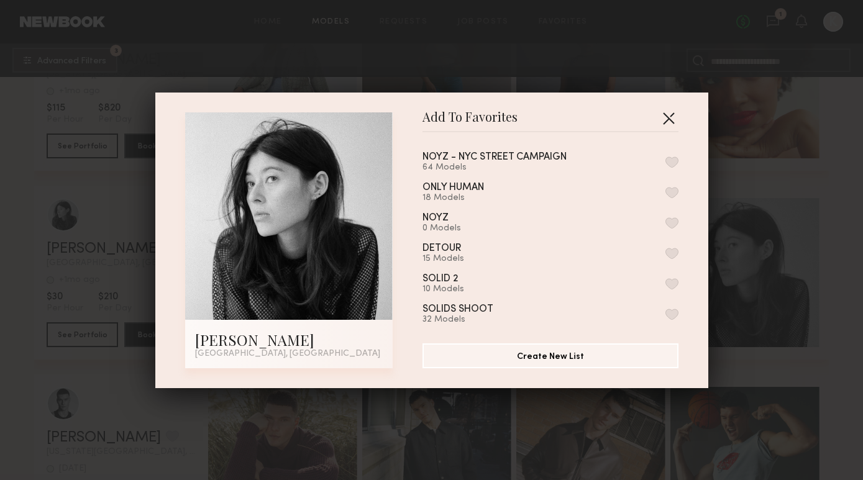
click at [669, 118] on button "button" at bounding box center [668, 118] width 20 height 20
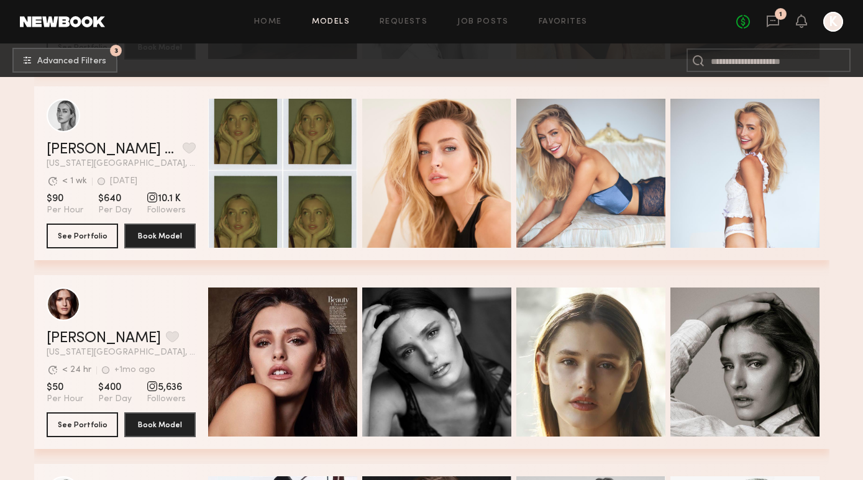
scroll to position [12377, 0]
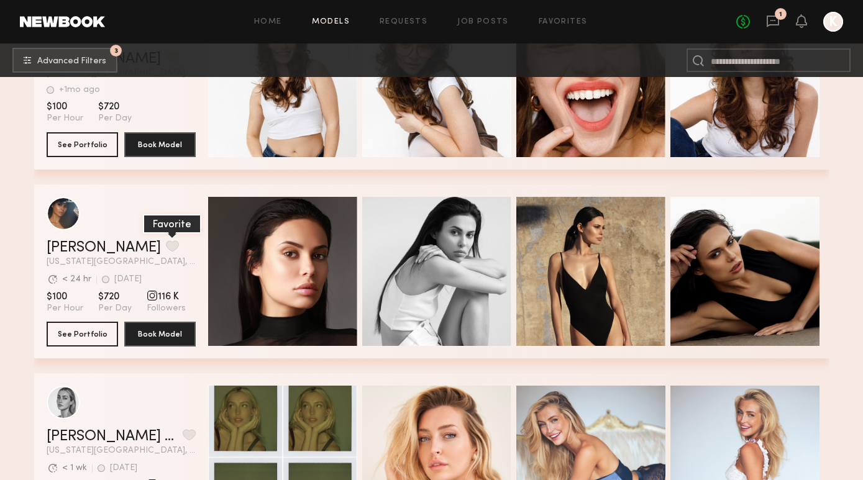
click at [166, 245] on button "grid" at bounding box center [172, 245] width 13 height 11
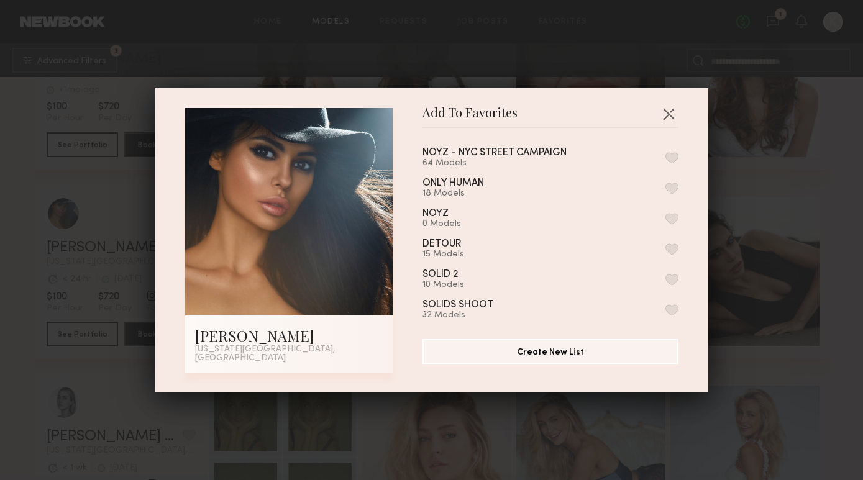
click at [672, 106] on div "Add To Favorites Margo S. New York City, NY Add To Favorites NOYZ - NYC STREET …" at bounding box center [431, 240] width 553 height 304
click at [672, 118] on button "button" at bounding box center [668, 114] width 20 height 20
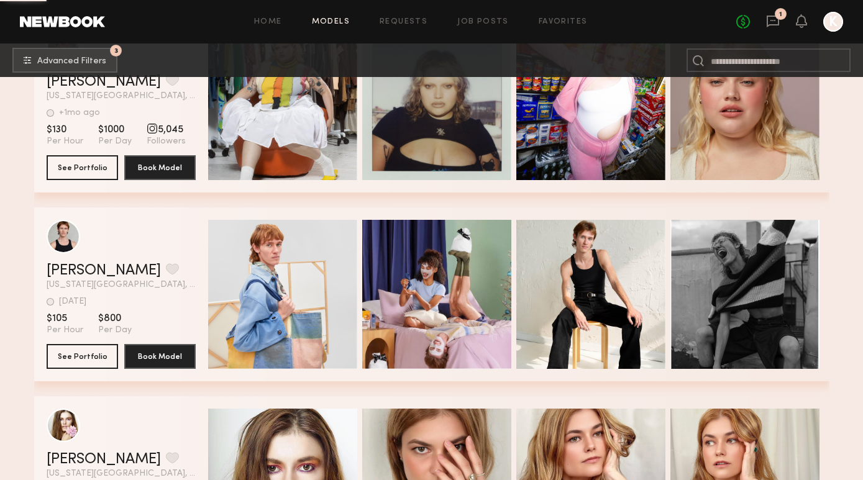
scroll to position [15419, 0]
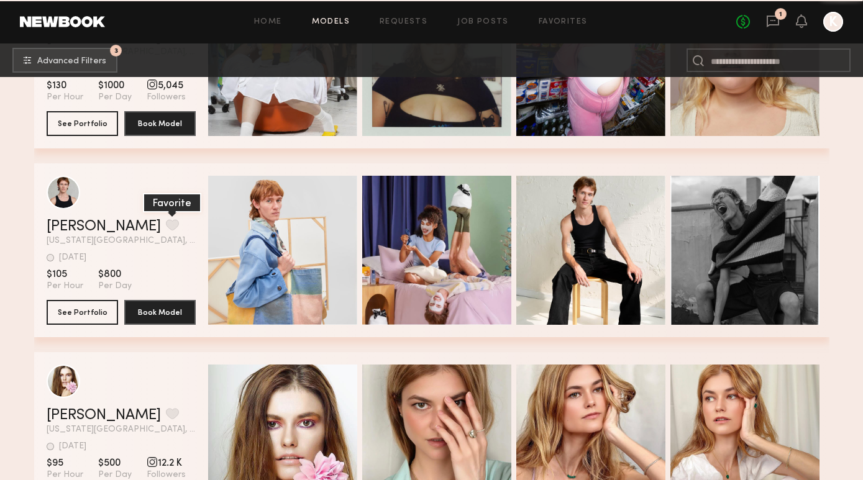
click at [166, 225] on button "grid" at bounding box center [172, 224] width 13 height 11
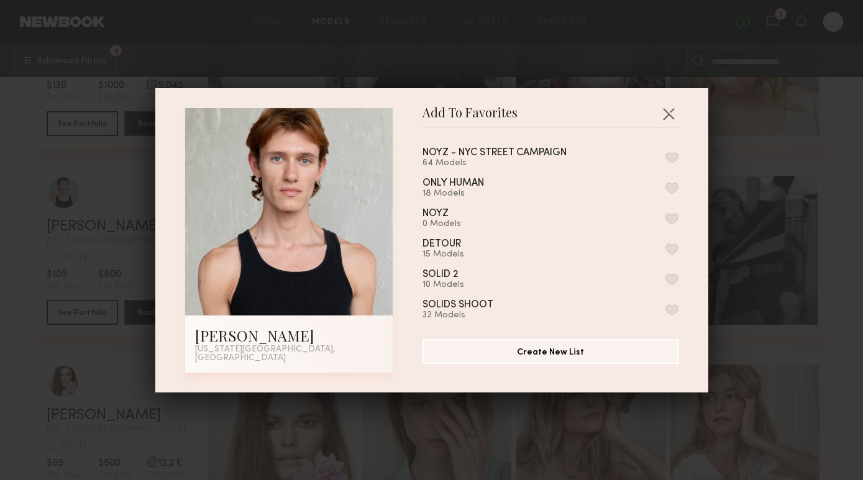
click at [661, 157] on div "NOYZ - NYC STREET CAMPAIGN 64 Models" at bounding box center [550, 158] width 256 height 20
click at [673, 157] on button "button" at bounding box center [671, 157] width 13 height 11
click at [678, 106] on div "Add To Favorites Austin W. New York City, NY Add To Favorites NOYZ - NYC STREET…" at bounding box center [431, 240] width 553 height 304
click at [673, 122] on button "button" at bounding box center [668, 114] width 20 height 20
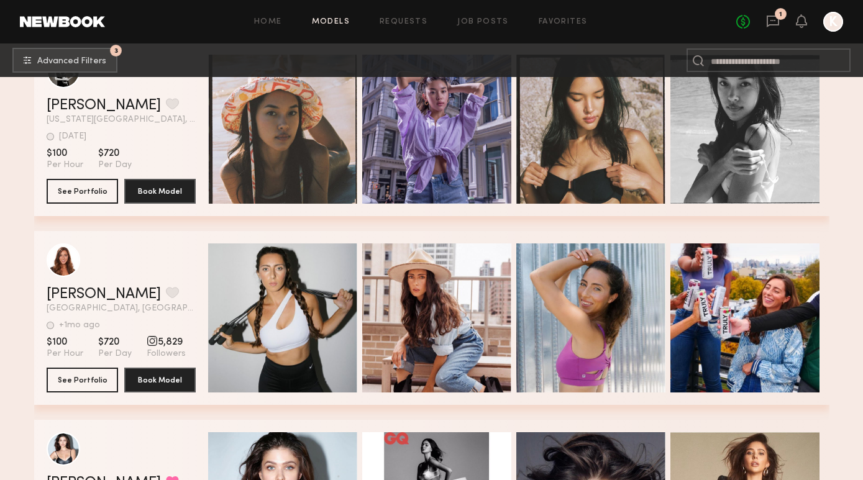
scroll to position [15895, 0]
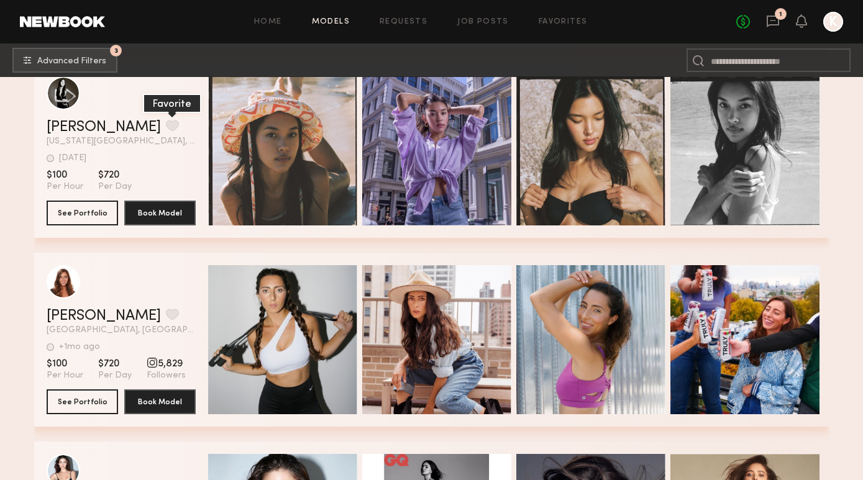
click at [166, 124] on button "grid" at bounding box center [172, 125] width 13 height 11
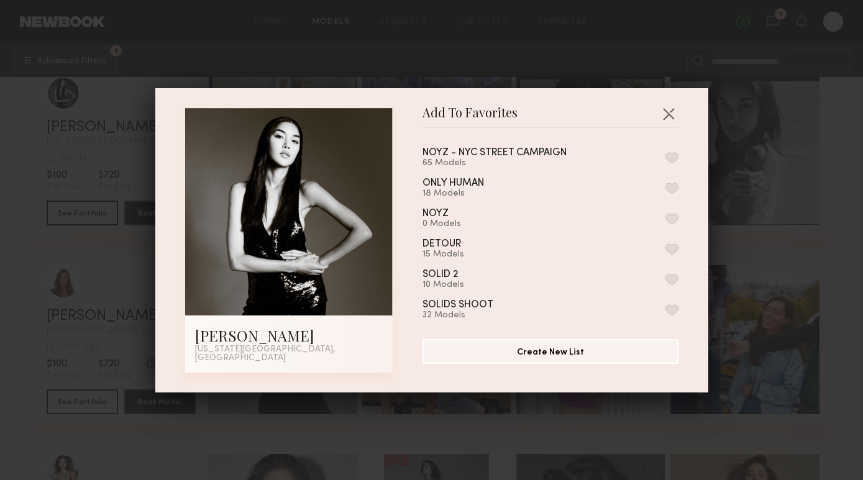
click at [671, 162] on button "button" at bounding box center [671, 157] width 13 height 11
click at [669, 106] on div "Add To Favorites Kaili B. New York City, NY Add To Favorites NOYZ - NYC STREET …" at bounding box center [431, 240] width 553 height 304
click at [670, 116] on button "button" at bounding box center [668, 114] width 20 height 20
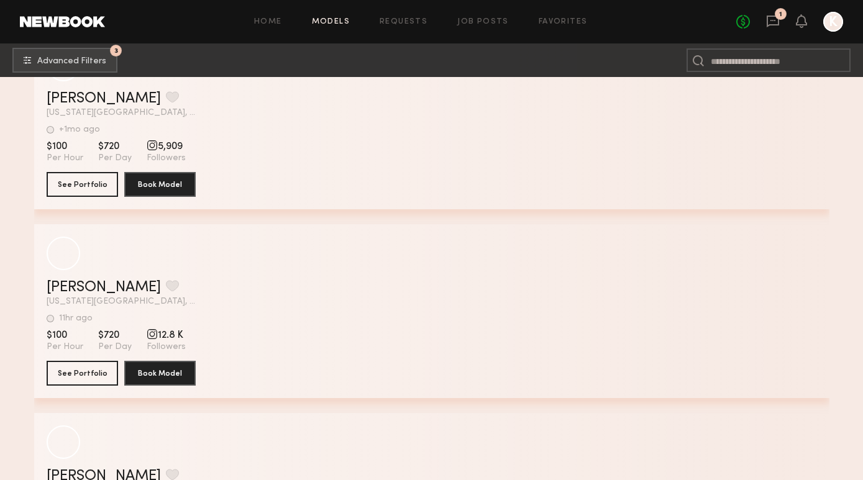
scroll to position [19180, 0]
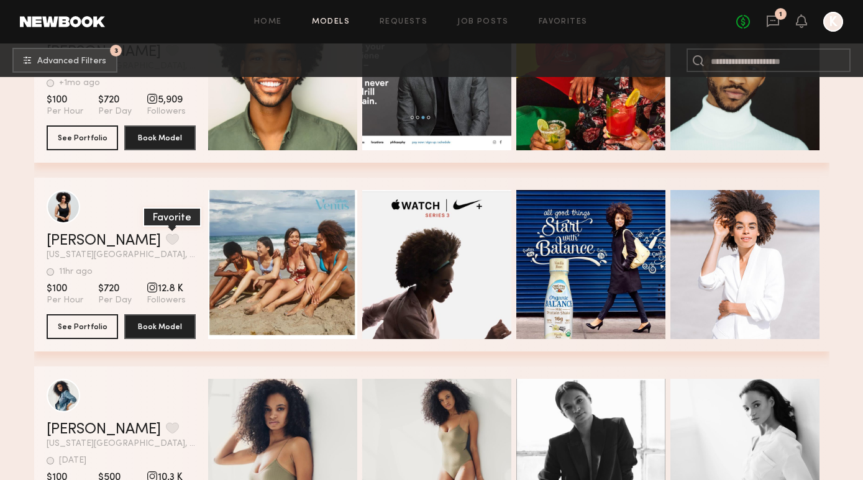
click at [166, 240] on button "grid" at bounding box center [172, 239] width 13 height 11
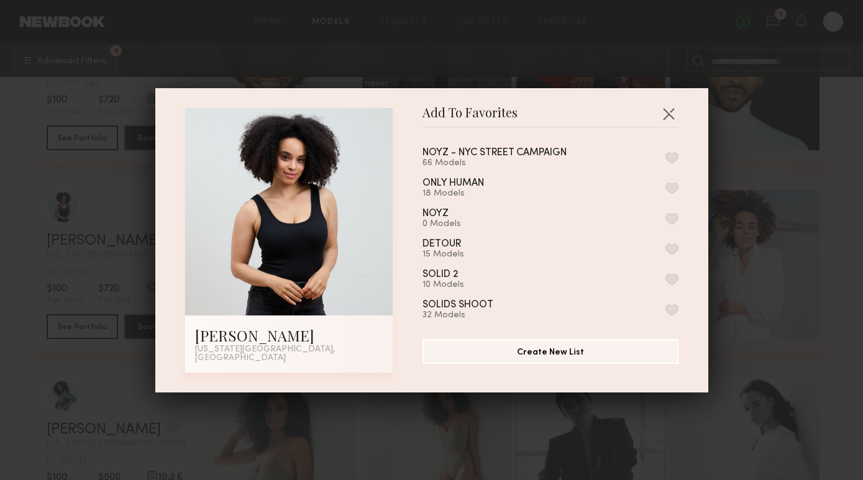
click at [672, 160] on button "button" at bounding box center [671, 157] width 13 height 11
click at [670, 124] on button "button" at bounding box center [668, 114] width 20 height 20
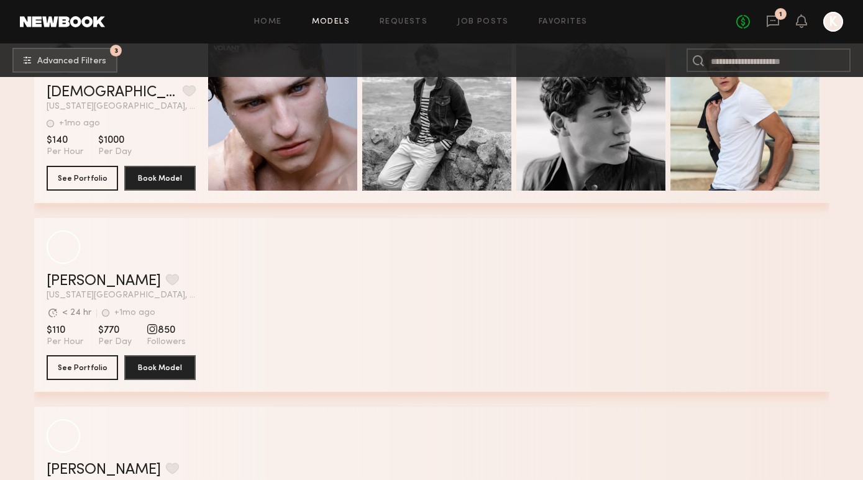
scroll to position [20461, 0]
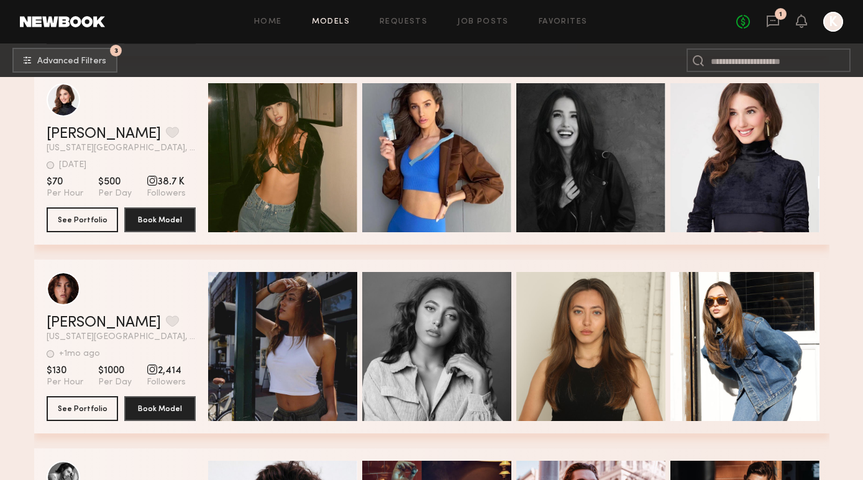
click at [41, 16] on link at bounding box center [62, 21] width 85 height 11
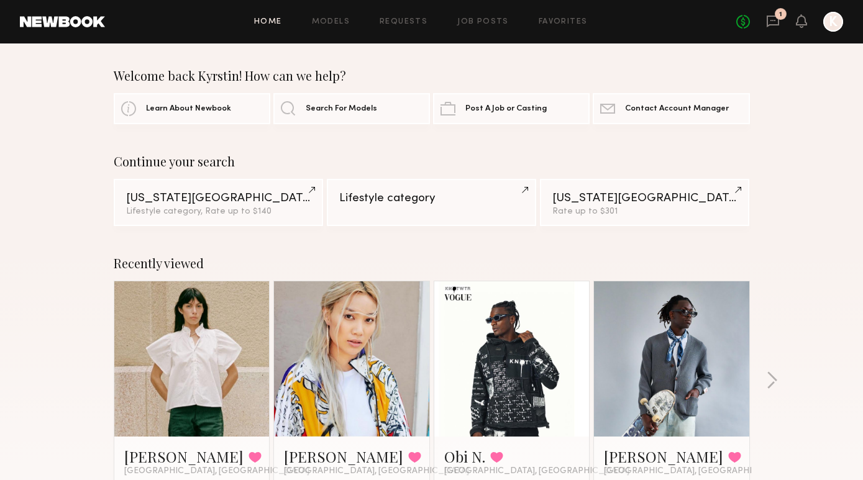
click at [417, 16] on div "Home Models Requests Job Posts Favorites Sign Out No fees up to $5,000 1 K" at bounding box center [474, 22] width 738 height 20
click at [410, 34] on header "Home Models Requests Job Posts Favorites Sign Out No fees up to $5,000 1 K" at bounding box center [431, 21] width 863 height 43
click at [410, 32] on header "Home Models Requests Job Posts Favorites Sign Out No fees up to $5,000 1 K" at bounding box center [431, 21] width 863 height 43
click at [410, 25] on link "Requests" at bounding box center [403, 22] width 48 height 8
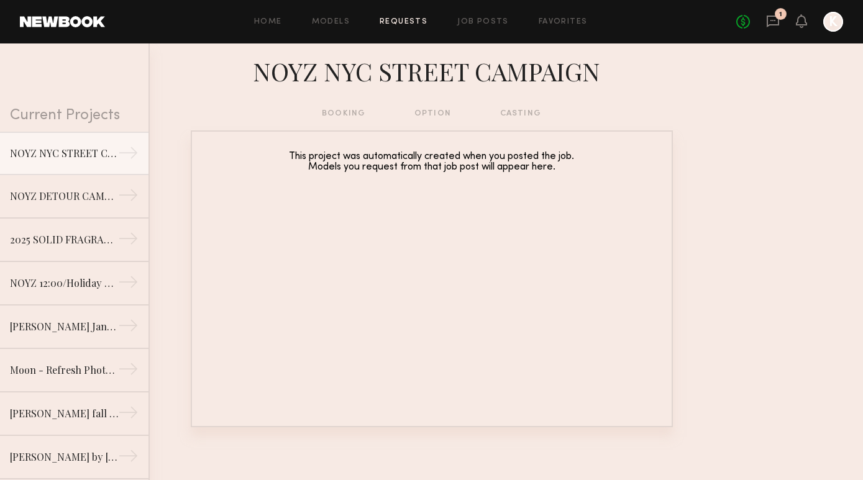
click at [491, 12] on div "Home Models Requests Job Posts Favorites Sign Out No fees up to $5,000 1 K" at bounding box center [474, 22] width 738 height 20
click at [494, 22] on link "Job Posts" at bounding box center [483, 22] width 52 height 8
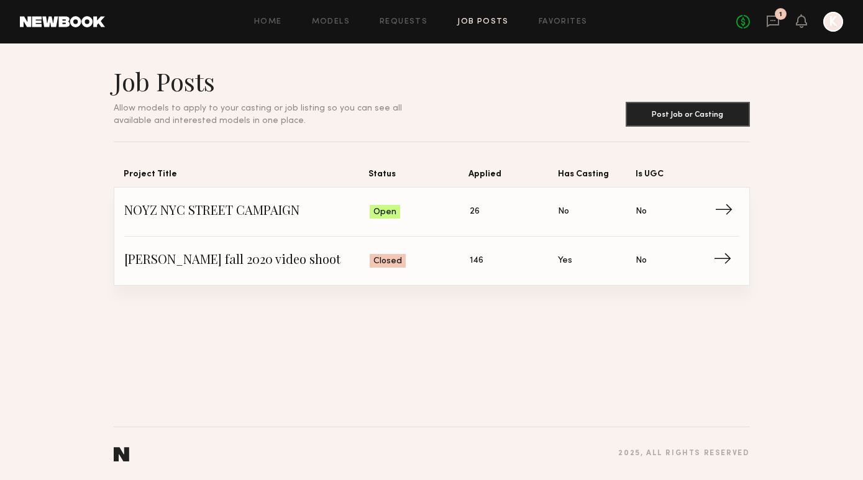
click at [440, 207] on span "Status: Open" at bounding box center [420, 211] width 100 height 19
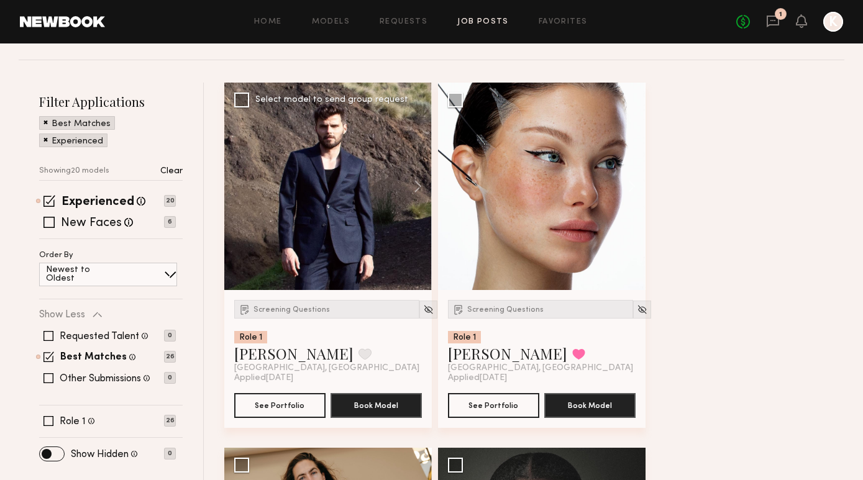
scroll to position [141, 0]
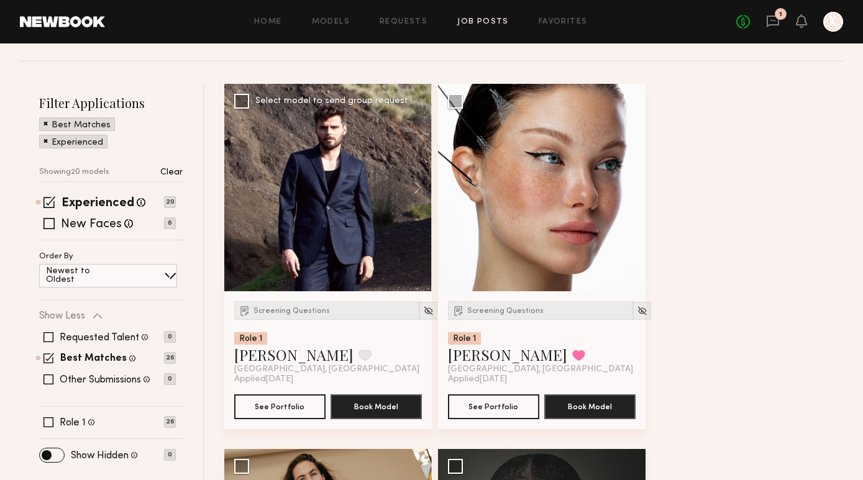
click at [373, 155] on div at bounding box center [327, 187] width 207 height 207
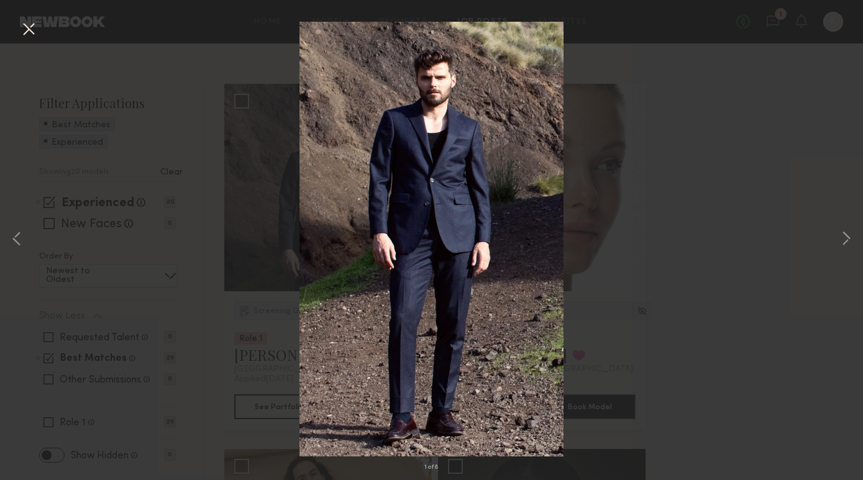
click at [835, 247] on div "1 of 8" at bounding box center [431, 240] width 863 height 480
click at [841, 246] on button at bounding box center [845, 240] width 15 height 384
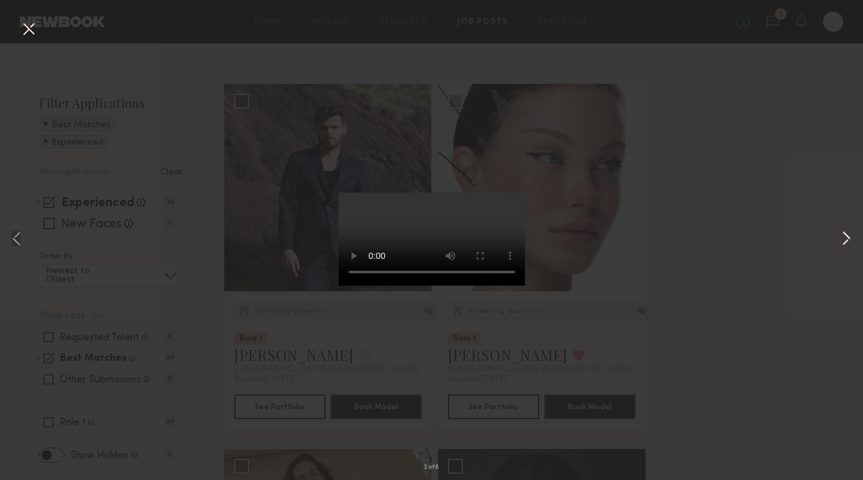
click at [841, 246] on button at bounding box center [845, 240] width 15 height 384
click at [854, 243] on div "3 of 8" at bounding box center [431, 240] width 863 height 480
click at [843, 240] on button at bounding box center [845, 240] width 15 height 384
click at [841, 240] on button at bounding box center [845, 240] width 15 height 384
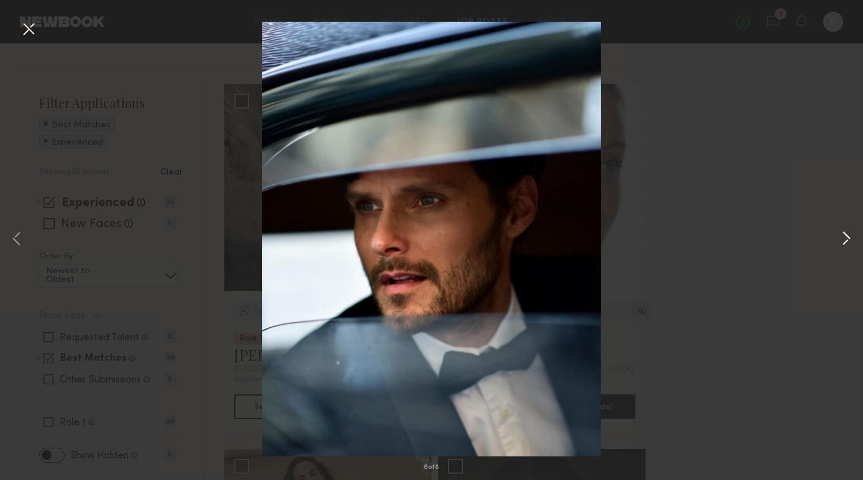
click at [842, 240] on button at bounding box center [845, 240] width 15 height 384
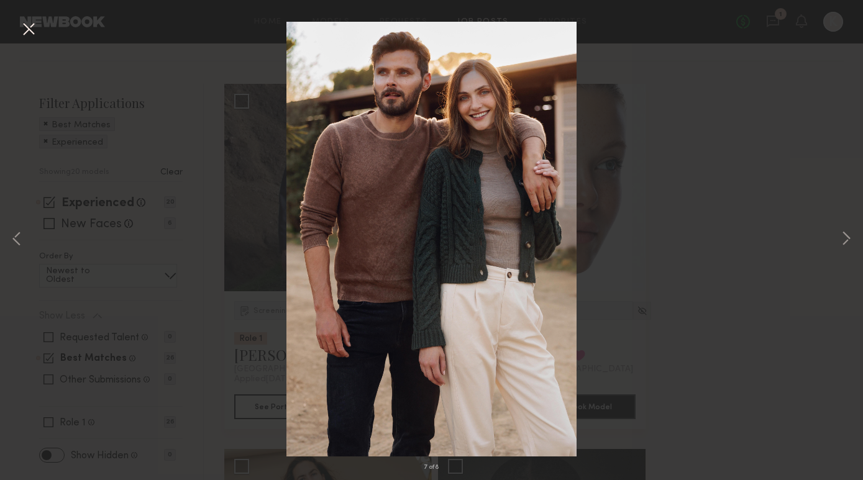
click at [792, 176] on div "7 of 8" at bounding box center [431, 240] width 863 height 480
click at [29, 39] on button at bounding box center [29, 30] width 20 height 22
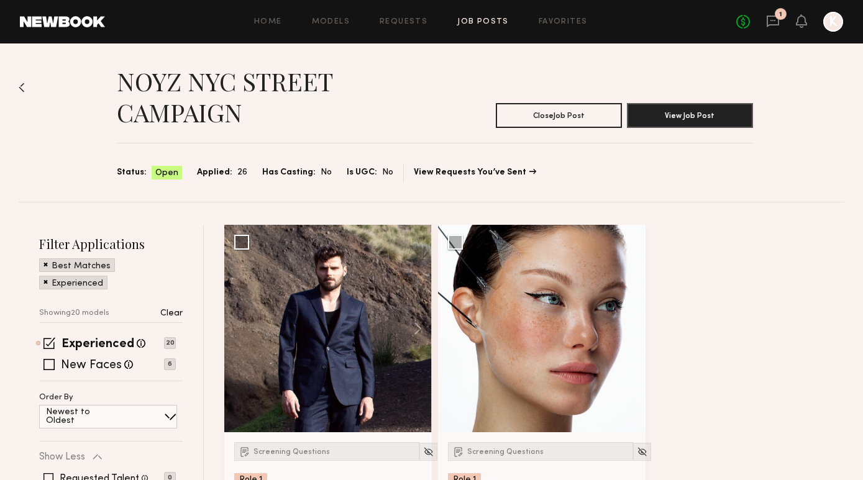
scroll to position [0, 0]
click at [55, 363] on div "New Faces Talent we've deemed to be in the early stages of their professional c…" at bounding box center [107, 365] width 137 height 10
click at [51, 365] on span at bounding box center [48, 364] width 11 height 11
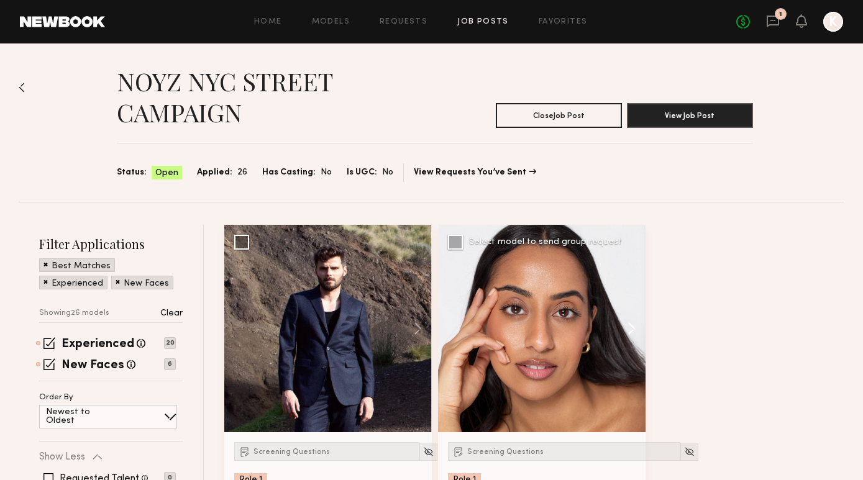
click at [623, 332] on button at bounding box center [625, 328] width 40 height 207
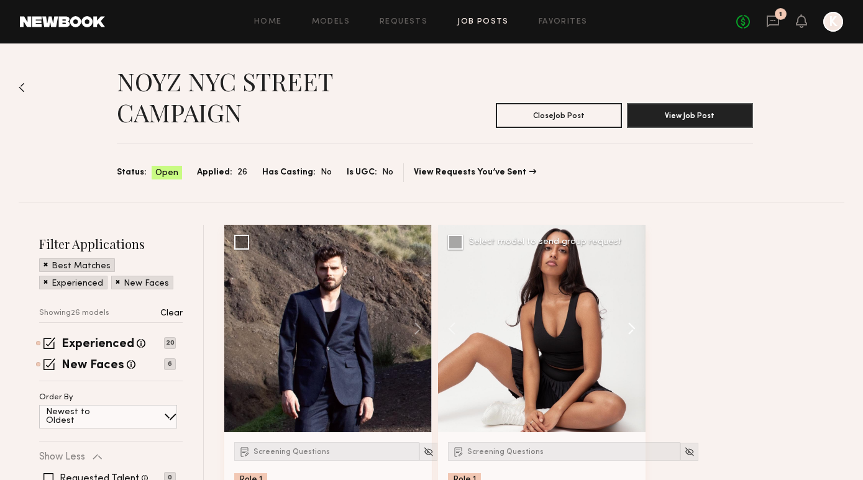
click at [623, 332] on button at bounding box center [625, 328] width 40 height 207
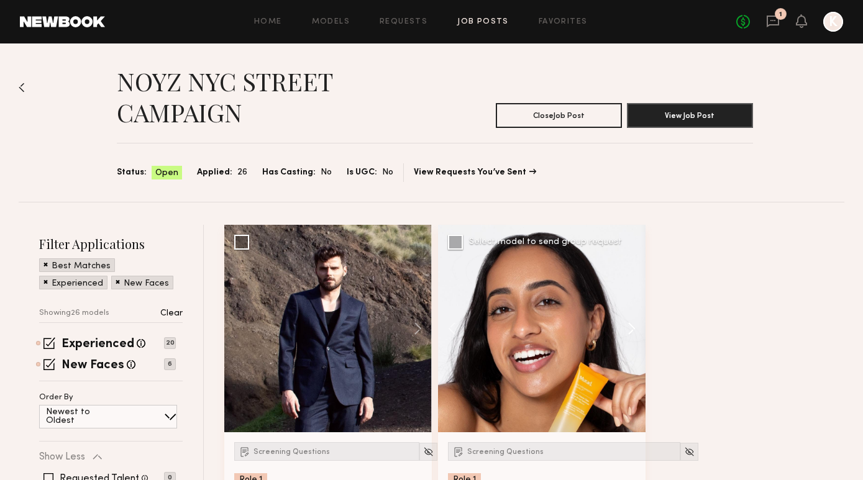
click at [623, 332] on button at bounding box center [625, 328] width 40 height 207
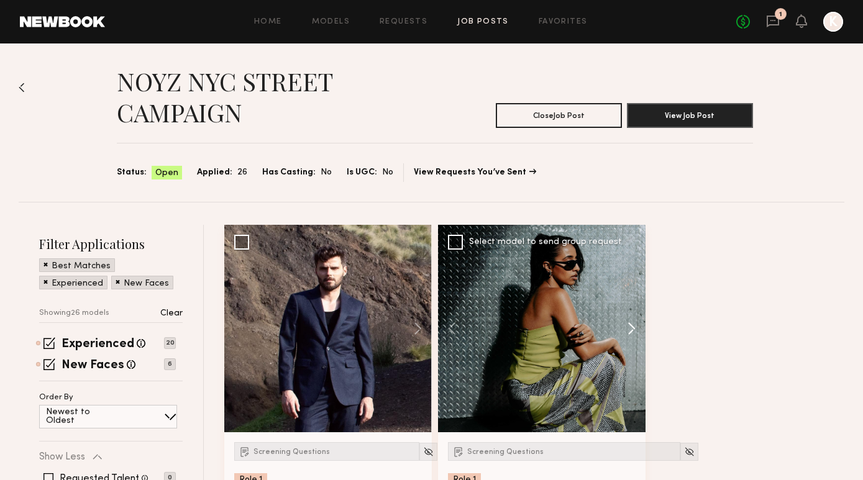
click at [623, 332] on button at bounding box center [625, 328] width 40 height 207
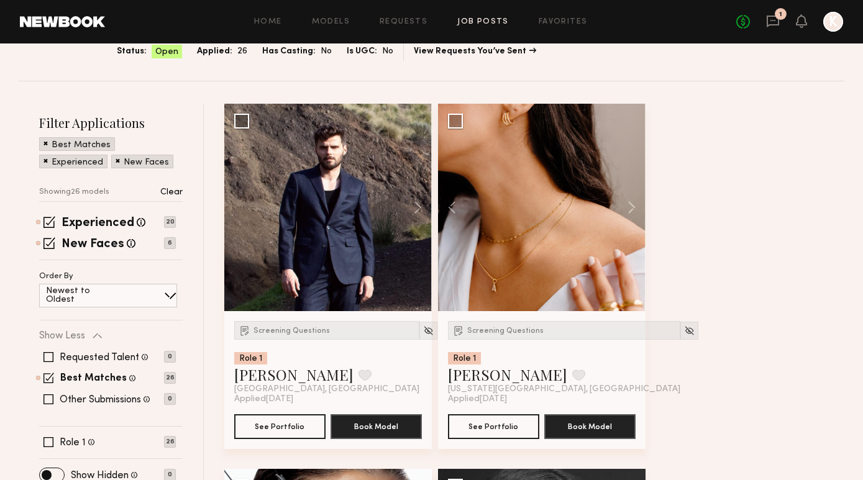
scroll to position [129, 0]
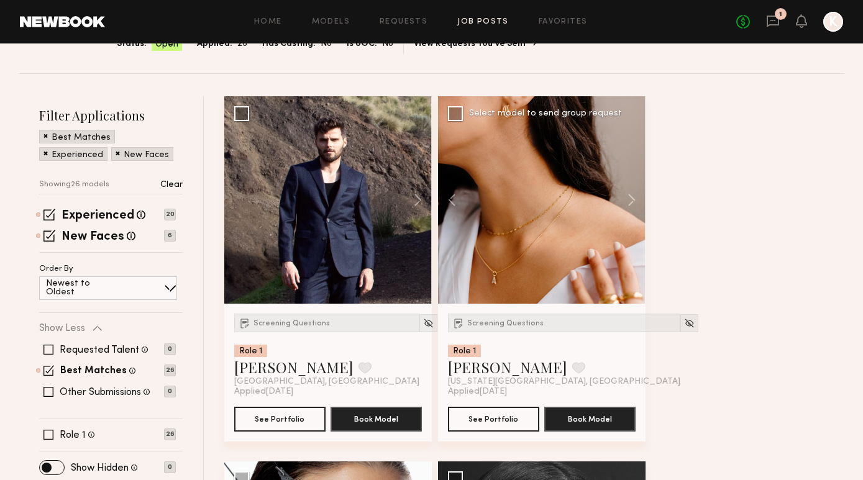
click at [530, 276] on div at bounding box center [541, 199] width 207 height 207
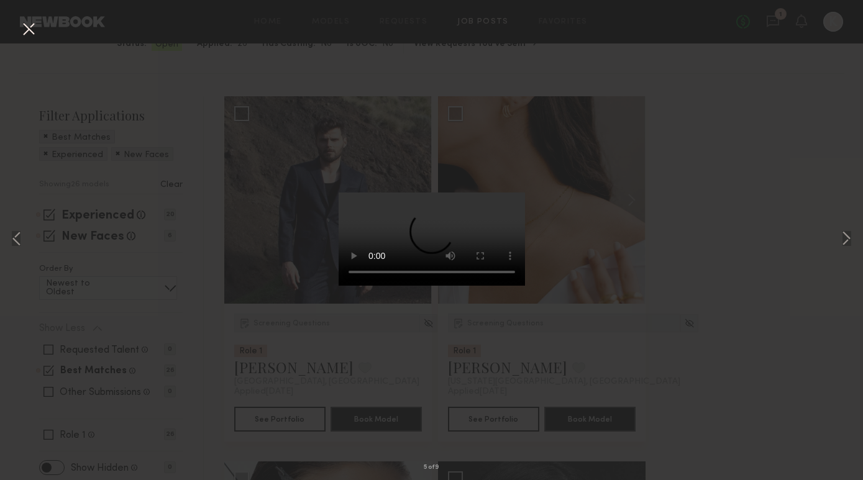
click at [34, 30] on button at bounding box center [29, 30] width 20 height 22
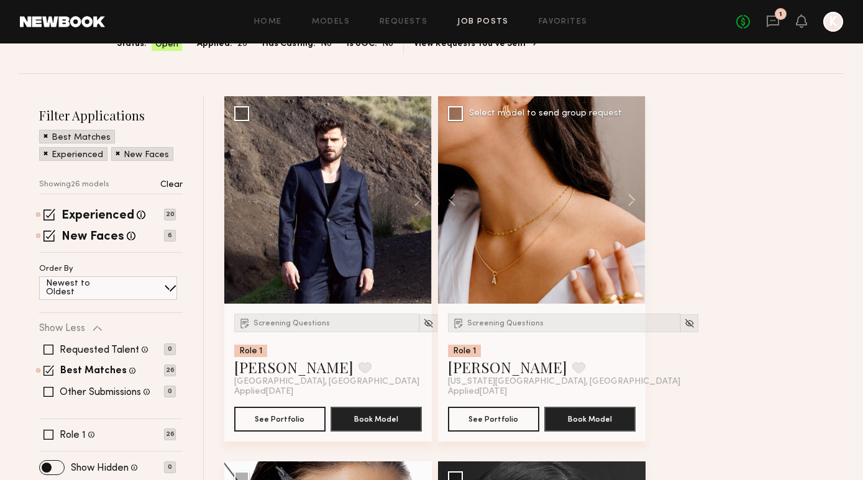
click at [482, 383] on span "New York City, NY" at bounding box center [564, 382] width 232 height 10
click at [495, 425] on button "See Portfolio" at bounding box center [493, 418] width 91 height 25
click at [829, 16] on div at bounding box center [833, 22] width 20 height 20
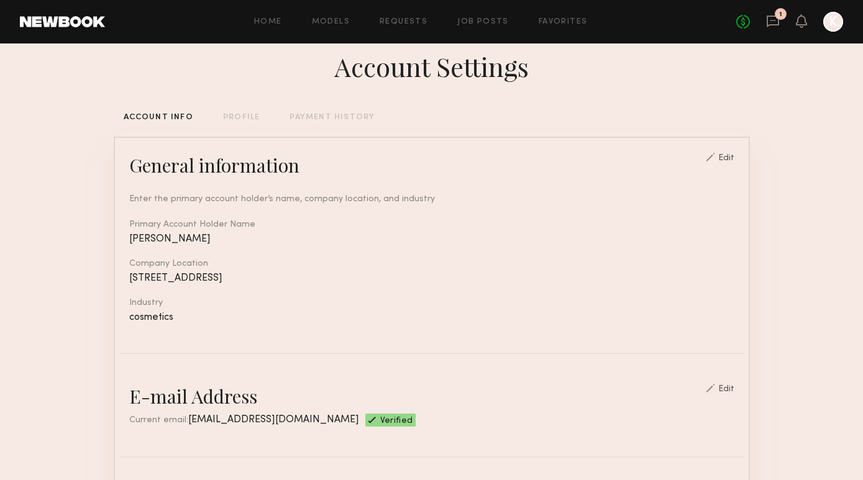
scroll to position [20, 0]
click at [485, 16] on div "Home Models Requests Job Posts Favorites Sign Out No fees up to $5,000 1 K" at bounding box center [474, 22] width 738 height 20
click at [486, 19] on link "Job Posts" at bounding box center [483, 22] width 52 height 8
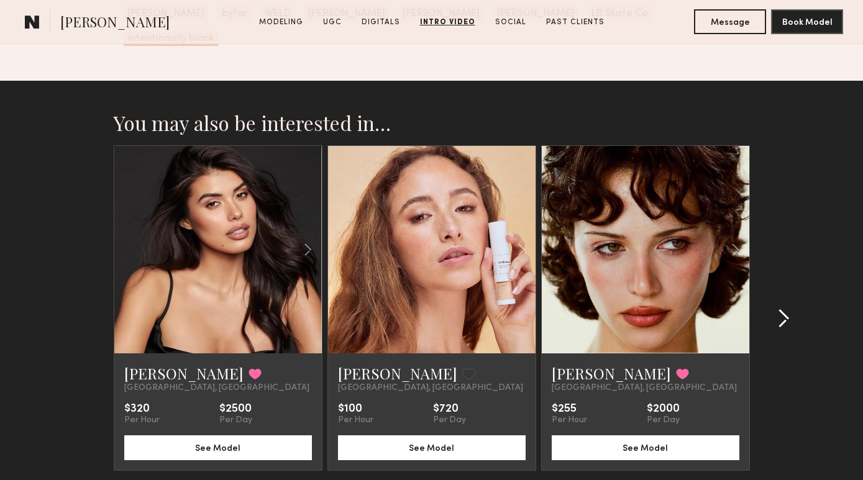
scroll to position [3729, 0]
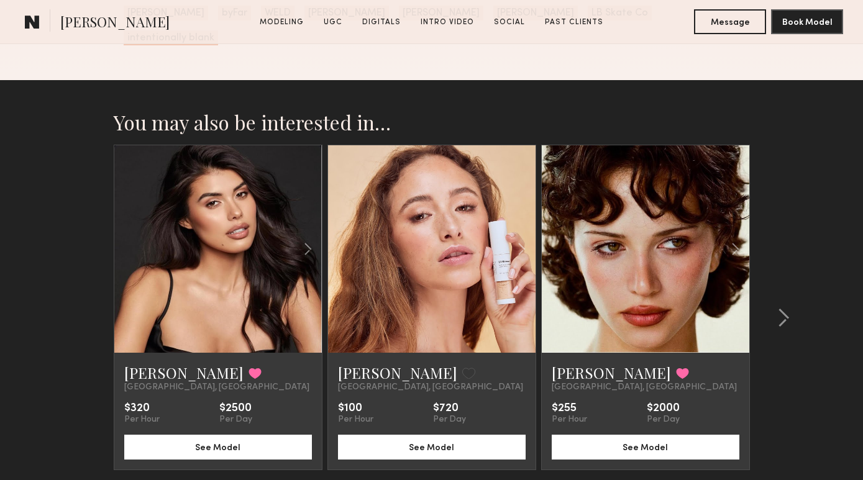
click at [609, 250] on div at bounding box center [645, 248] width 207 height 207
